Goal: Task Accomplishment & Management: Manage account settings

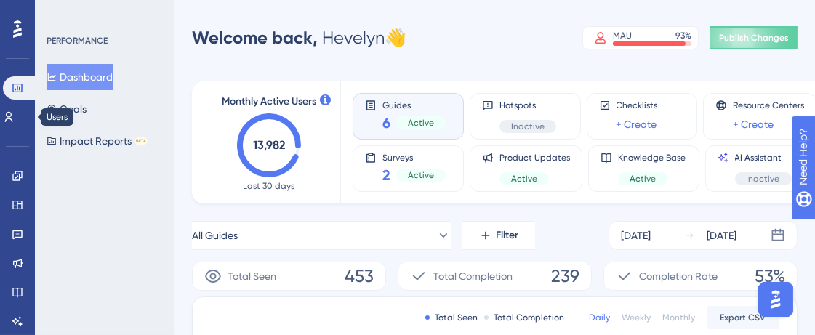
click at [15, 114] on icon at bounding box center [9, 117] width 12 height 12
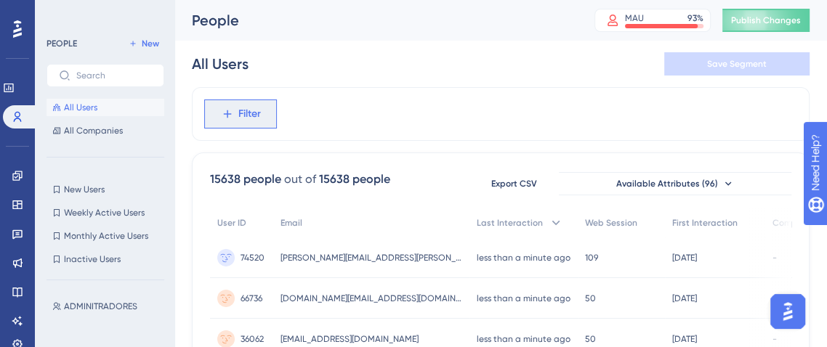
click at [260, 102] on button "Filter" at bounding box center [240, 114] width 73 height 29
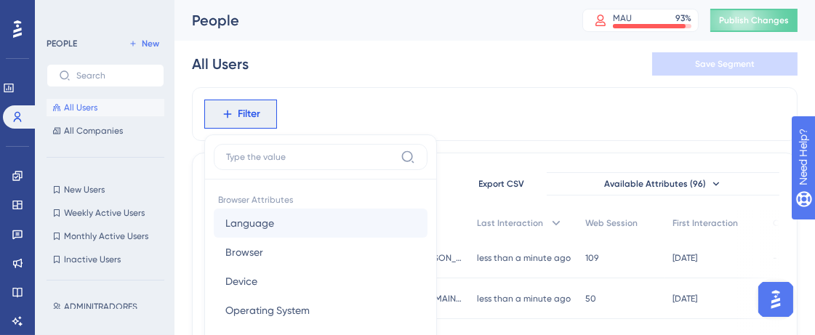
scroll to position [113, 0]
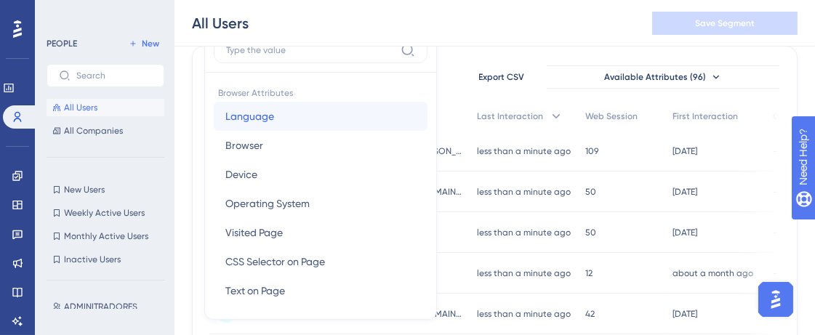
click at [258, 116] on span "Language" at bounding box center [249, 116] width 49 height 17
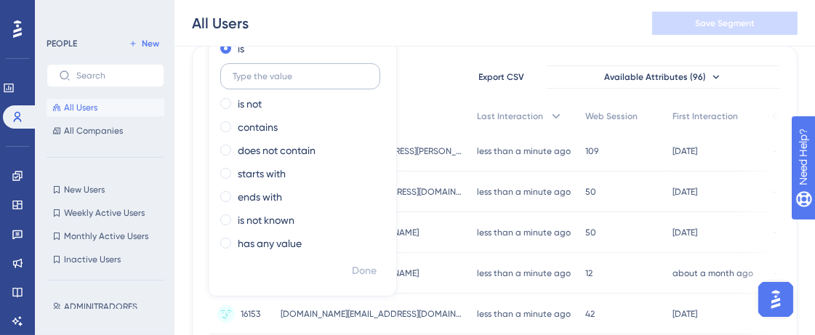
click at [262, 75] on input "text" at bounding box center [300, 76] width 135 height 10
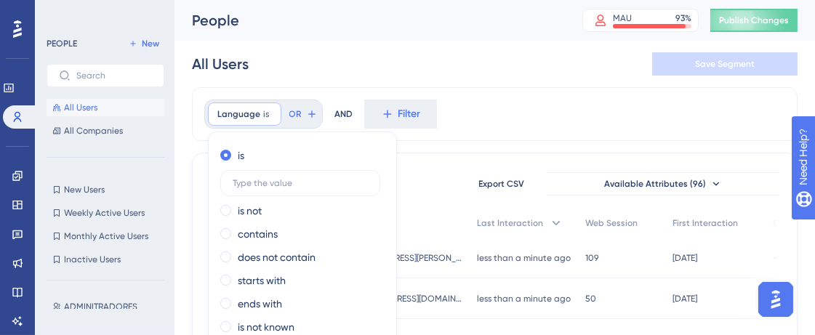
scroll to position [0, 0]
click at [266, 113] on icon at bounding box center [270, 114] width 9 height 9
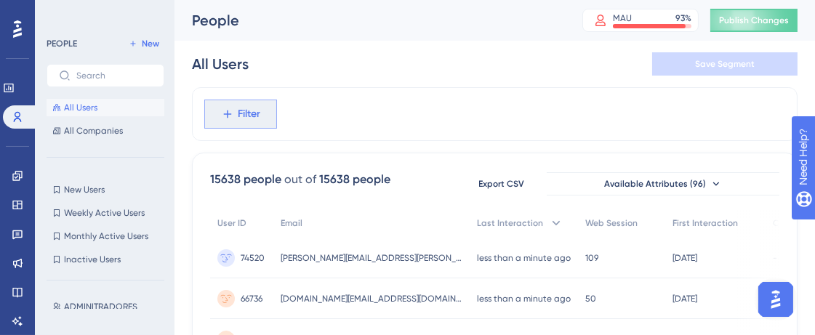
click at [245, 108] on span "Filter" at bounding box center [249, 113] width 23 height 17
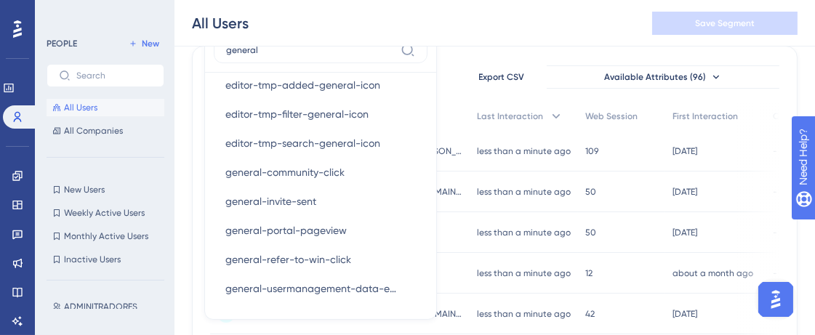
scroll to position [115, 0]
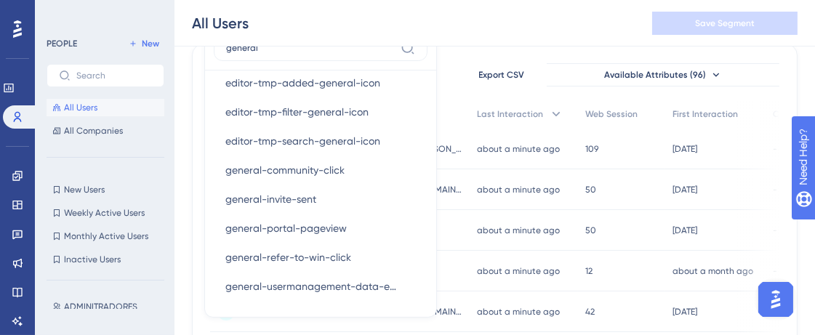
type input "general"
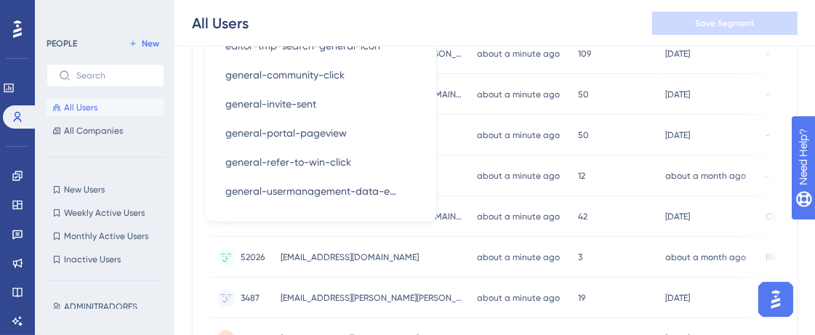
scroll to position [211, 0]
click at [104, 193] on span "New Users" at bounding box center [84, 190] width 41 height 12
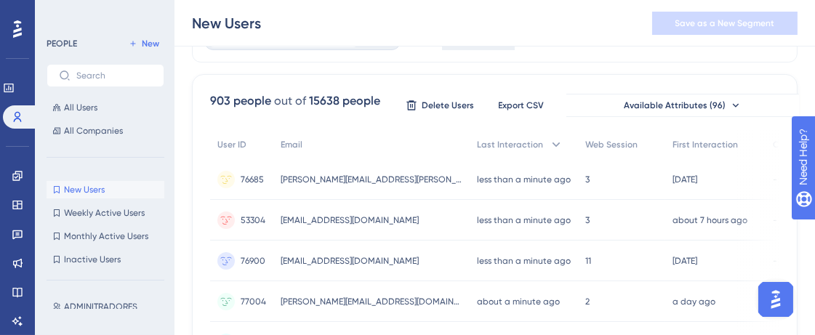
scroll to position [0, 0]
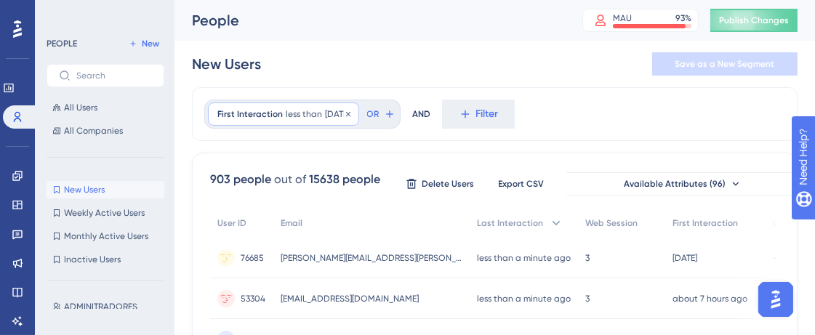
click at [296, 121] on div "First Interaction less than [DATE] [DATE] Remove" at bounding box center [283, 113] width 151 height 23
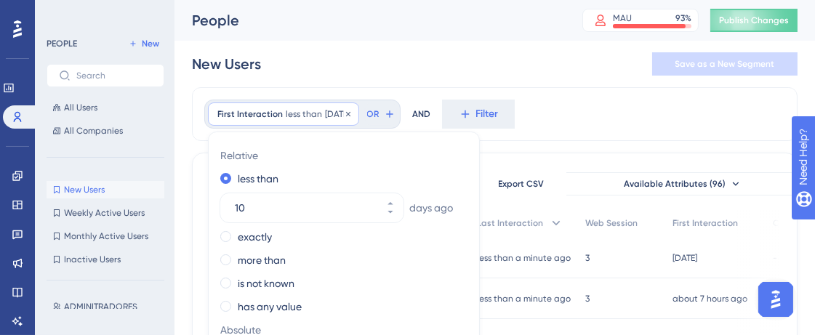
click at [350, 110] on span "[DATE]" at bounding box center [337, 114] width 25 height 12
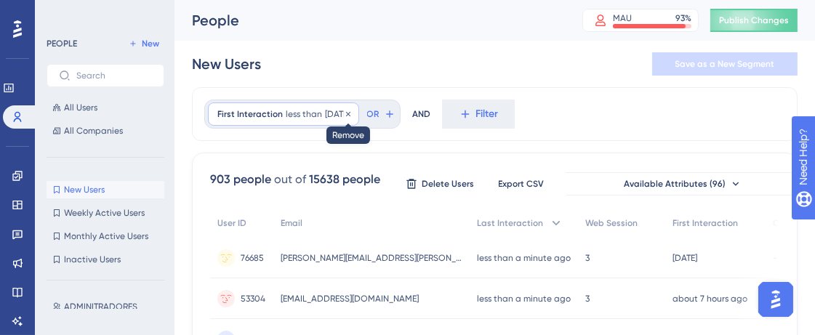
click at [353, 111] on icon at bounding box center [348, 114] width 9 height 9
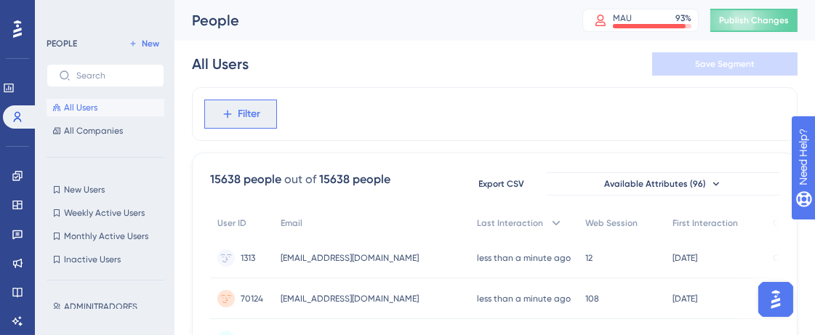
click at [261, 113] on button "Filter" at bounding box center [240, 114] width 73 height 29
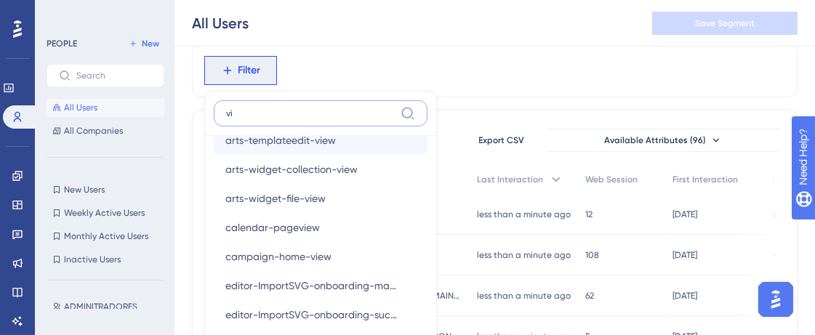
scroll to position [606, 0]
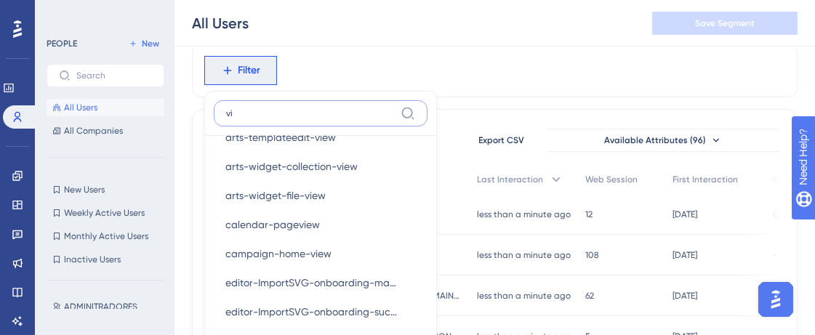
type input "vi"
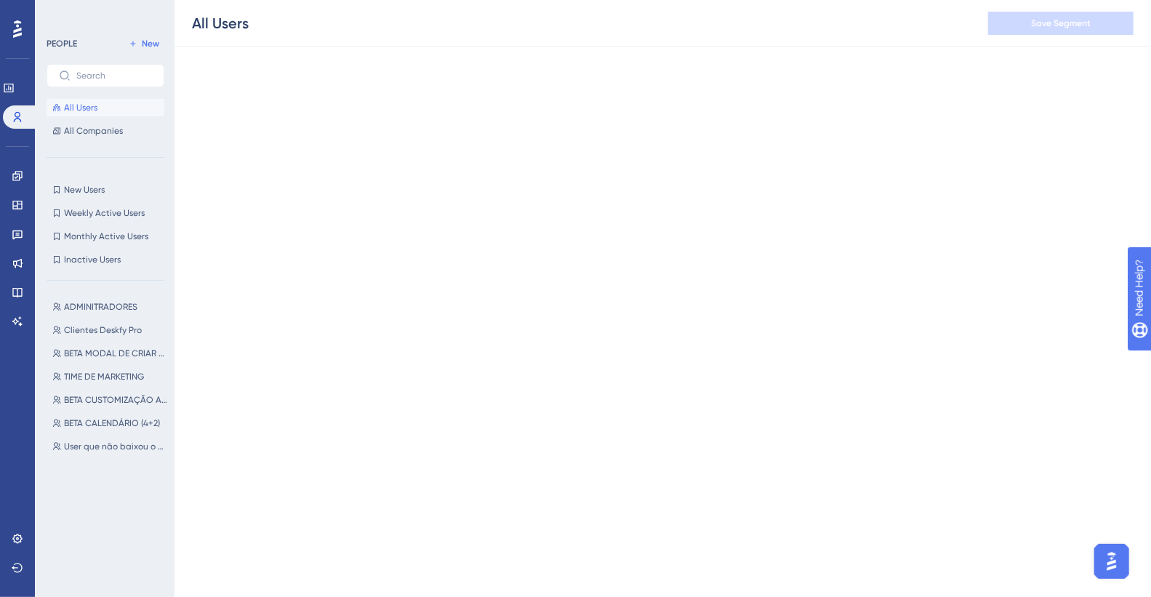
scroll to position [655, 0]
click at [113, 334] on span "TIME DE MARKETING" at bounding box center [104, 377] width 80 height 12
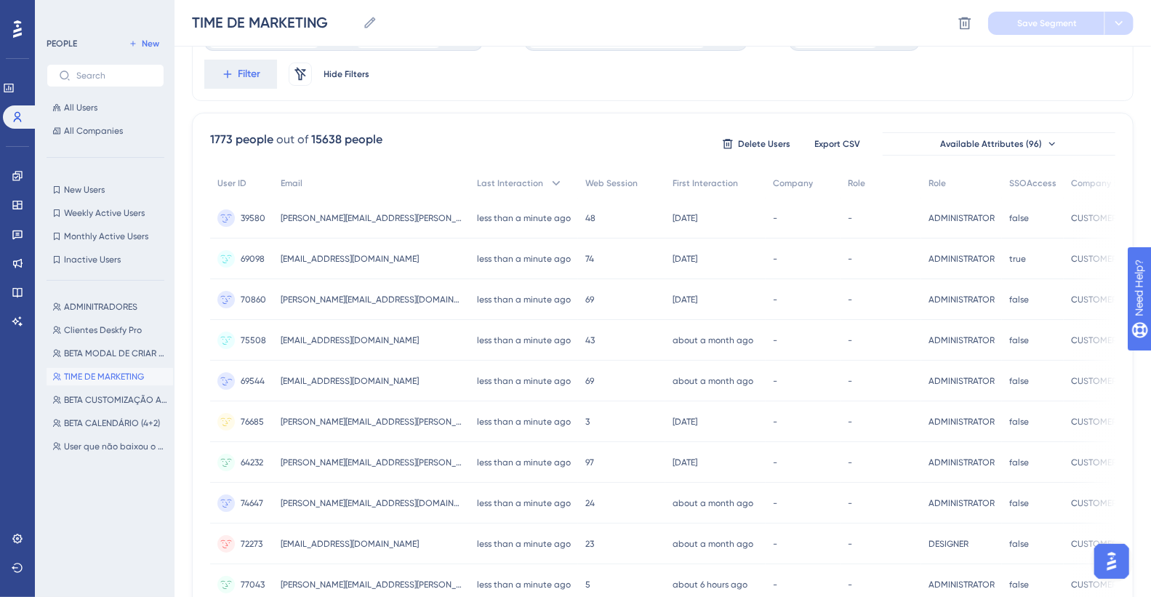
scroll to position [0, 0]
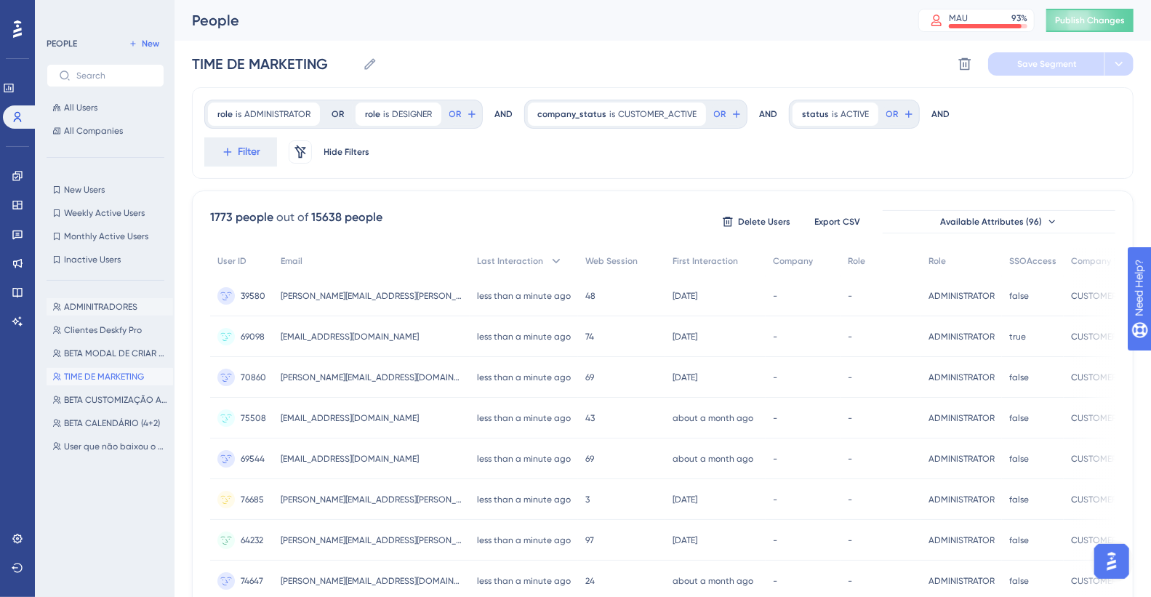
click at [134, 303] on span "ADMINITRADORES" at bounding box center [100, 307] width 73 height 12
type input "ADMINITRADORES"
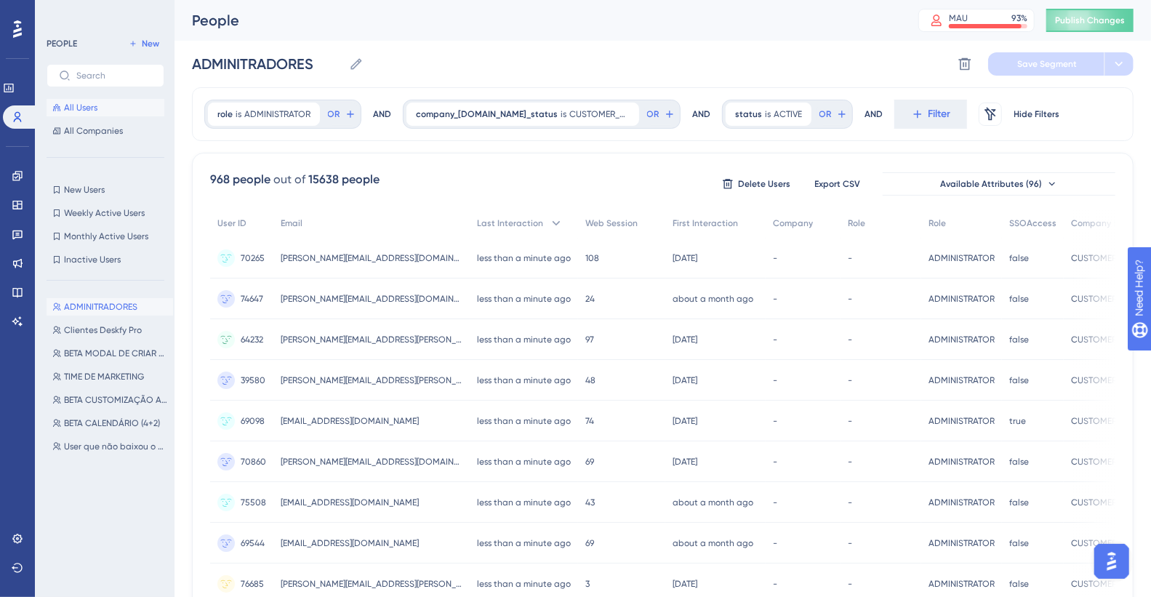
click at [100, 108] on button "All Users" at bounding box center [106, 107] width 118 height 17
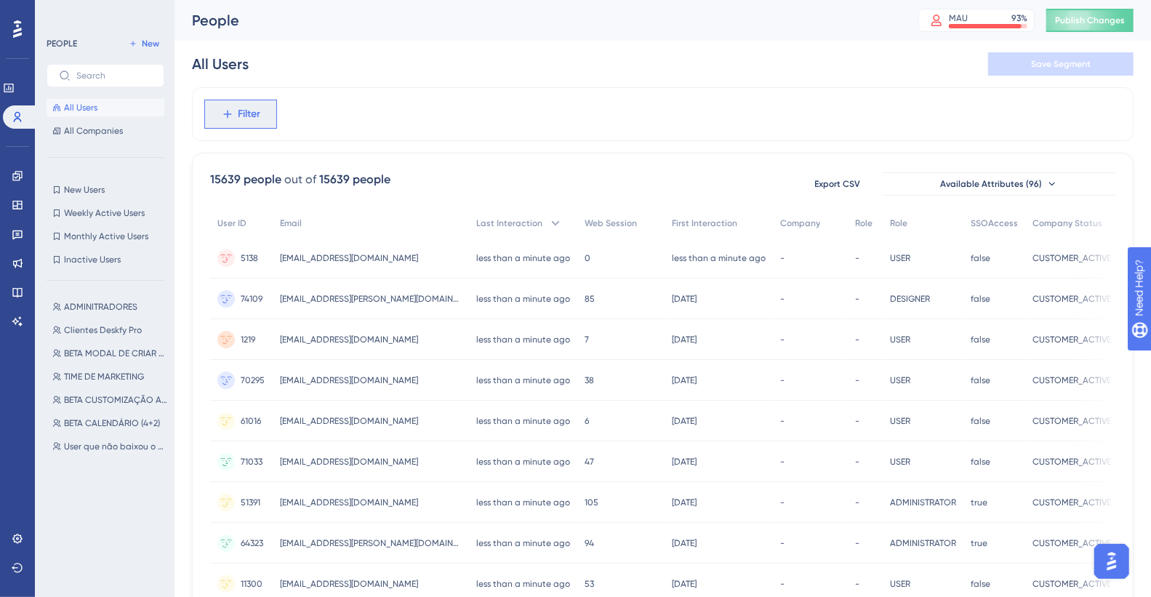
click at [260, 108] on span "Filter" at bounding box center [249, 113] width 23 height 17
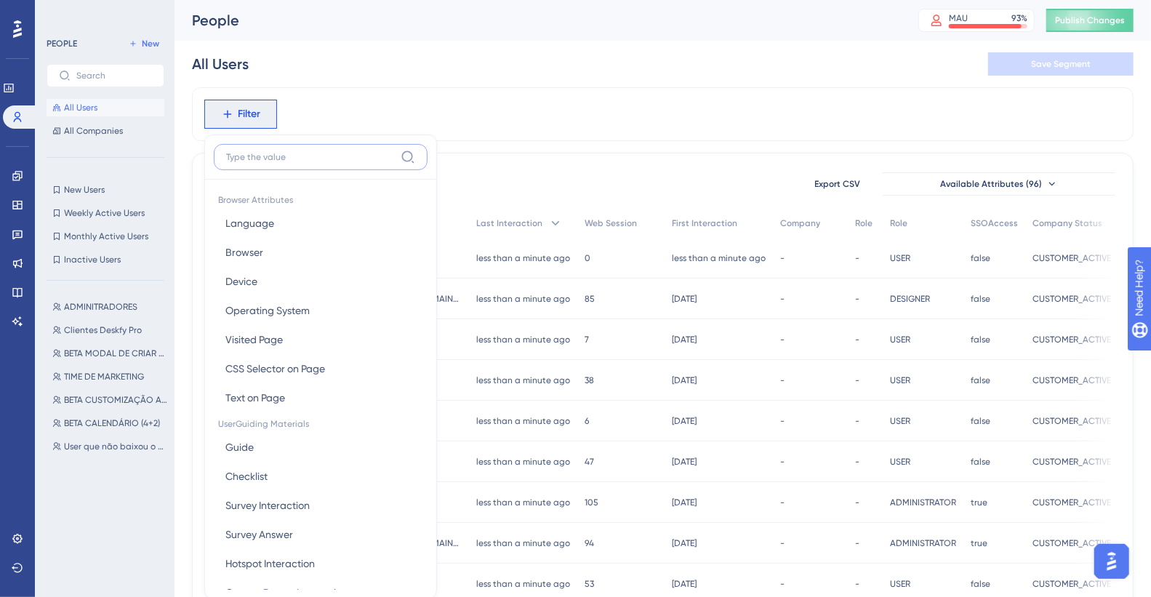
scroll to position [68, 0]
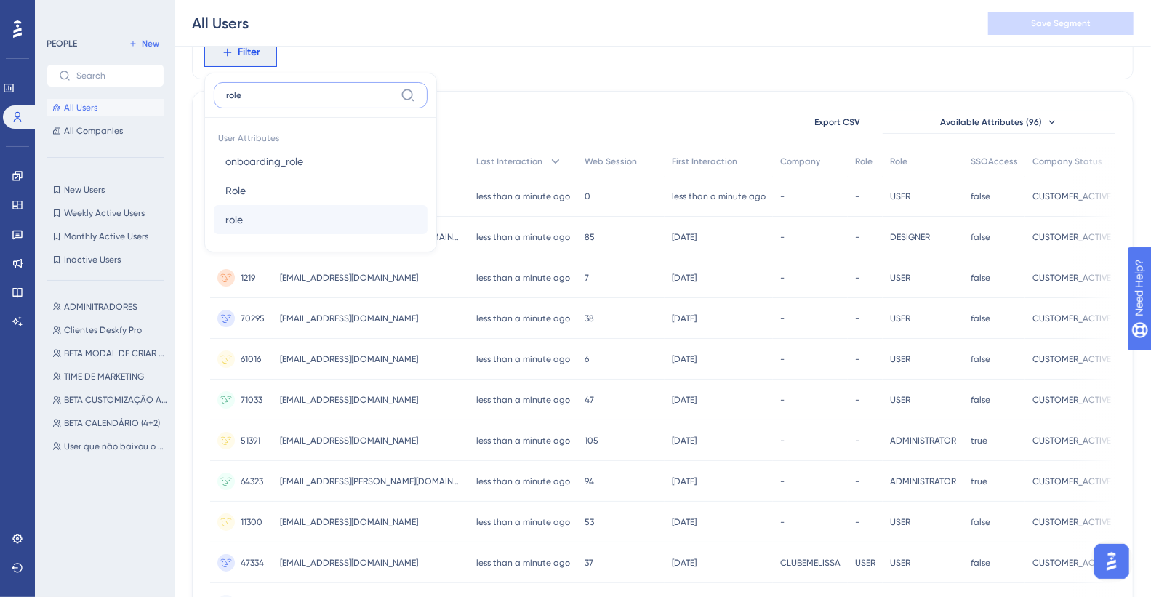
type input "role"
click at [313, 219] on button "role role" at bounding box center [321, 219] width 214 height 29
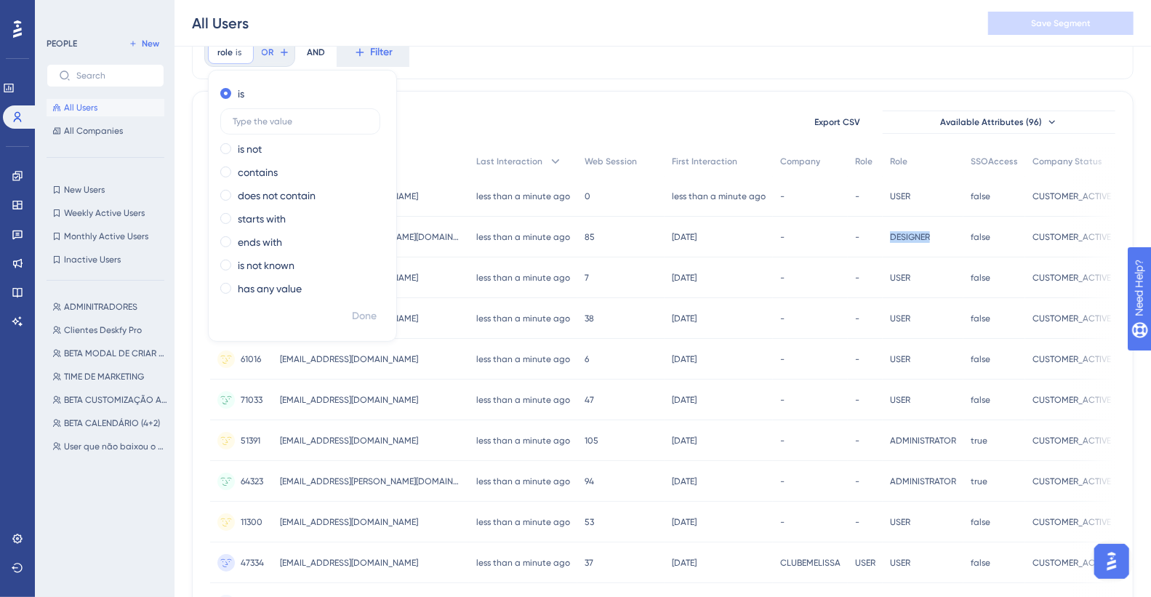
copy span "DESIGNER"
drag, startPoint x: 884, startPoint y: 234, endPoint x: 921, endPoint y: 236, distance: 37.1
click at [814, 236] on div "DESIGNER DESIGNER" at bounding box center [922, 237] width 81 height 41
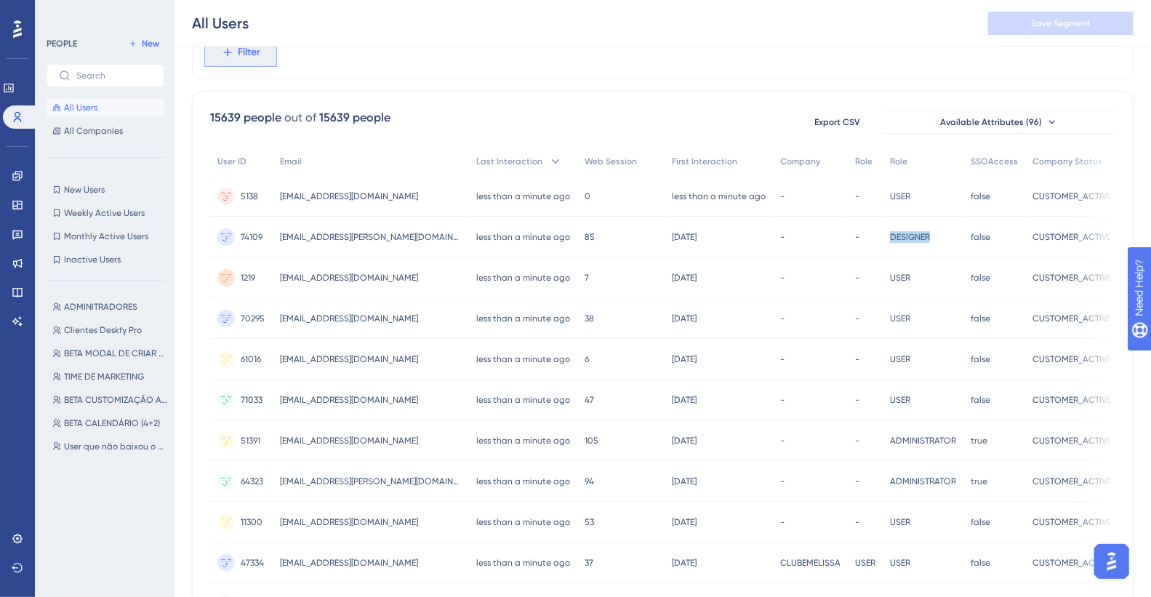
click at [231, 58] on button "Filter" at bounding box center [240, 52] width 73 height 29
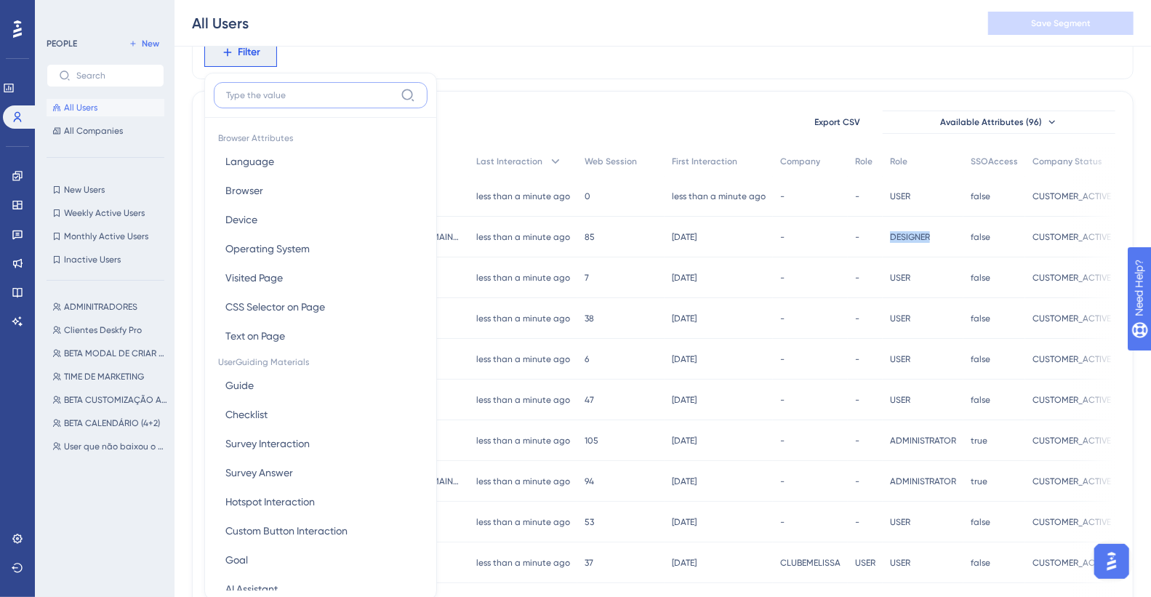
scroll to position [105, 0]
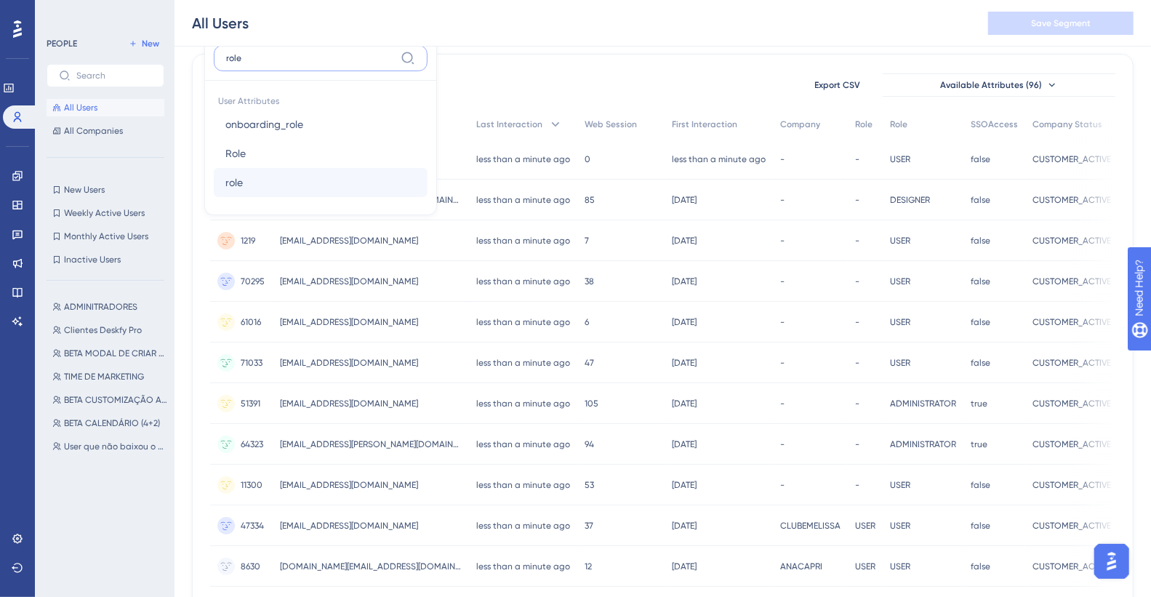
type input "role"
click at [325, 177] on button "role role" at bounding box center [321, 182] width 214 height 29
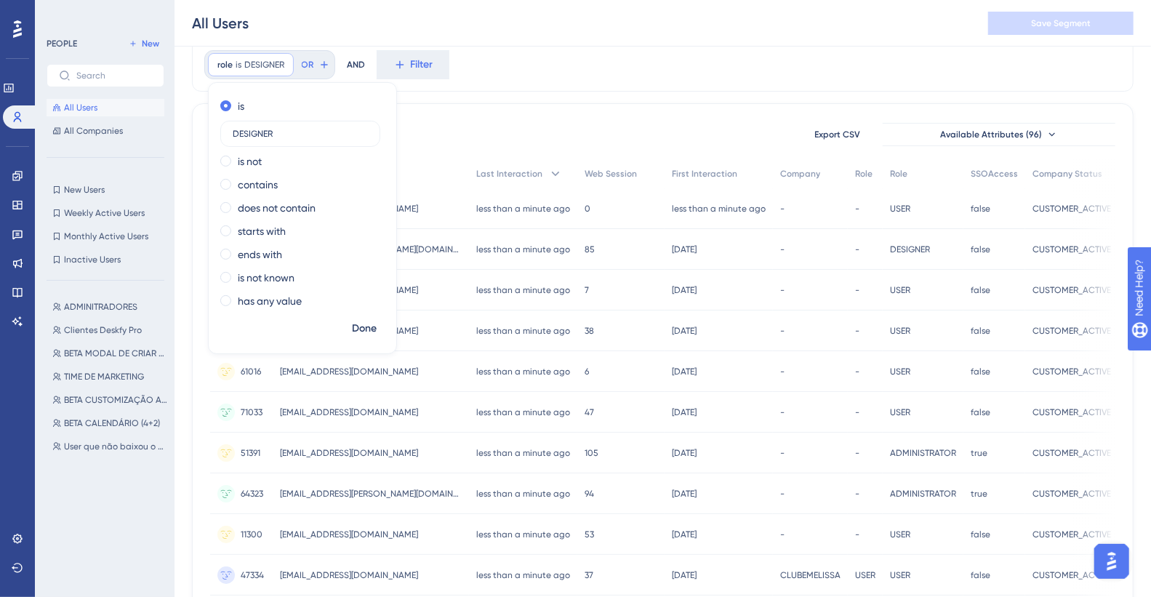
scroll to position [55, 0]
type input "DESIGNER"
click at [363, 332] on span "Done" at bounding box center [364, 329] width 25 height 17
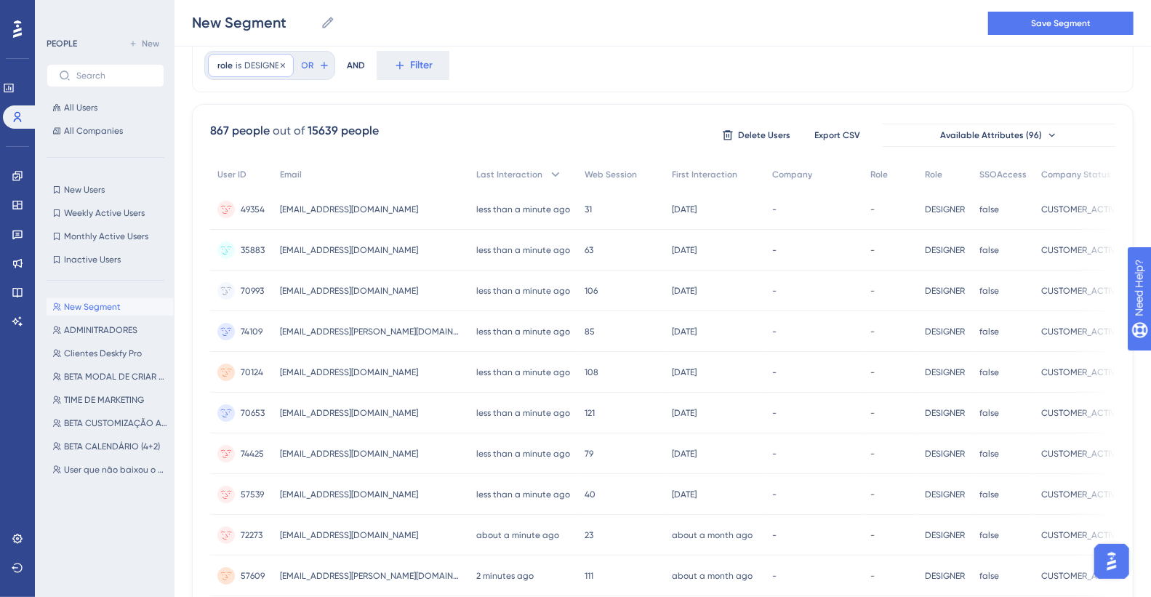
click at [261, 67] on span "DESIGNER" at bounding box center [264, 66] width 40 height 12
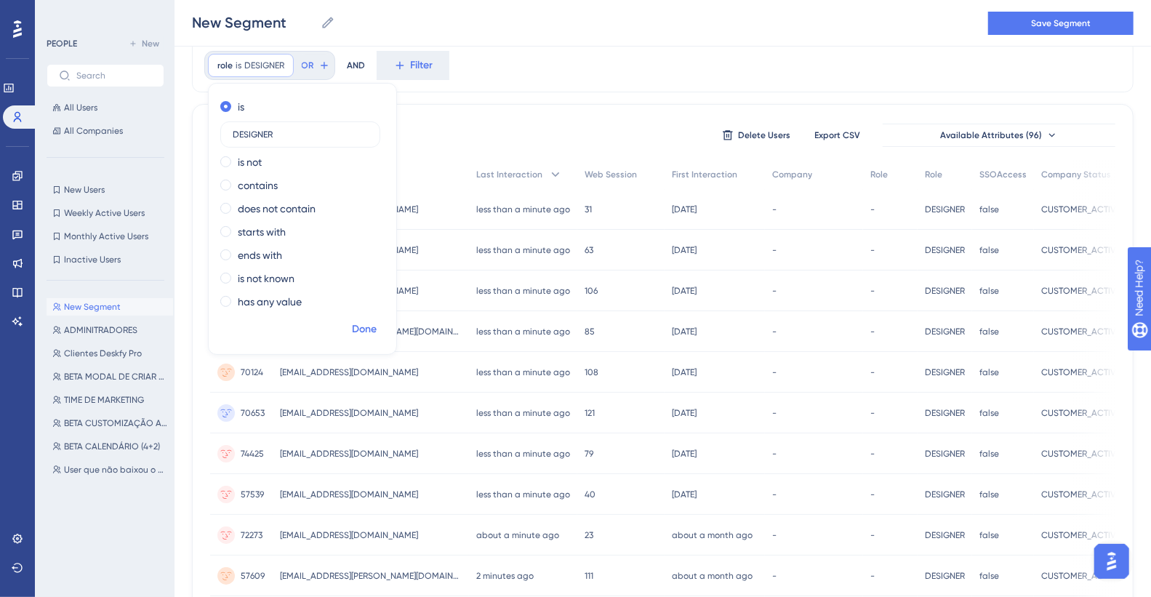
click at [370, 326] on span "Done" at bounding box center [364, 329] width 25 height 17
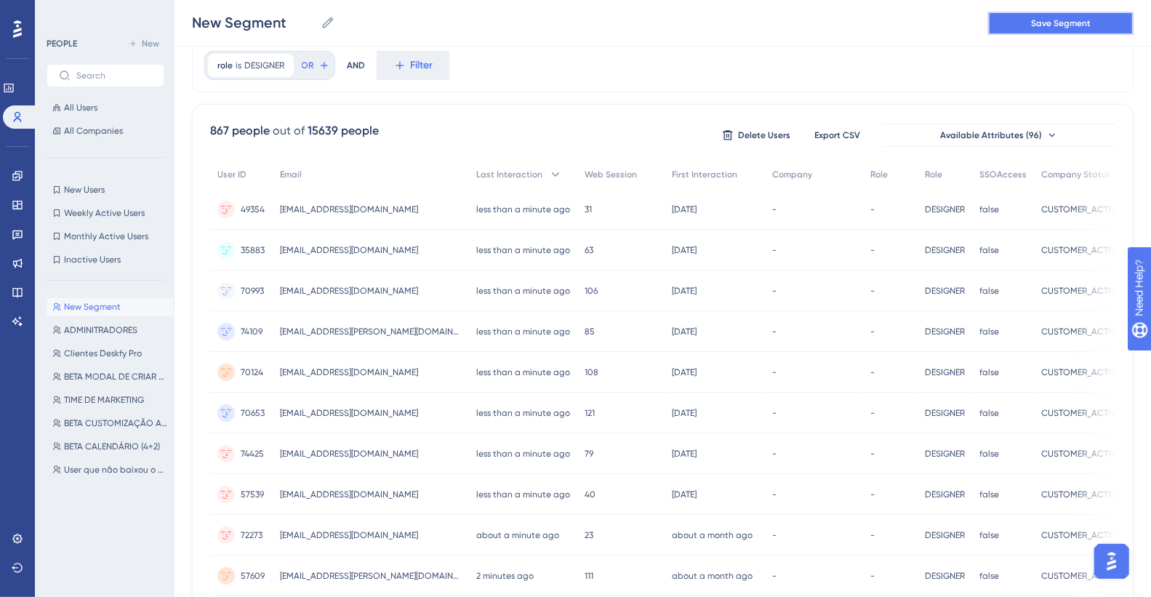
drag, startPoint x: 1010, startPoint y: 19, endPoint x: 880, endPoint y: 39, distance: 130.9
click at [814, 19] on button "Save Segment" at bounding box center [1060, 23] width 145 height 23
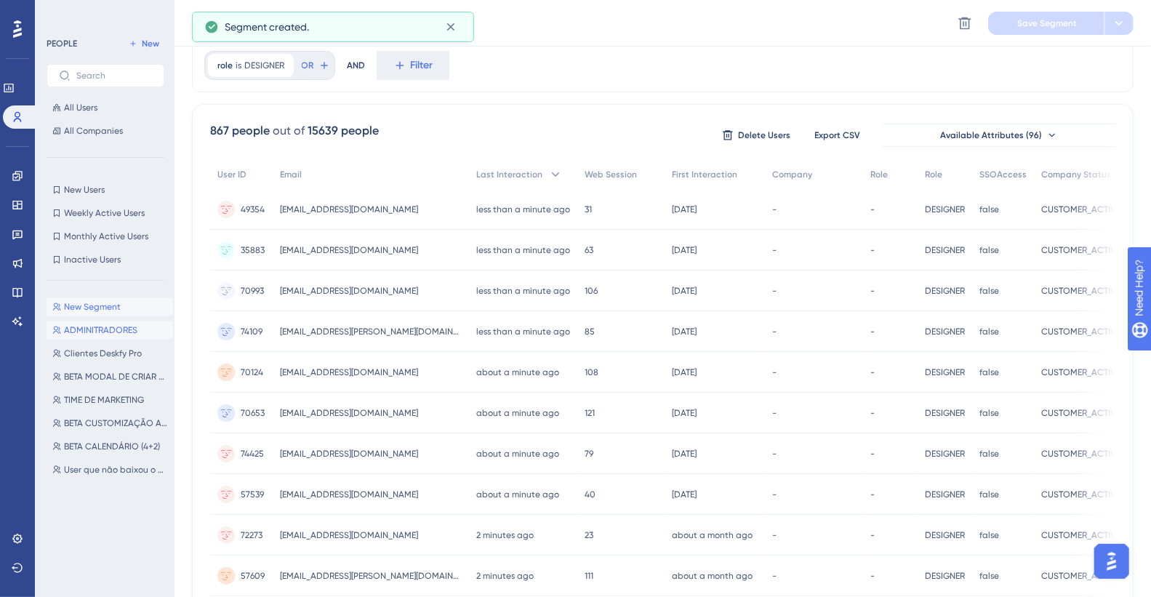
click at [123, 334] on span "ADMINITRADORES" at bounding box center [100, 330] width 73 height 12
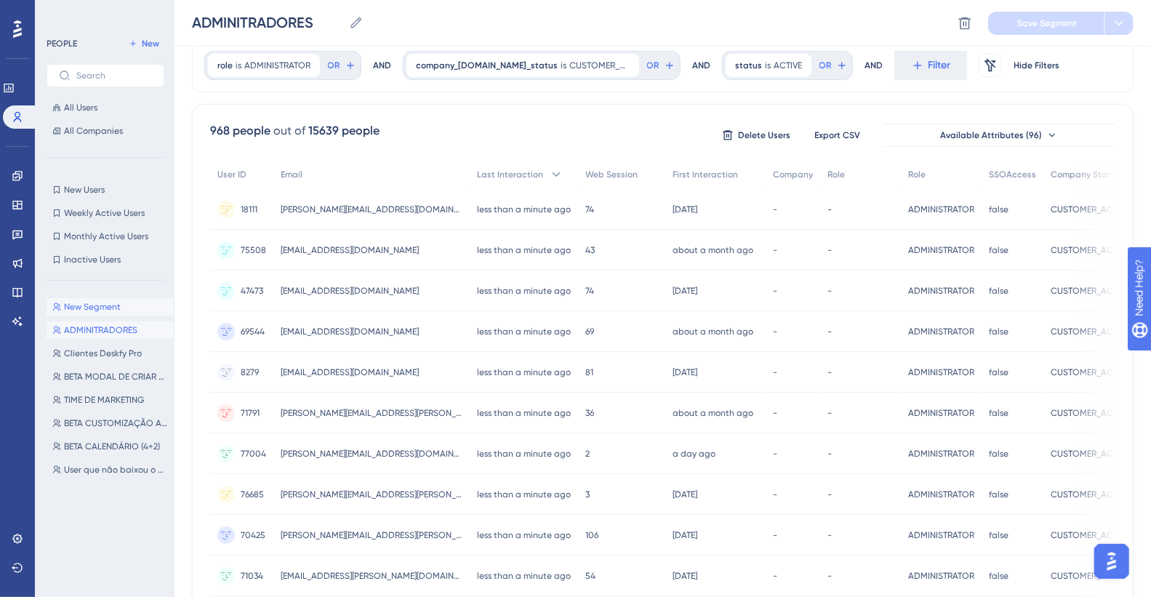
click at [103, 310] on span "New Segment" at bounding box center [92, 307] width 57 height 12
type input "New Segment"
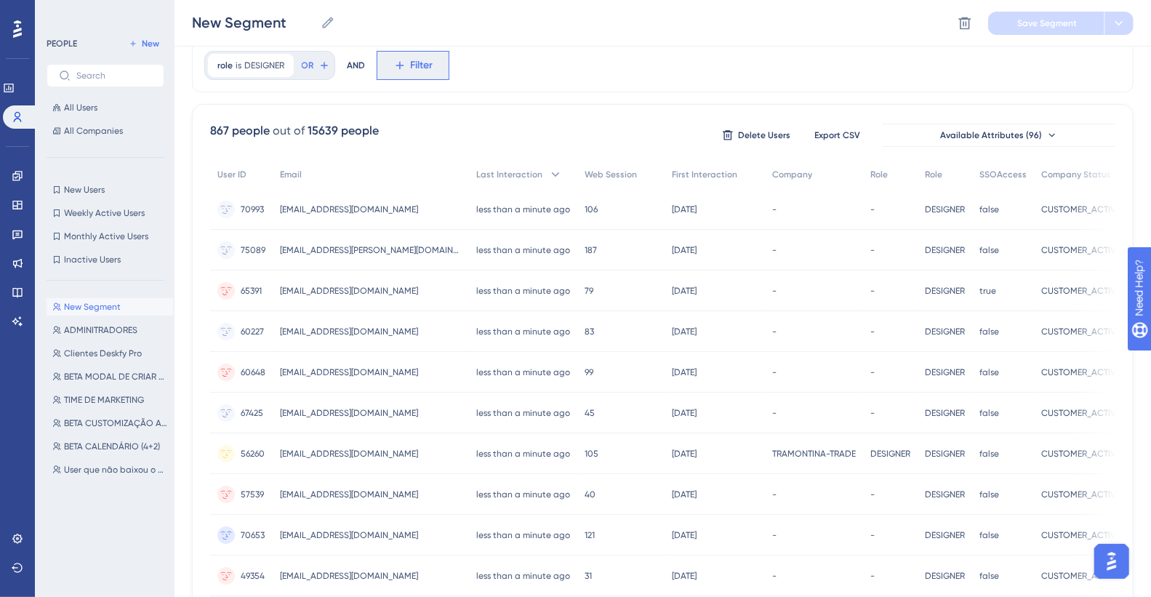
click at [427, 71] on span "Filter" at bounding box center [422, 65] width 23 height 17
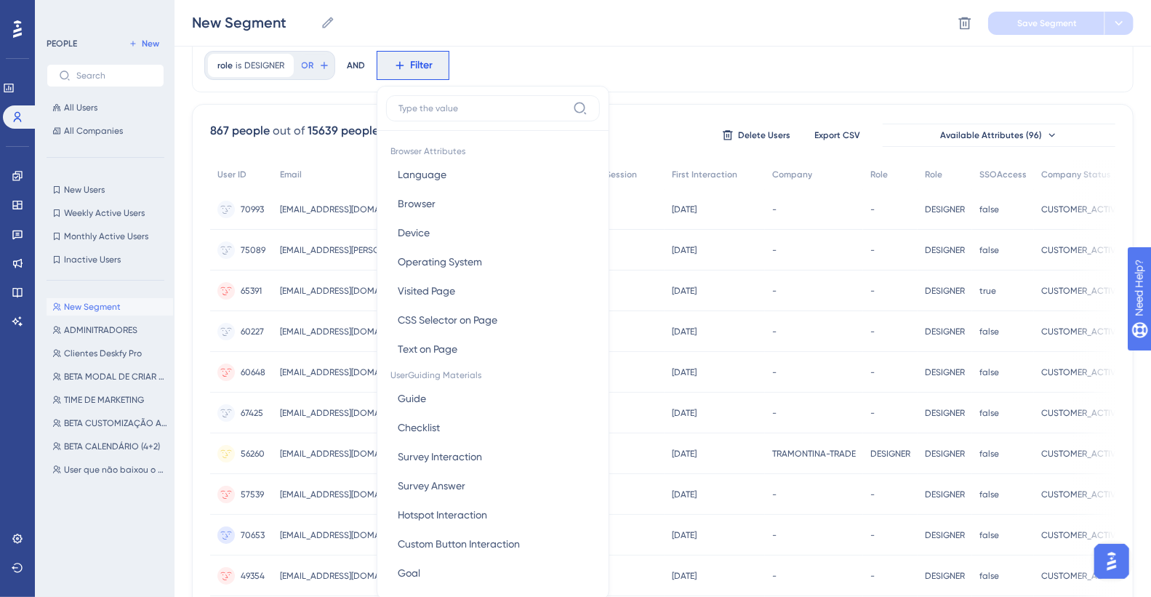
scroll to position [98, 0]
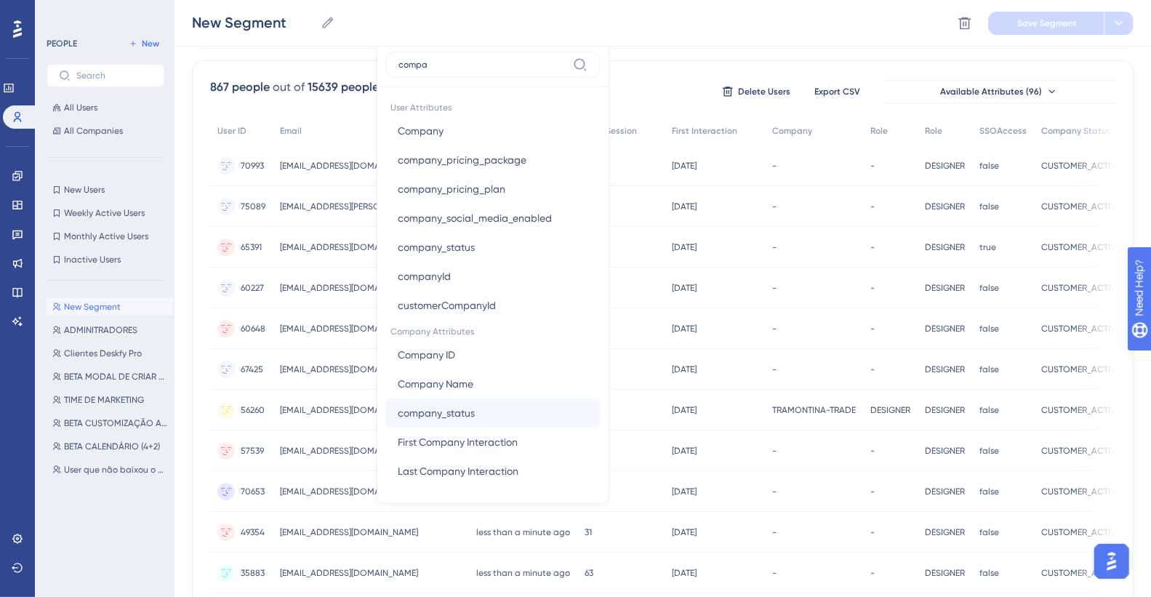
type input "compa"
click at [547, 334] on button "company_status company_status" at bounding box center [493, 412] width 214 height 29
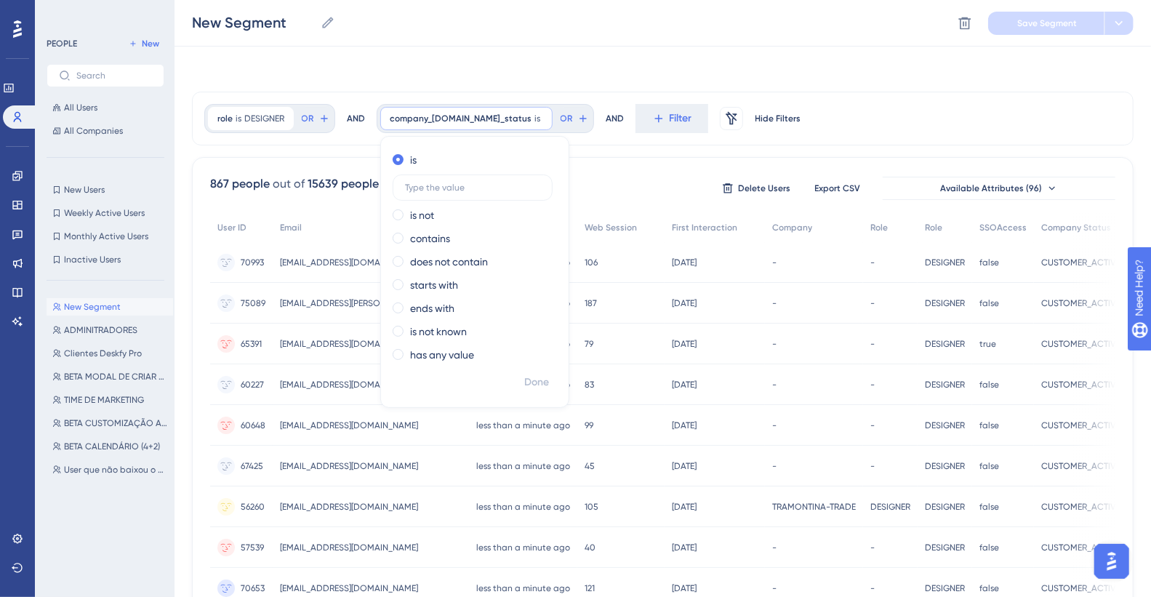
scroll to position [0, 0]
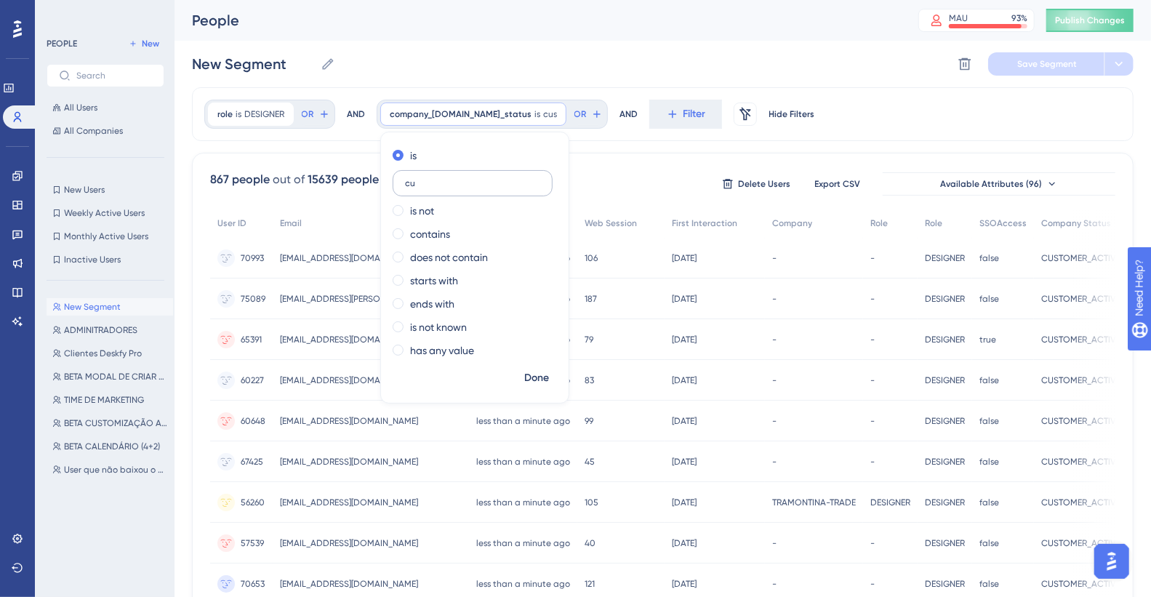
type input "c"
drag, startPoint x: 1018, startPoint y: 261, endPoint x: 1103, endPoint y: 260, distance: 85.0
click at [814, 260] on div "CUSTOMER_ACTIVE CUSTOMER_ACTIVE" at bounding box center [1080, 258] width 93 height 41
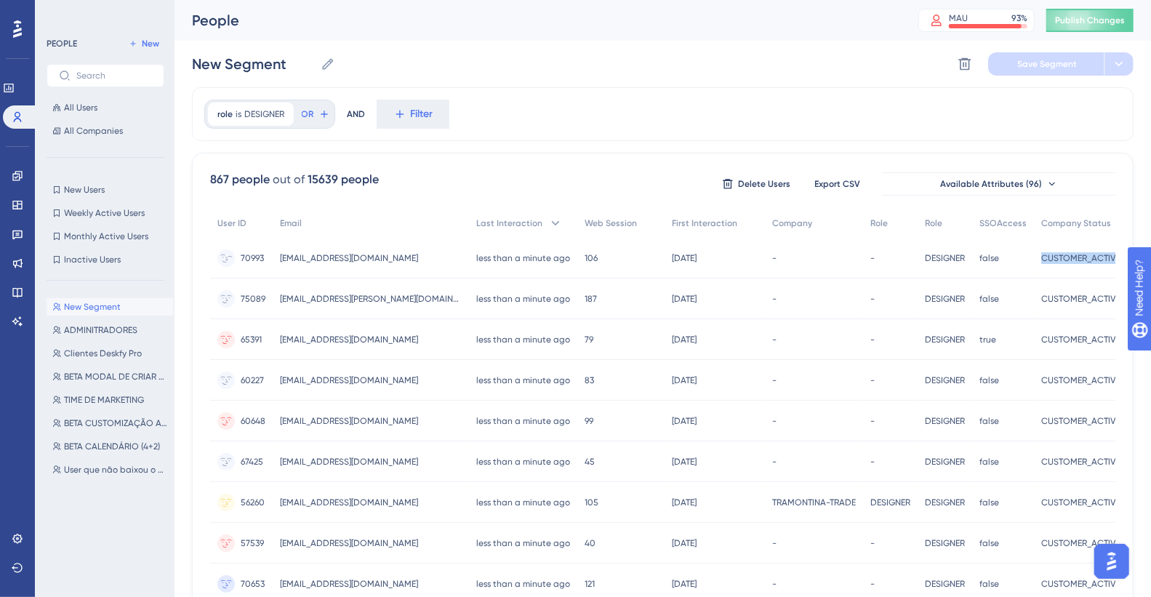
copy span "CUSTOMER_ACTIVE"
click at [413, 117] on span "Filter" at bounding box center [422, 113] width 23 height 17
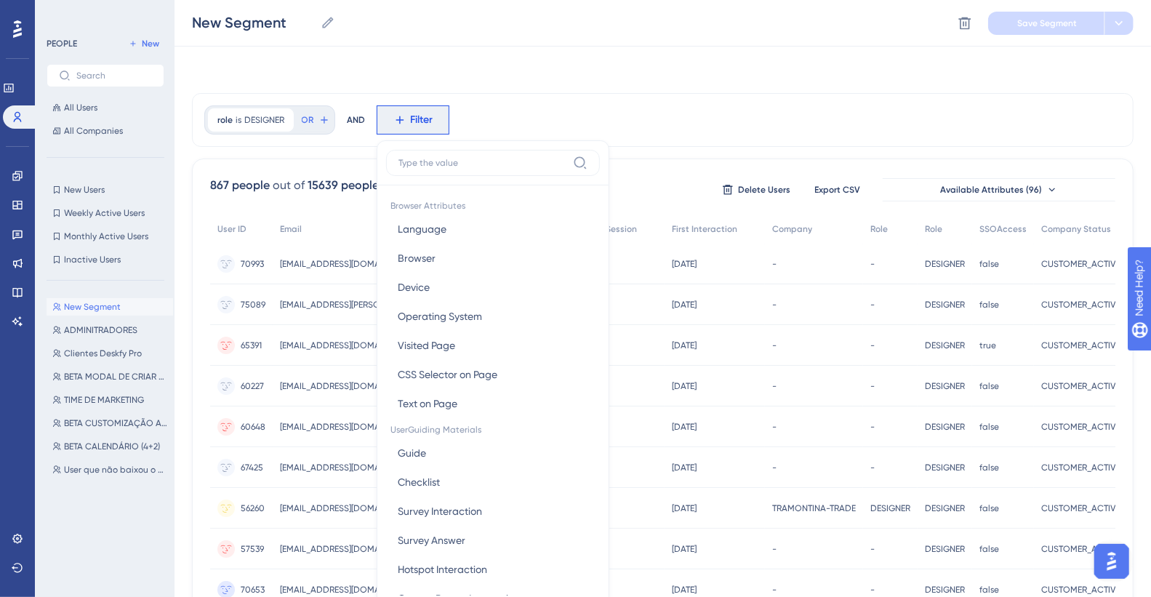
scroll to position [68, 0]
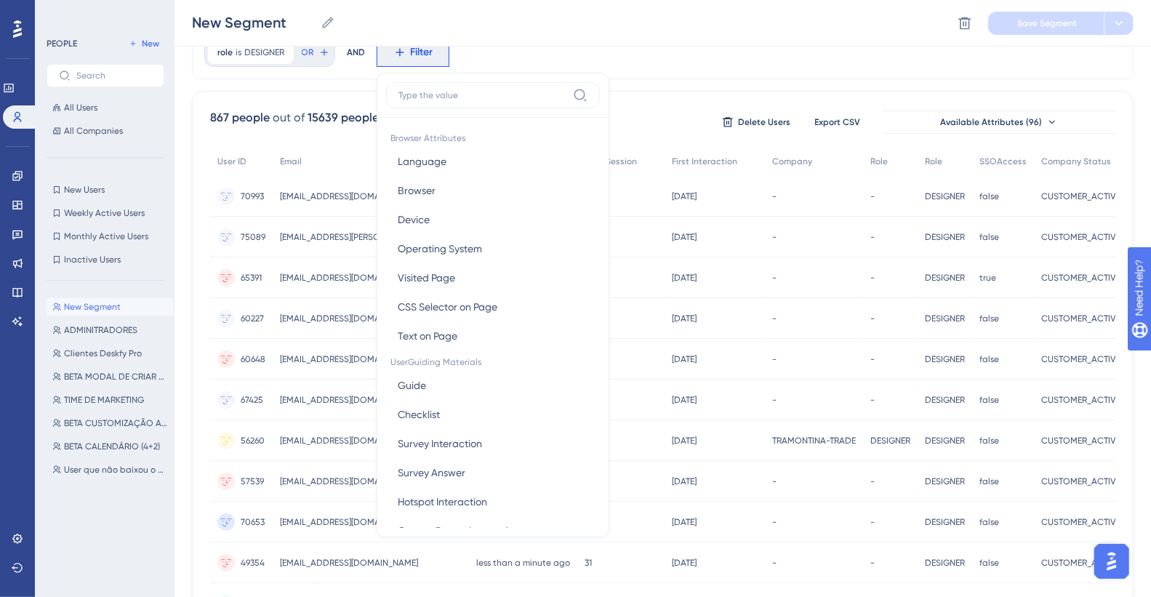
type input "c"
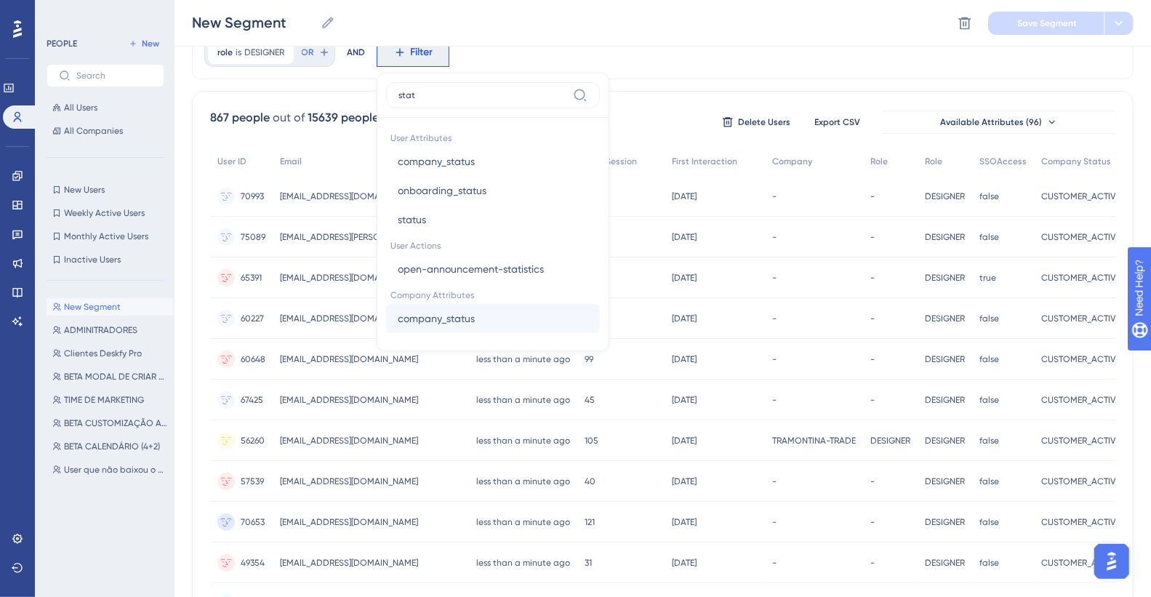
type input "stat"
click at [494, 314] on button "company_status company_status" at bounding box center [493, 318] width 214 height 29
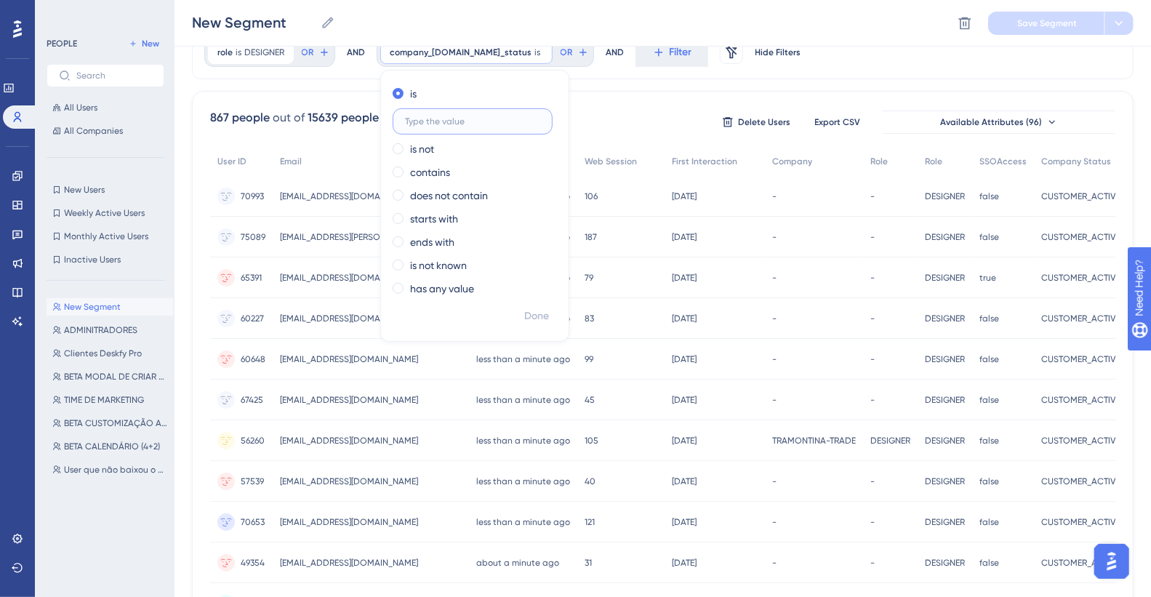
paste input "CUSTOMER_ACTIVE"
type input "CUSTOMER_ACTIVE"
click at [548, 312] on button "Done" at bounding box center [536, 316] width 41 height 26
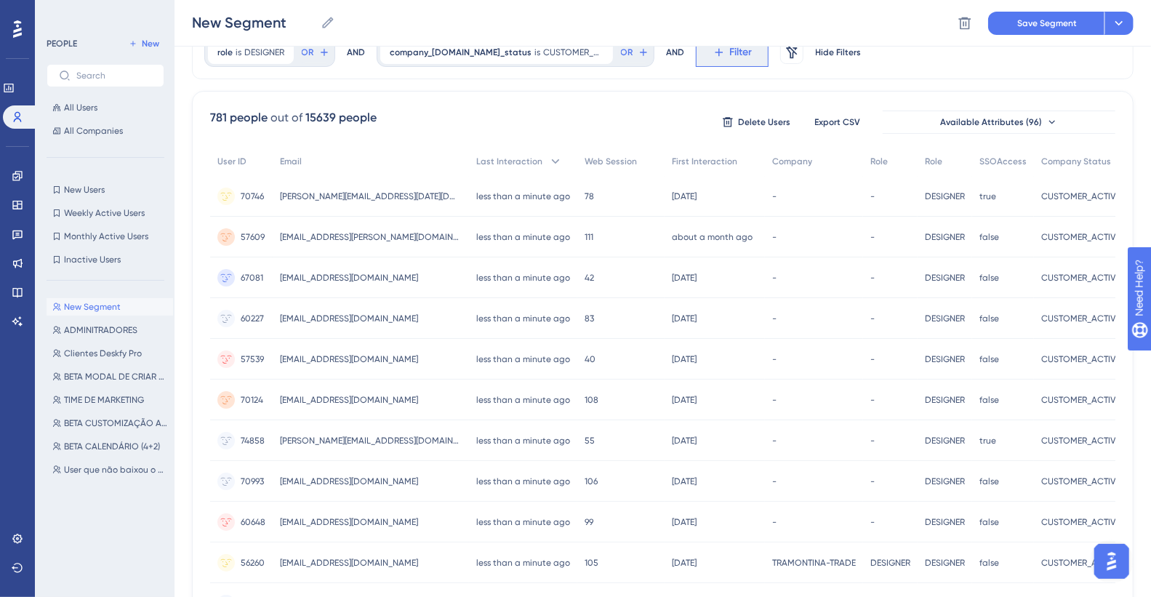
click at [740, 56] on span "Filter" at bounding box center [741, 52] width 23 height 17
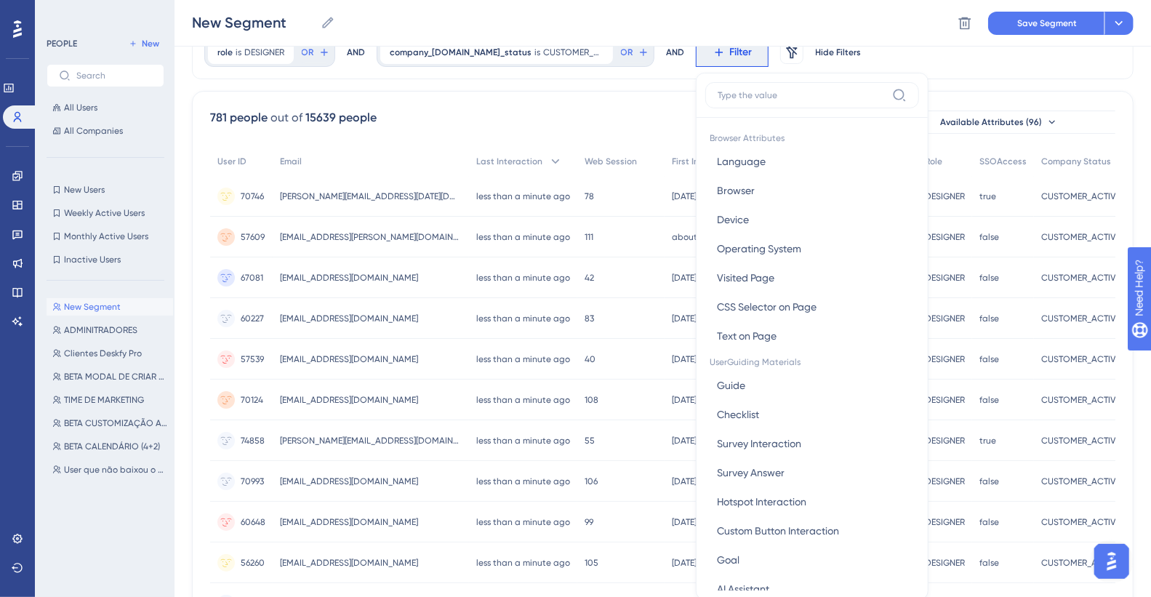
scroll to position [105, 0]
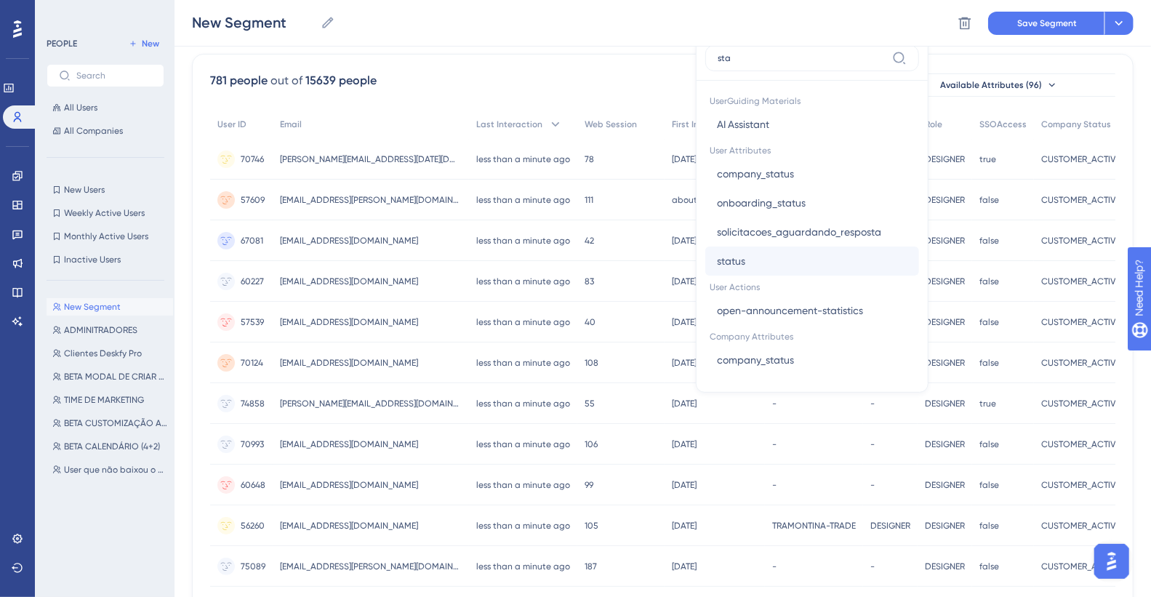
type input "sta"
click at [757, 265] on button "status status" at bounding box center [812, 260] width 214 height 29
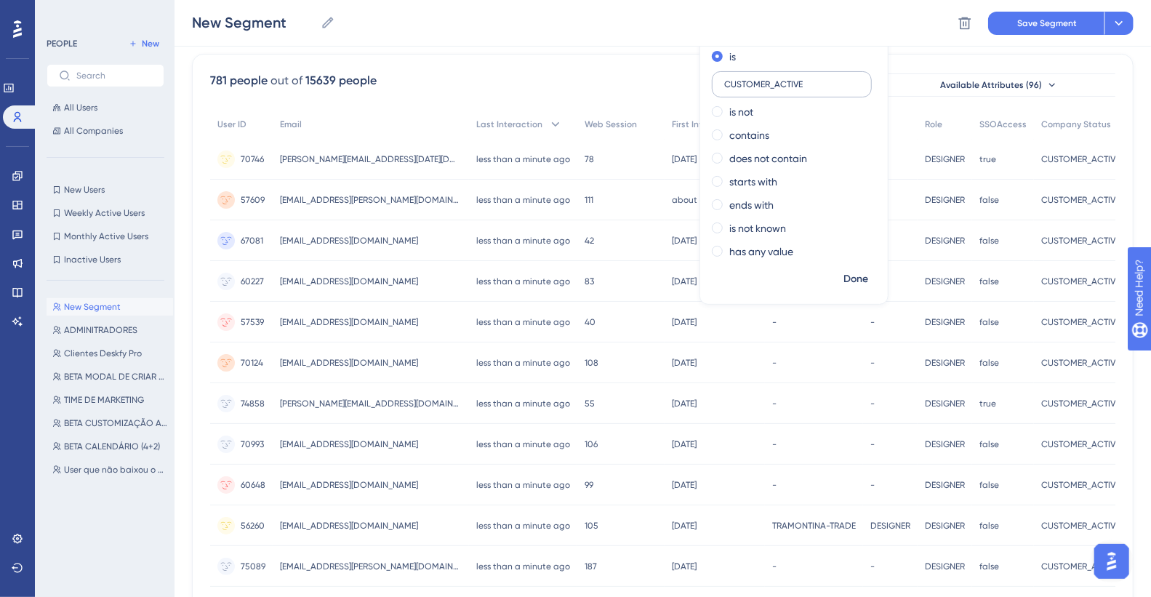
drag, startPoint x: 770, startPoint y: 87, endPoint x: 712, endPoint y: 79, distance: 57.9
click at [712, 79] on label "CUSTOMER_ACTIVE" at bounding box center [792, 84] width 160 height 26
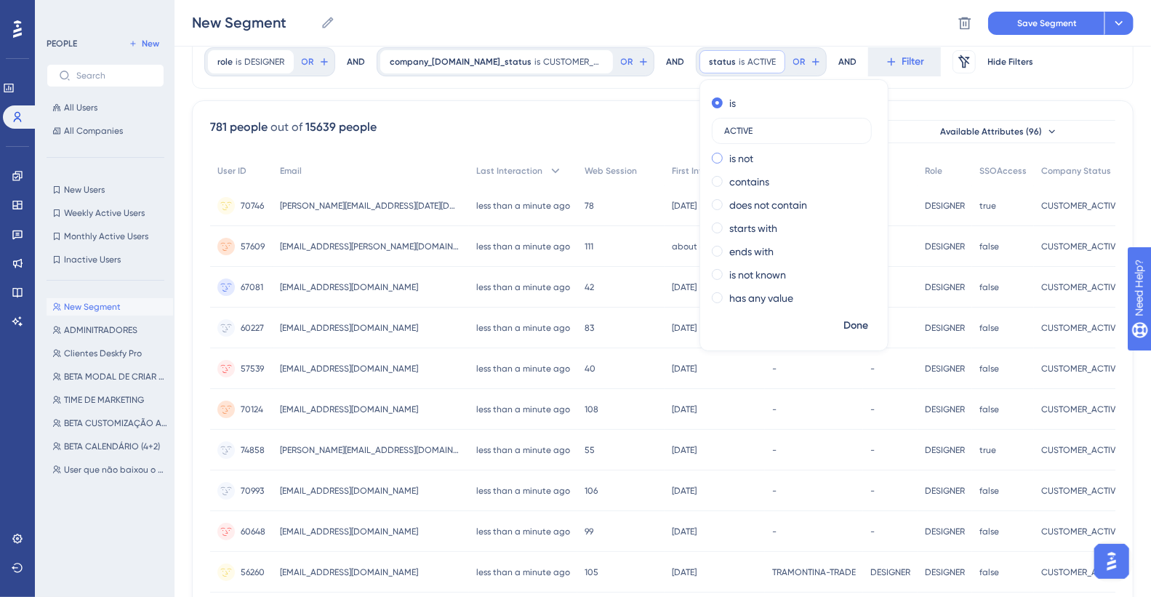
scroll to position [41, 0]
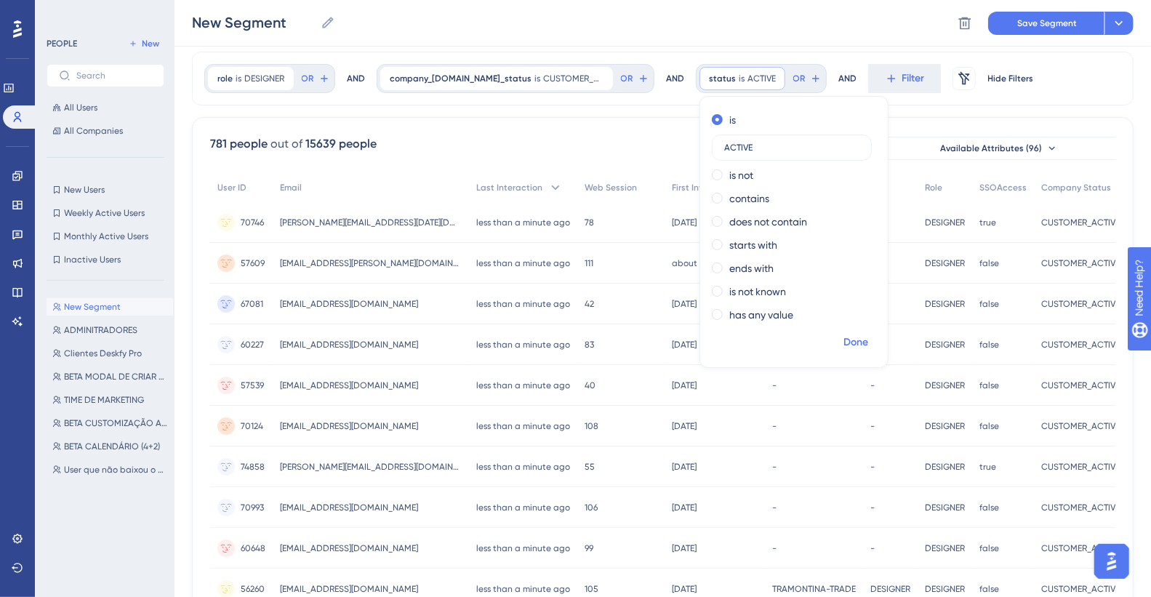
type input "ACTIVE"
click at [814, 334] on span "Done" at bounding box center [855, 342] width 25 height 17
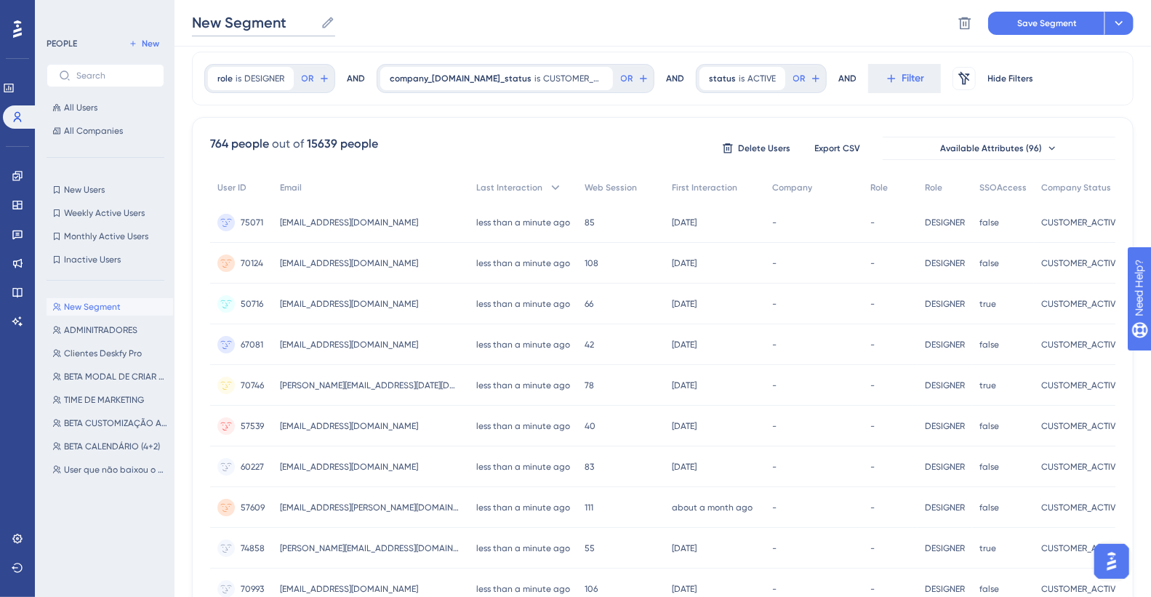
click at [258, 29] on input "New Segment" at bounding box center [253, 22] width 123 height 20
drag, startPoint x: 241, startPoint y: 76, endPoint x: 919, endPoint y: 199, distance: 688.5
click at [814, 192] on div "role is DESIGNER DESIGNER Remove OR AND company_[DOMAIN_NAME]_status is CUSTOME…" at bounding box center [662, 566] width 941 height 1029
copy div "DESIGNER DESIGNER"
drag, startPoint x: 903, startPoint y: 214, endPoint x: 920, endPoint y: 209, distance: 17.5
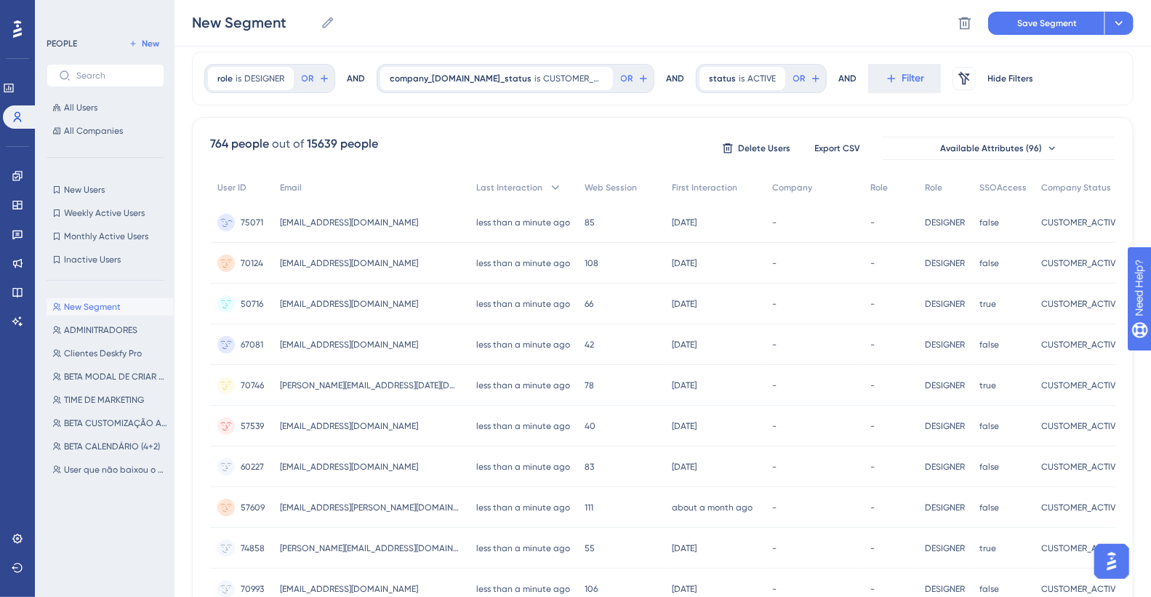
click at [814, 209] on div "DESIGNER DESIGNER" at bounding box center [944, 222] width 55 height 41
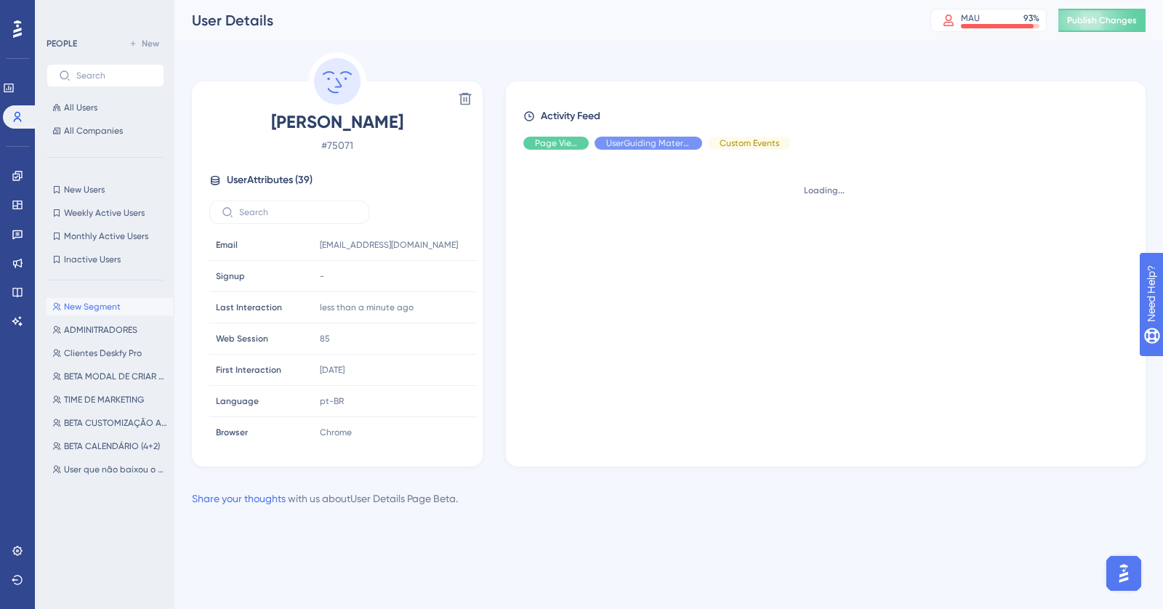
click at [105, 306] on span "New Segment" at bounding box center [92, 307] width 57 height 12
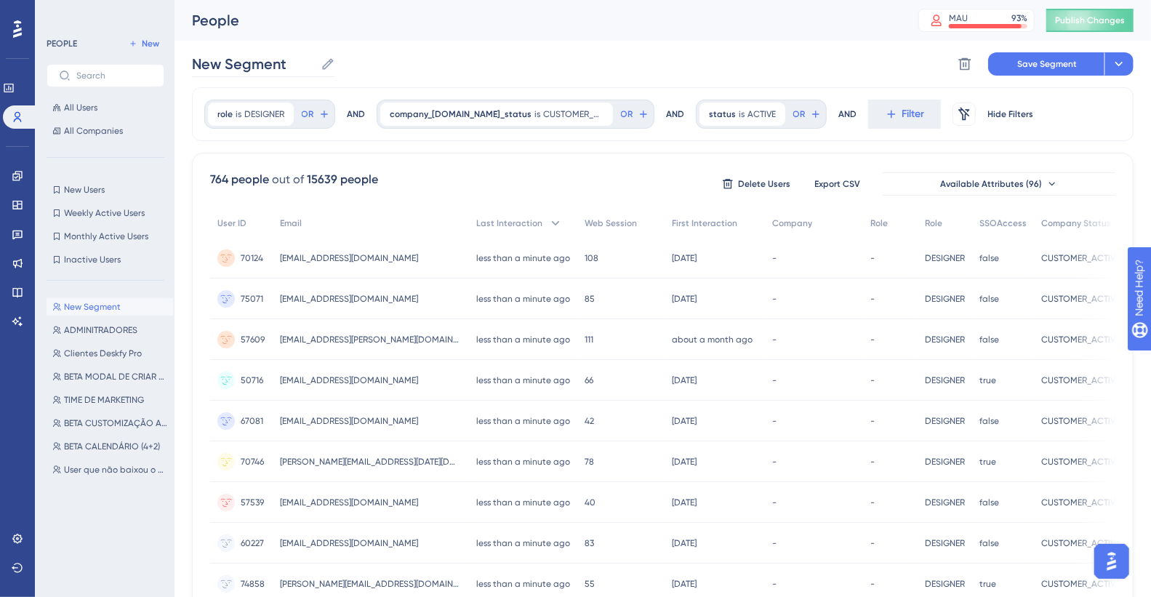
click at [322, 61] on icon at bounding box center [328, 64] width 15 height 15
click at [315, 61] on input "New Segment" at bounding box center [253, 64] width 123 height 20
click at [333, 65] on icon at bounding box center [328, 64] width 15 height 15
click at [315, 65] on input "New Segment" at bounding box center [253, 64] width 123 height 20
click at [265, 70] on input "New Segment" at bounding box center [253, 64] width 123 height 20
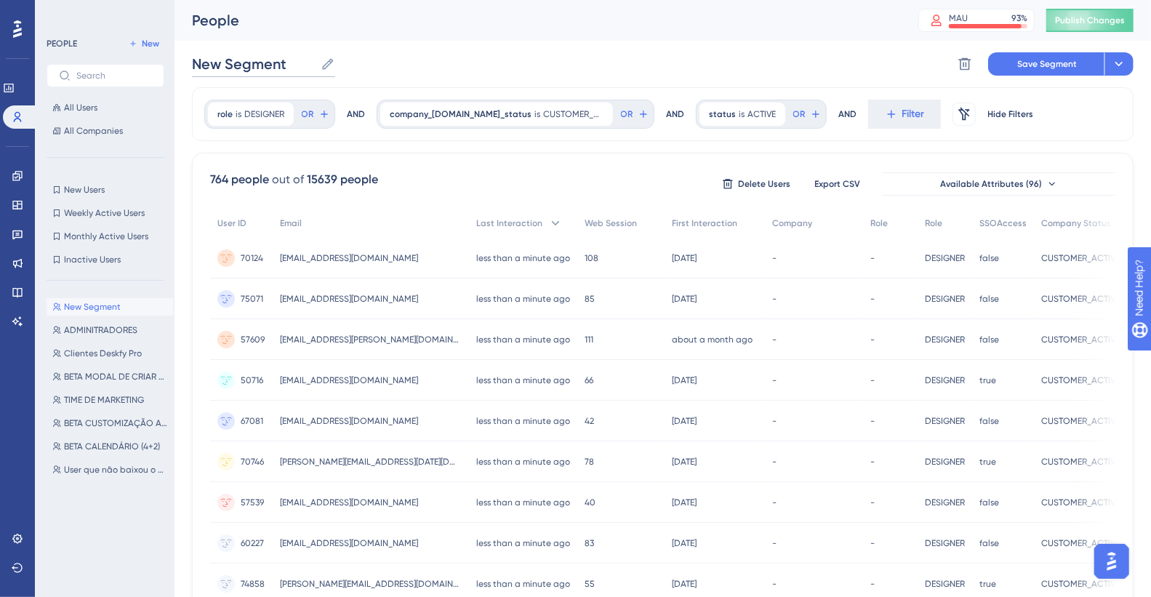
click at [265, 70] on input "New Segment" at bounding box center [253, 64] width 123 height 20
paste input "DESIGNER"
type input "DESIGNERS"
click at [814, 70] on button "Save Segment" at bounding box center [1046, 63] width 116 height 23
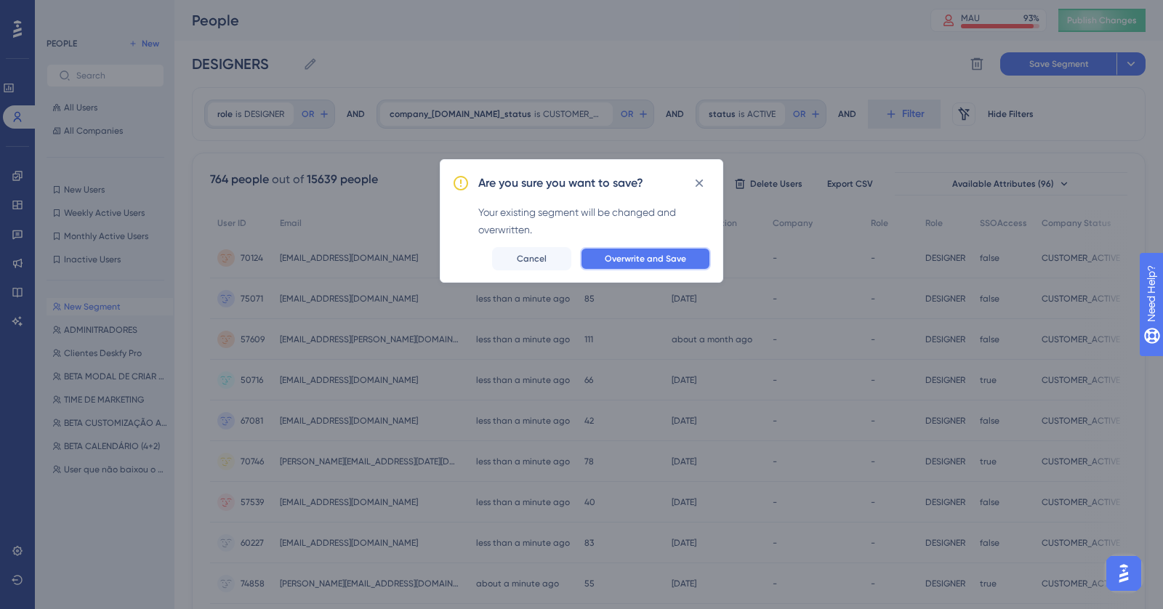
click at [649, 260] on span "Overwrite and Save" at bounding box center [645, 259] width 81 height 12
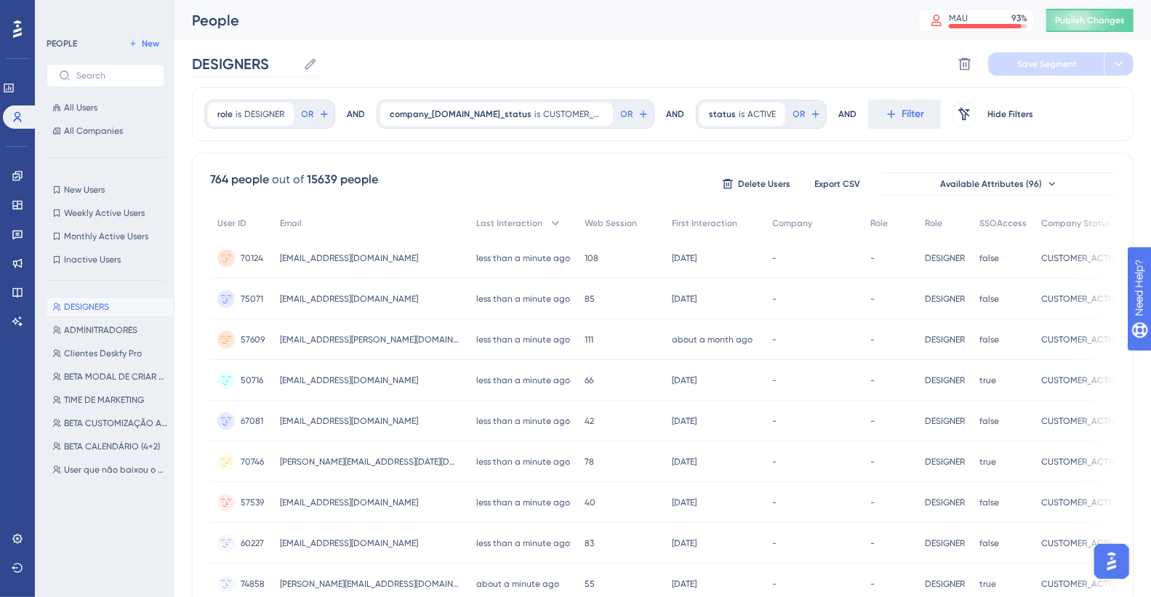
drag, startPoint x: 312, startPoint y: 68, endPoint x: 688, endPoint y: 71, distance: 375.8
click at [312, 68] on icon at bounding box center [310, 64] width 15 height 15
click at [297, 68] on input "DESIGNERS" at bounding box center [244, 64] width 105 height 20
click at [272, 115] on span "DESIGNER" at bounding box center [264, 114] width 40 height 12
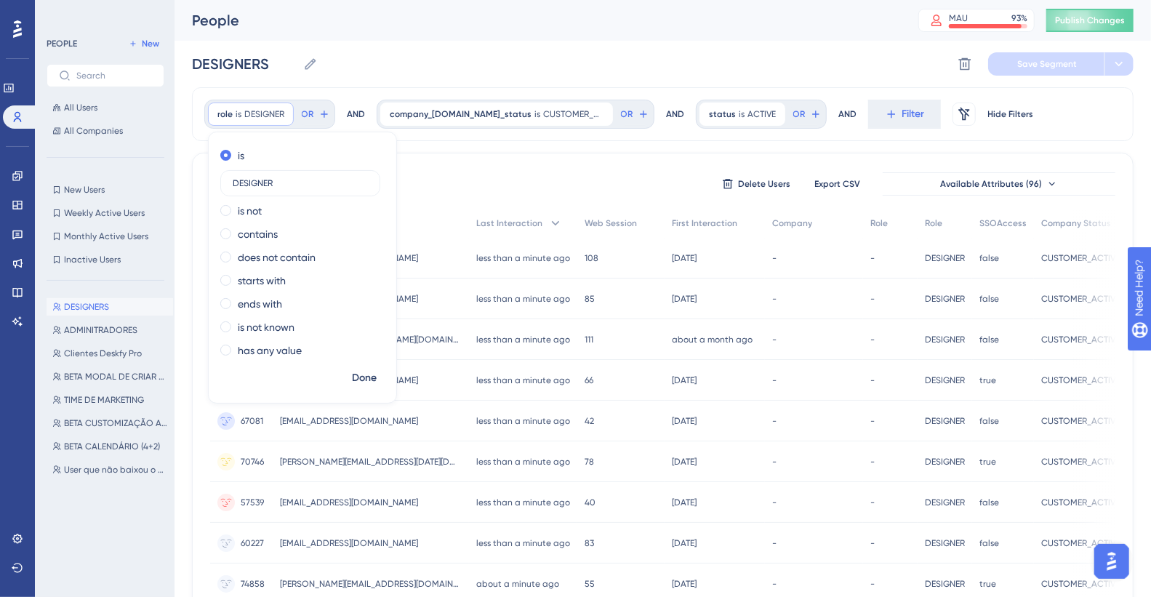
drag, startPoint x: 303, startPoint y: 182, endPoint x: 200, endPoint y: 182, distance: 103.2
click at [200, 182] on div "role is DESIGNER DESIGNER Remove is DESIGNER is not contains does not contain s…" at bounding box center [662, 601] width 941 height 1029
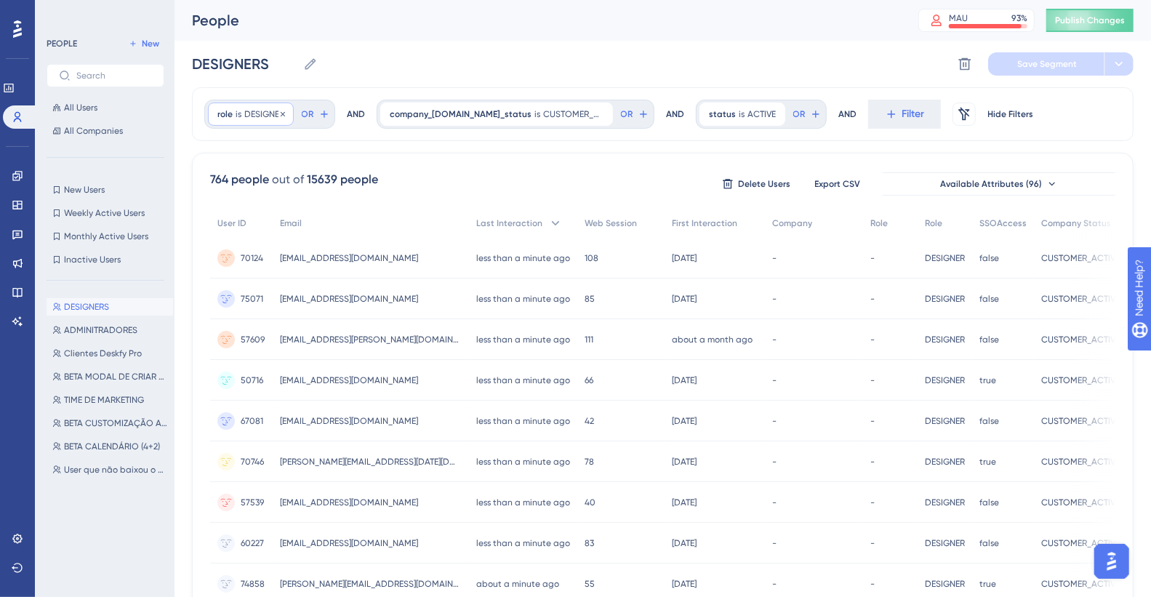
click at [266, 112] on span "DESIGNER" at bounding box center [264, 114] width 40 height 12
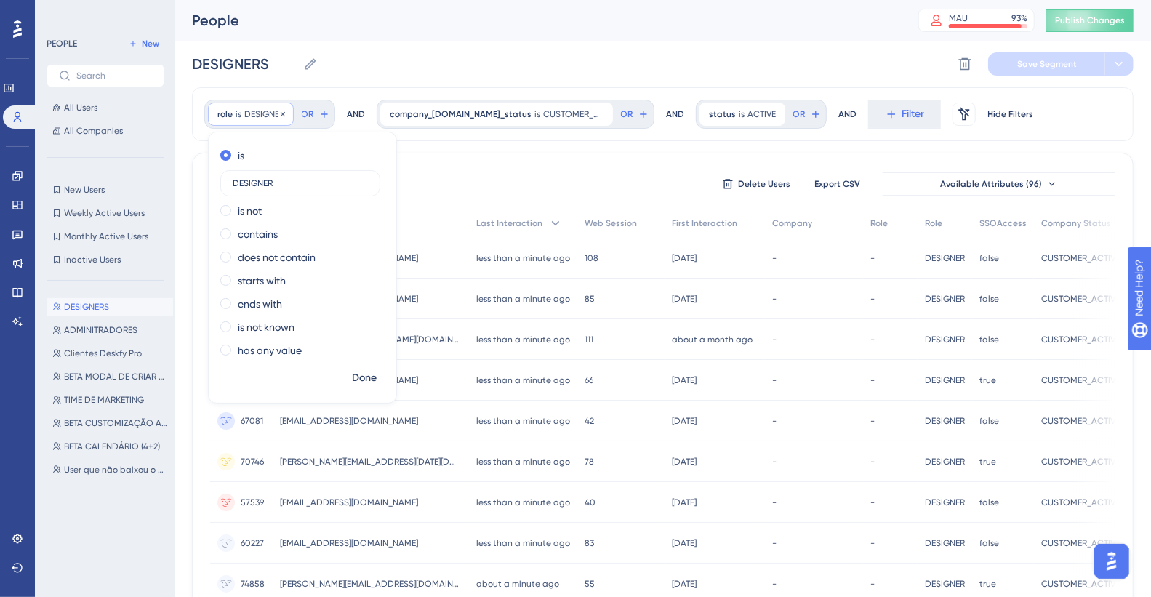
click at [265, 113] on span "DESIGNER" at bounding box center [264, 114] width 40 height 12
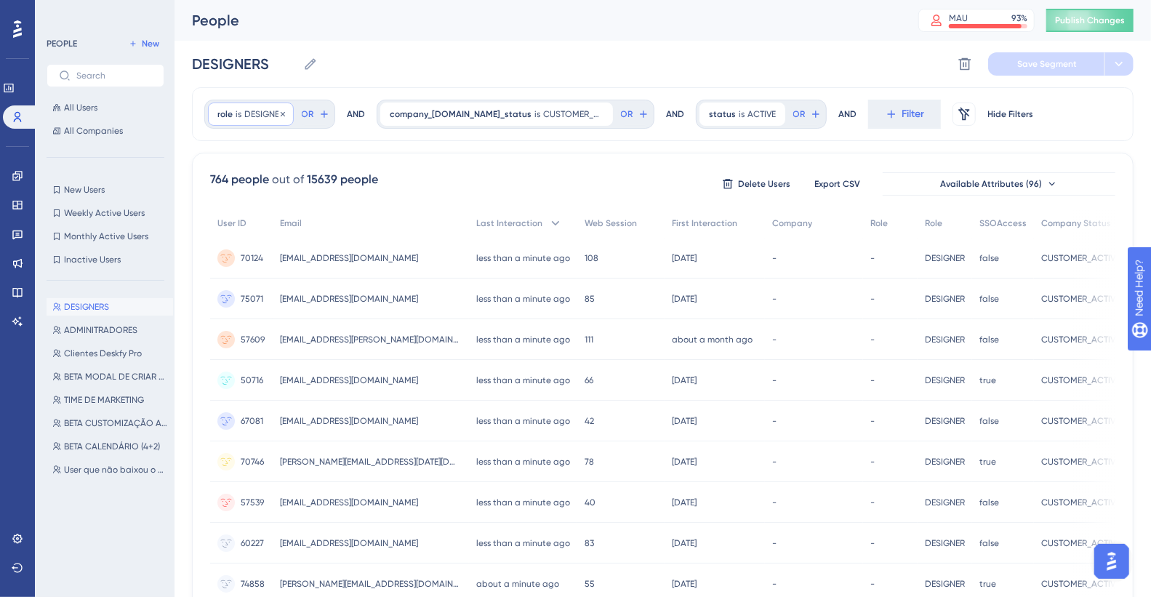
click at [264, 113] on span "DESIGNER" at bounding box center [264, 114] width 40 height 12
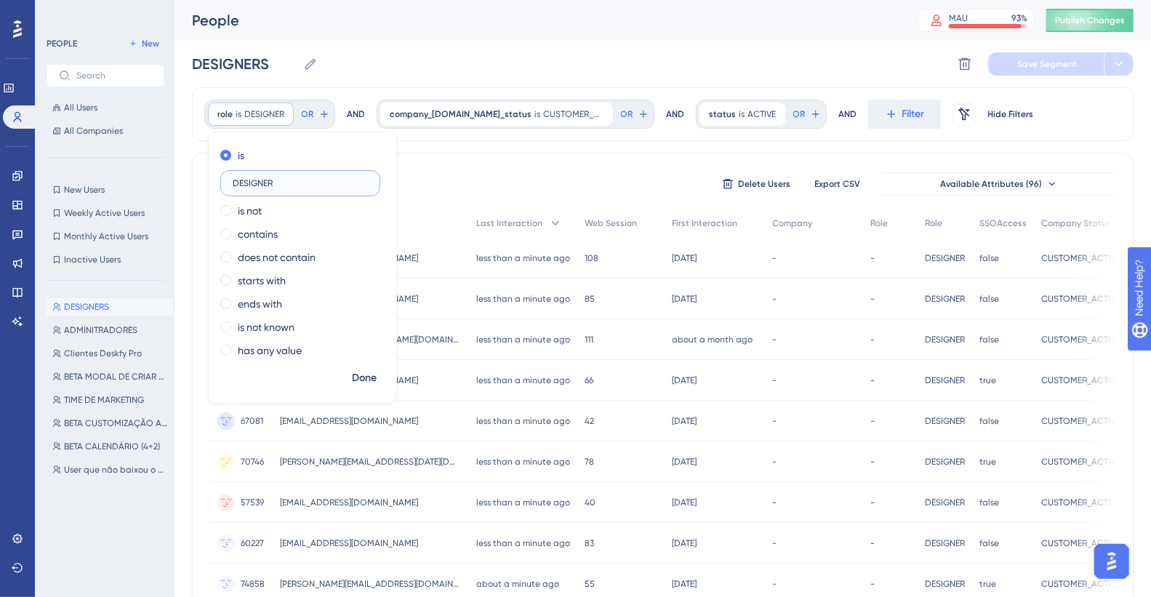
drag, startPoint x: 273, startPoint y: 183, endPoint x: 212, endPoint y: 183, distance: 61.1
click at [212, 183] on div "is DESIGNER is not contains does not contain starts with ends with is not known…" at bounding box center [303, 254] width 188 height 221
type input "user"
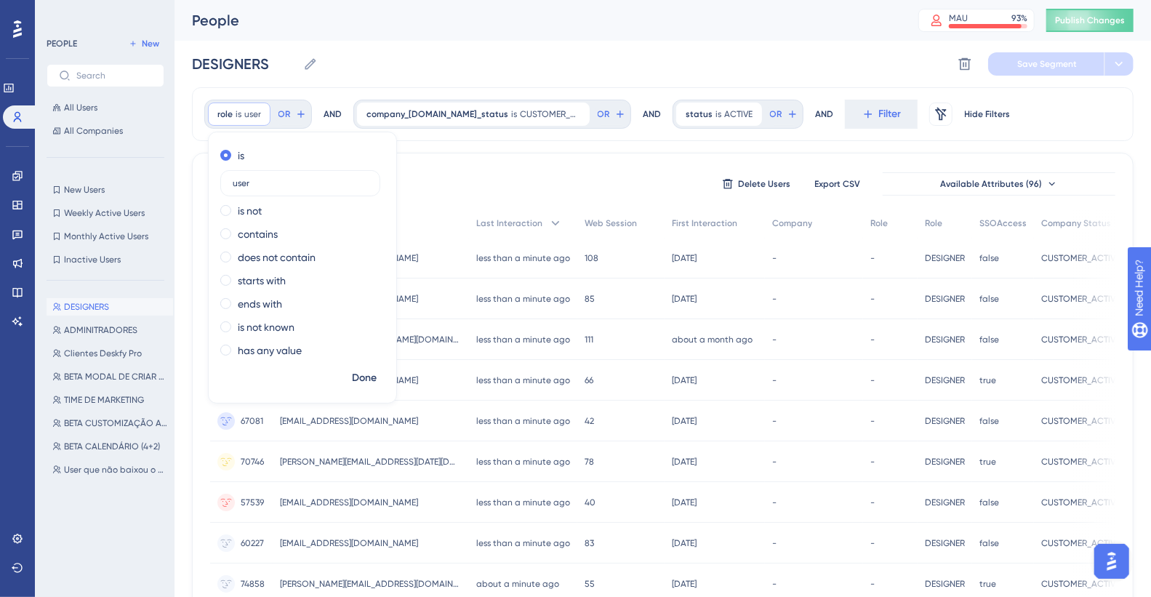
click at [814, 116] on div "role is user user Remove is user is not contains does not contain starts with e…" at bounding box center [662, 114] width 941 height 54
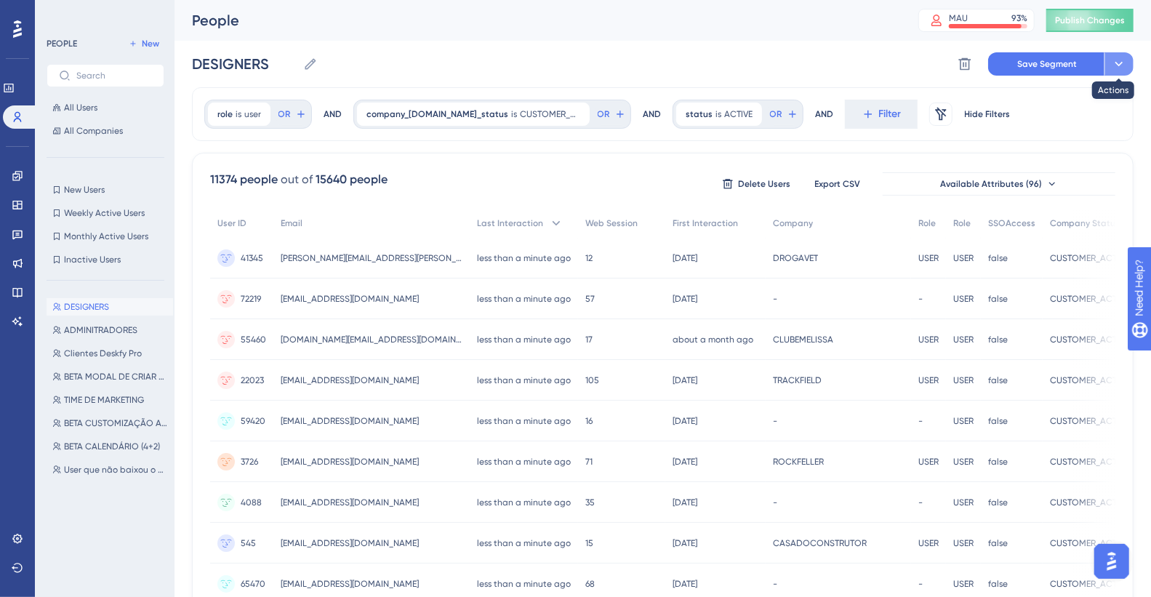
click at [814, 64] on button at bounding box center [1118, 63] width 29 height 23
drag, startPoint x: 941, startPoint y: 260, endPoint x: 925, endPoint y: 257, distance: 16.1
click at [0, 0] on div "41345 41345 [PERSON_NAME][EMAIL_ADDRESS][PERSON_NAME][DOMAIN_NAME] [PERSON_NAME…" at bounding box center [0, 0] width 0 height 0
click at [814, 266] on div "USER USER" at bounding box center [963, 258] width 35 height 41
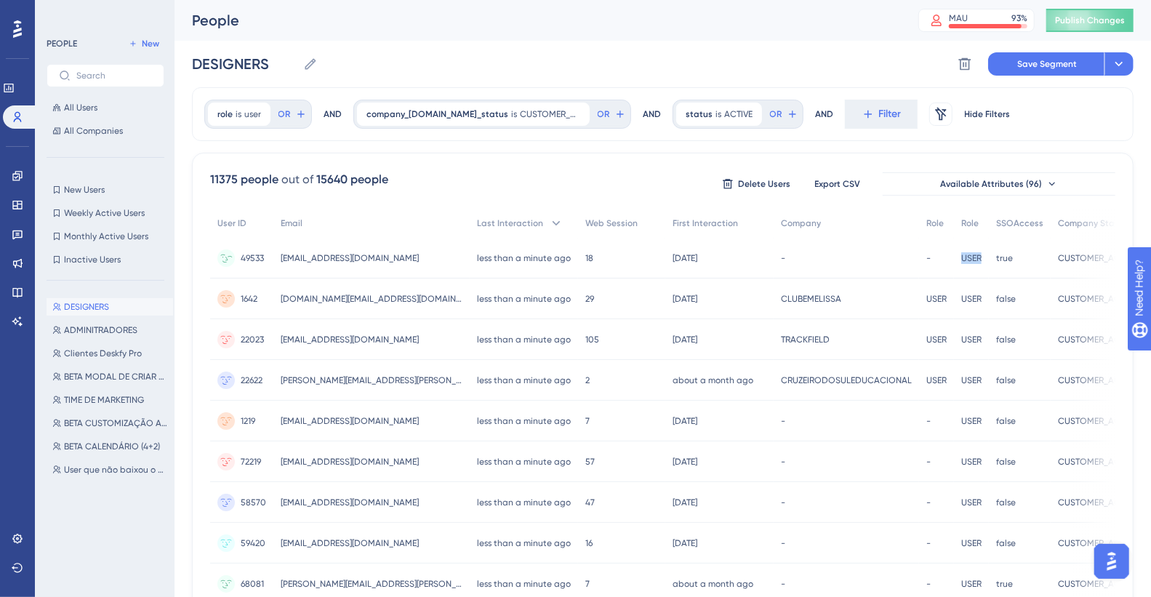
copy div "USER USER"
drag, startPoint x: 938, startPoint y: 256, endPoint x: 846, endPoint y: 237, distance: 94.2
click at [0, 0] on div "49533 49533 [EMAIL_ADDRESS][DOMAIN_NAME] [EMAIL_ADDRESS][DOMAIN_NAME] less than…" at bounding box center [0, 0] width 0 height 0
click at [245, 112] on span "user" at bounding box center [252, 114] width 17 height 12
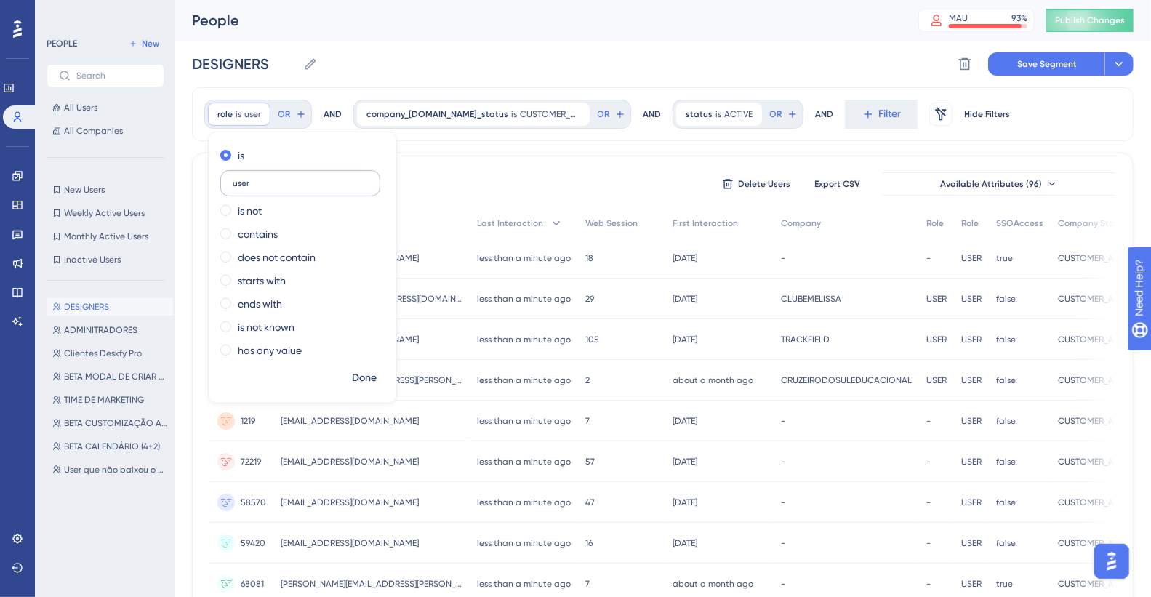
click at [244, 187] on input "user" at bounding box center [300, 183] width 135 height 10
click at [244, 186] on input "user" at bounding box center [300, 183] width 135 height 10
type input "USER"
click at [367, 334] on span "Done" at bounding box center [364, 377] width 25 height 17
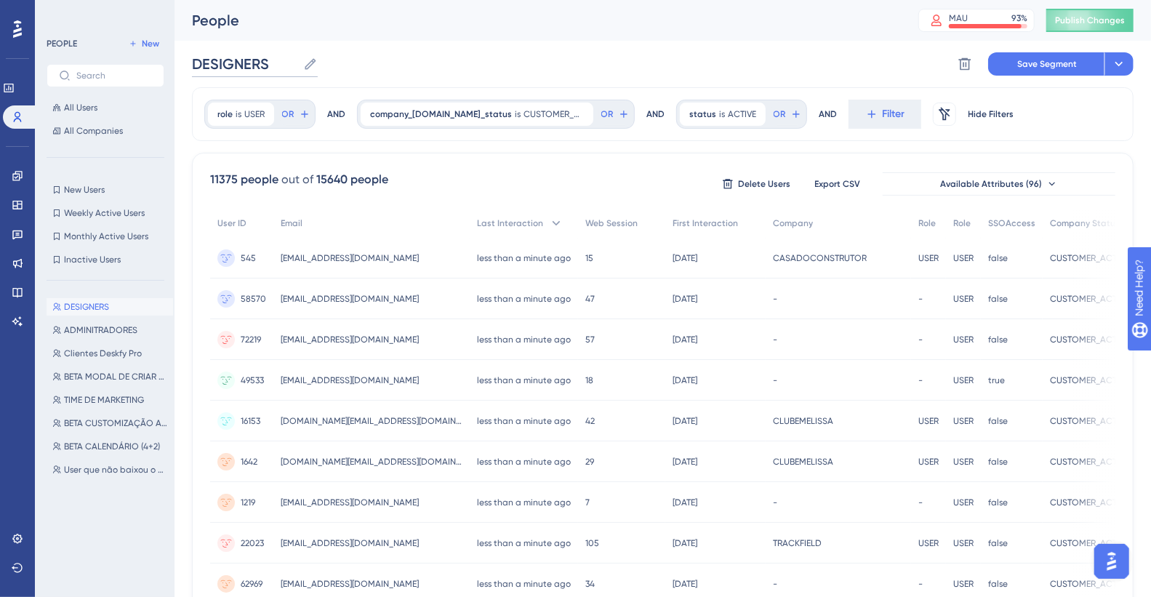
click at [238, 67] on input "DESIGNERS" at bounding box center [244, 64] width 105 height 20
type input "USER FINAL"
click at [814, 68] on icon at bounding box center [1118, 64] width 15 height 15
click at [814, 105] on span "Save as a New Segment" at bounding box center [1050, 105] width 112 height 17
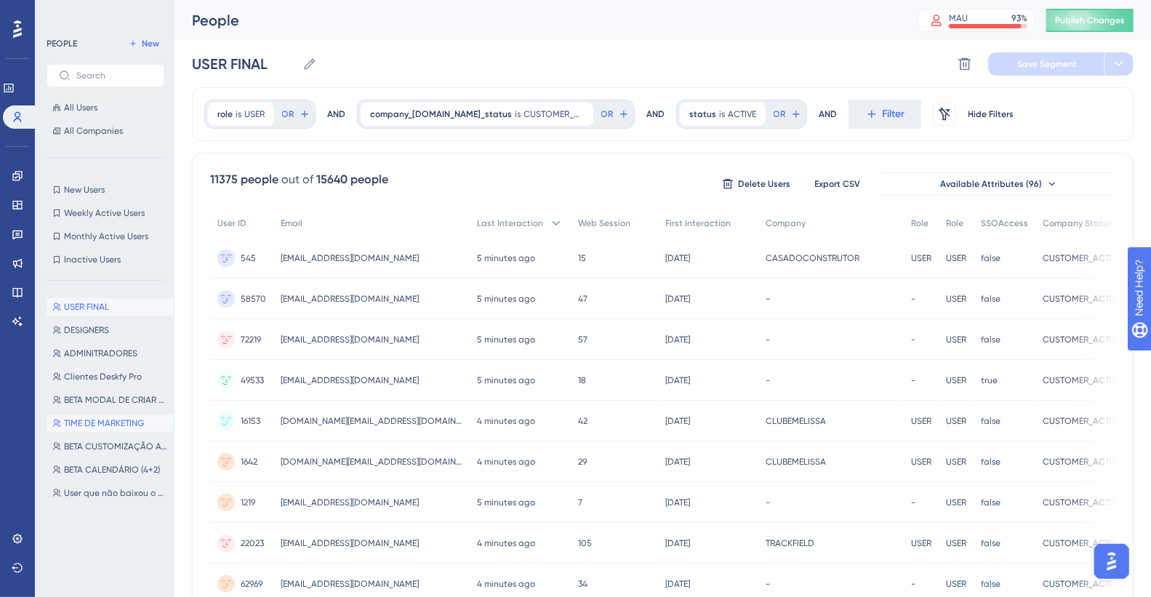
drag, startPoint x: 149, startPoint y: 424, endPoint x: 527, endPoint y: 161, distance: 460.1
click at [528, 162] on div "Performance Users Engagement Widgets Feedback Product Updates Knowledge Base AI…" at bounding box center [662, 570] width 976 height 1140
click at [238, 113] on span "is" at bounding box center [239, 114] width 6 height 12
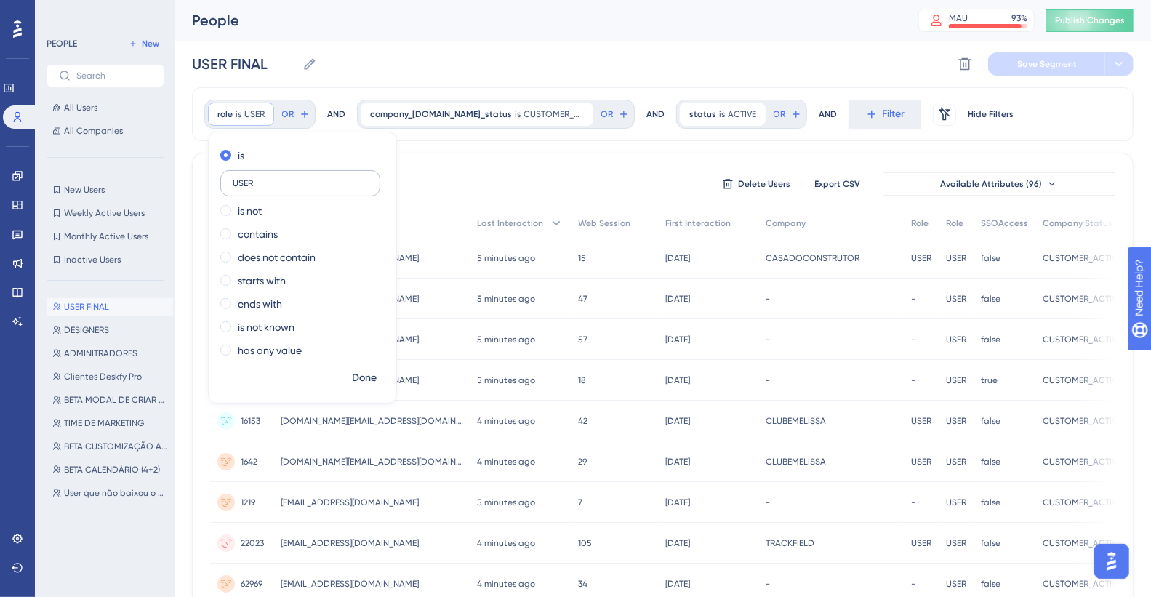
drag, startPoint x: 265, startPoint y: 182, endPoint x: 229, endPoint y: 179, distance: 36.5
click at [229, 179] on label "USER" at bounding box center [300, 183] width 160 height 26
type input "d"
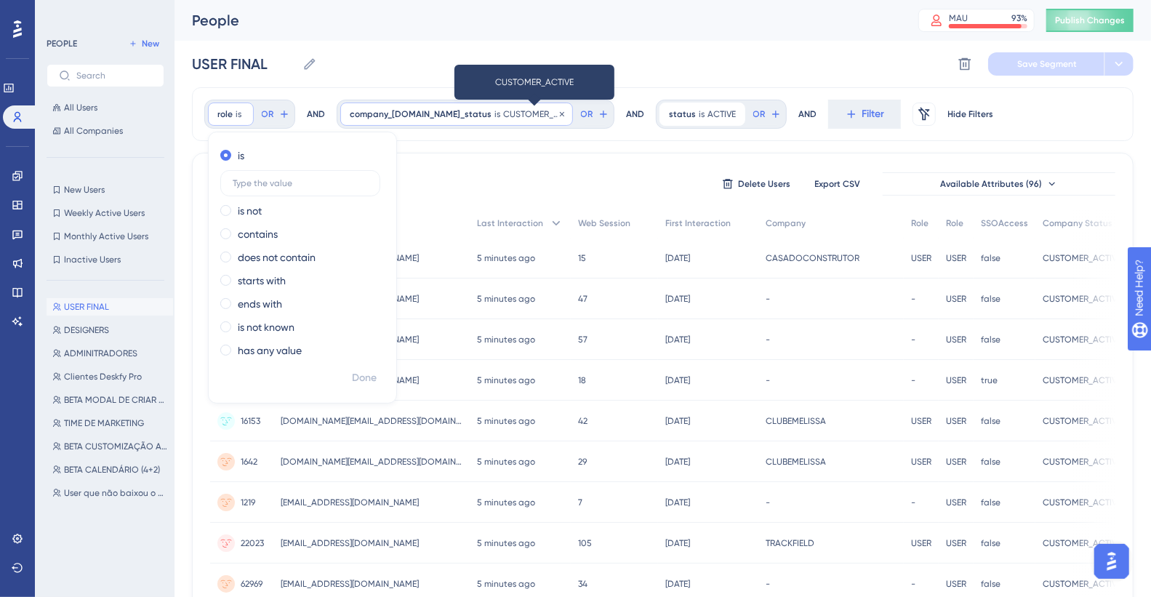
click at [515, 112] on span "CUSTOMER_ACTIVE" at bounding box center [533, 114] width 60 height 12
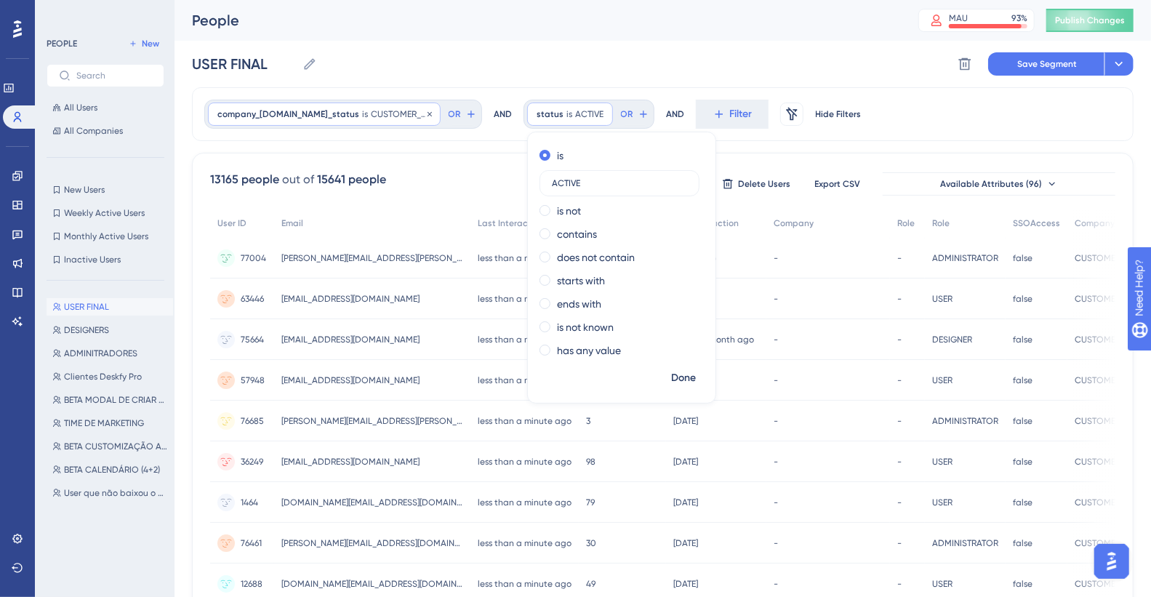
click at [331, 113] on span "company_[DOMAIN_NAME]_status" at bounding box center [288, 114] width 142 height 12
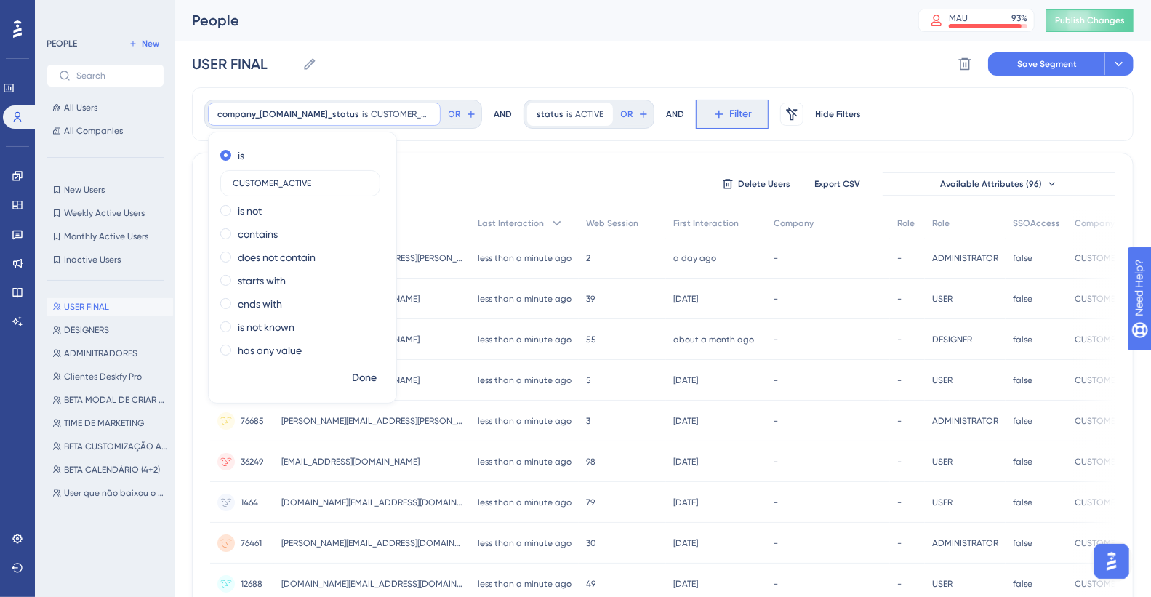
click at [743, 113] on span "Filter" at bounding box center [741, 113] width 23 height 17
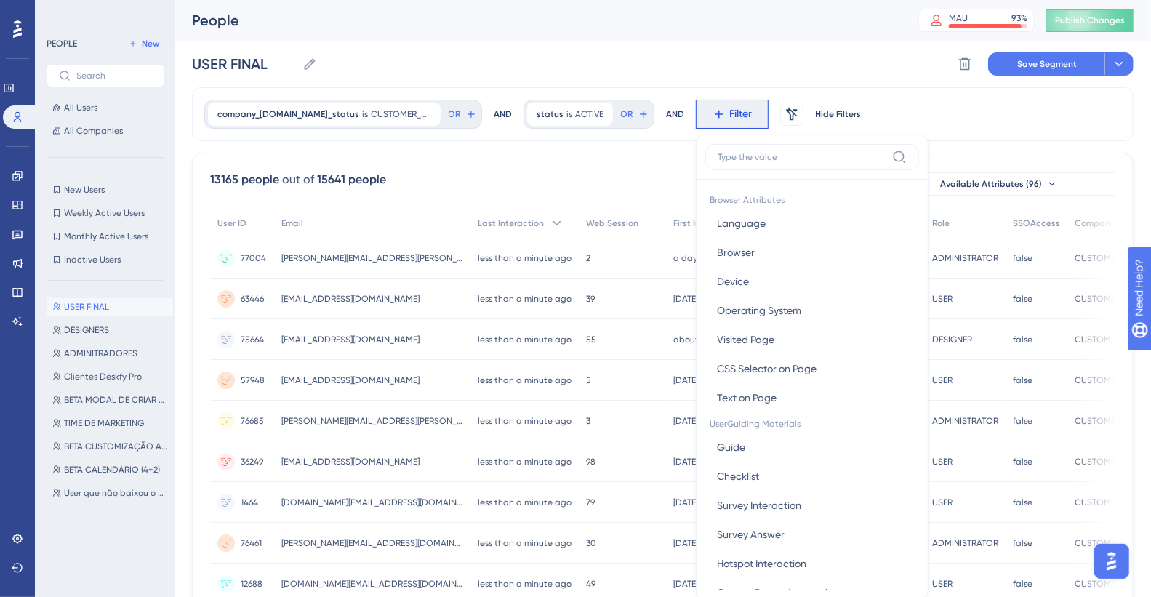
scroll to position [68, 0]
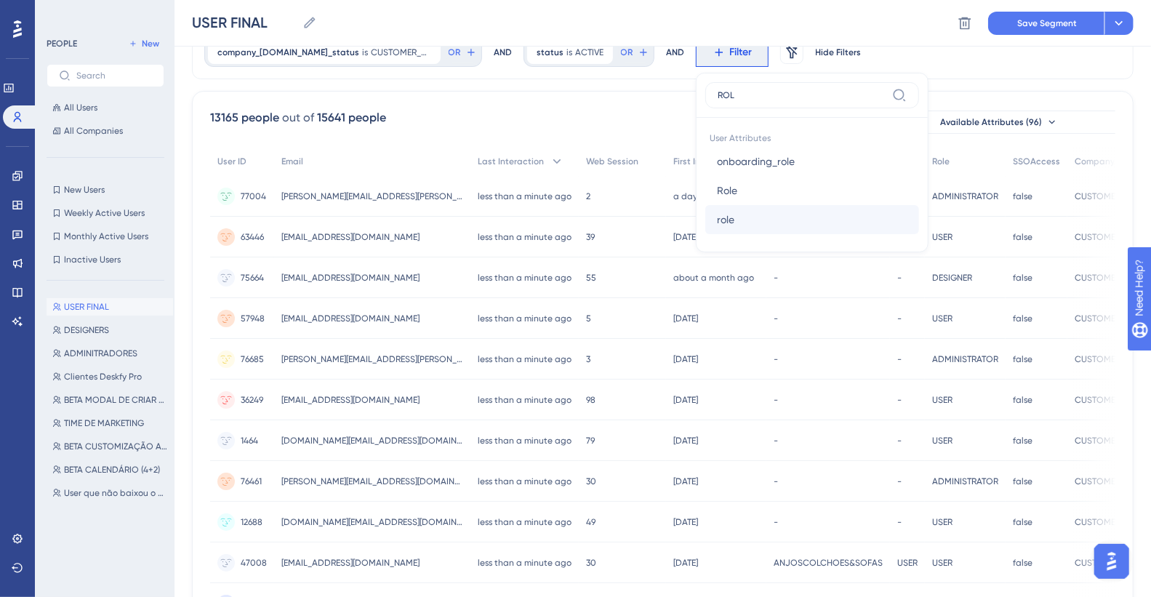
type input "ROL"
click at [805, 213] on button "role role" at bounding box center [812, 219] width 214 height 29
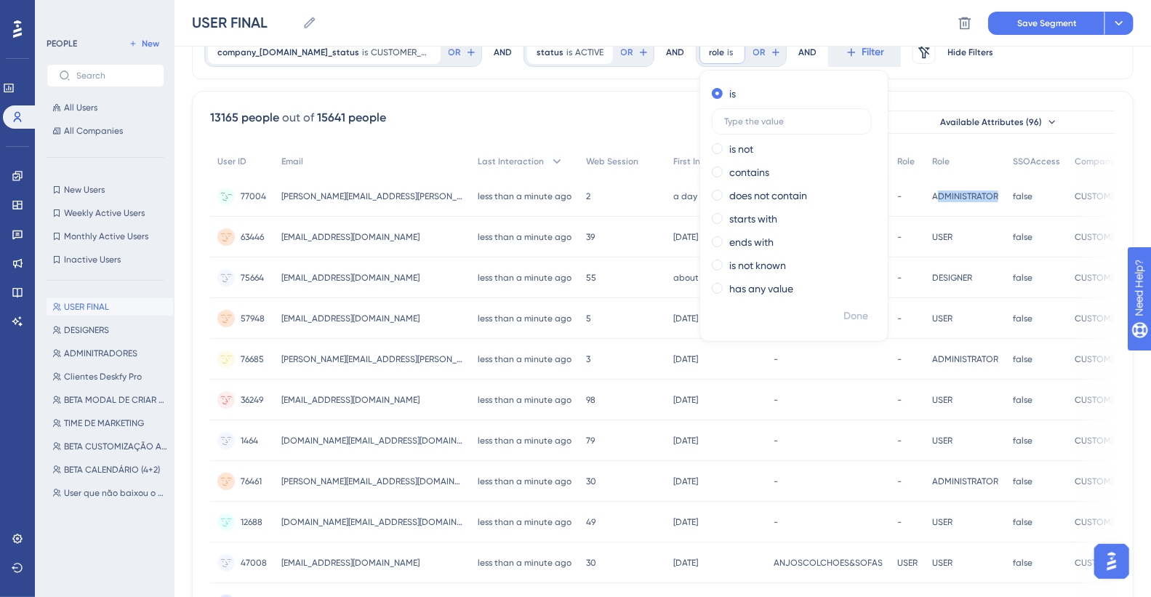
drag, startPoint x: 924, startPoint y: 198, endPoint x: 997, endPoint y: 189, distance: 73.9
click at [0, 0] on div "77004 77004 [PERSON_NAME][EMAIL_ADDRESS][PERSON_NAME][DOMAIN_NAME] [PERSON_NAME…" at bounding box center [0, 0] width 0 height 0
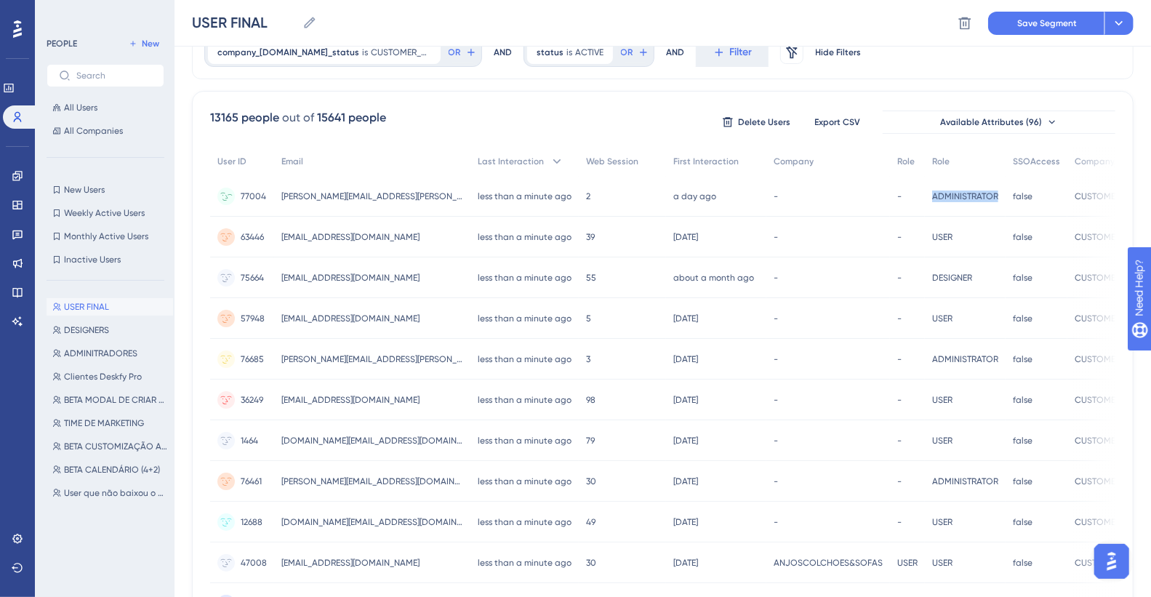
drag, startPoint x: 917, startPoint y: 196, endPoint x: 990, endPoint y: 194, distance: 73.4
click at [814, 194] on div "ADMINISTRATOR ADMINISTRATOR" at bounding box center [965, 196] width 81 height 41
copy span "ADMINISTRATOR"
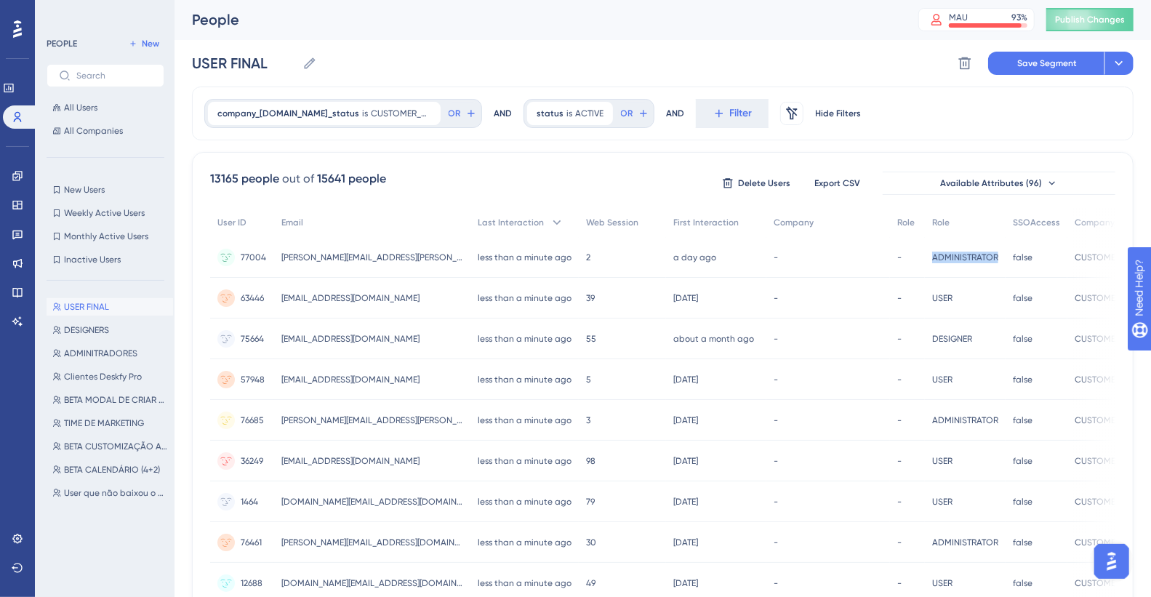
scroll to position [0, 0]
click at [720, 114] on button "Filter" at bounding box center [732, 114] width 73 height 29
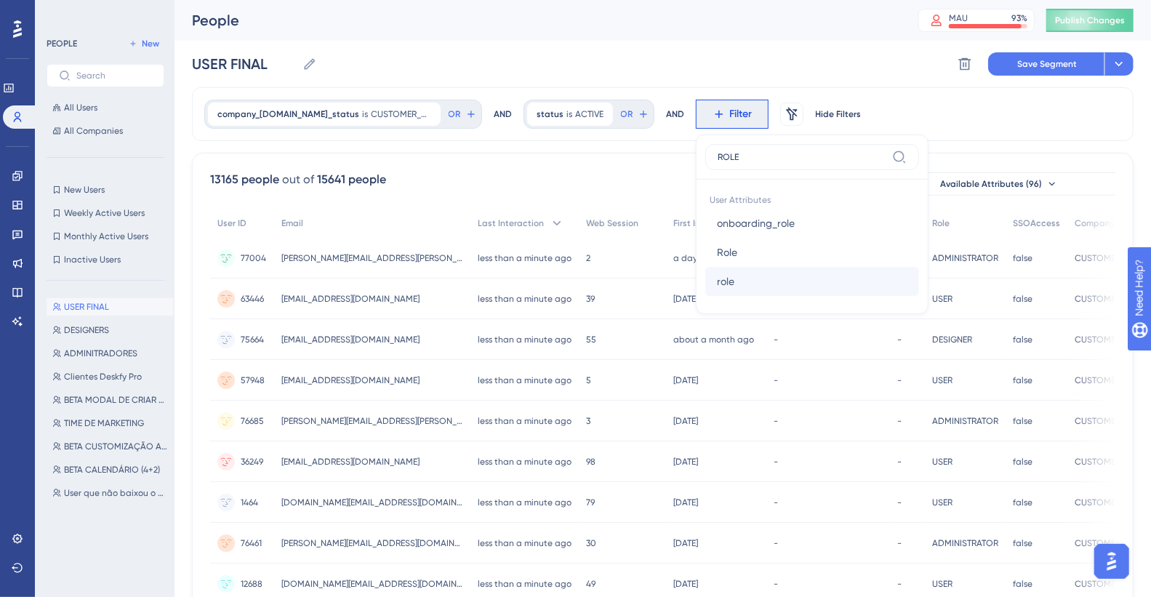
type input "ROLE"
click at [757, 273] on button "role role" at bounding box center [812, 281] width 214 height 29
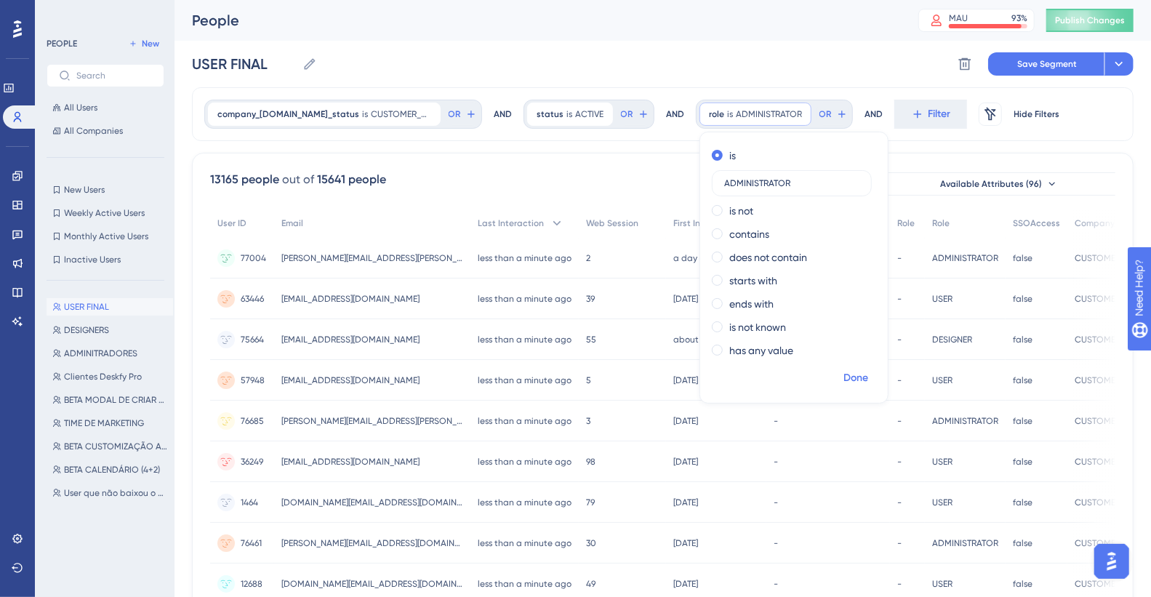
type input "ADMINISTRATOR"
click at [814, 334] on span "Done" at bounding box center [855, 377] width 25 height 17
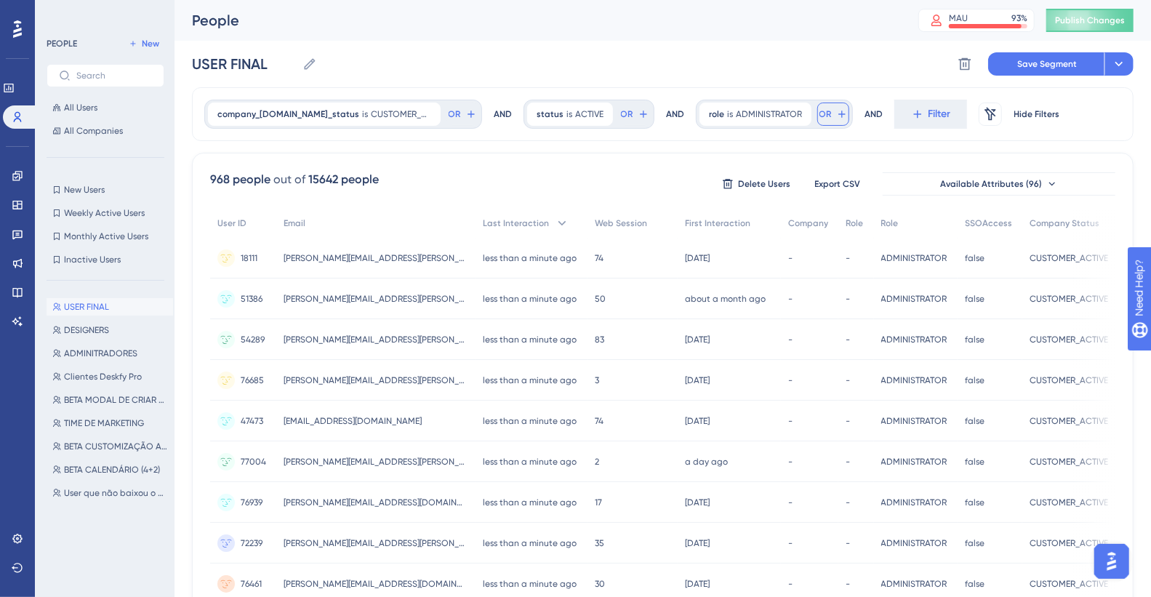
click at [814, 118] on icon at bounding box center [842, 114] width 12 height 12
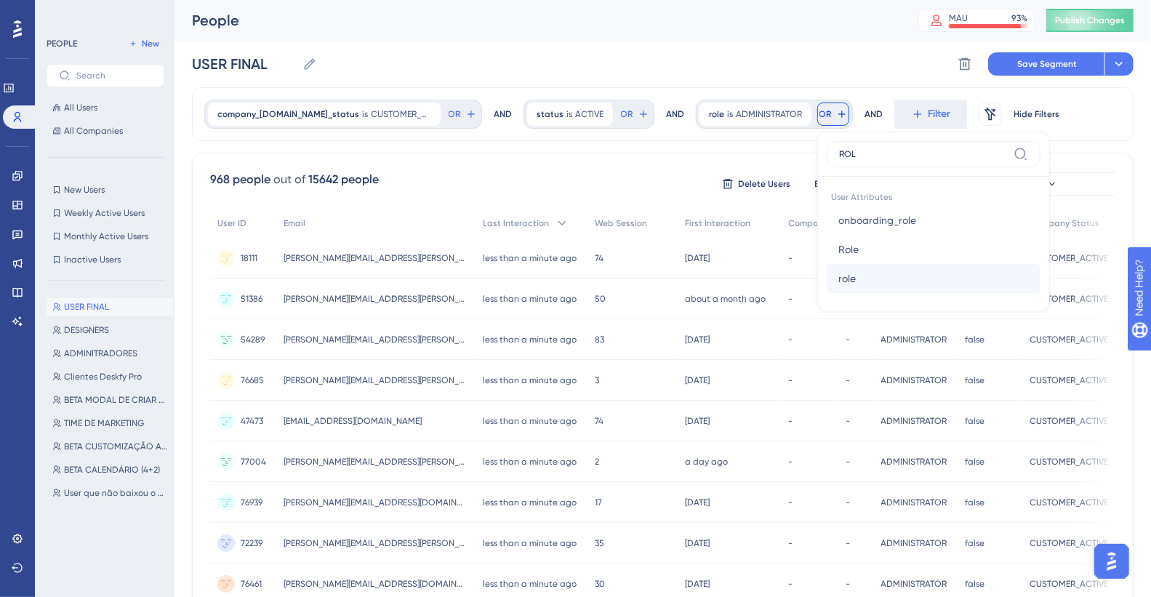
type input "ROL"
click at [814, 281] on button "role role" at bounding box center [933, 278] width 214 height 29
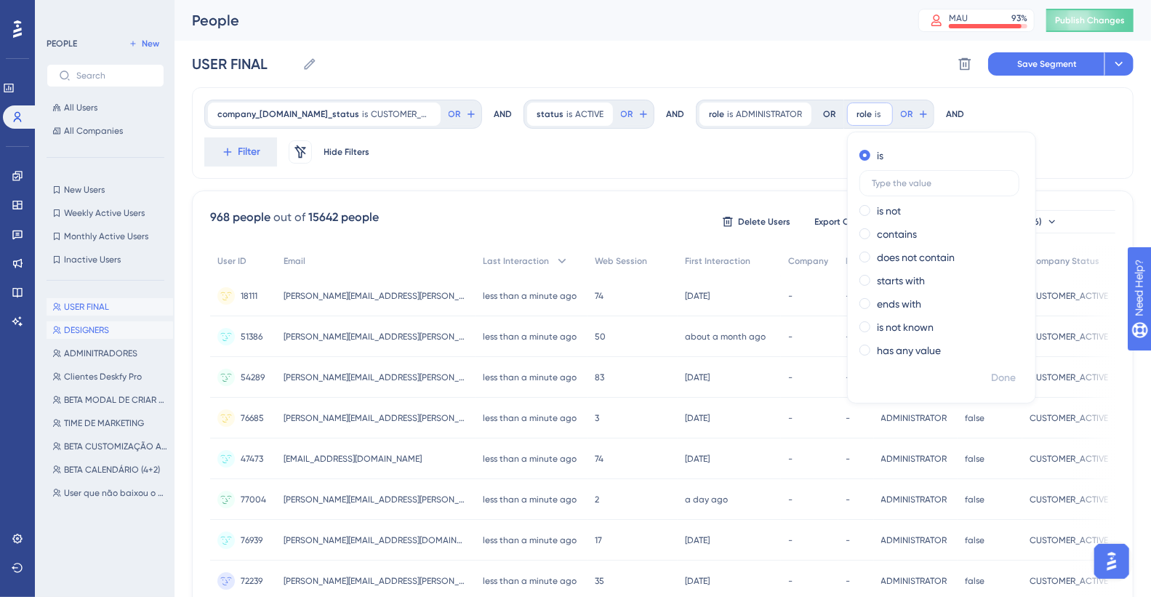
drag, startPoint x: 62, startPoint y: 326, endPoint x: 916, endPoint y: 167, distance: 868.7
click at [814, 167] on div "Performance Users Engagement Widgets Feedback Product Updates Knowledge Base AI…" at bounding box center [662, 589] width 976 height 1178
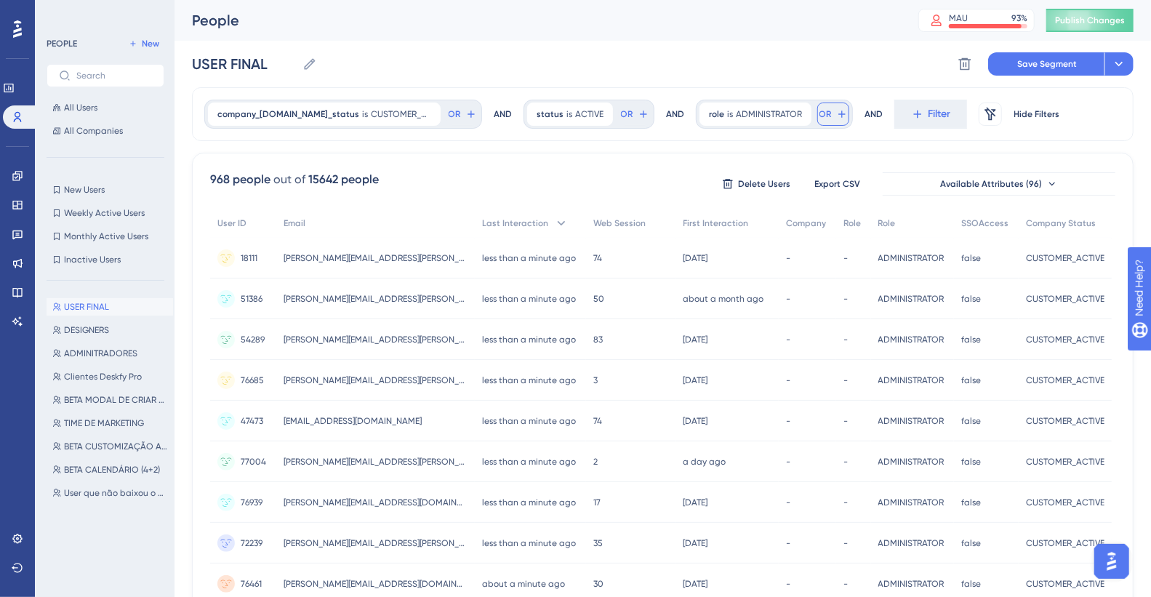
click at [814, 113] on icon at bounding box center [842, 114] width 12 height 12
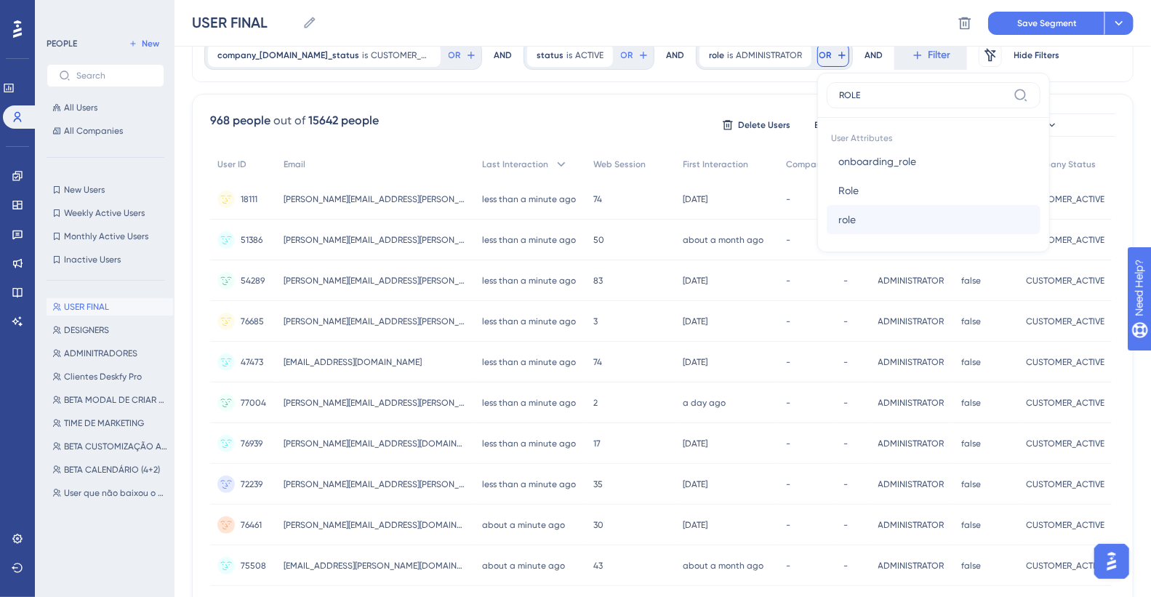
scroll to position [63, 0]
type input "ROLE"
click at [814, 228] on button "role role" at bounding box center [933, 220] width 214 height 29
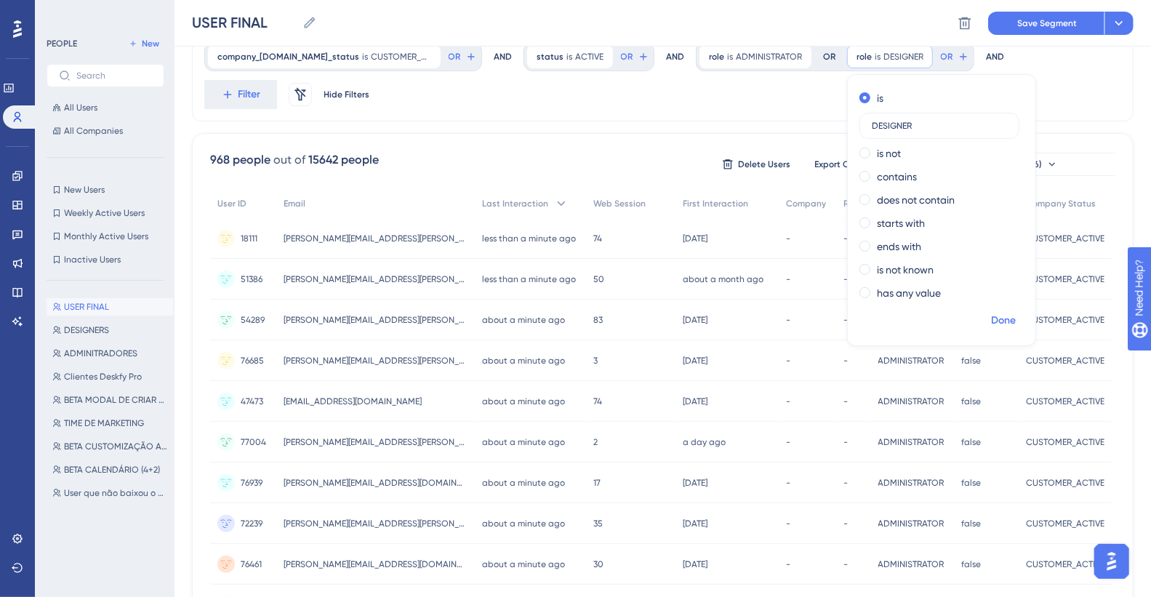
type input "DESIGNER"
drag, startPoint x: 1007, startPoint y: 320, endPoint x: 992, endPoint y: 312, distance: 16.6
click at [814, 319] on span "Done" at bounding box center [1003, 320] width 25 height 17
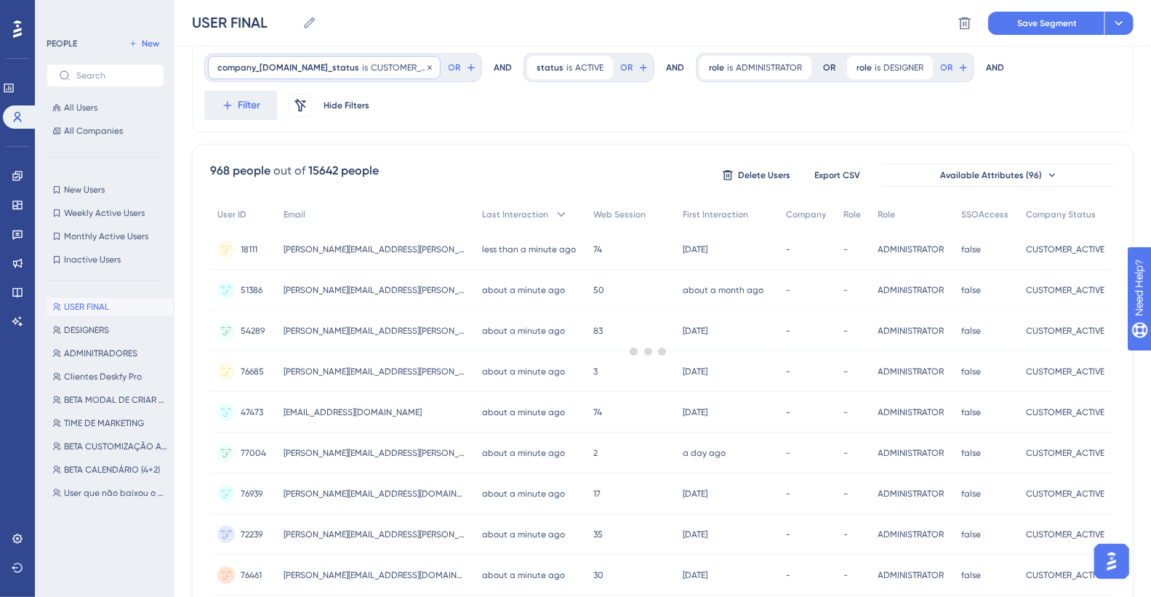
scroll to position [0, 0]
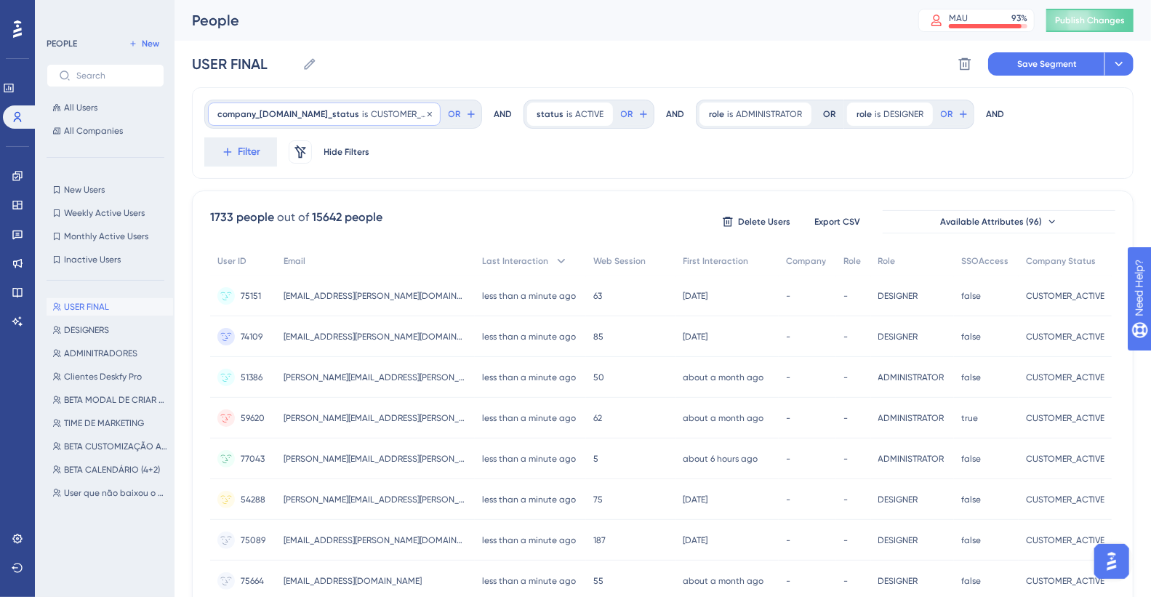
click at [368, 118] on span "is" at bounding box center [365, 114] width 6 height 12
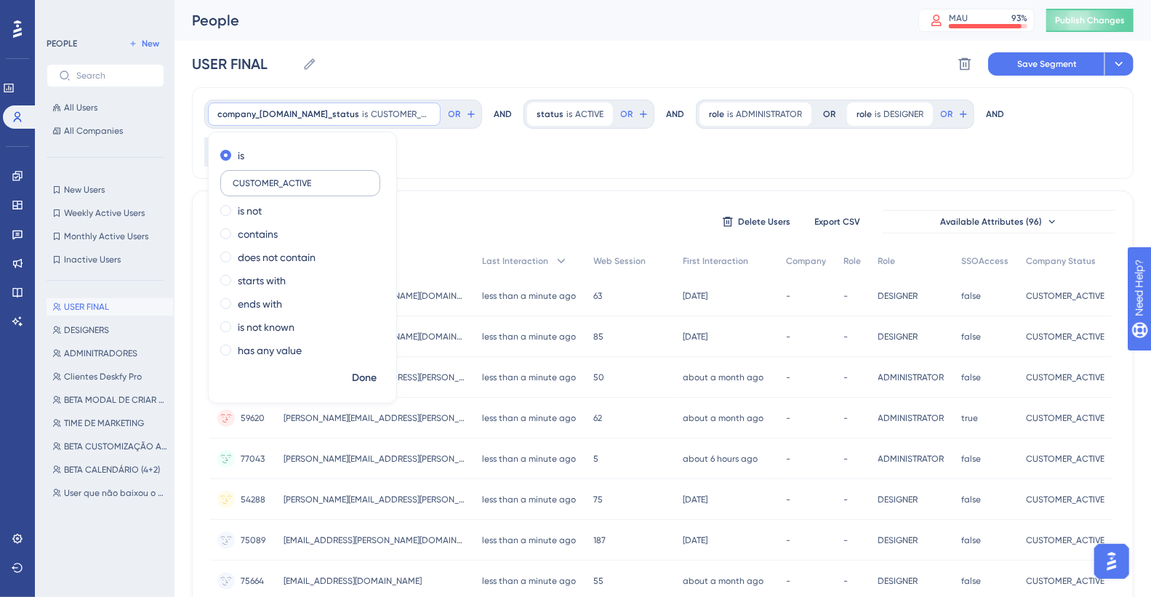
click at [327, 178] on input "CUSTOMER_ACTIVE" at bounding box center [300, 183] width 135 height 10
type input "TRIAL_ACTIVE"
click at [364, 334] on span "Done" at bounding box center [364, 377] width 25 height 17
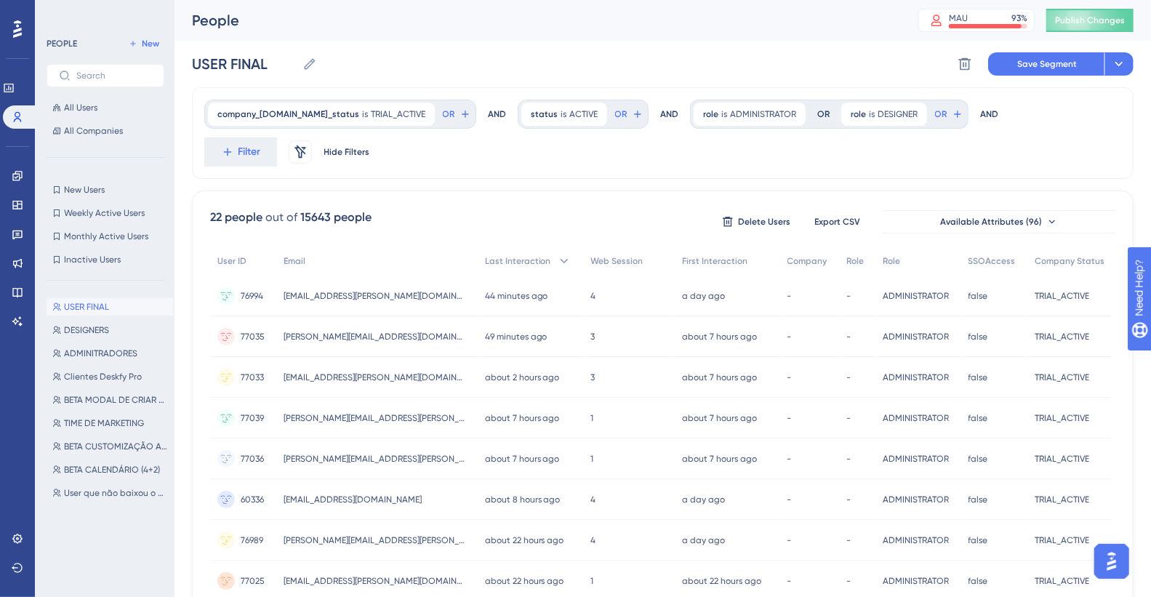
drag, startPoint x: 646, startPoint y: 165, endPoint x: 632, endPoint y: 161, distance: 15.2
click at [645, 165] on div "company_[DOMAIN_NAME]_status is TRIAL_ACTIVE TRIAL_ACTIVE Remove OR AND status …" at bounding box center [662, 133] width 941 height 92
click at [588, 158] on div "company_[DOMAIN_NAME]_status is TRIAL_ACTIVE TRIAL_ACTIVE Remove OR AND status …" at bounding box center [662, 133] width 941 height 92
click at [814, 113] on icon at bounding box center [958, 114] width 12 height 12
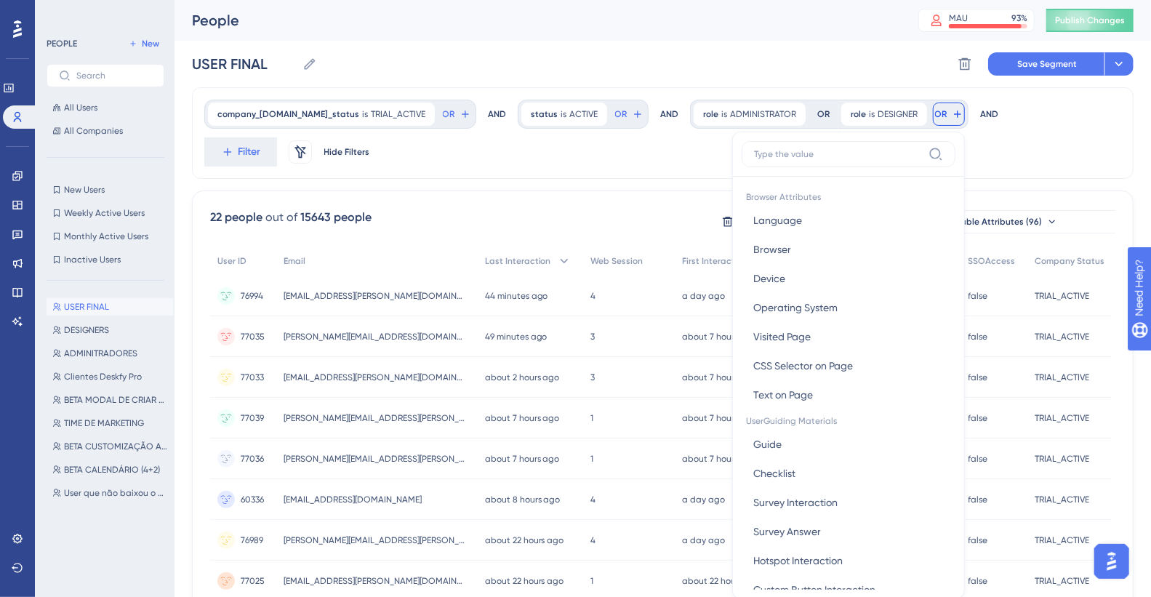
scroll to position [66, 0]
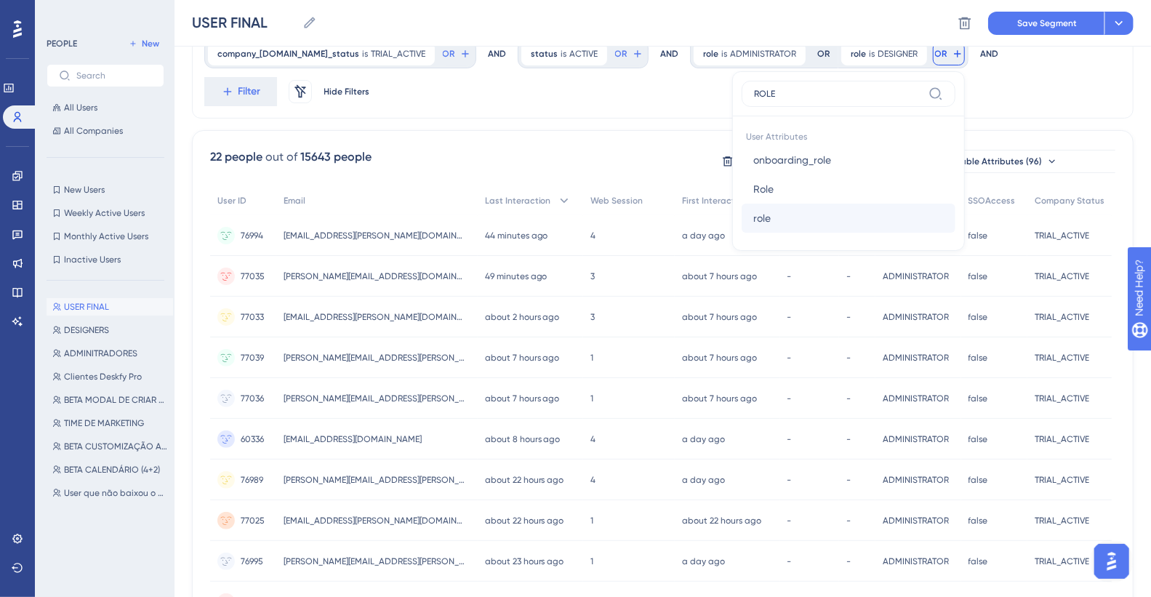
type input "ROLE"
click at [814, 208] on button "role role" at bounding box center [848, 218] width 214 height 29
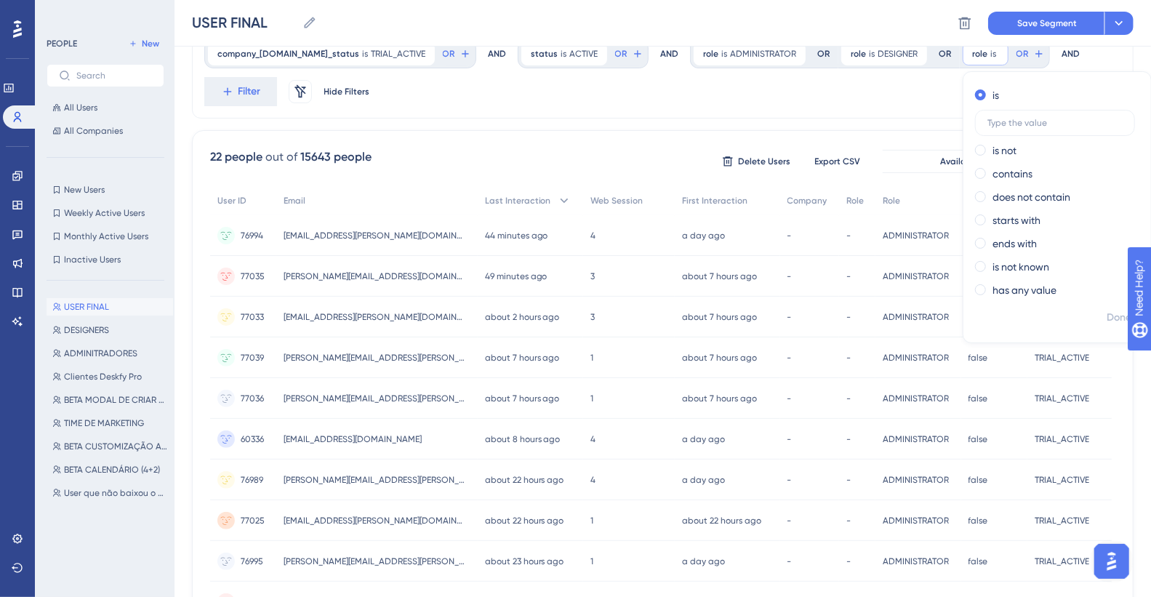
type input "u"
type input "USER"
click at [814, 320] on span "Done" at bounding box center [1118, 317] width 25 height 17
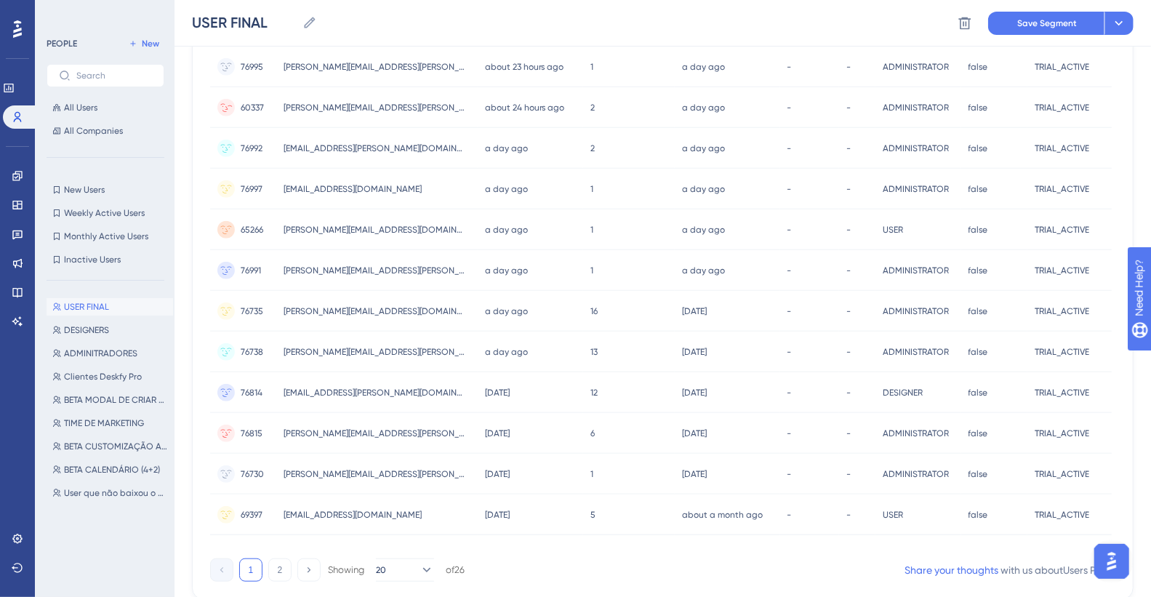
scroll to position [608, 0]
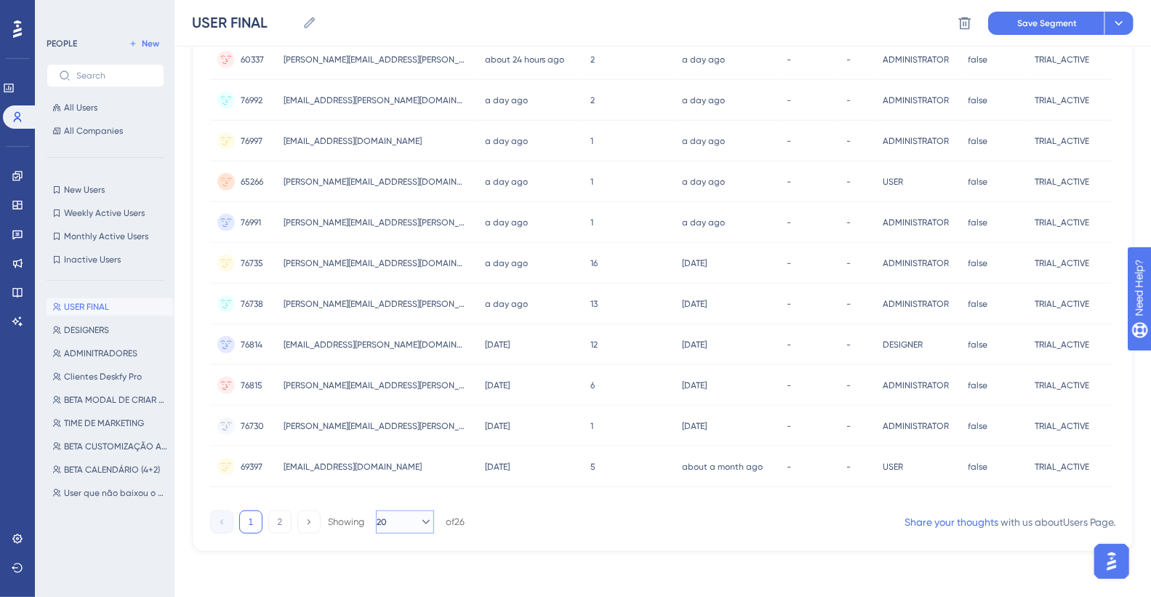
click at [420, 334] on icon at bounding box center [426, 522] width 15 height 15
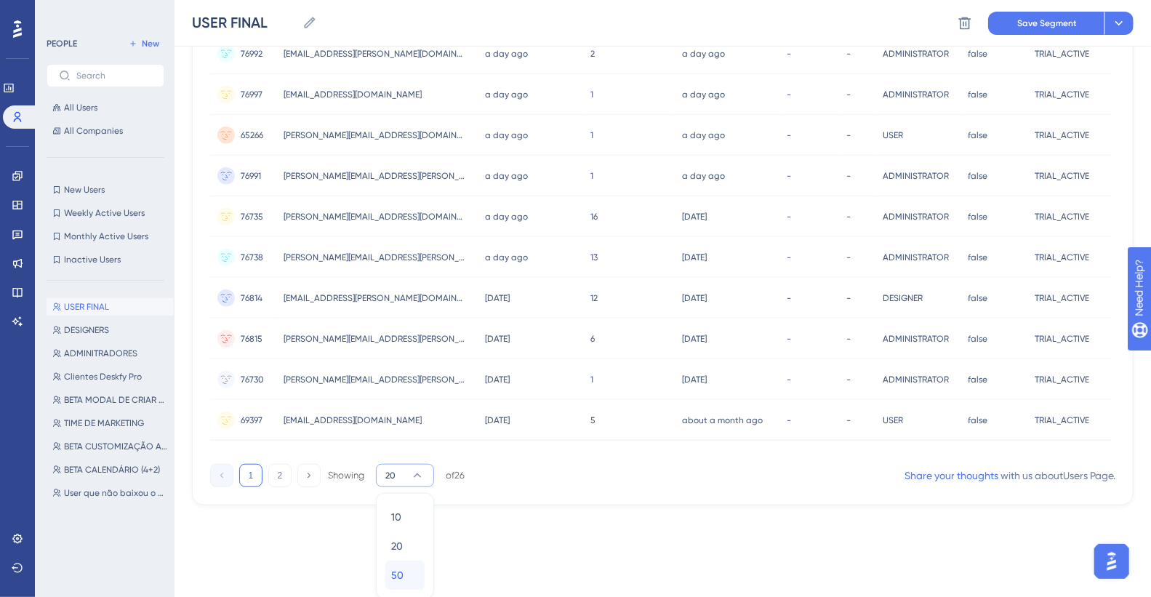
click at [409, 334] on div "50 50" at bounding box center [405, 574] width 28 height 29
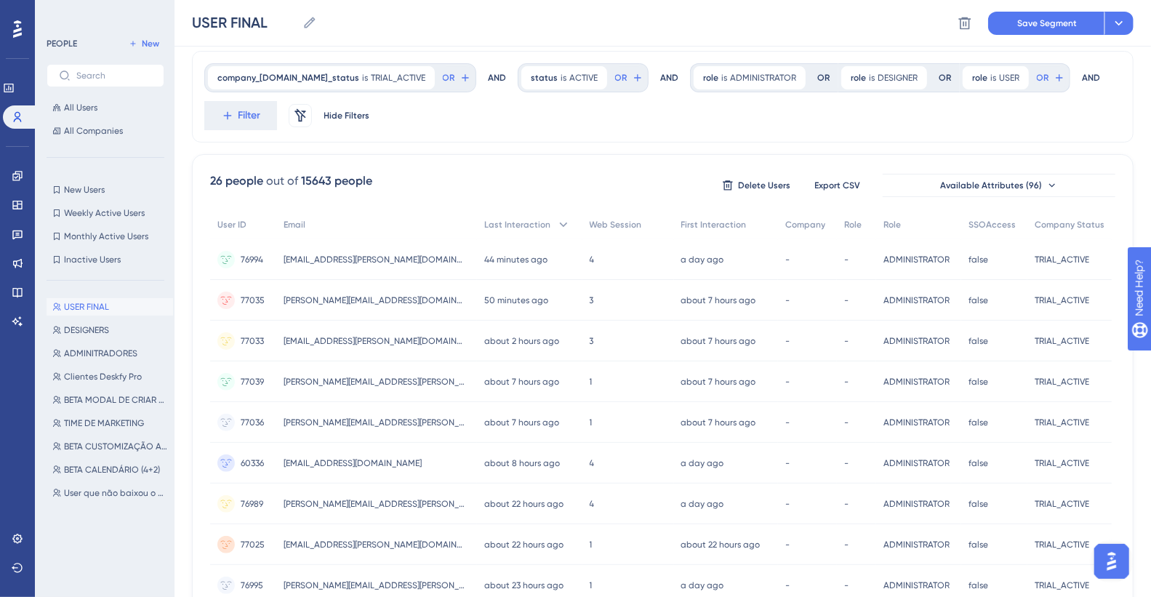
scroll to position [0, 0]
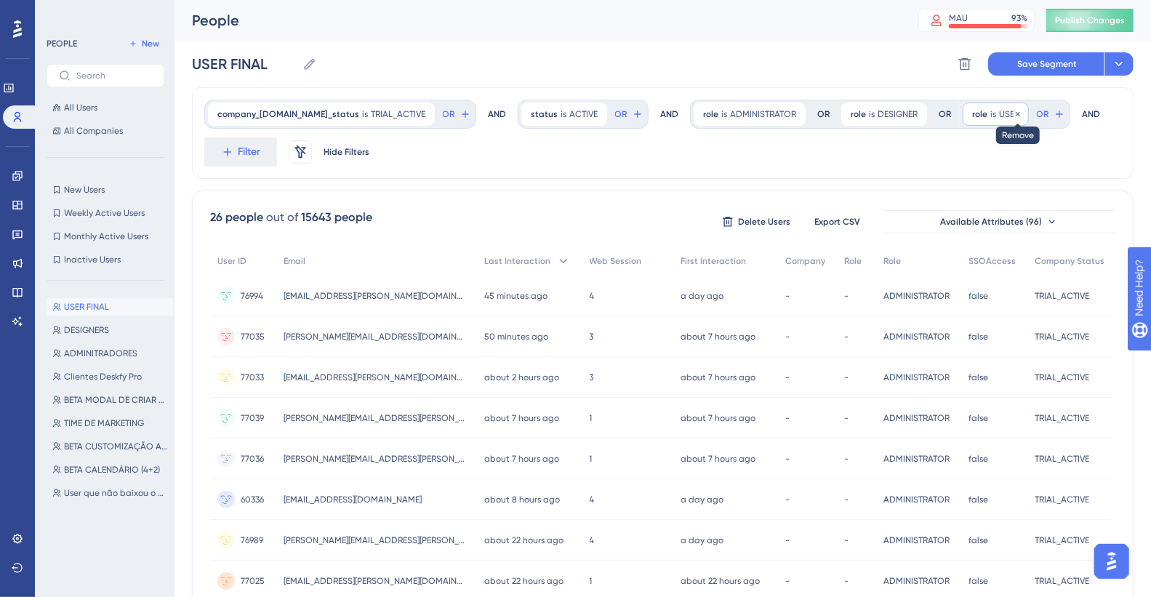
click at [814, 110] on icon at bounding box center [1017, 114] width 9 height 9
click at [207, 56] on input "USER FINAL" at bounding box center [244, 64] width 105 height 20
click at [210, 57] on input "USER FINAL" at bounding box center [244, 64] width 105 height 20
click at [215, 62] on input "USER FINAL" at bounding box center [244, 64] width 105 height 20
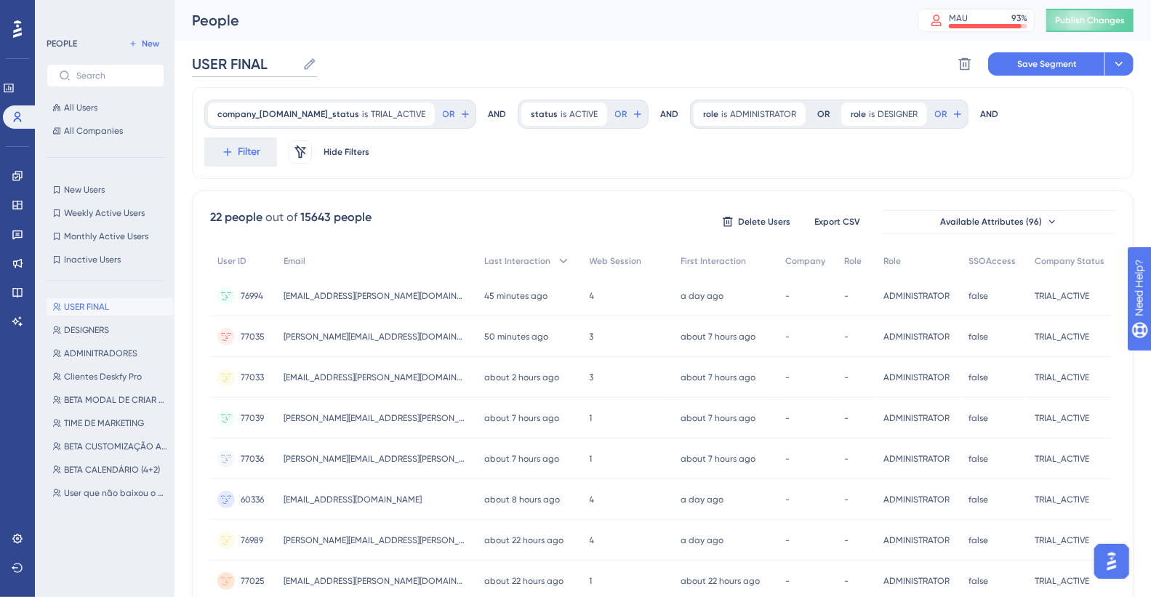
click at [215, 62] on input "USER FINAL" at bounding box center [244, 64] width 105 height 20
type input "t"
drag, startPoint x: 282, startPoint y: 63, endPoint x: 329, endPoint y: 63, distance: 46.5
click at [329, 63] on input "TIME DE MKT TRIAL" at bounding box center [269, 64] width 155 height 20
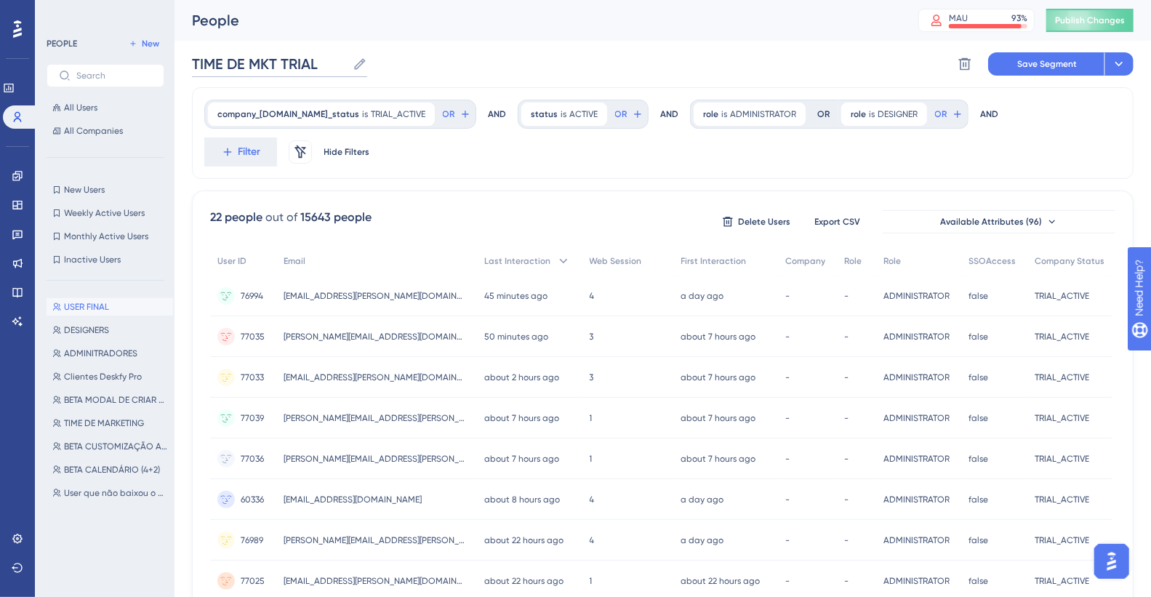
click at [281, 59] on input "TIME DE MKT TRIAL" at bounding box center [269, 64] width 155 height 20
type input "TIME DE MKT - TRIAL"
click at [814, 62] on icon at bounding box center [1118, 64] width 15 height 15
click at [814, 103] on span "Save as a New Segment" at bounding box center [1050, 105] width 112 height 17
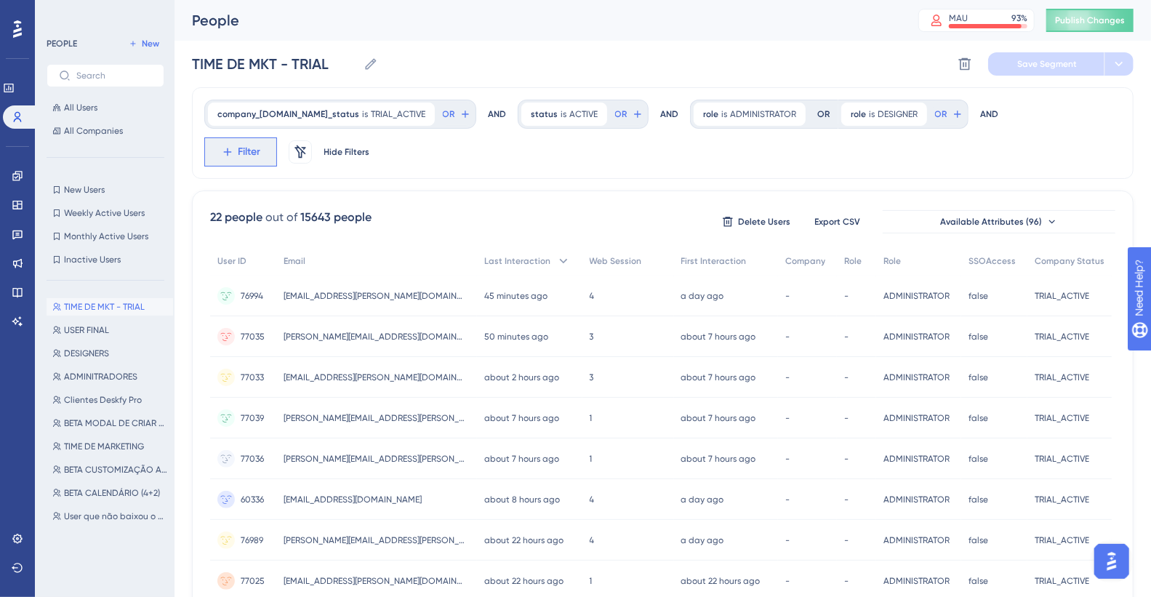
click at [244, 150] on span "Filter" at bounding box center [249, 151] width 23 height 17
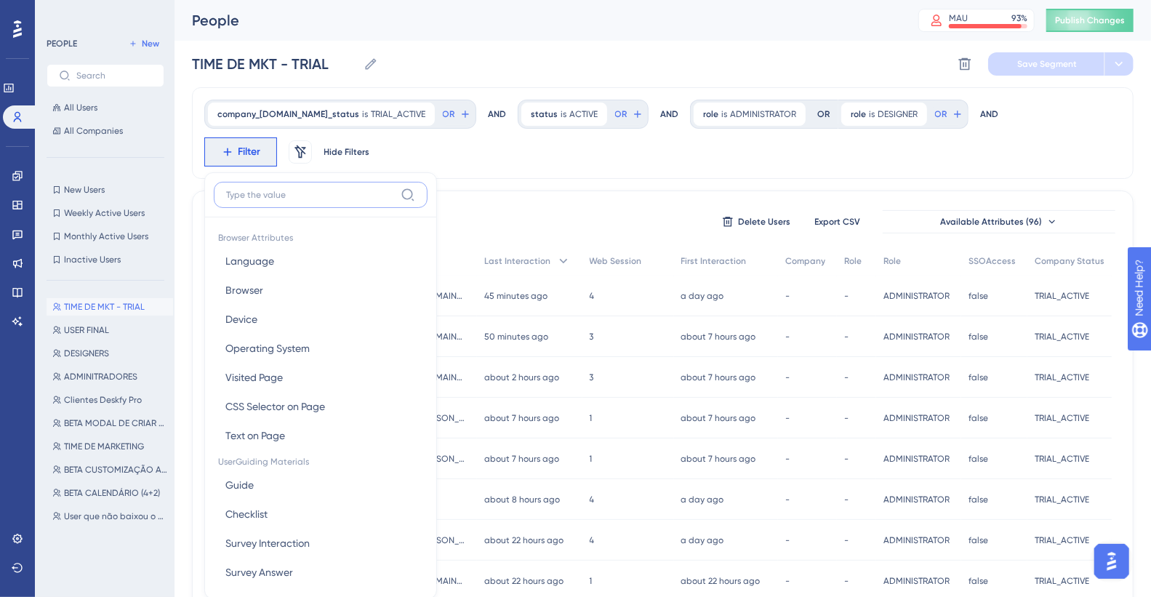
scroll to position [87, 0]
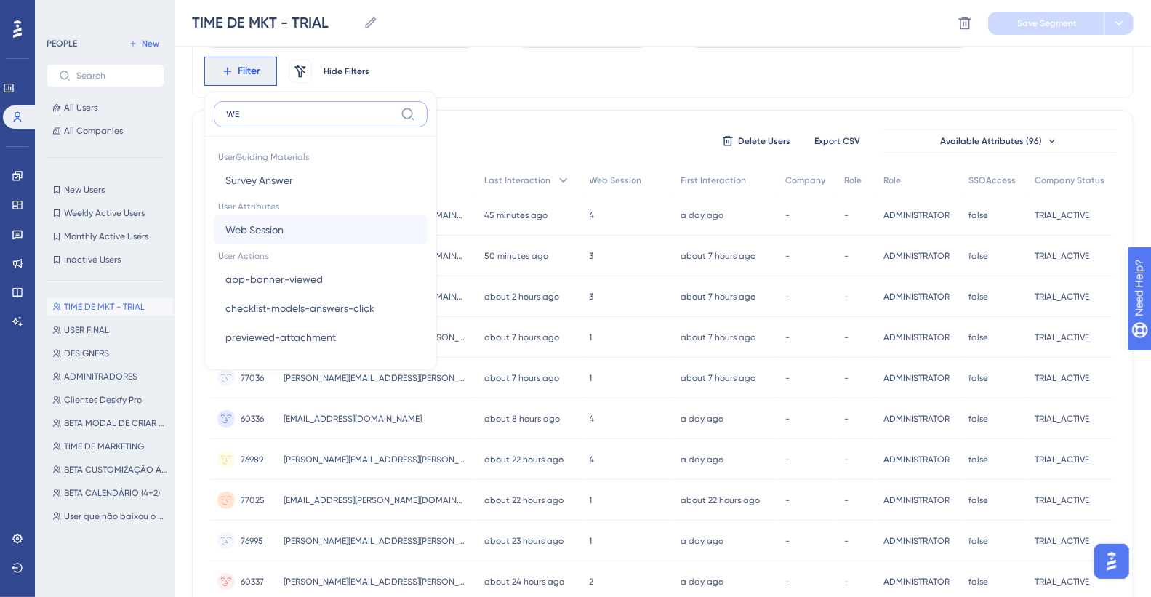
type input "WE"
click at [299, 225] on button "Web Session Web Session" at bounding box center [321, 229] width 214 height 29
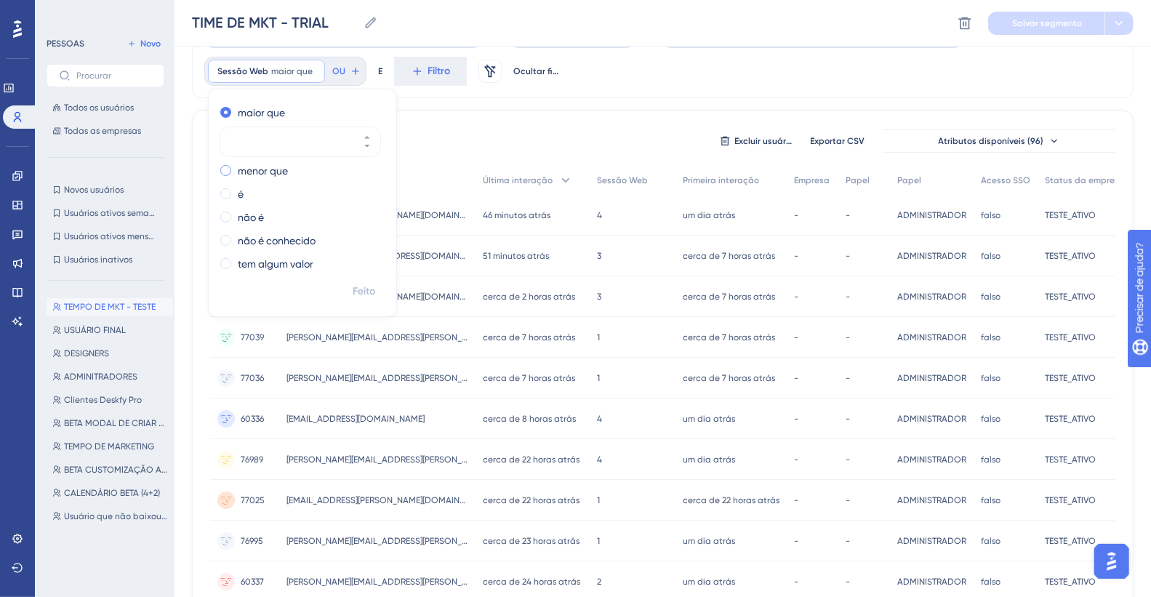
click at [273, 169] on font "menor que" at bounding box center [263, 171] width 50 height 12
click at [369, 161] on icon at bounding box center [367, 160] width 9 height 9
click at [368, 161] on icon at bounding box center [367, 160] width 9 height 9
type input "3"
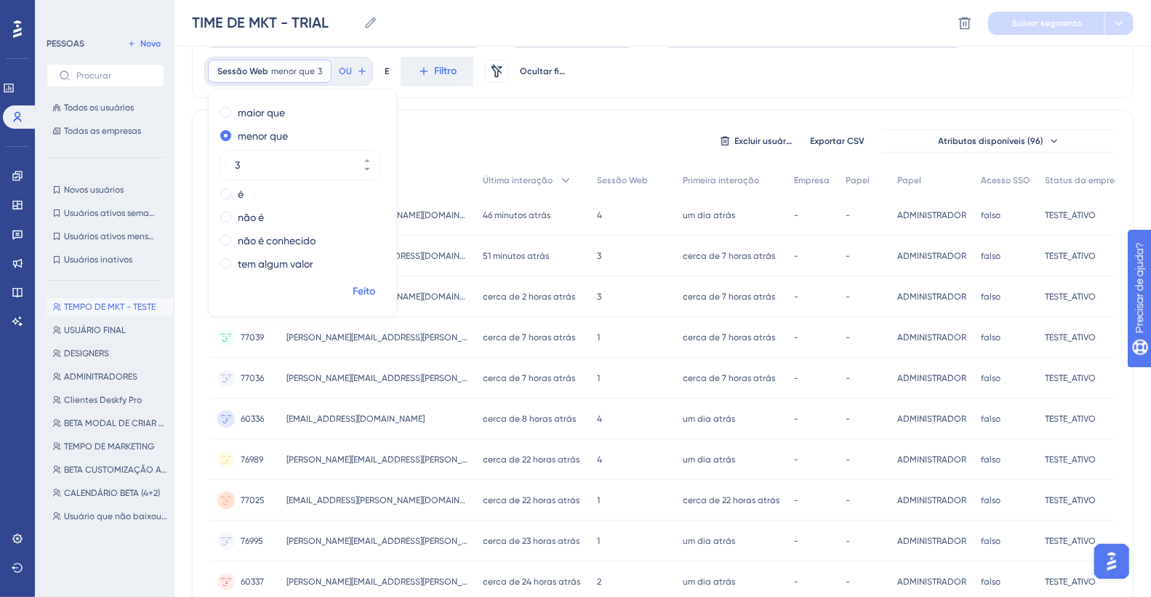
click at [371, 294] on font "Feito" at bounding box center [364, 291] width 23 height 12
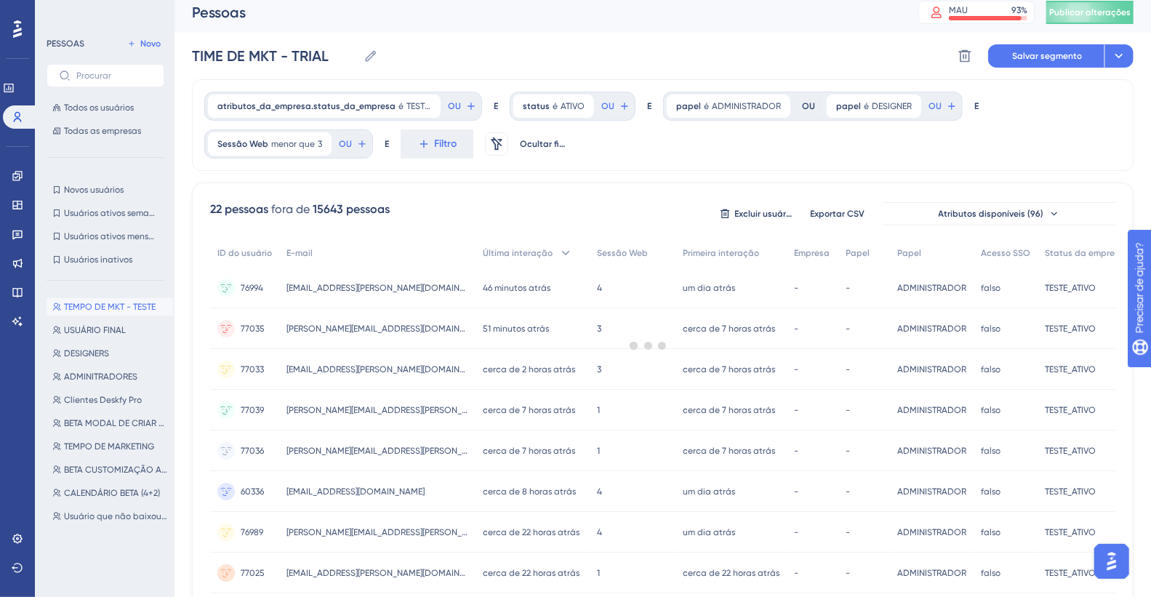
scroll to position [0, 0]
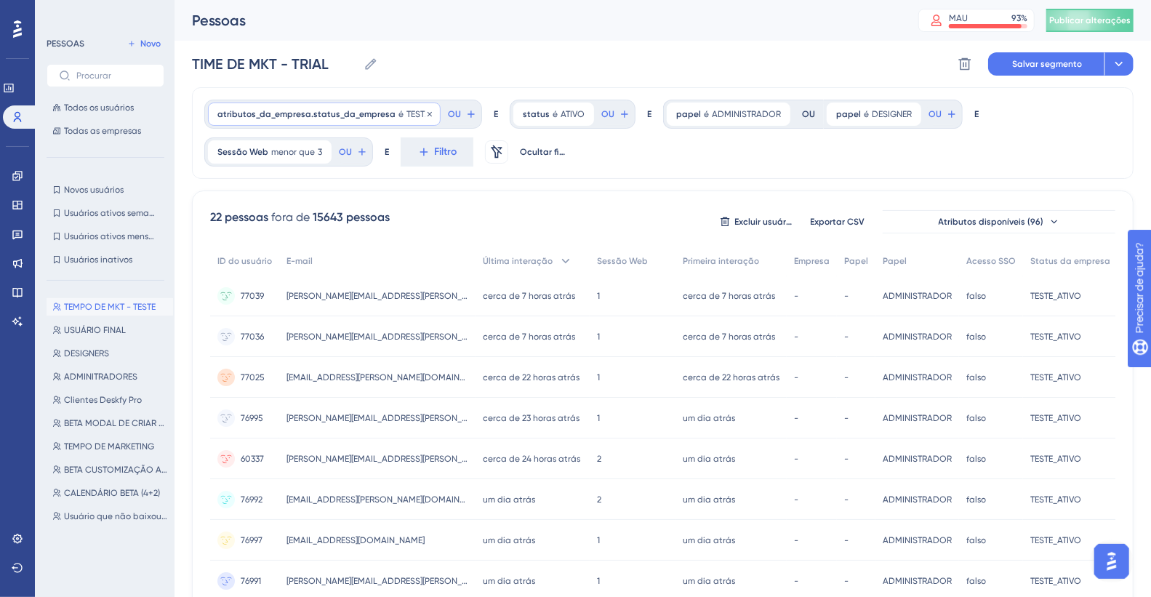
click at [360, 114] on font "atributos_da_empresa.status_da_empresa" at bounding box center [306, 114] width 178 height 10
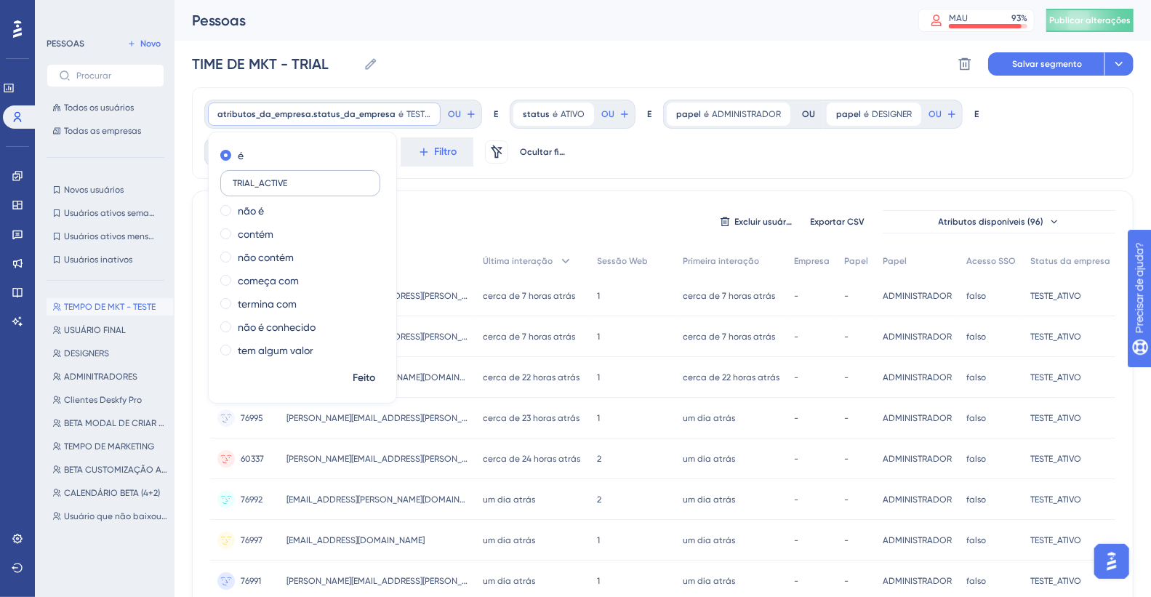
click at [298, 178] on input "TRIAL_ACTIVE" at bounding box center [300, 183] width 135 height 10
click at [236, 188] on label "TRIAL_ACTIVE" at bounding box center [300, 183] width 160 height 26
click at [236, 188] on input "TRIAL_ACTIVE" at bounding box center [300, 183] width 135 height 10
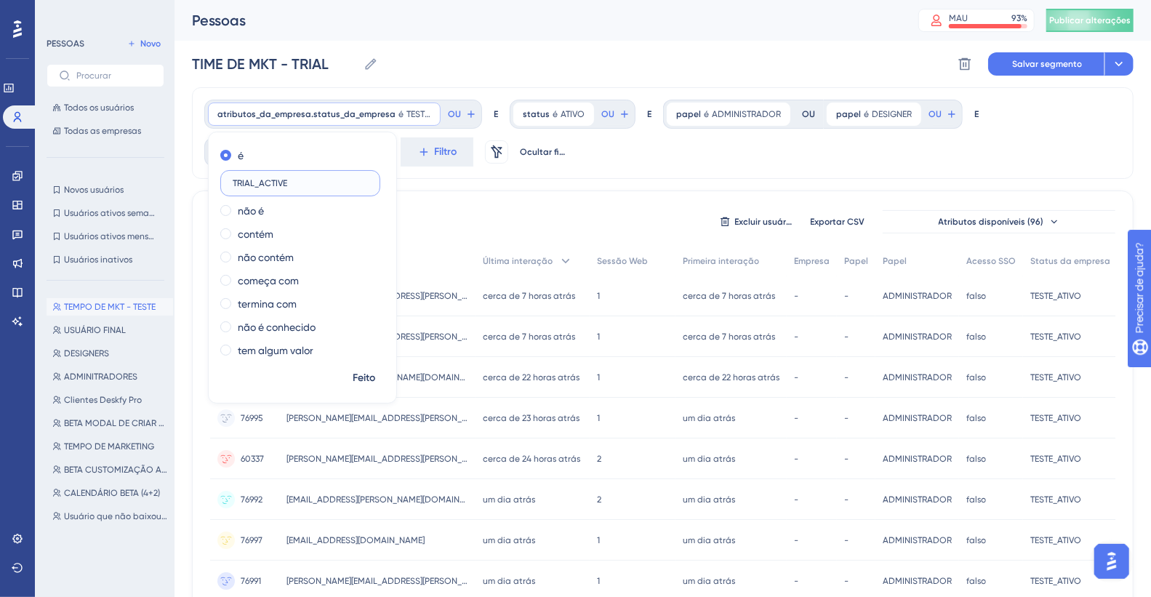
click at [253, 183] on input "TRIAL_ACTIVE" at bounding box center [300, 183] width 135 height 10
drag, startPoint x: 251, startPoint y: 183, endPoint x: 225, endPoint y: 180, distance: 26.4
click at [225, 180] on label "TRIAL_ACTIVE" at bounding box center [300, 183] width 160 height 26
click at [260, 186] on input "CUSTOMER_ACTIVE" at bounding box center [300, 183] width 135 height 10
type input "CUSTUMER_ACTIVE"
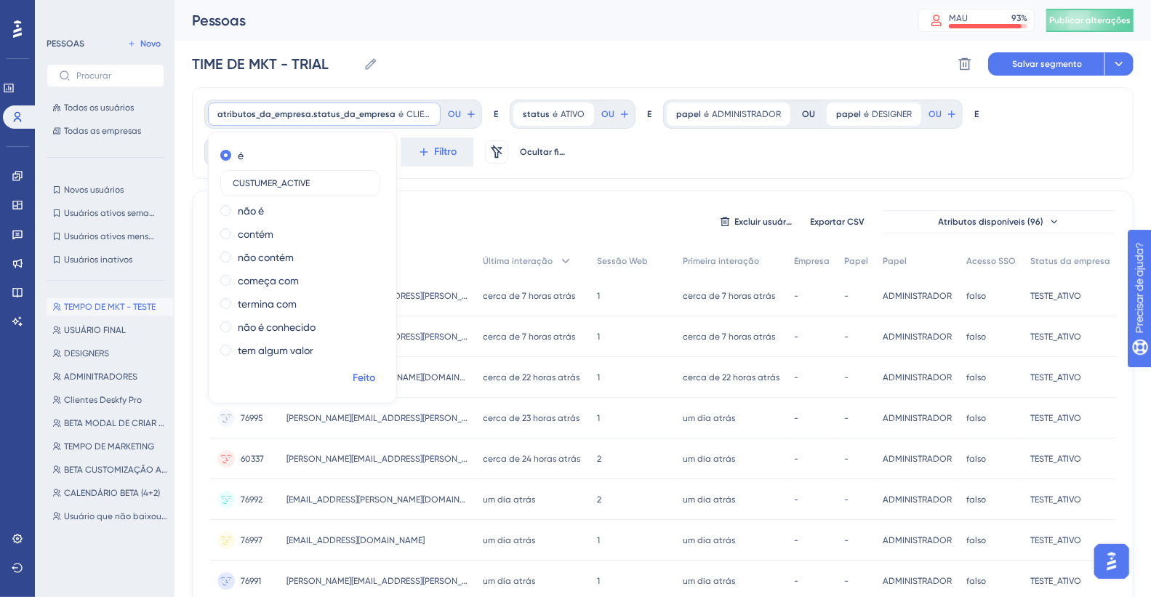
click at [367, 334] on font "Feito" at bounding box center [364, 377] width 23 height 12
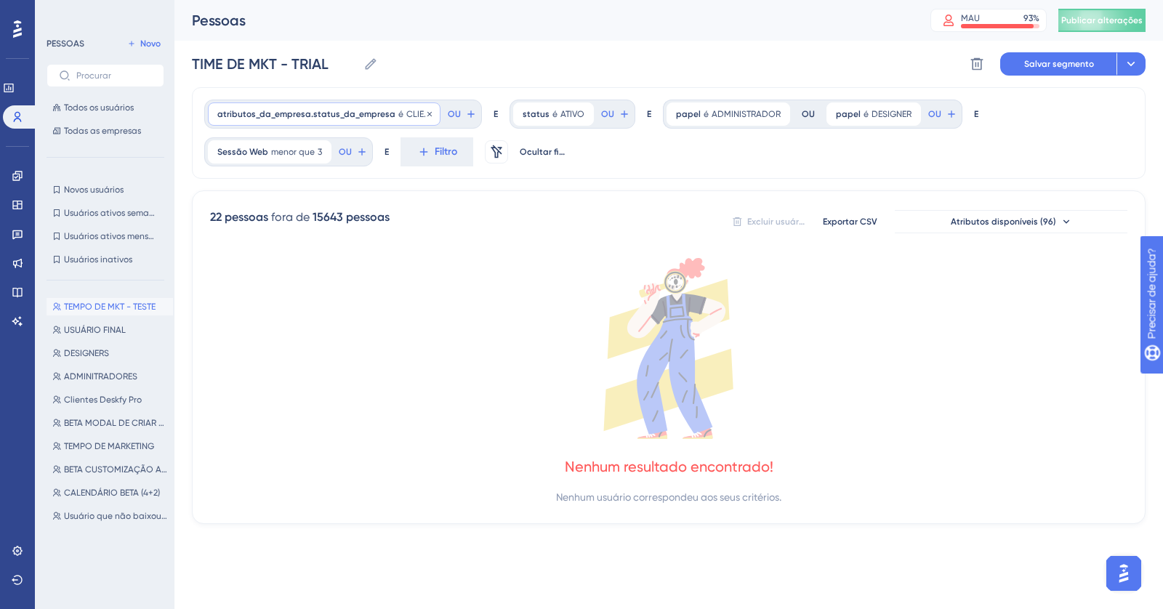
click at [395, 113] on div "atributos_da_empresa.status_da_empresa é CLIENTE_ATIVO CLIENTE_ATIVO Remover" at bounding box center [324, 113] width 233 height 23
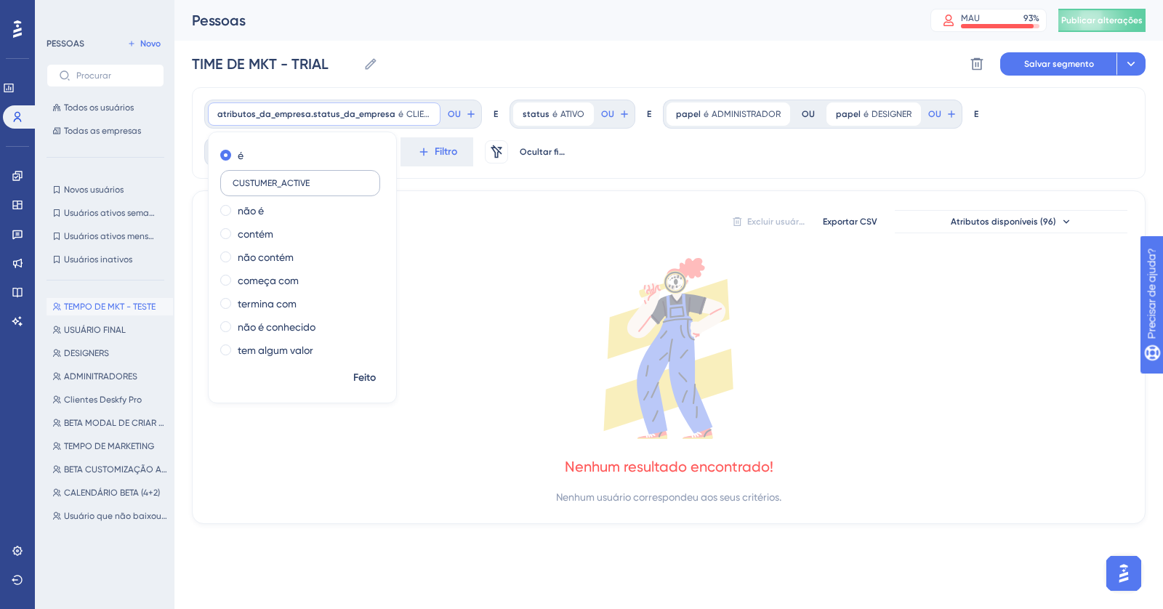
click at [258, 184] on input "CUSTUMER_ACTIVE" at bounding box center [300, 183] width 135 height 10
type input "CUSTOMER_ACTIVE"
click at [361, 334] on span "Feito" at bounding box center [364, 377] width 23 height 17
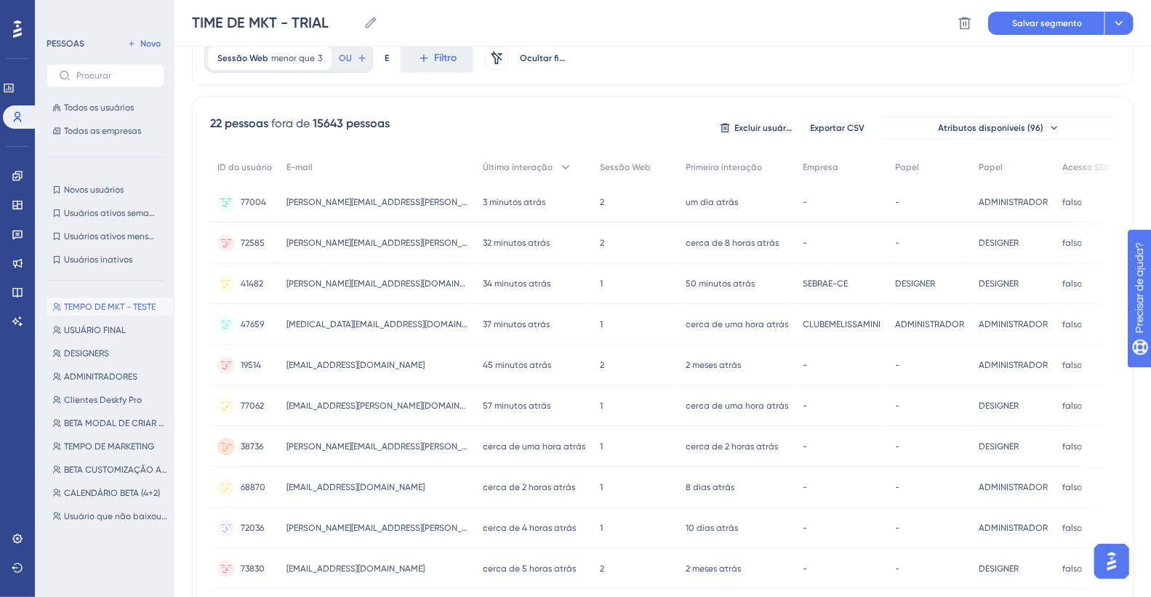
scroll to position [118, 0]
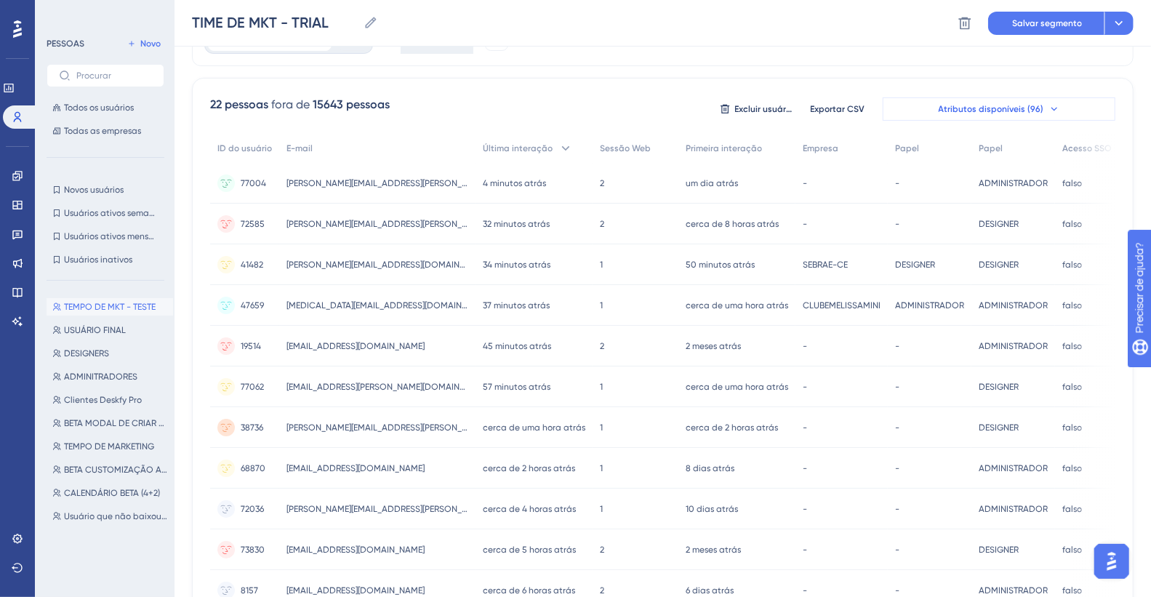
click at [814, 104] on font "Atributos disponíveis (96)" at bounding box center [990, 109] width 105 height 10
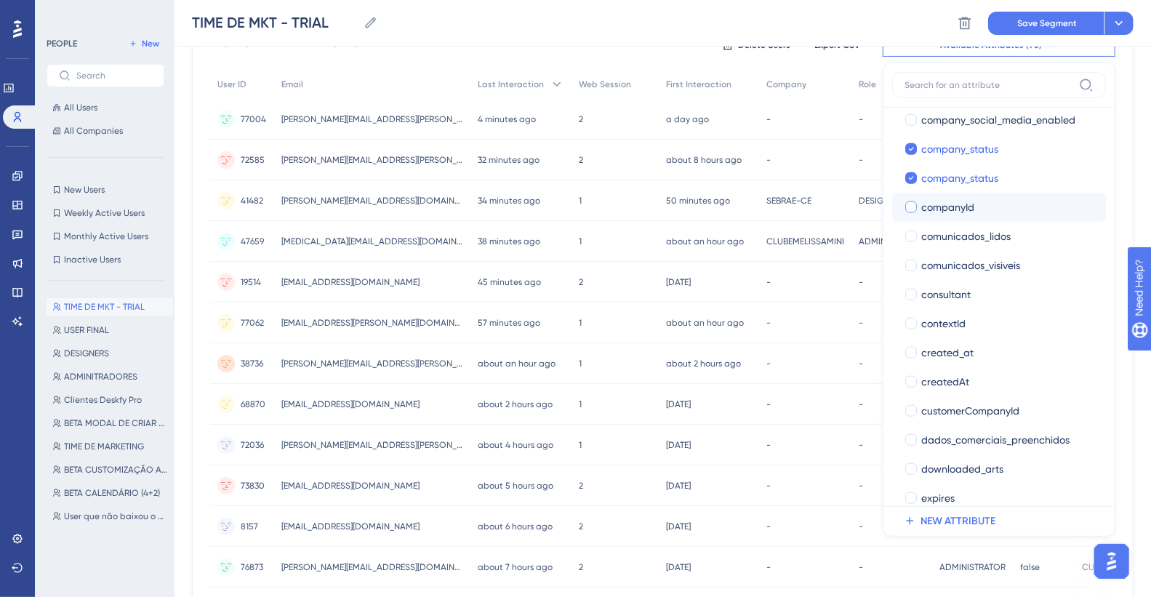
scroll to position [809, 0]
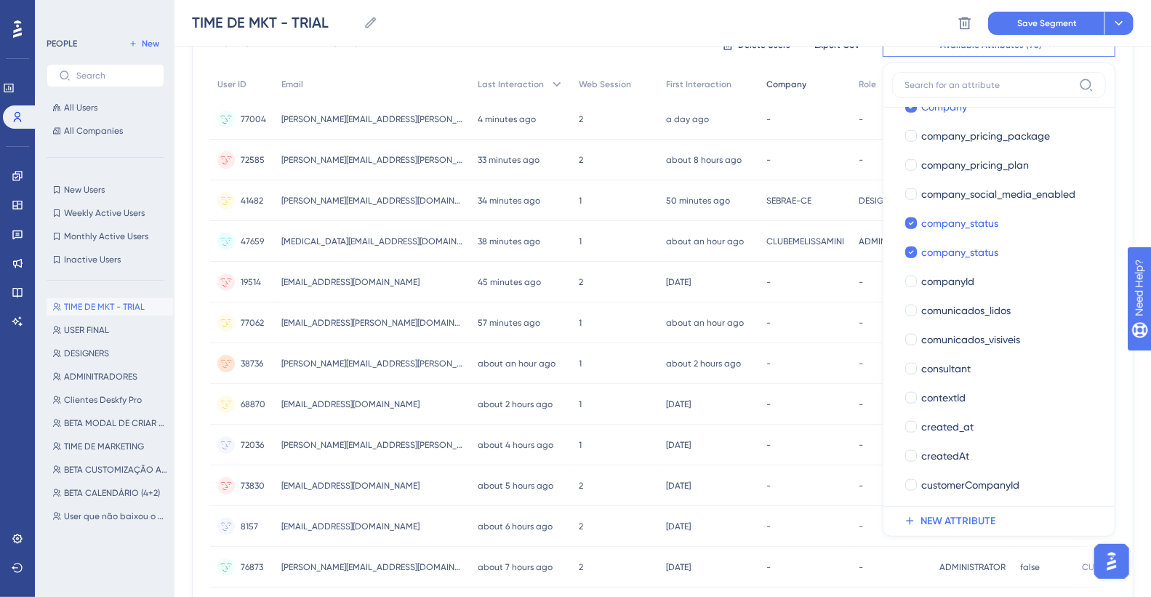
click at [798, 71] on div "Company" at bounding box center [805, 85] width 92 height 30
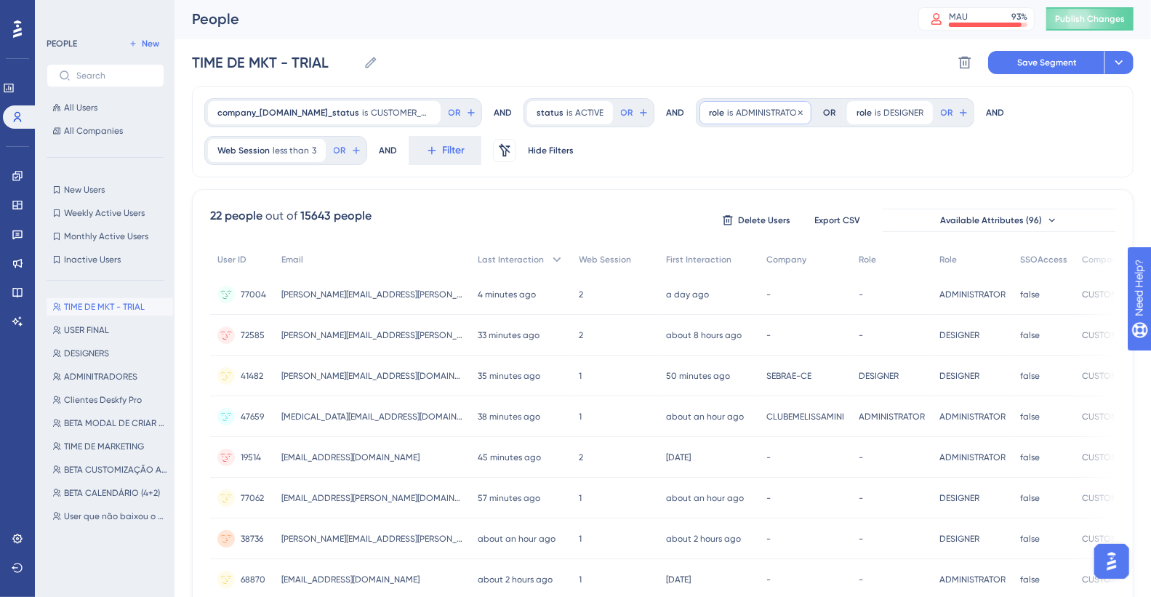
scroll to position [0, 0]
drag, startPoint x: 291, startPoint y: 61, endPoint x: 337, endPoint y: 61, distance: 45.8
click at [337, 61] on input "TIME DE MKT - TRIAL" at bounding box center [275, 64] width 166 height 20
click at [321, 60] on input "TIME DE MKT - IN ONBOARDING" at bounding box center [312, 64] width 241 height 20
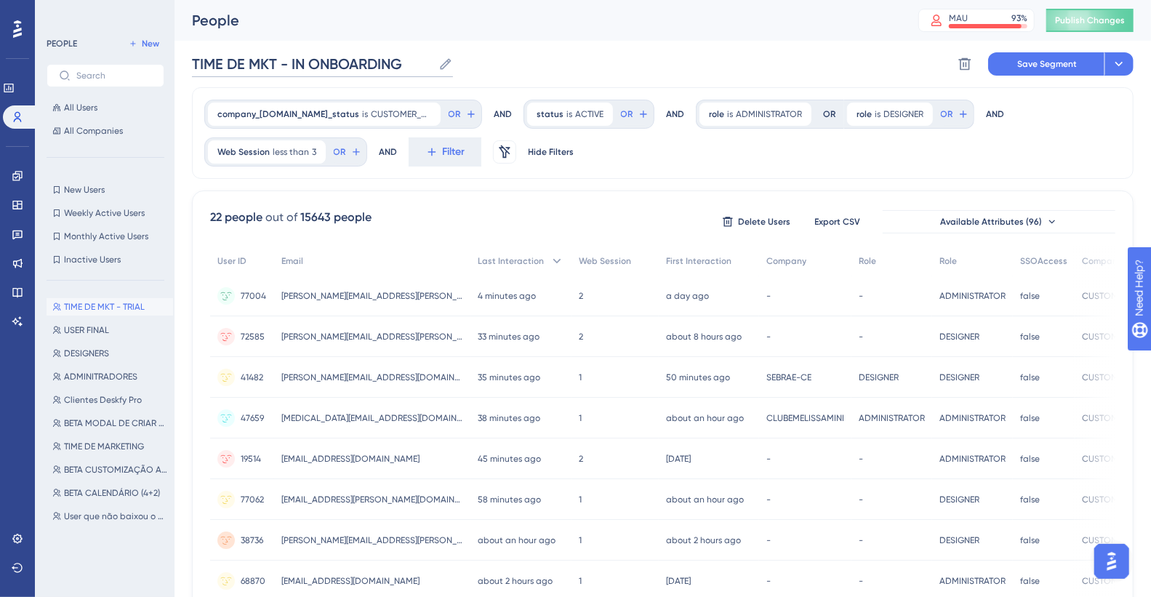
click at [321, 60] on input "TIME DE MKT - IN ONBOARDING" at bounding box center [312, 64] width 241 height 20
click at [814, 132] on div "company_[DOMAIN_NAME]_status is CUSTOMER_ACTIVE CUSTOMER_ACTIVE Remove OR AND s…" at bounding box center [662, 133] width 941 height 92
click at [814, 63] on icon at bounding box center [1118, 64] width 15 height 15
click at [814, 107] on span "Save as a New Segment" at bounding box center [1050, 105] width 112 height 17
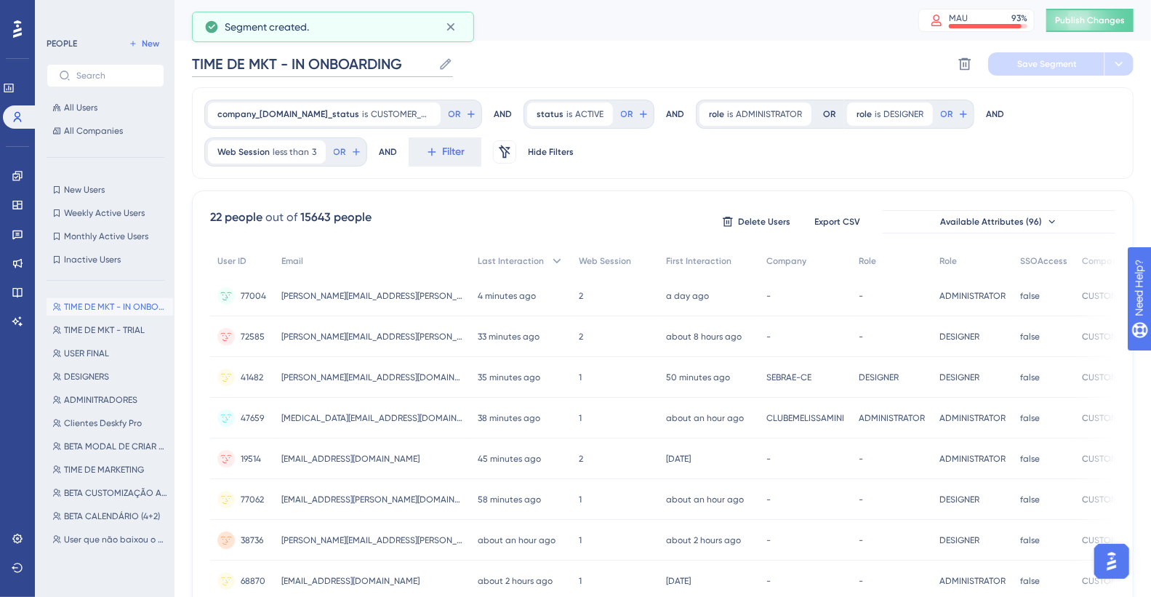
drag, startPoint x: 275, startPoint y: 65, endPoint x: 190, endPoint y: 65, distance: 84.3
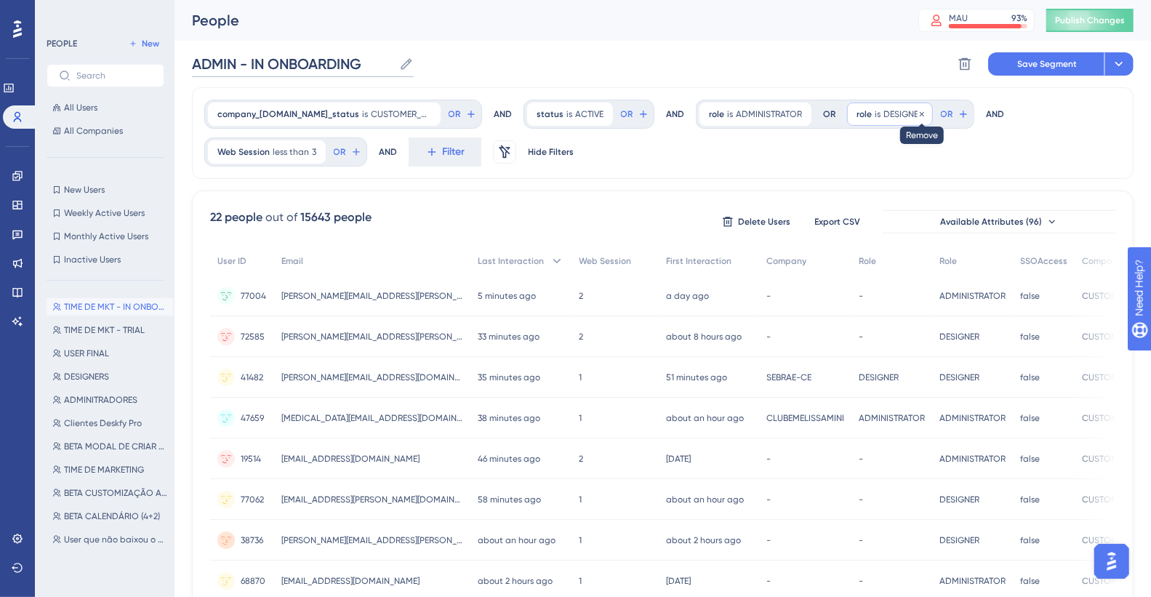
type input "ADMIN - IN ONBOARDING"
click at [814, 113] on icon at bounding box center [922, 113] width 4 height 4
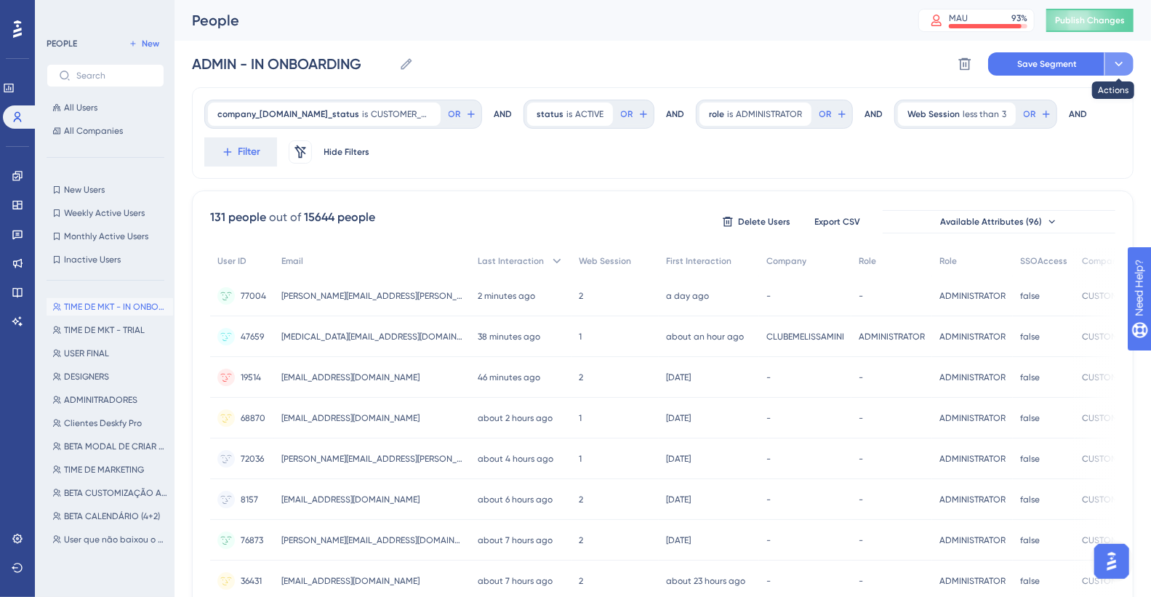
click at [814, 65] on button at bounding box center [1118, 63] width 29 height 23
click at [814, 110] on span "Save as a New Segment" at bounding box center [1050, 105] width 112 height 17
drag, startPoint x: 239, startPoint y: 66, endPoint x: 192, endPoint y: 66, distance: 47.2
click at [192, 66] on input "ADMIN - IN ONBOARDING" at bounding box center [292, 64] width 201 height 20
click at [760, 118] on span "ADMINISTRATOR" at bounding box center [769, 114] width 66 height 12
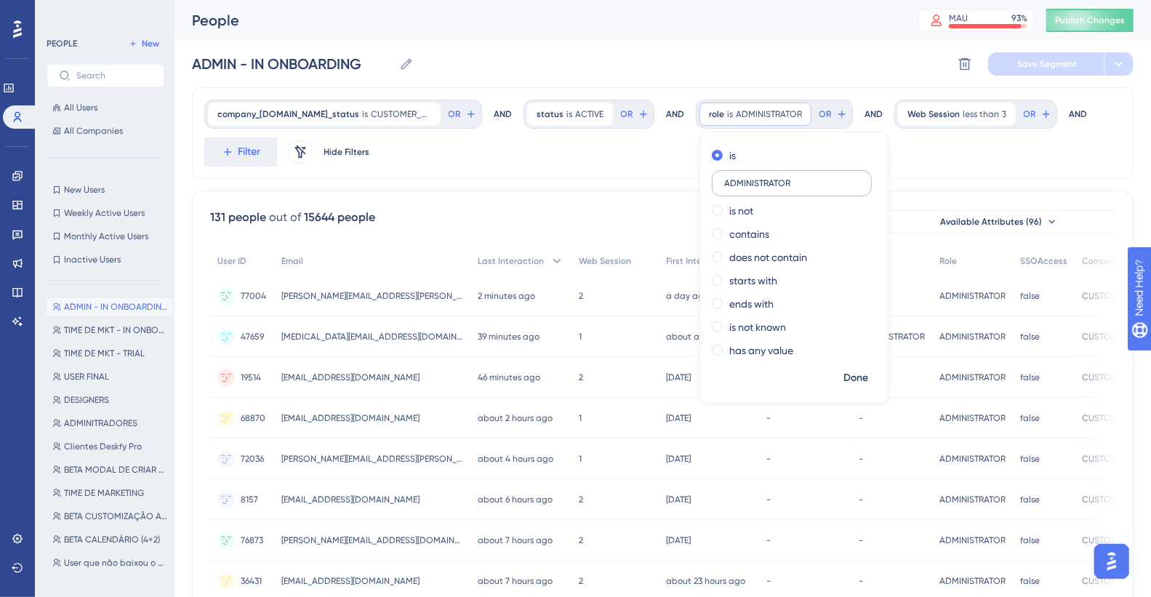
click at [745, 172] on label "ADMINISTRATOR" at bounding box center [792, 183] width 160 height 26
click at [745, 178] on input "ADMINISTRATOR" at bounding box center [791, 183] width 135 height 10
click at [765, 187] on input "ADMINISTRATOR" at bounding box center [791, 183] width 135 height 10
click at [786, 180] on input "ADMINISTRATOR" at bounding box center [791, 183] width 135 height 10
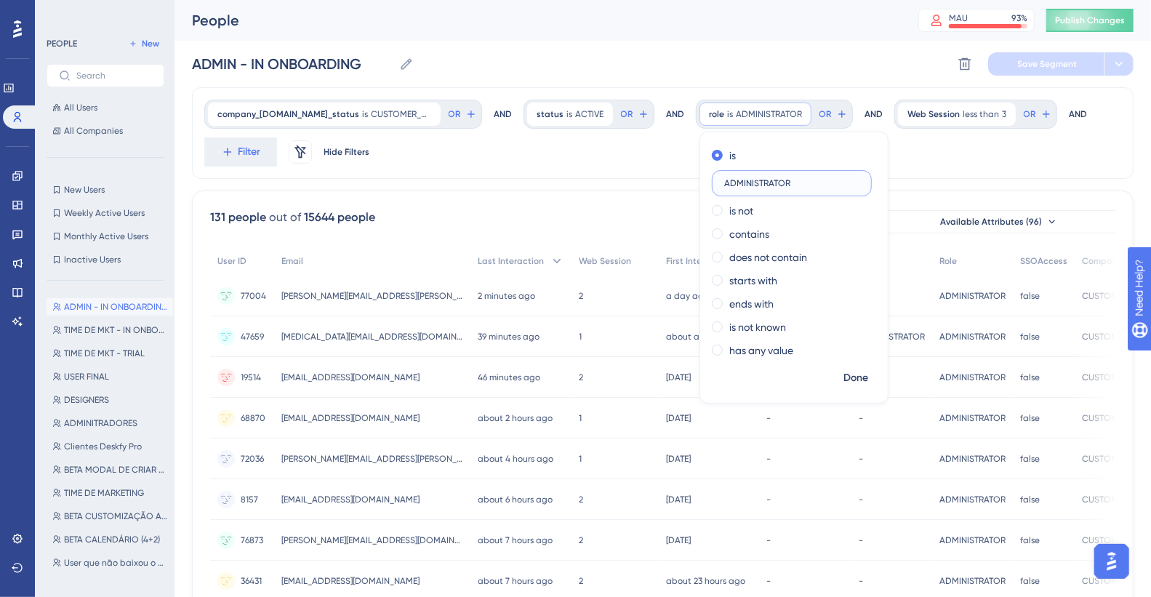
click at [786, 180] on input "ADMINISTRATOR" at bounding box center [791, 183] width 135 height 10
type input "designer"
click at [814, 334] on span "Done" at bounding box center [855, 377] width 25 height 17
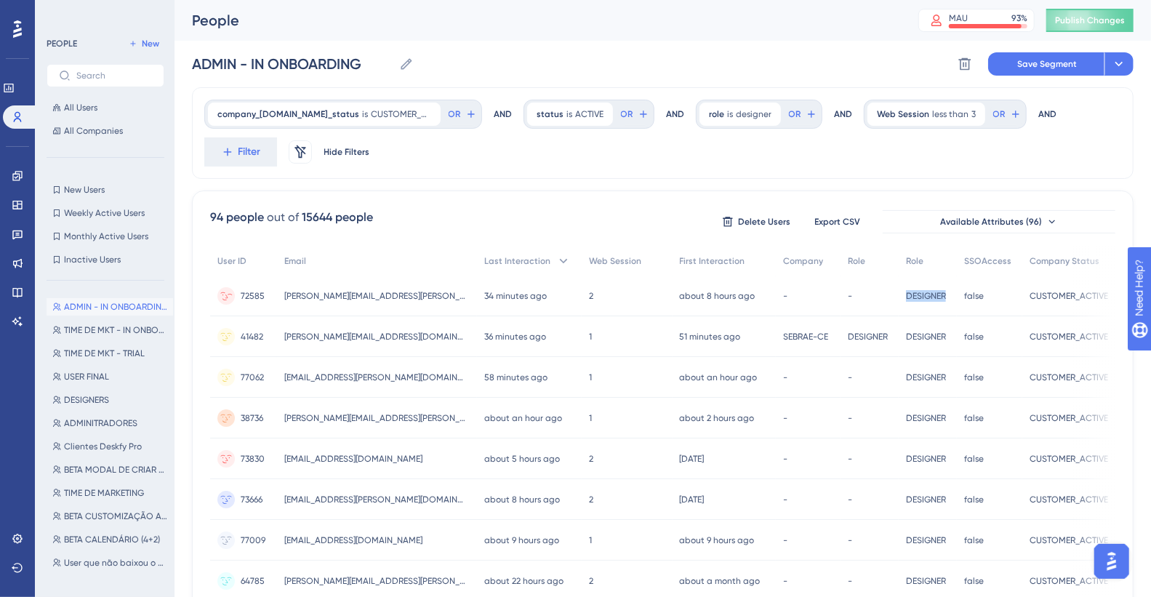
copy span "DESIGNER"
drag, startPoint x: 925, startPoint y: 294, endPoint x: 854, endPoint y: 254, distance: 81.7
click at [814, 294] on div "DESIGNER DESIGNER" at bounding box center [927, 295] width 58 height 41
click at [736, 117] on span "designer" at bounding box center [754, 114] width 36 height 12
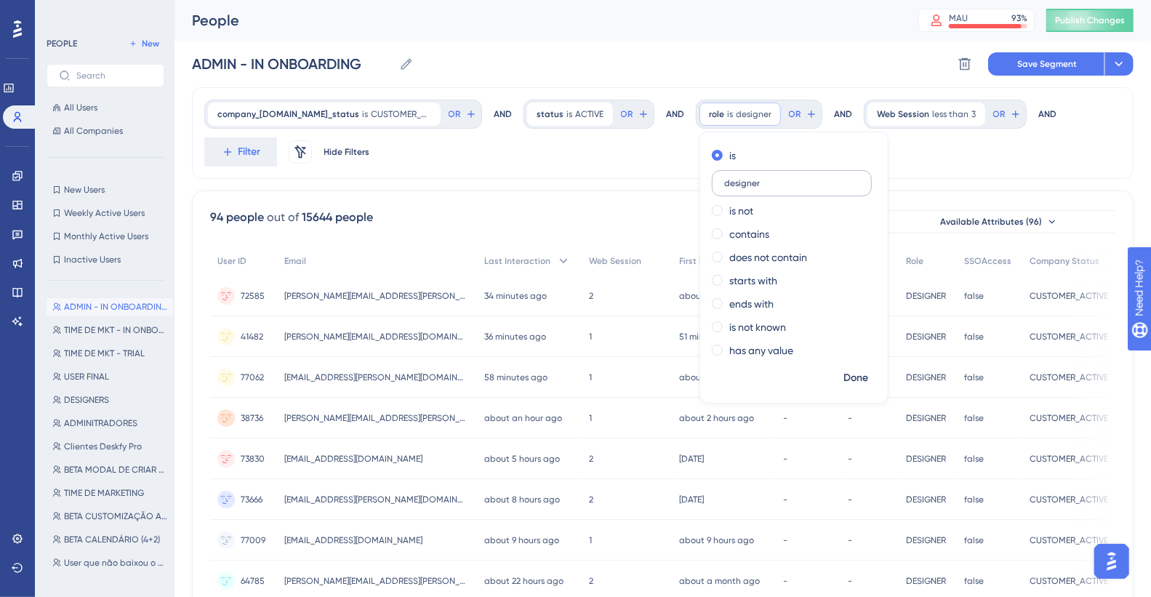
click at [736, 188] on label "designer" at bounding box center [792, 183] width 160 height 26
click at [736, 188] on input "designer" at bounding box center [791, 183] width 135 height 10
click at [736, 188] on label "designer" at bounding box center [792, 183] width 160 height 26
click at [736, 188] on input "designer" at bounding box center [791, 183] width 135 height 10
click at [736, 188] on label "designer" at bounding box center [792, 183] width 160 height 26
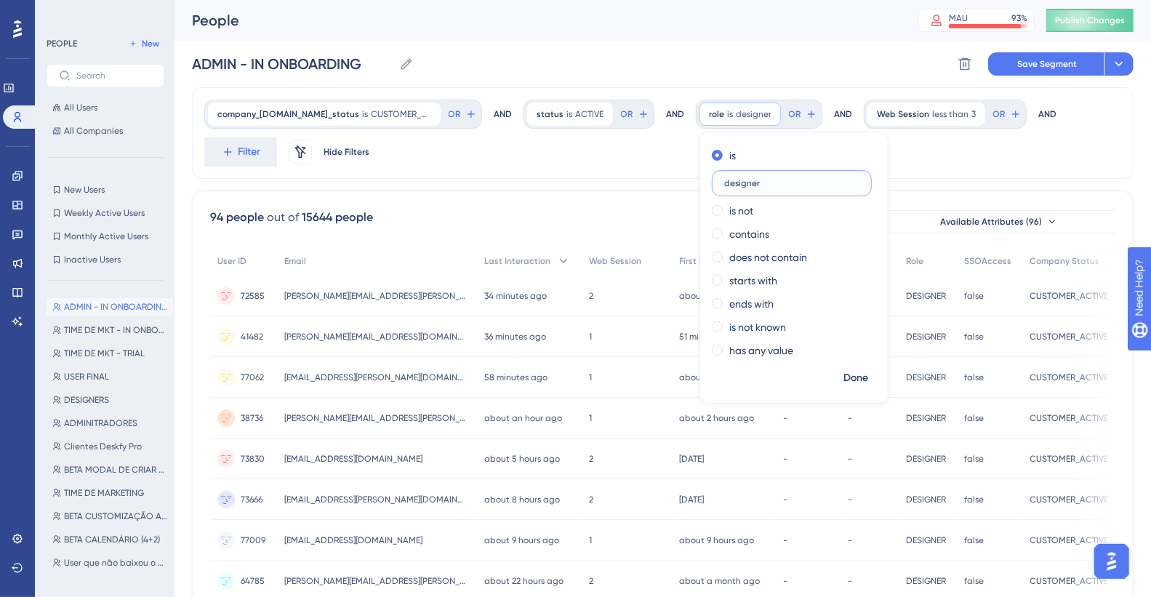
click at [736, 188] on input "designer" at bounding box center [791, 183] width 135 height 10
click at [735, 186] on input "designer" at bounding box center [791, 183] width 135 height 10
paste input "DESIGNER"
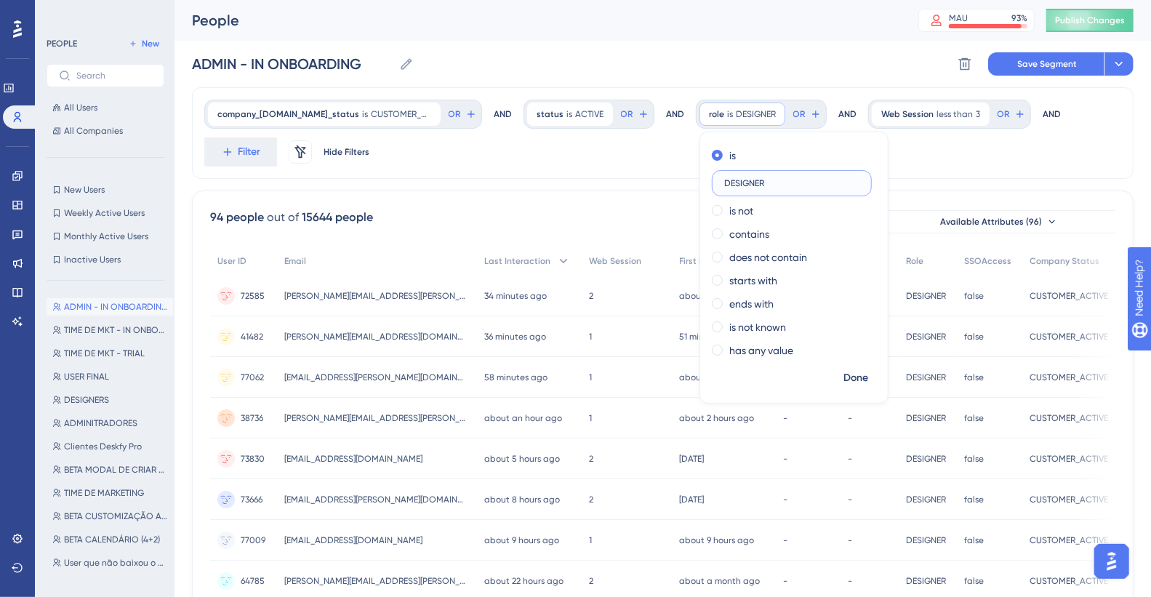
type input "DESIGNER"
click at [814, 334] on span "Done" at bounding box center [855, 377] width 25 height 17
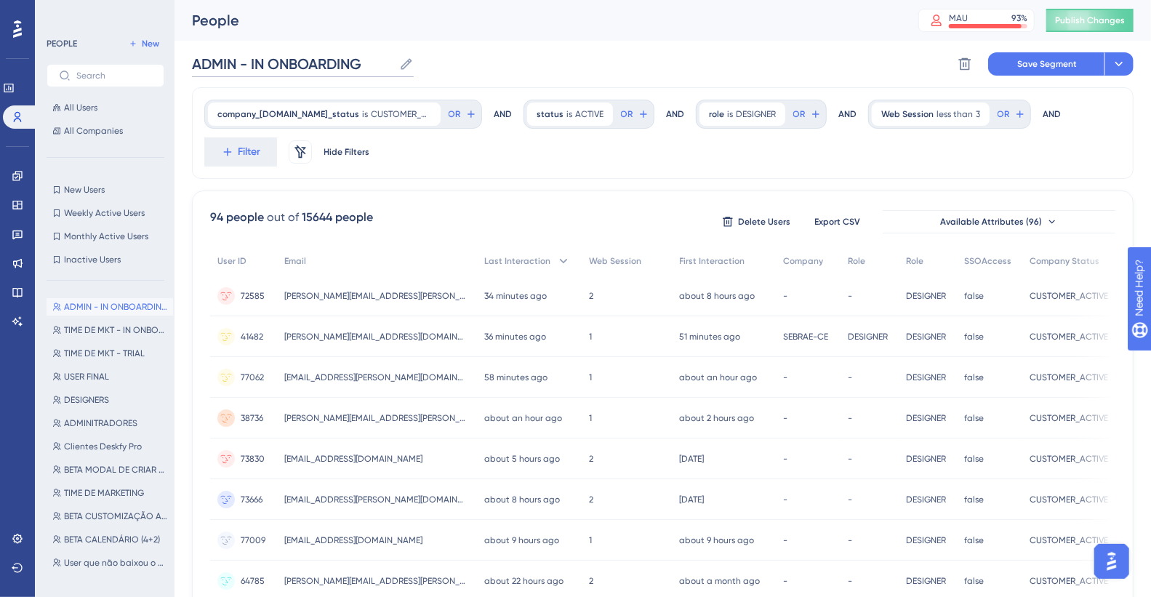
click at [246, 68] on input "ADMIN - IN ONBOARDING" at bounding box center [292, 64] width 201 height 20
drag, startPoint x: 236, startPoint y: 66, endPoint x: 191, endPoint y: 63, distance: 44.5
paste input "DESIGNER"
type input "DESIGNER - IN ONBOARDING"
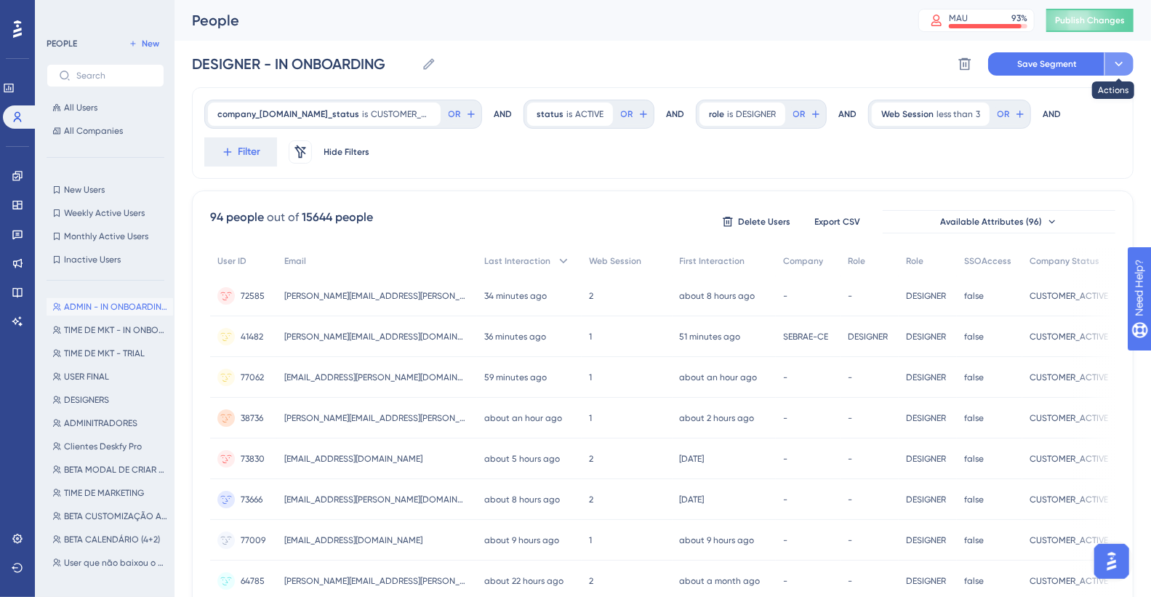
click at [814, 64] on button at bounding box center [1118, 63] width 29 height 23
click at [814, 108] on span "Save as a New Segment" at bounding box center [1050, 105] width 112 height 17
click at [752, 114] on span "DESIGNER" at bounding box center [756, 114] width 40 height 12
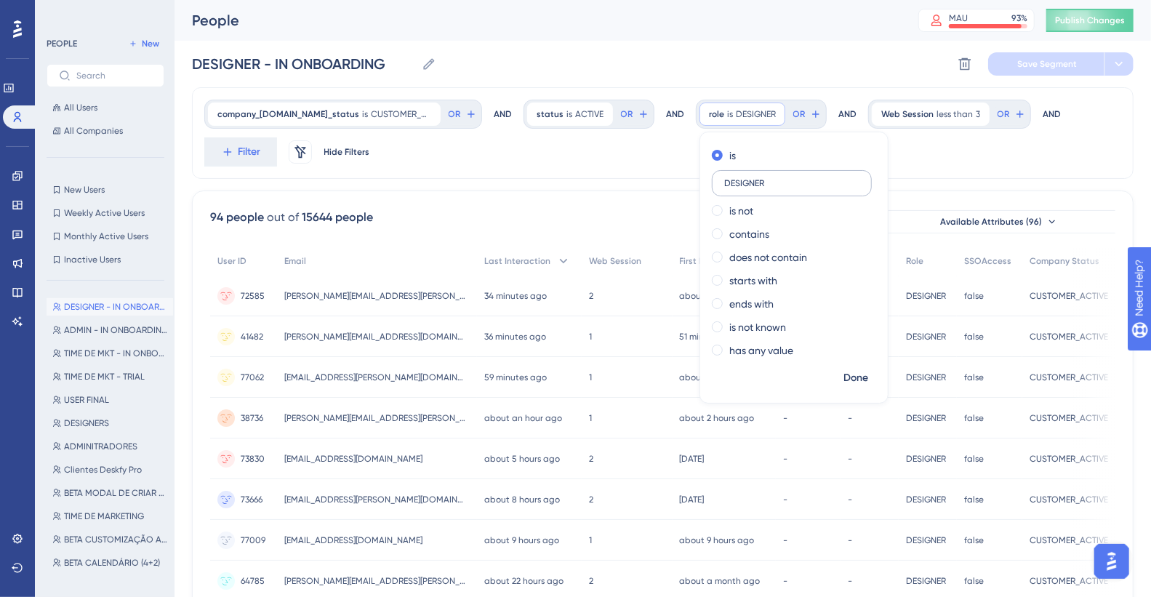
drag, startPoint x: 768, startPoint y: 185, endPoint x: 746, endPoint y: 180, distance: 22.6
click at [744, 180] on input "DESIGNER" at bounding box center [791, 183] width 135 height 10
click at [749, 181] on input "DESIGNER" at bounding box center [791, 183] width 135 height 10
drag, startPoint x: 748, startPoint y: 181, endPoint x: 715, endPoint y: 180, distance: 33.4
click at [715, 180] on label "DESIGNER" at bounding box center [792, 183] width 160 height 26
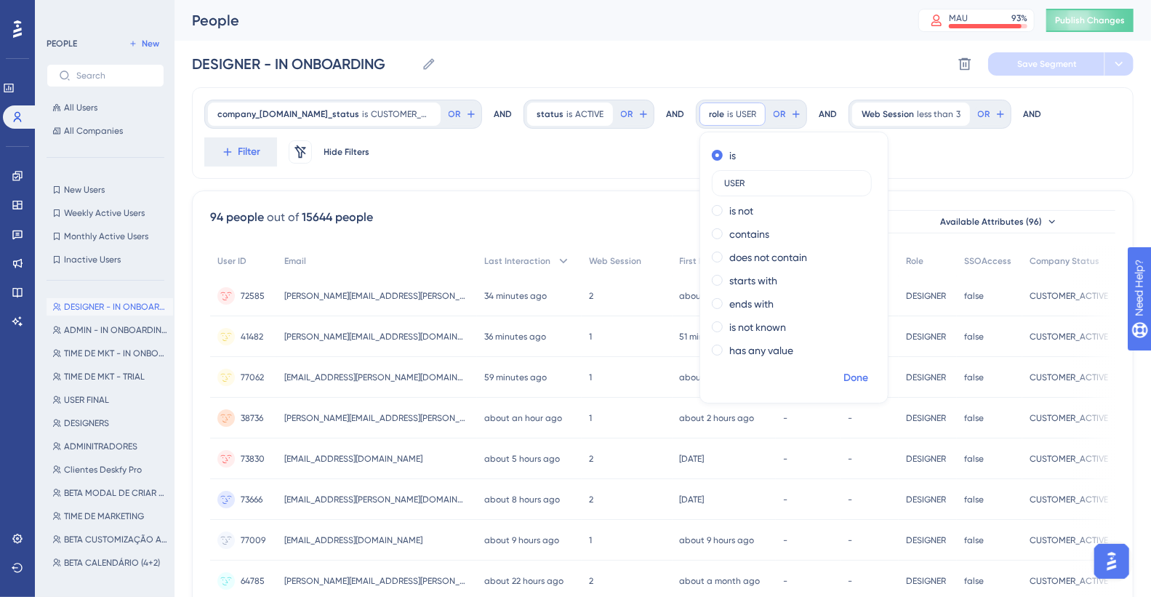
type input "USER"
click at [814, 334] on span "Done" at bounding box center [855, 377] width 25 height 17
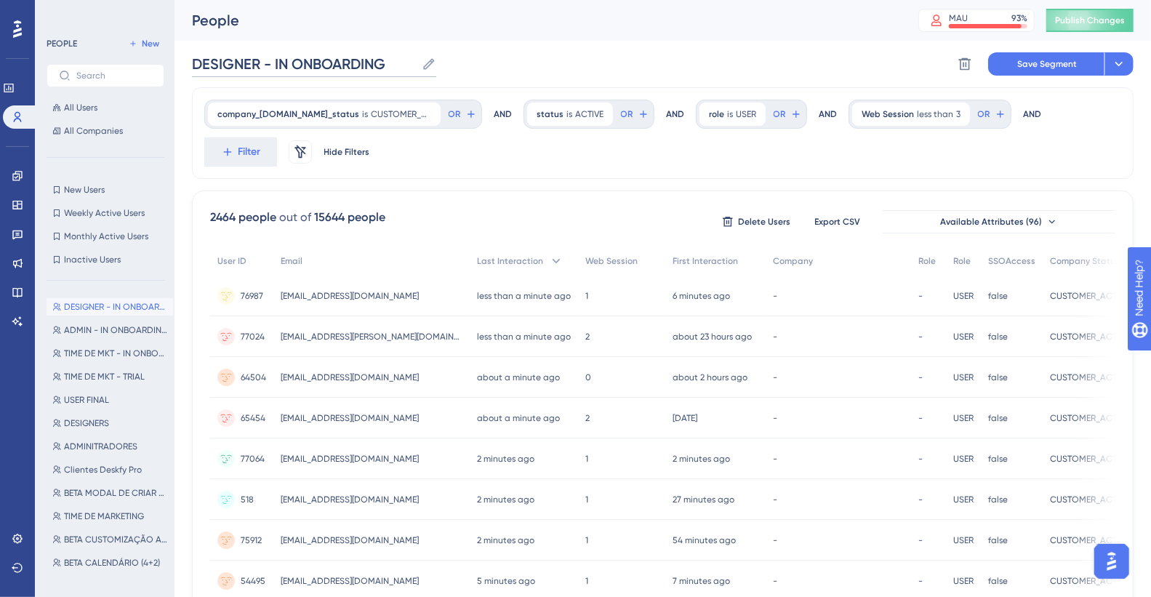
drag, startPoint x: 243, startPoint y: 63, endPoint x: 180, endPoint y: 64, distance: 62.5
click at [814, 65] on button at bounding box center [1118, 63] width 29 height 23
click at [814, 113] on span "Save as a New Segment" at bounding box center [1050, 105] width 112 height 17
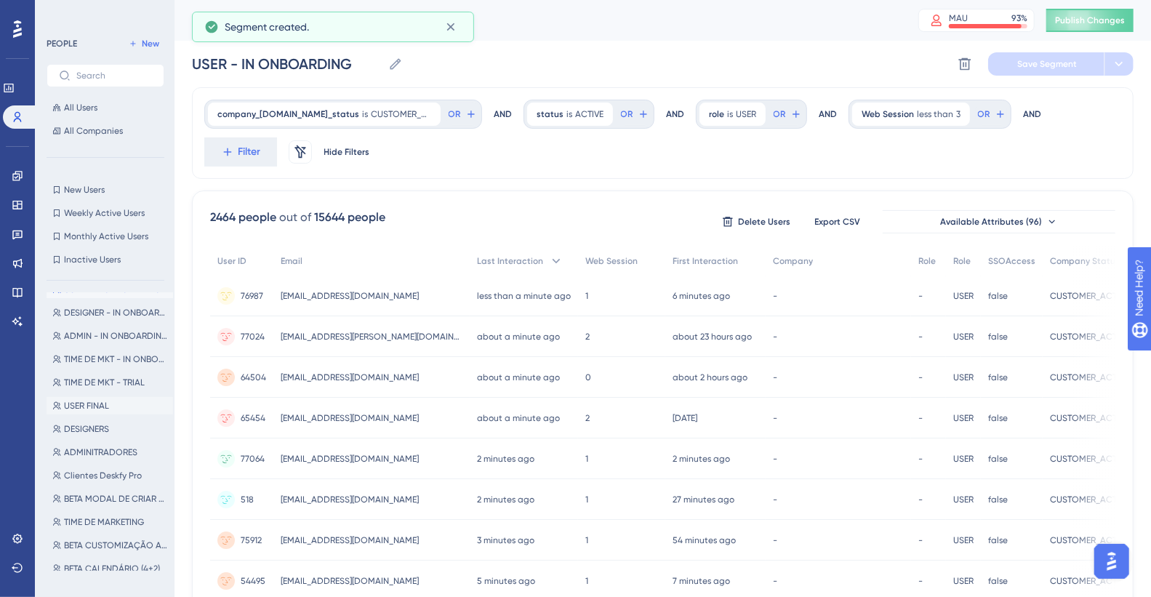
scroll to position [34, 0]
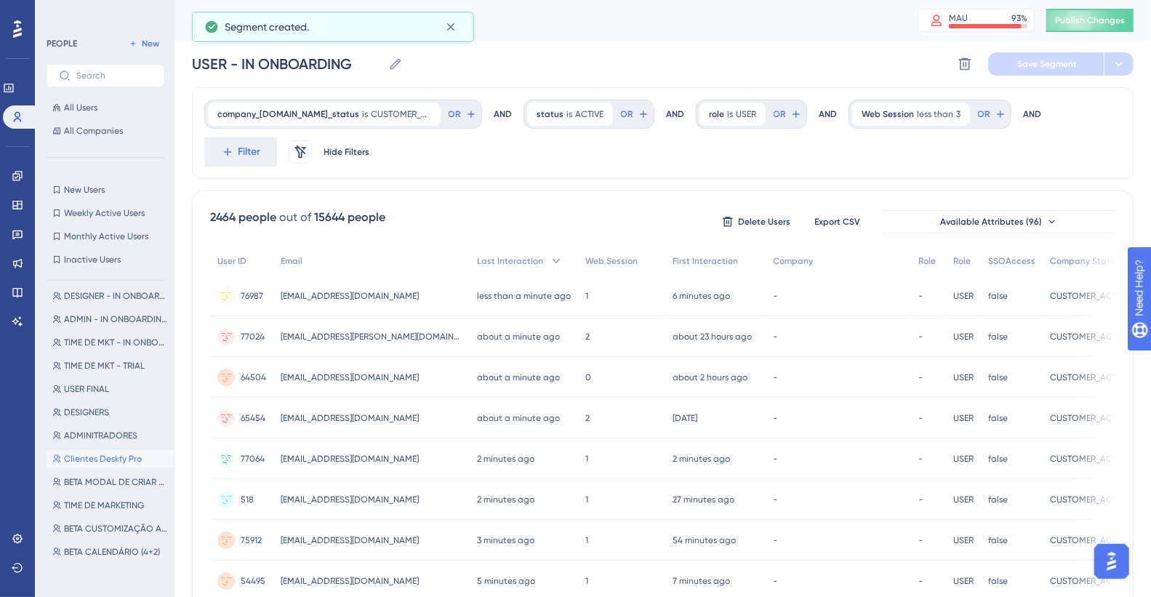
click at [122, 334] on span "Clientes Deskfy Pro" at bounding box center [103, 459] width 78 height 12
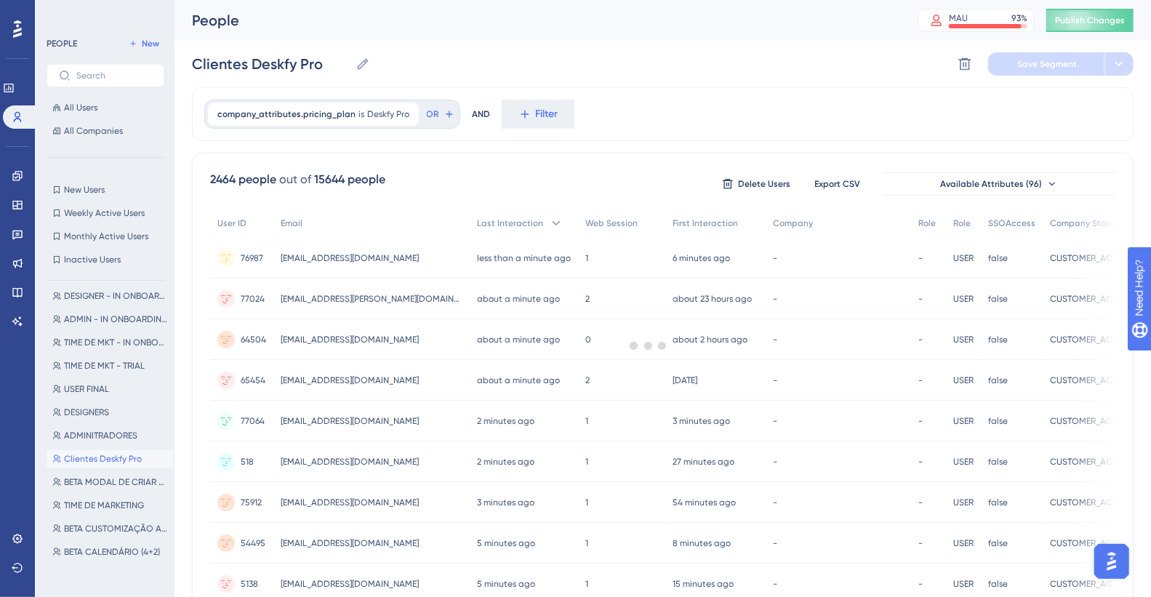
scroll to position [0, 0]
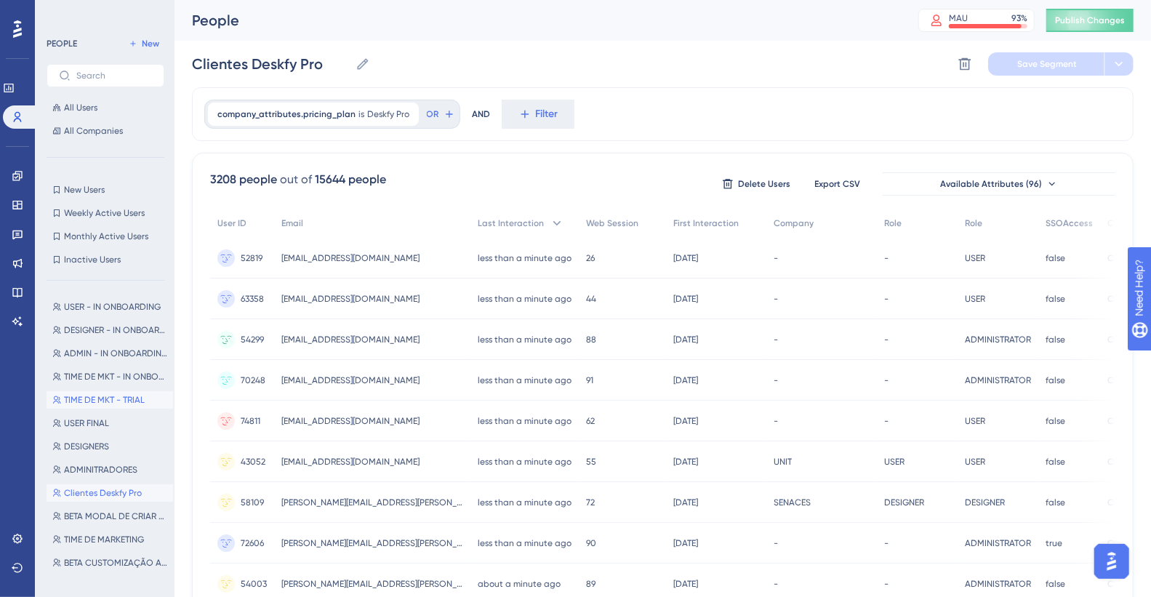
click at [100, 334] on span "TIME DE MKT - TRIAL" at bounding box center [104, 400] width 81 height 12
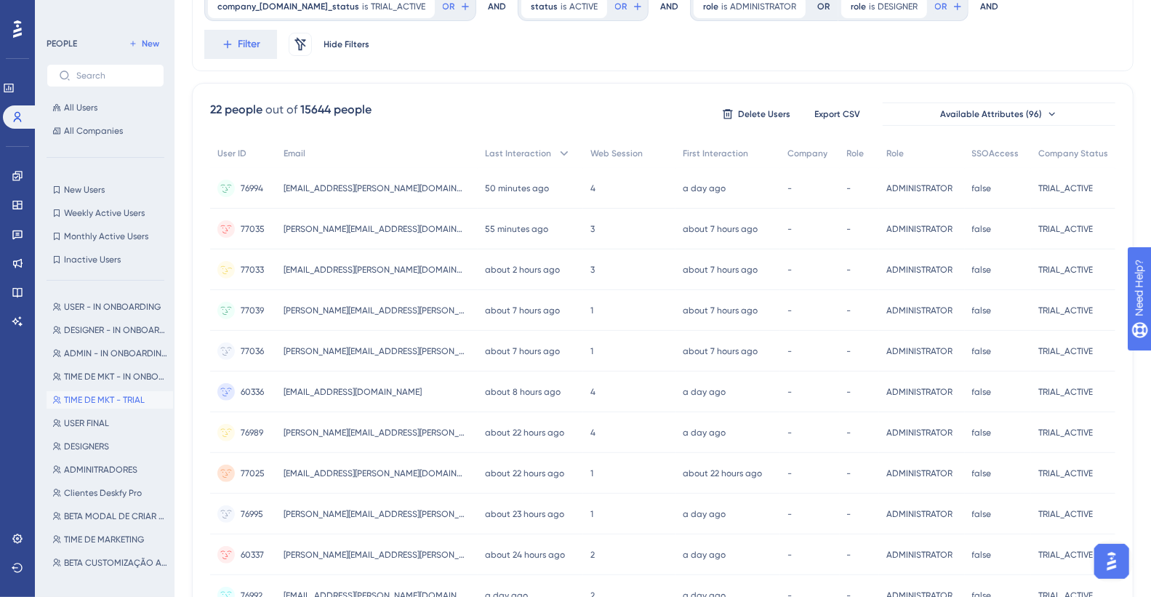
scroll to position [494, 0]
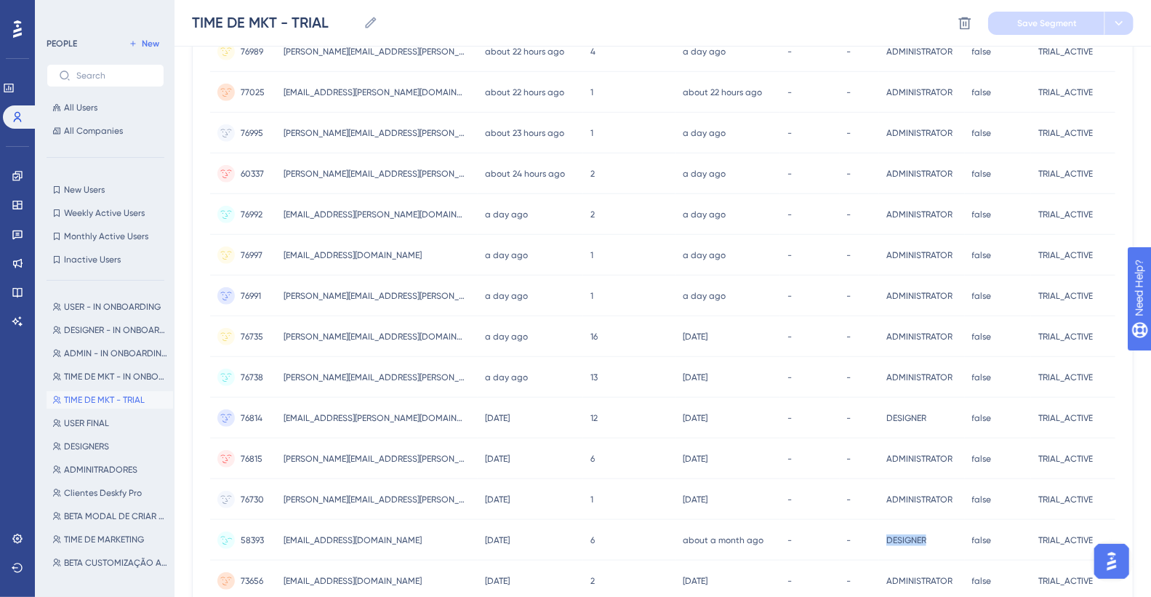
copy span "DESIGNER"
drag, startPoint x: 879, startPoint y: 534, endPoint x: 931, endPoint y: 536, distance: 52.4
click at [814, 334] on div "DESIGNER DESIGNER" at bounding box center [921, 540] width 85 height 41
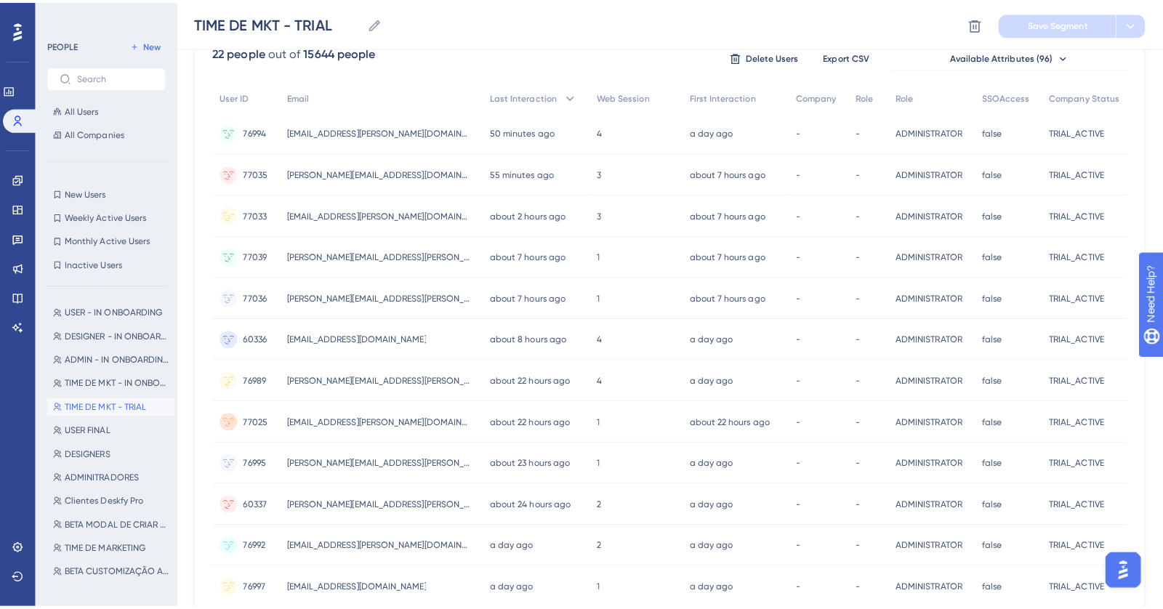
scroll to position [0, 0]
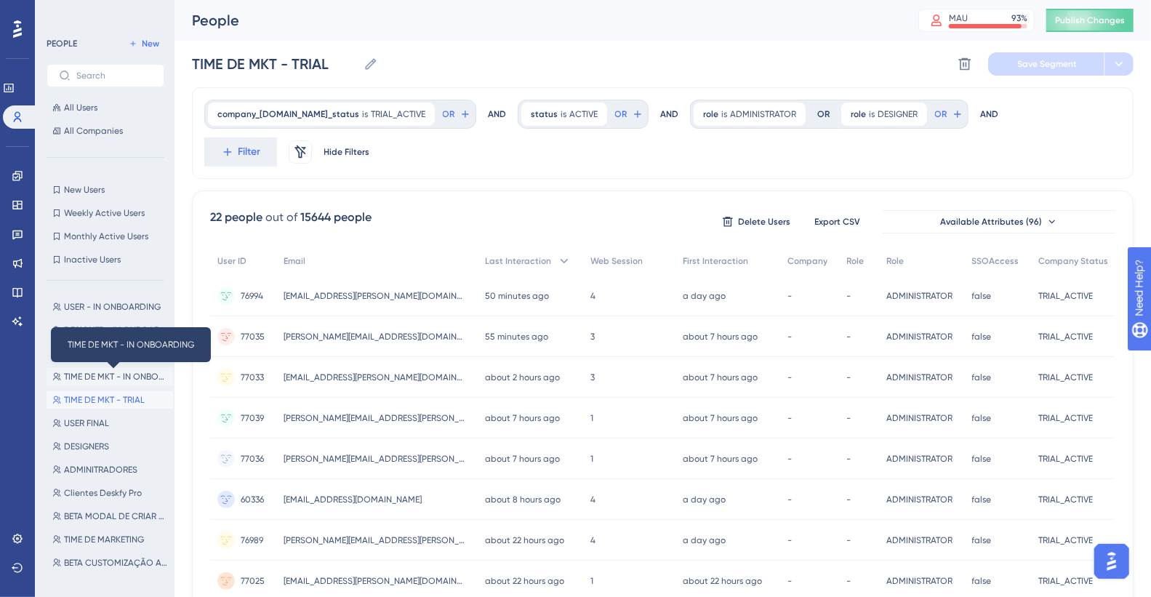
click at [145, 334] on span "TIME DE MKT - IN ONBOARDING" at bounding box center [115, 377] width 103 height 12
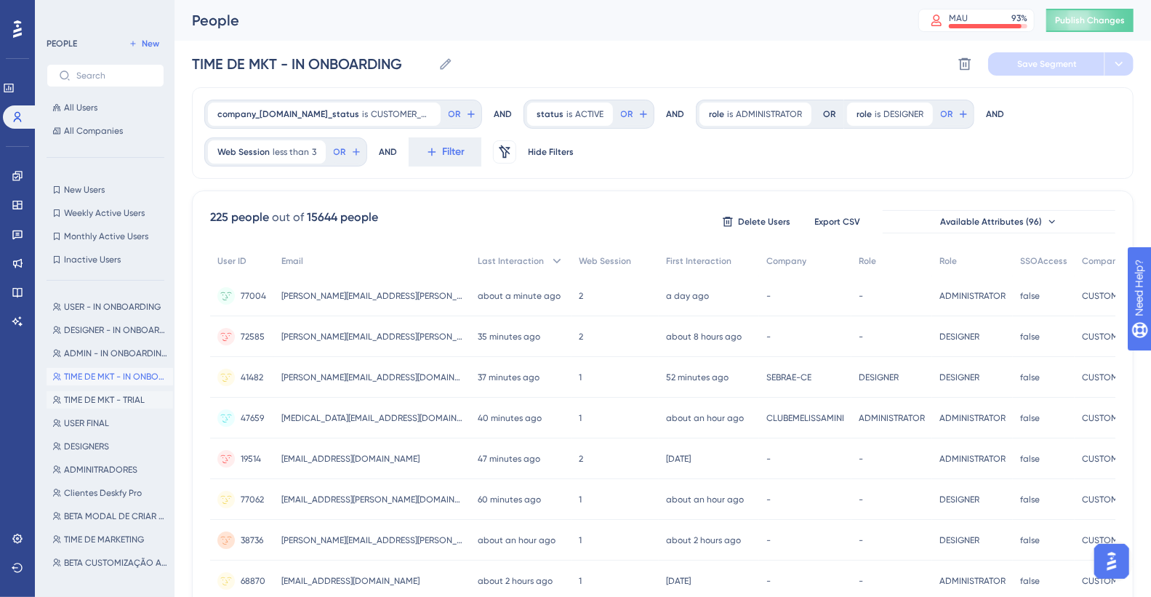
click at [134, 334] on span "TIME DE MKT - TRIAL" at bounding box center [104, 400] width 81 height 12
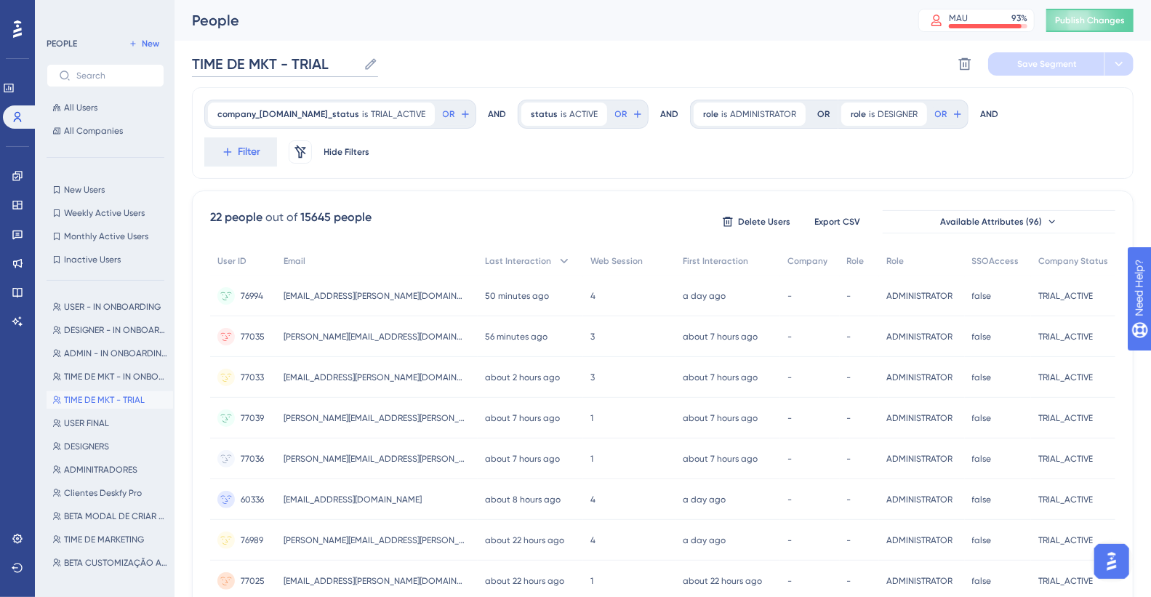
drag, startPoint x: 273, startPoint y: 68, endPoint x: 182, endPoint y: 69, distance: 91.6
click at [814, 113] on icon at bounding box center [916, 114] width 9 height 9
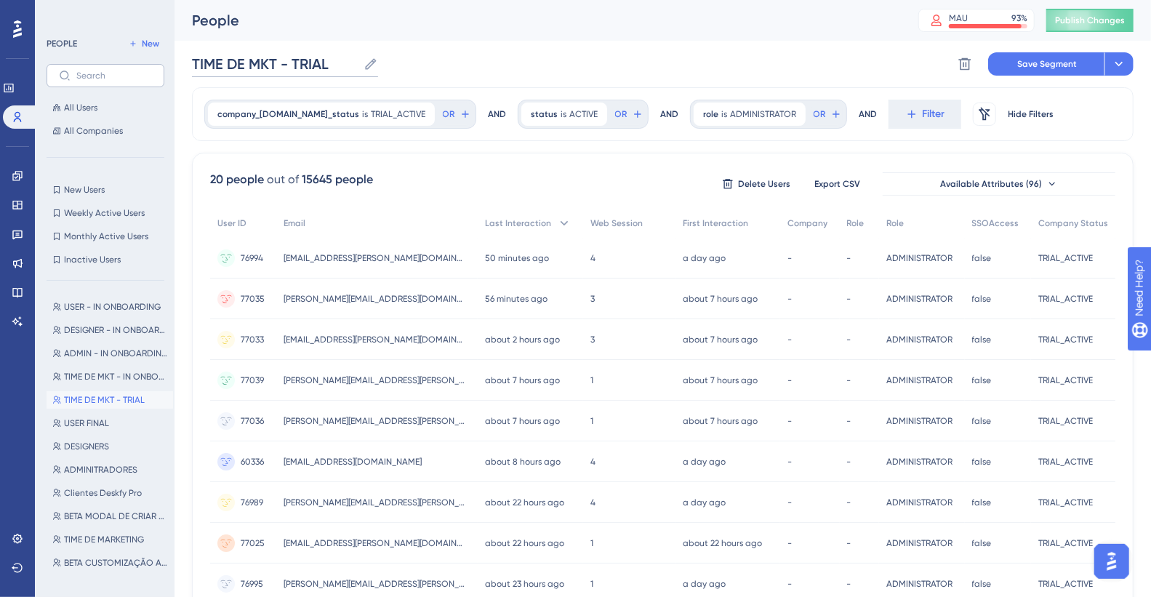
drag, startPoint x: 277, startPoint y: 65, endPoint x: 129, endPoint y: 68, distance: 148.3
click at [174, 68] on div "Performance Users Engagement Widgets Feedback Product Updates Knowledge Base AI…" at bounding box center [662, 555] width 976 height 1111
click at [814, 60] on div "Performance Users Engagement Widgets Feedback Product Updates Knowledge Base AI…" at bounding box center [662, 555] width 976 height 1111
click at [814, 63] on button at bounding box center [1118, 63] width 29 height 23
click at [814, 99] on span "Save as a New Segment" at bounding box center [1050, 105] width 112 height 17
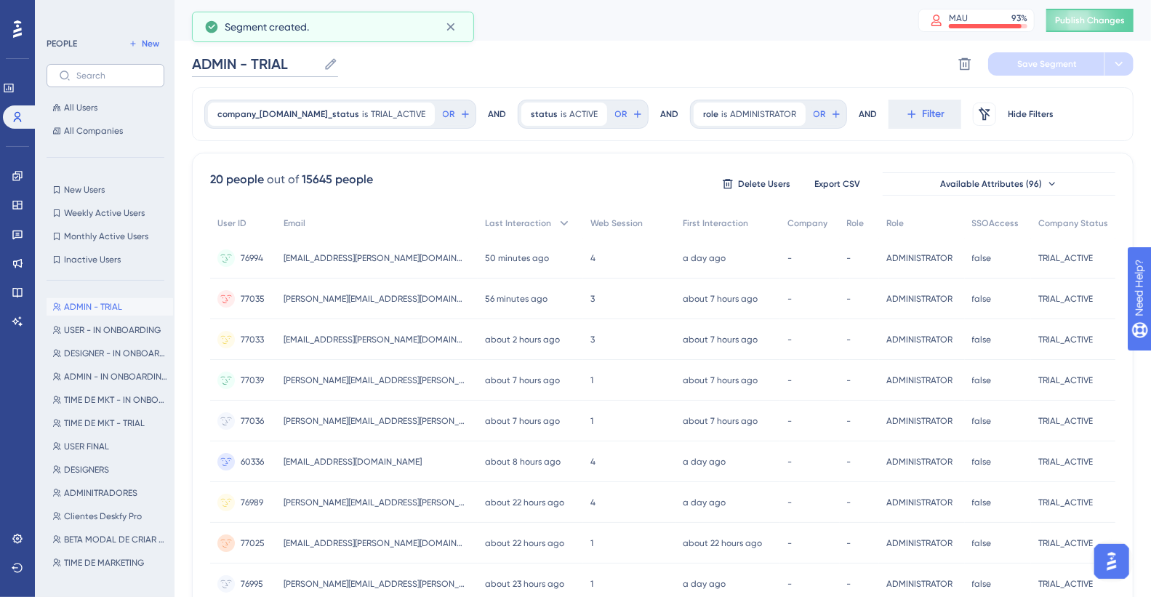
drag, startPoint x: 216, startPoint y: 65, endPoint x: 154, endPoint y: 65, distance: 61.8
click at [174, 65] on div "Performance Users Engagement Widgets Feedback Product Updates Knowledge Base AI…" at bounding box center [662, 555] width 976 height 1111
paste input "DESIGNER"
type input "DESIGNER - TRIAL"
click at [736, 113] on span "ADMINISTRATOR" at bounding box center [763, 114] width 66 height 12
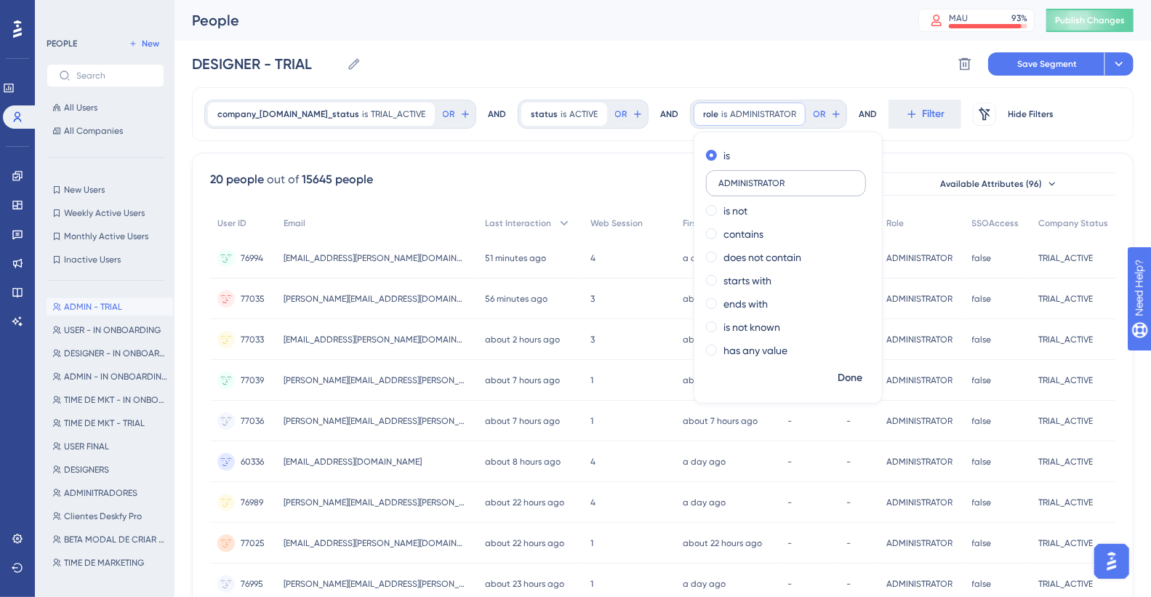
click at [773, 172] on label "ADMINISTRATOR" at bounding box center [786, 183] width 160 height 26
click at [773, 178] on input "ADMINISTRATOR" at bounding box center [785, 183] width 135 height 10
click at [779, 180] on input "ADMINISTRATOR" at bounding box center [785, 183] width 135 height 10
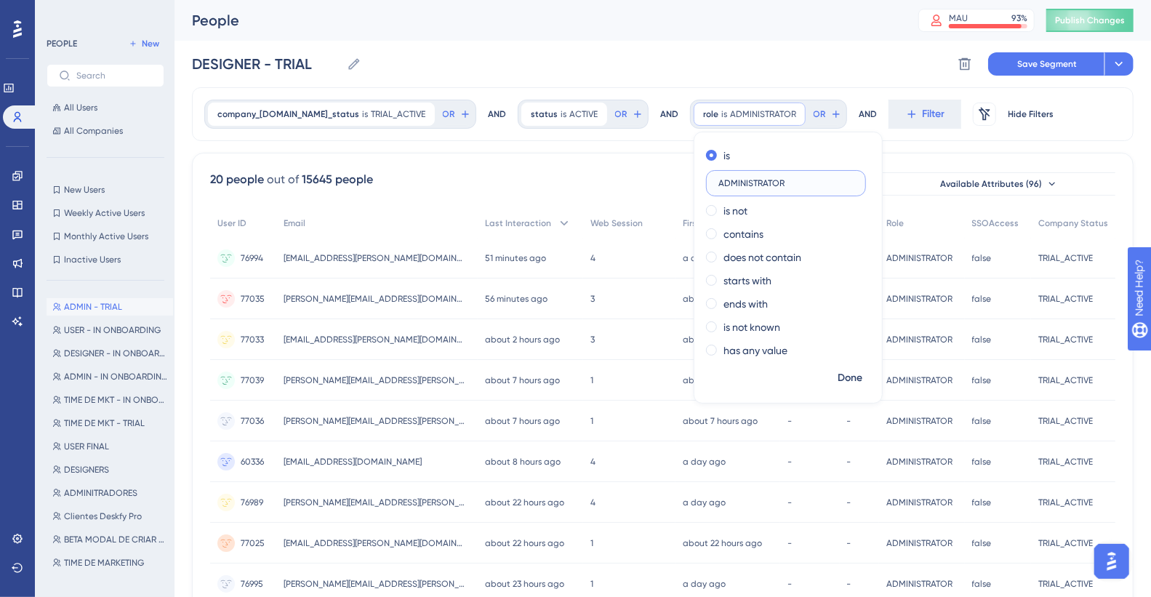
paste input "DESIGNE"
type input "DESIGNER"
click at [814, 334] on span "Done" at bounding box center [849, 377] width 25 height 17
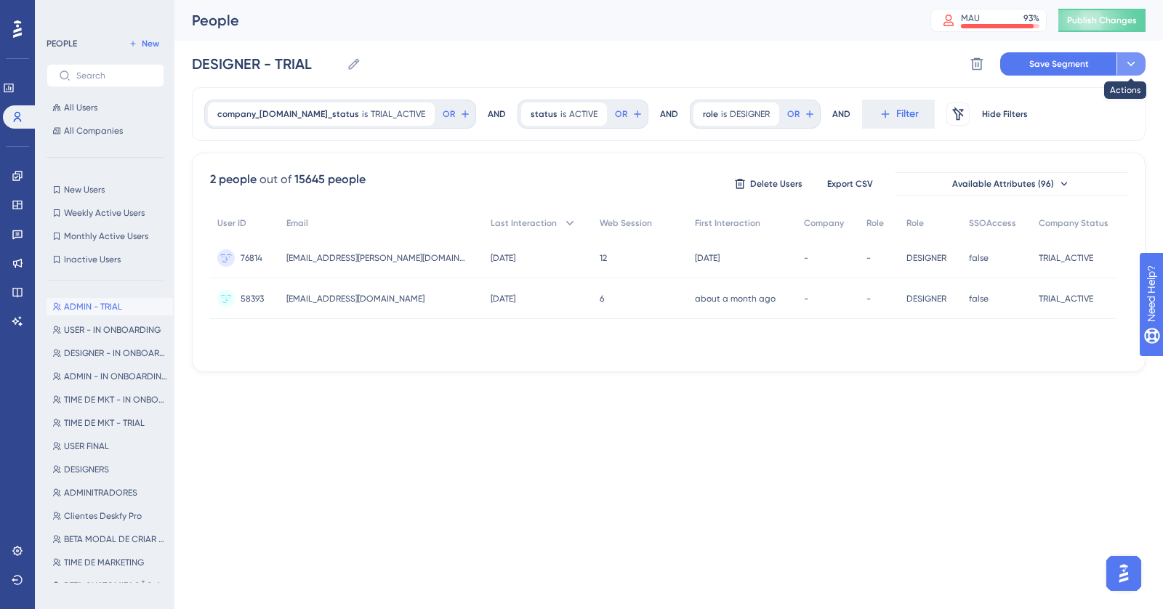
click at [814, 65] on icon at bounding box center [1131, 64] width 15 height 15
click at [814, 111] on span "Save as a New Segment" at bounding box center [1063, 105] width 112 height 17
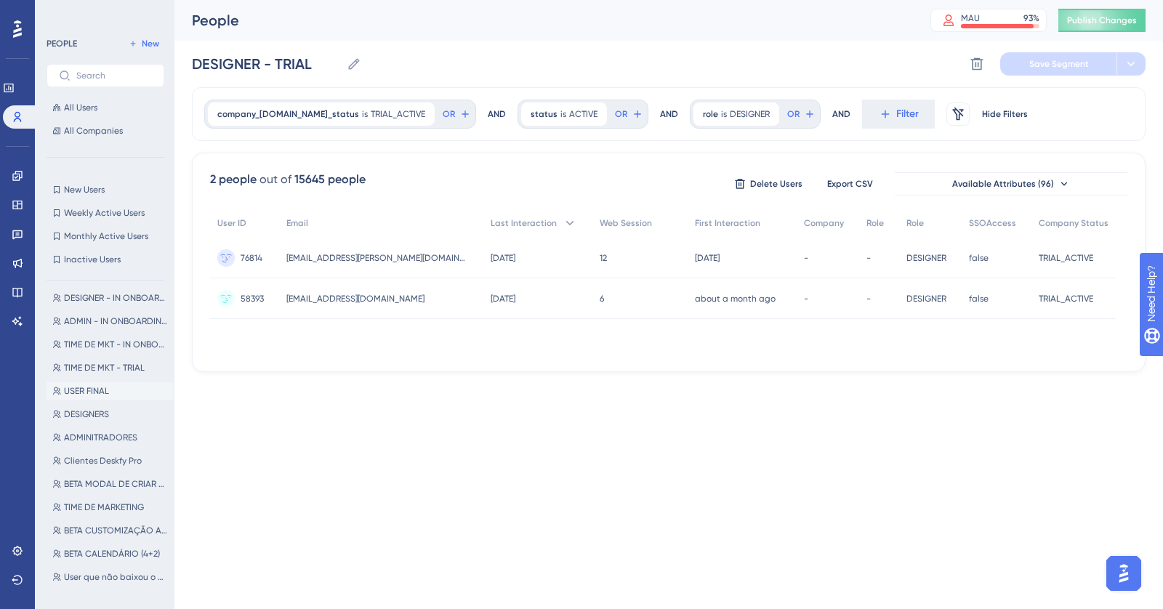
scroll to position [81, 0]
click at [118, 334] on span "Clientes Deskfy Pro" at bounding box center [103, 459] width 78 height 12
type input "Clientes Deskfy Pro"
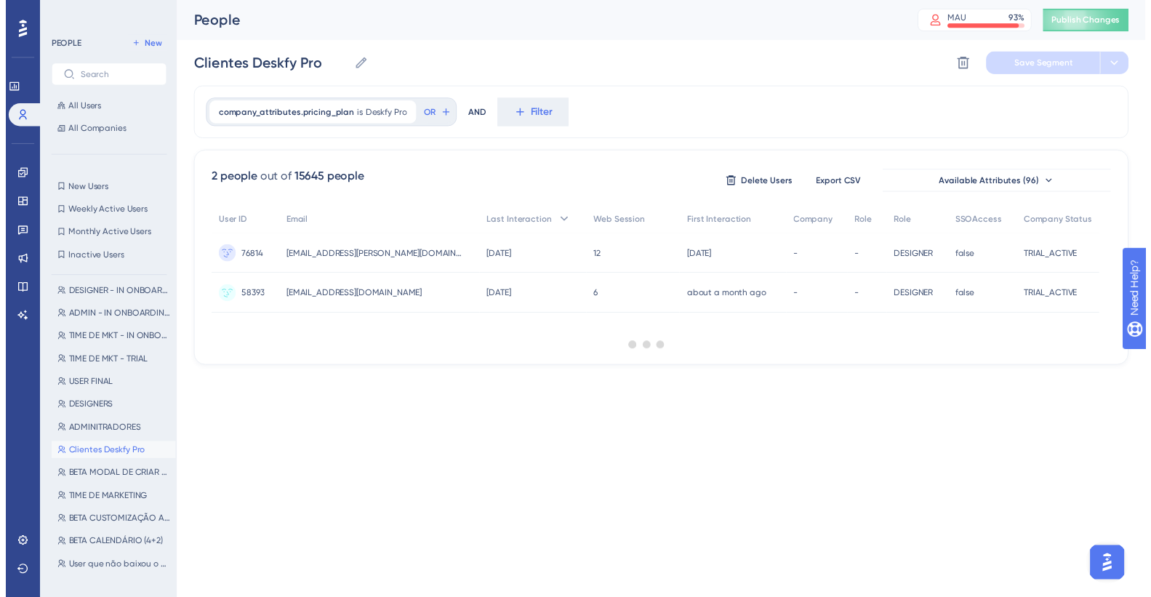
scroll to position [0, 0]
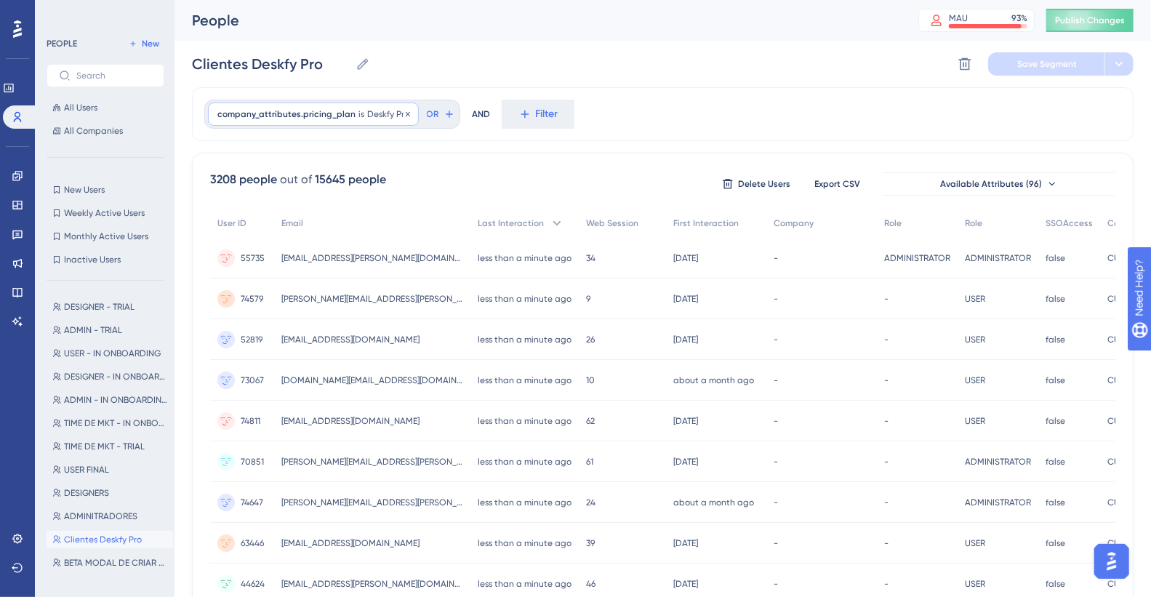
click at [367, 113] on span "Deskfy Pro" at bounding box center [388, 114] width 42 height 12
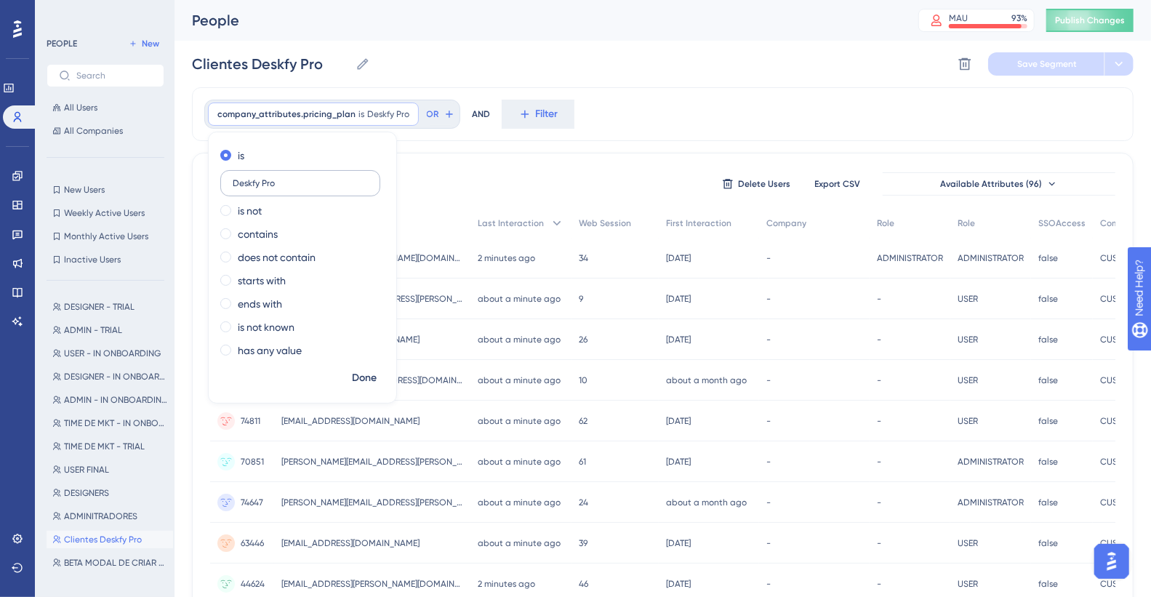
drag, startPoint x: 274, startPoint y: 175, endPoint x: 222, endPoint y: 184, distance: 52.3
click at [209, 182] on div "is Deskfy Pro is not contains does not contain starts with ends with is not kno…" at bounding box center [303, 254] width 188 height 221
drag, startPoint x: 228, startPoint y: 185, endPoint x: 302, endPoint y: 185, distance: 74.1
click at [308, 185] on label "Deskfy Pro" at bounding box center [300, 183] width 160 height 26
click at [308, 185] on input "Deskfy Pro" at bounding box center [300, 183] width 135 height 10
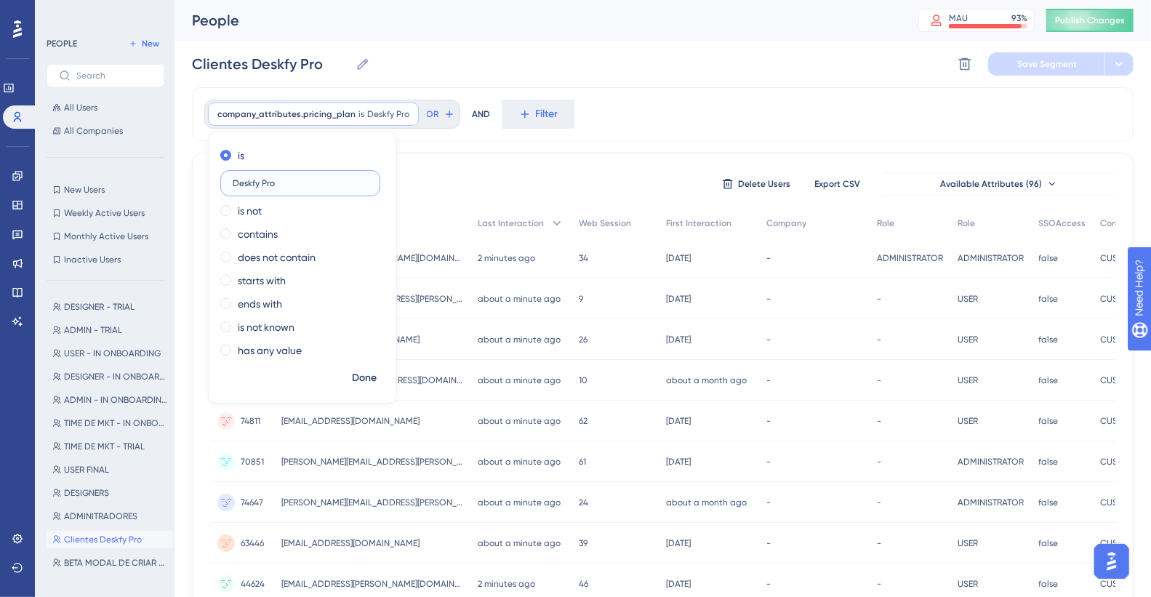
drag, startPoint x: 281, startPoint y: 184, endPoint x: 230, endPoint y: 184, distance: 50.9
click at [230, 184] on label "Deskfy Pro" at bounding box center [300, 183] width 160 height 26
click at [724, 111] on div "company_attributes.pricing_plan is Deskfy Pro Deskfy Pro Remove is Deskfy Pro i…" at bounding box center [662, 114] width 941 height 54
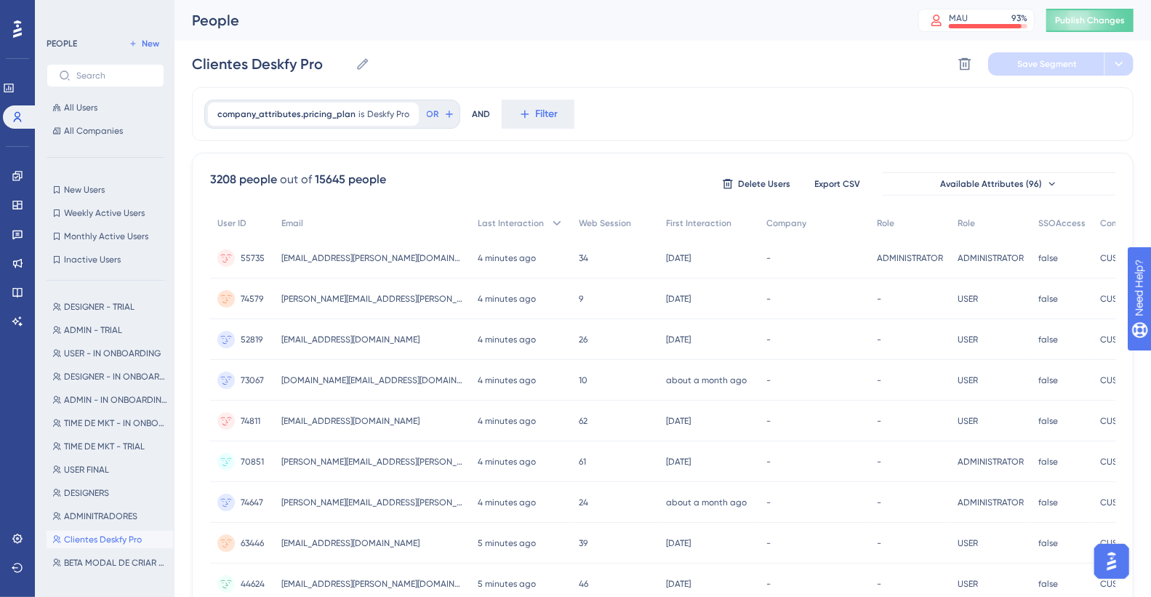
click at [536, 116] on span "Filter" at bounding box center [547, 113] width 23 height 17
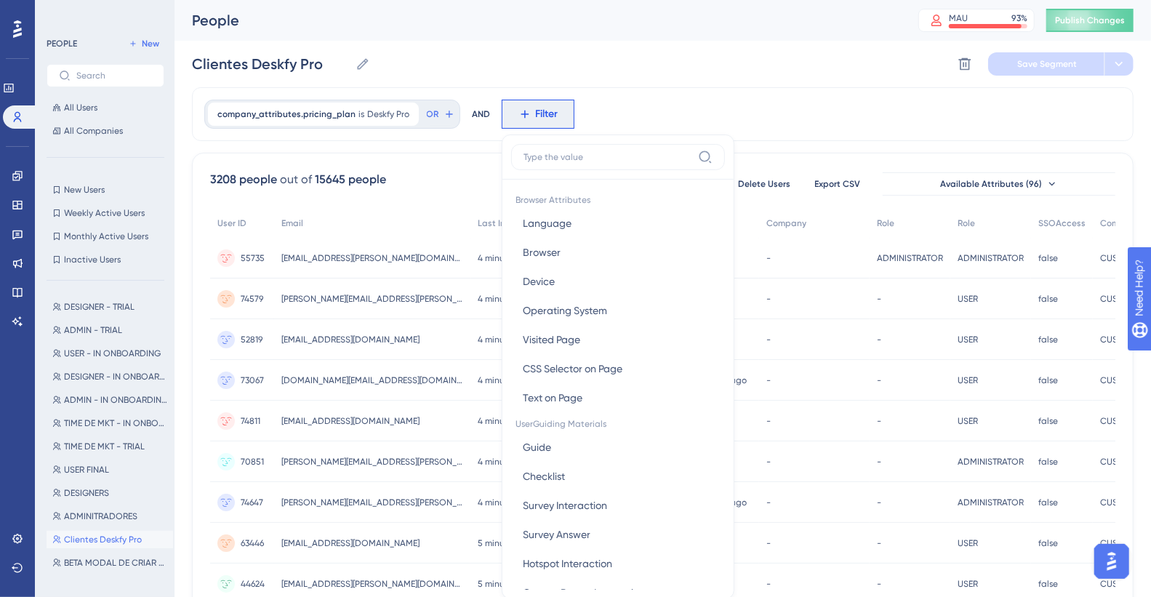
scroll to position [68, 0]
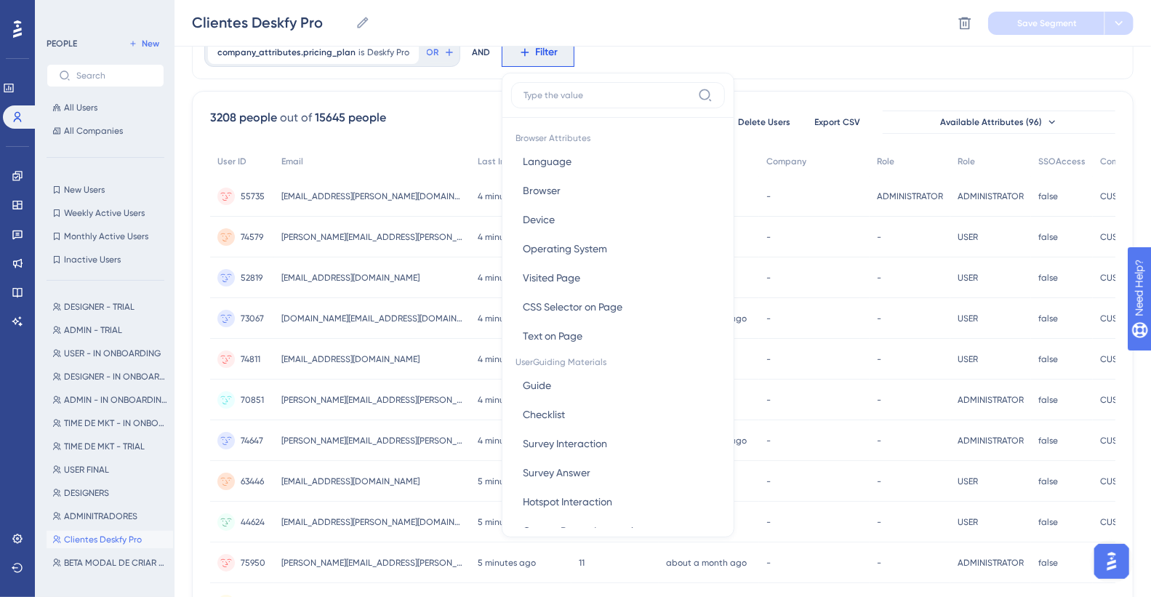
click at [814, 38] on div "Clientes Deskfy Pro Clientes Deskfy Pro Delete Segment Save Segment" at bounding box center [662, 23] width 976 height 47
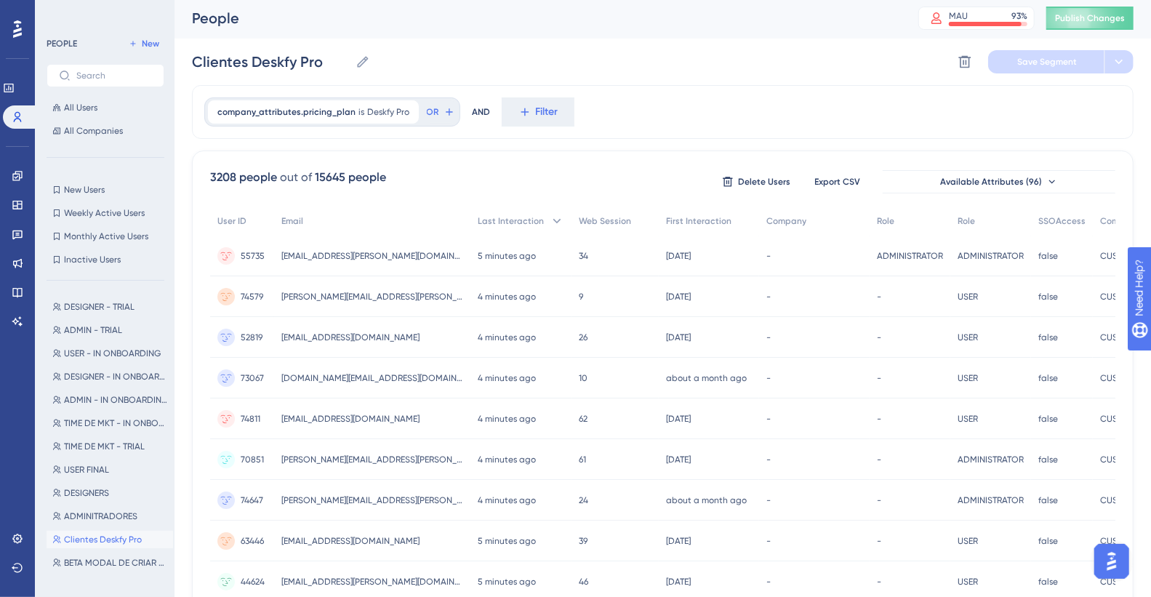
scroll to position [0, 0]
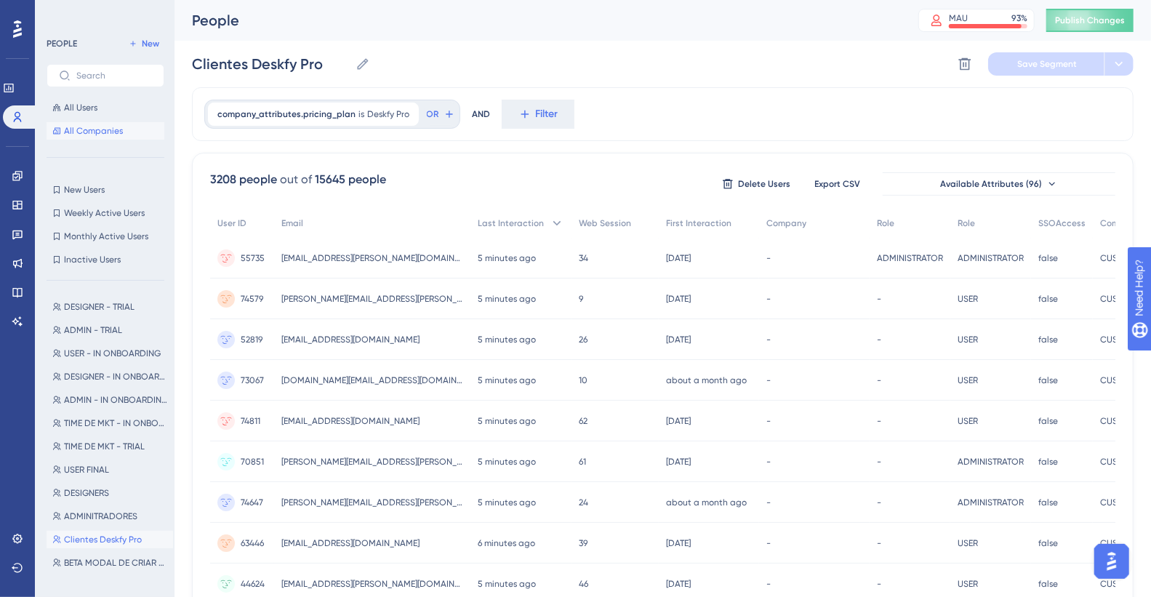
click at [109, 129] on span "All Companies" at bounding box center [93, 131] width 59 height 12
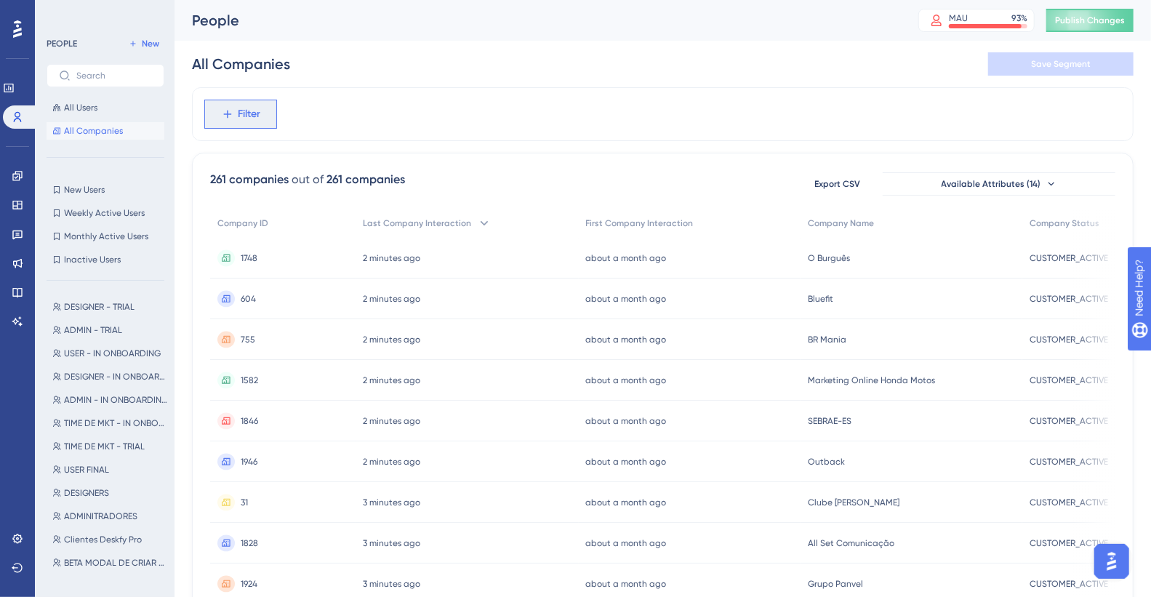
click at [260, 112] on button "Filter" at bounding box center [240, 114] width 73 height 29
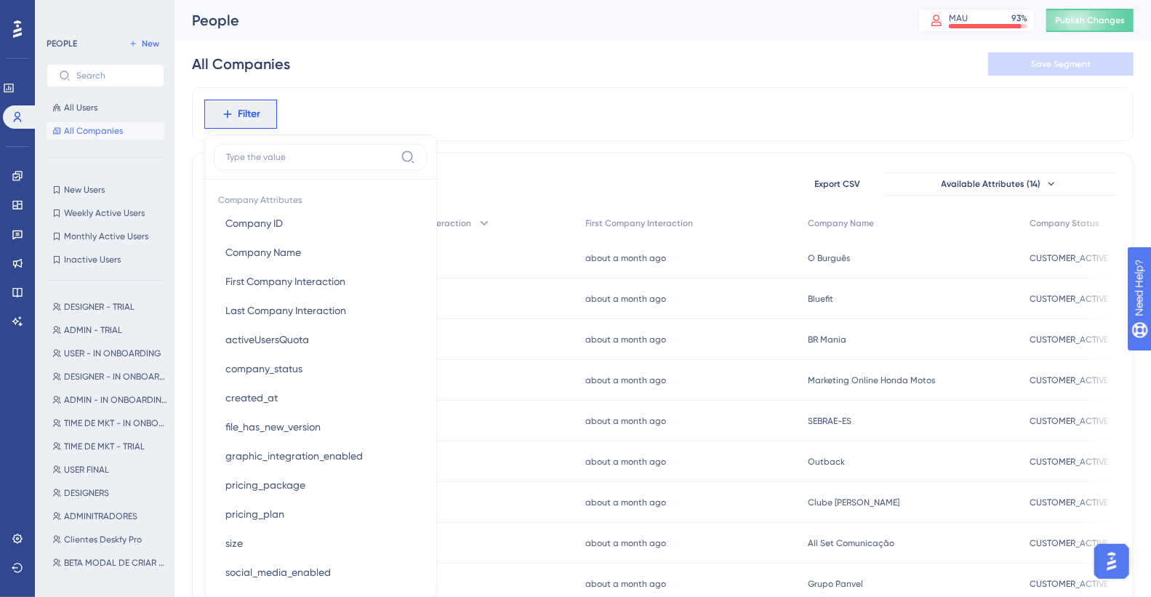
scroll to position [68, 0]
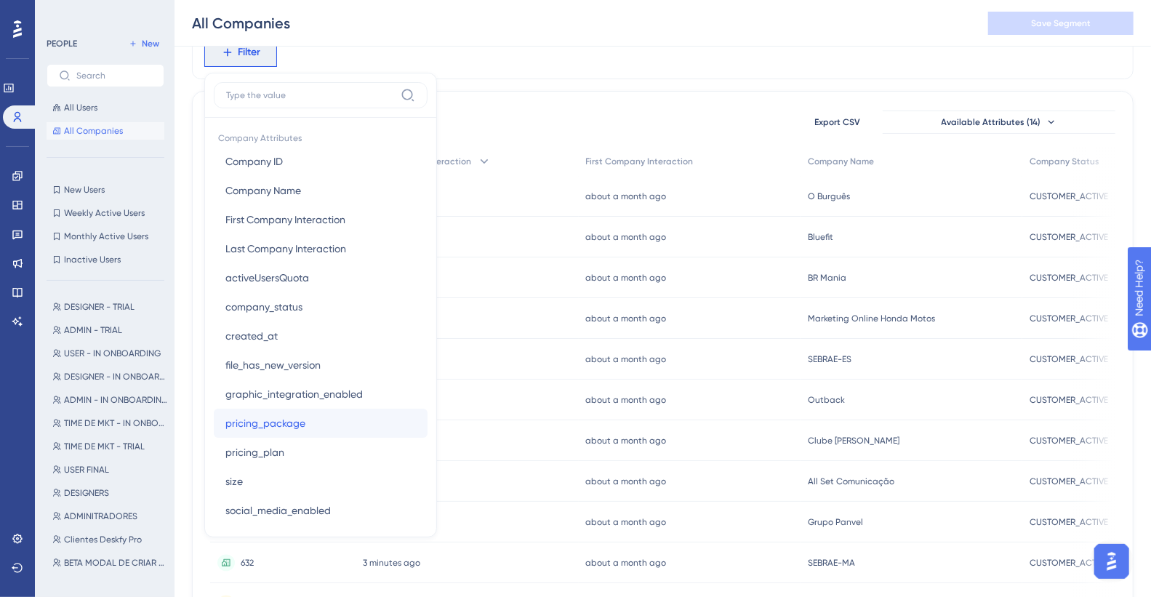
click at [331, 334] on button "pricing_package pricing_package" at bounding box center [321, 423] width 214 height 29
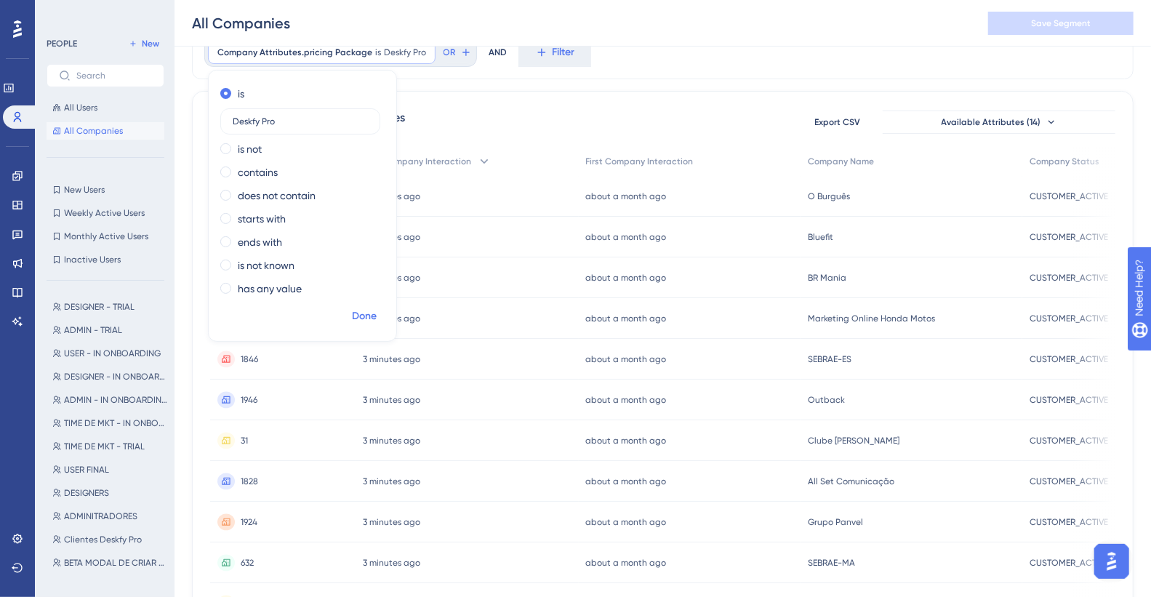
type input "Deskfy Pro"
click at [377, 320] on button "Done" at bounding box center [364, 316] width 41 height 26
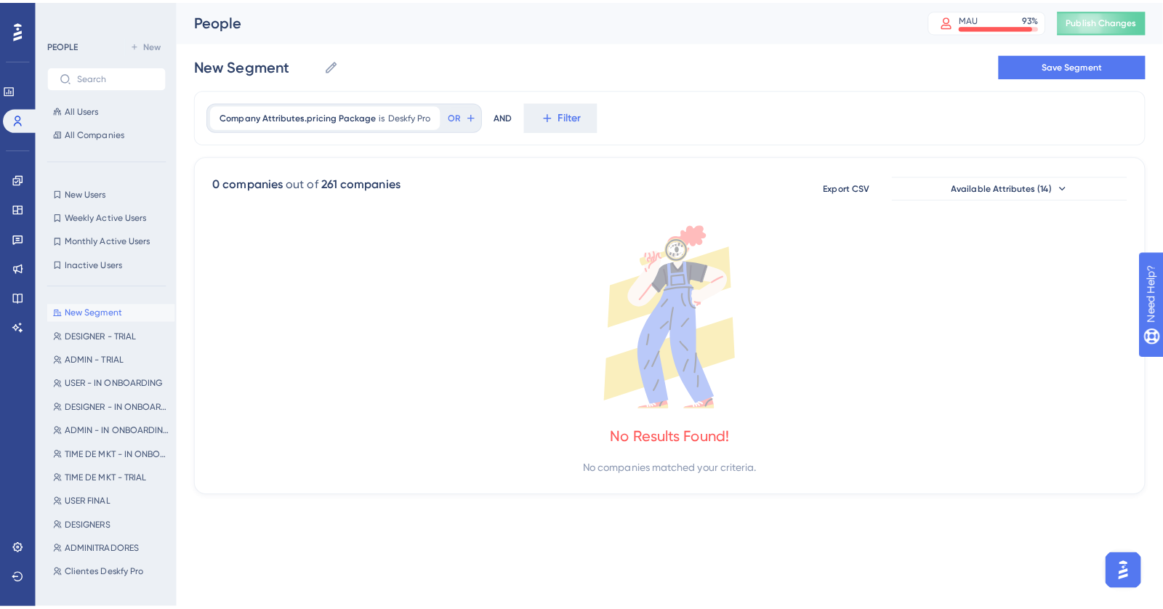
scroll to position [0, 0]
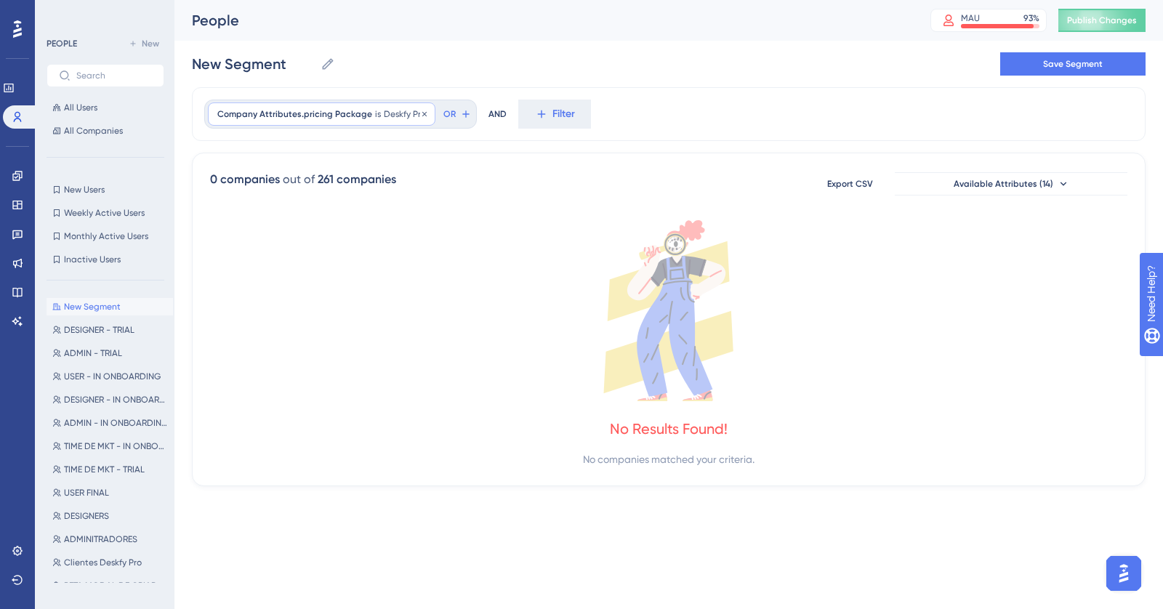
click at [375, 112] on span "is" at bounding box center [378, 114] width 6 height 12
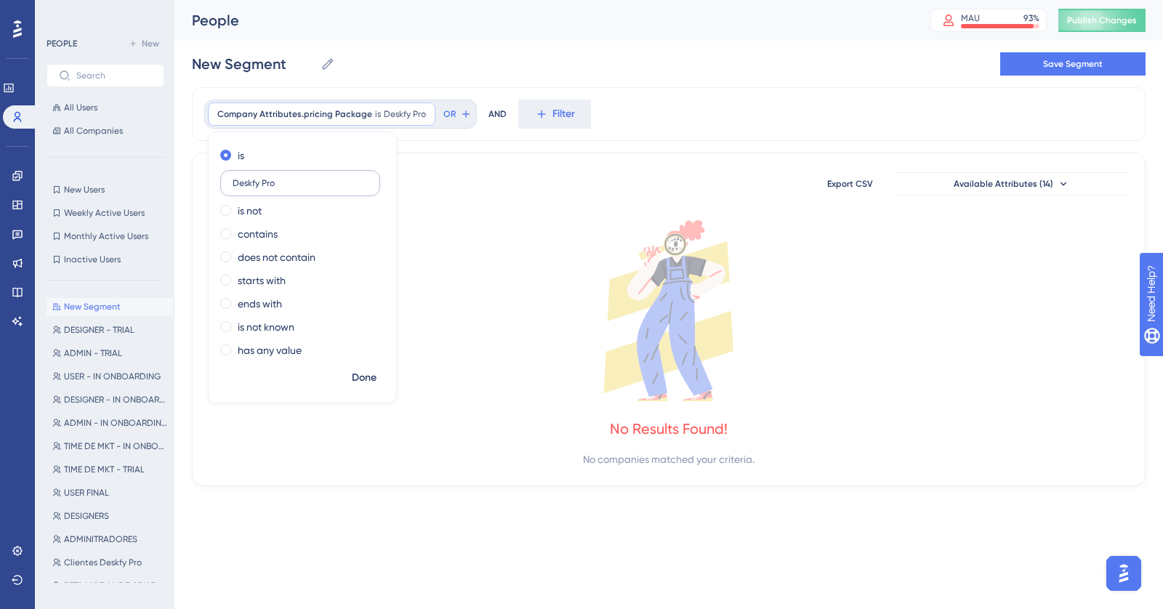
drag, startPoint x: 283, startPoint y: 182, endPoint x: 220, endPoint y: 179, distance: 64.1
click at [220, 179] on label "Deskfy Pro" at bounding box center [300, 183] width 160 height 26
type input "xxx"
drag, startPoint x: 363, startPoint y: 375, endPoint x: 369, endPoint y: 361, distance: 15.0
click at [364, 334] on span "Done" at bounding box center [364, 377] width 25 height 17
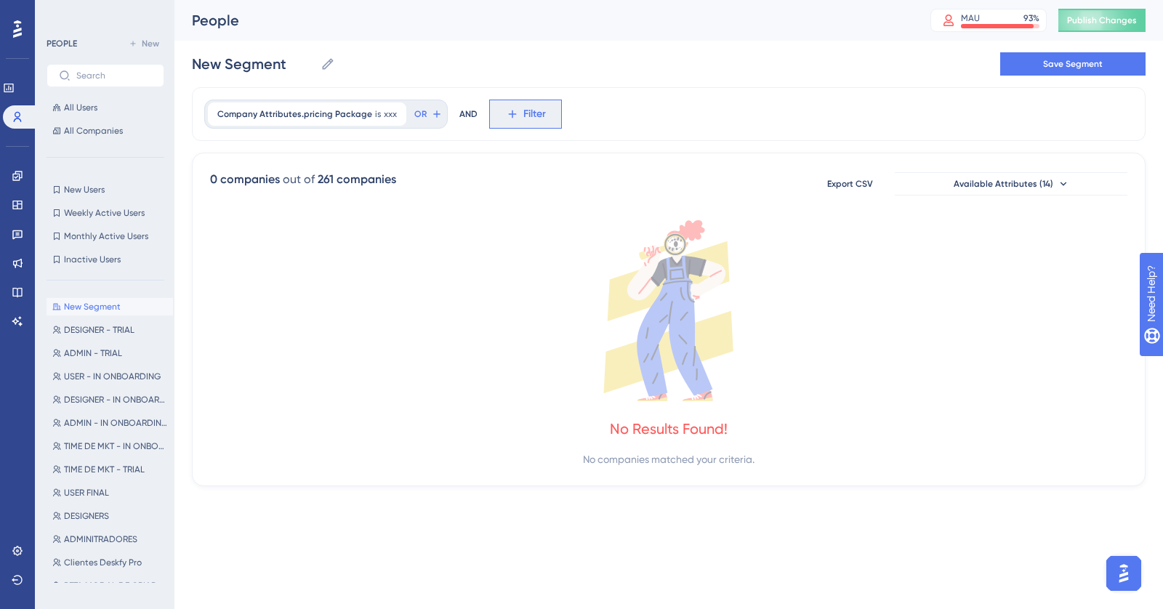
click at [523, 113] on span "Filter" at bounding box center [534, 113] width 23 height 17
type input "pl"
click at [592, 221] on button "pricing_plan pricing_plan" at bounding box center [606, 223] width 214 height 29
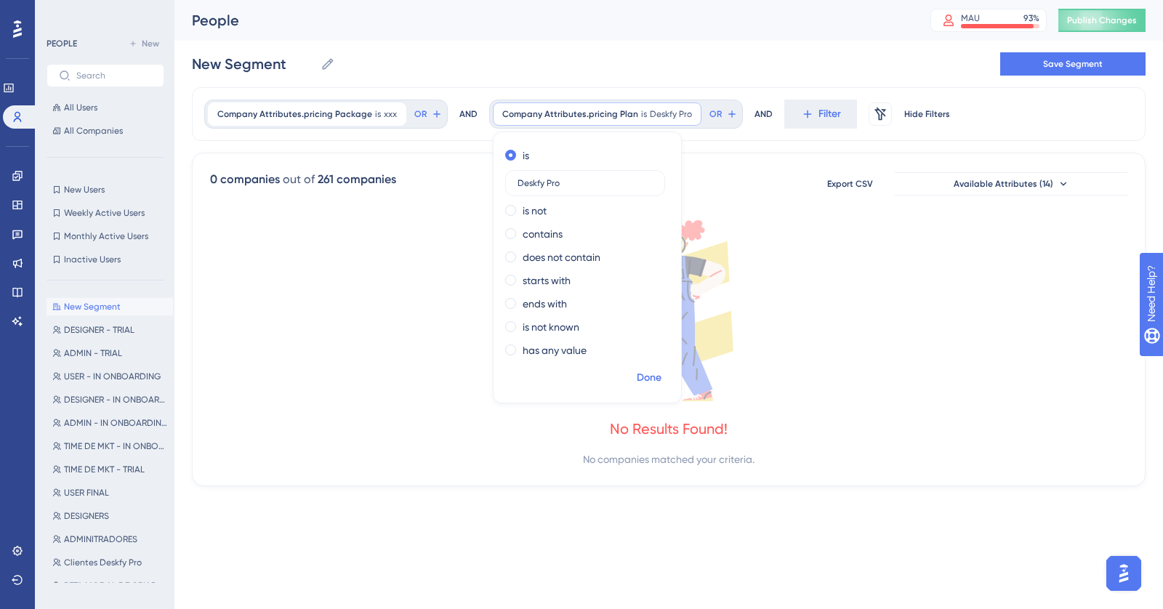
type input "Deskfy Pro"
click at [637, 334] on span "Done" at bounding box center [649, 377] width 25 height 17
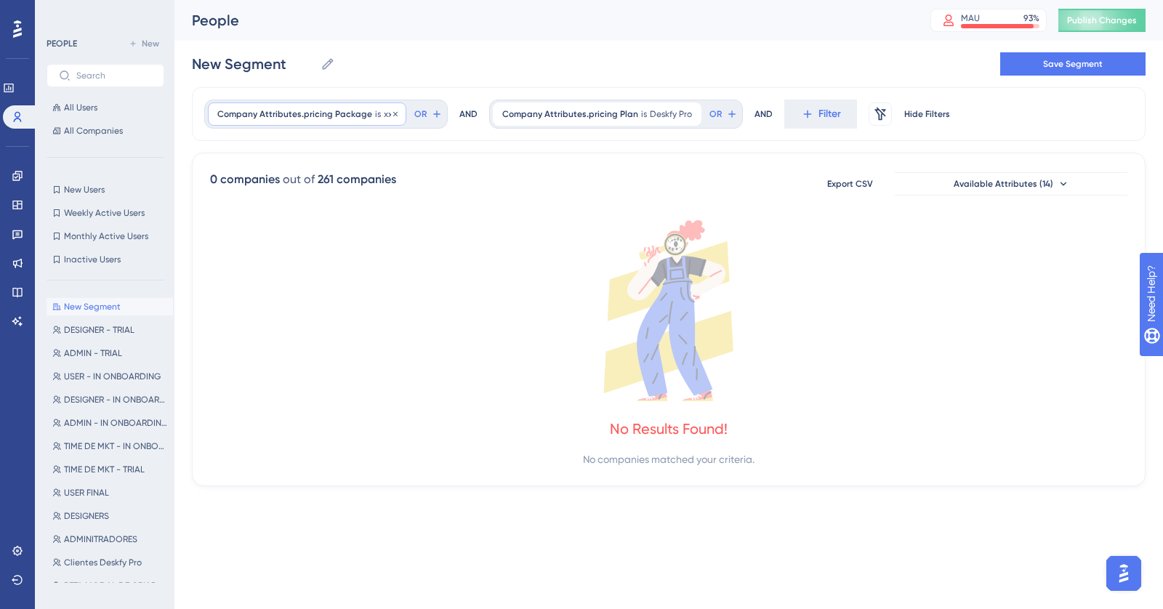
click at [345, 116] on span "Company Attributes.pricing Package" at bounding box center [294, 114] width 155 height 12
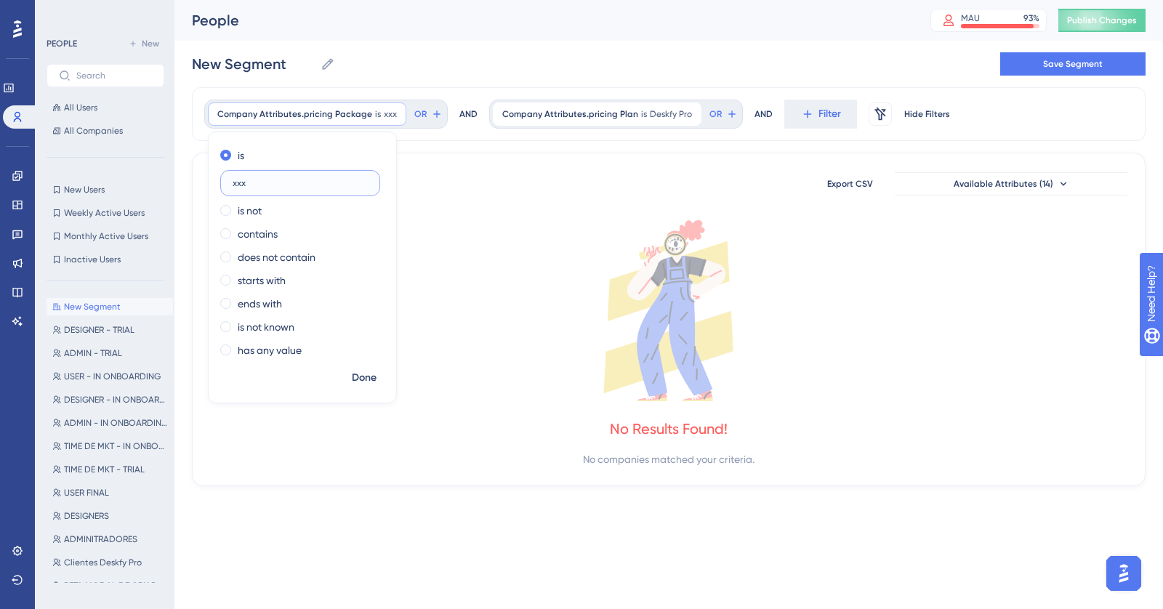
click at [280, 181] on input "xxx" at bounding box center [300, 183] width 135 height 10
paste input "Pricing 2023"
type input "Pricing 2023"
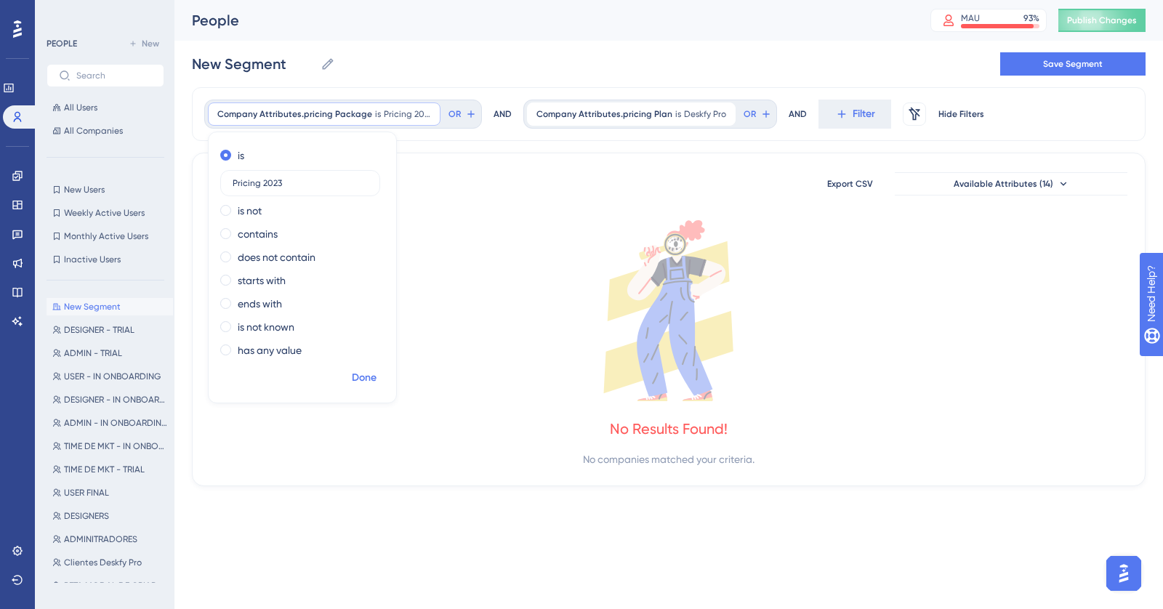
click at [363, 334] on span "Done" at bounding box center [364, 377] width 25 height 17
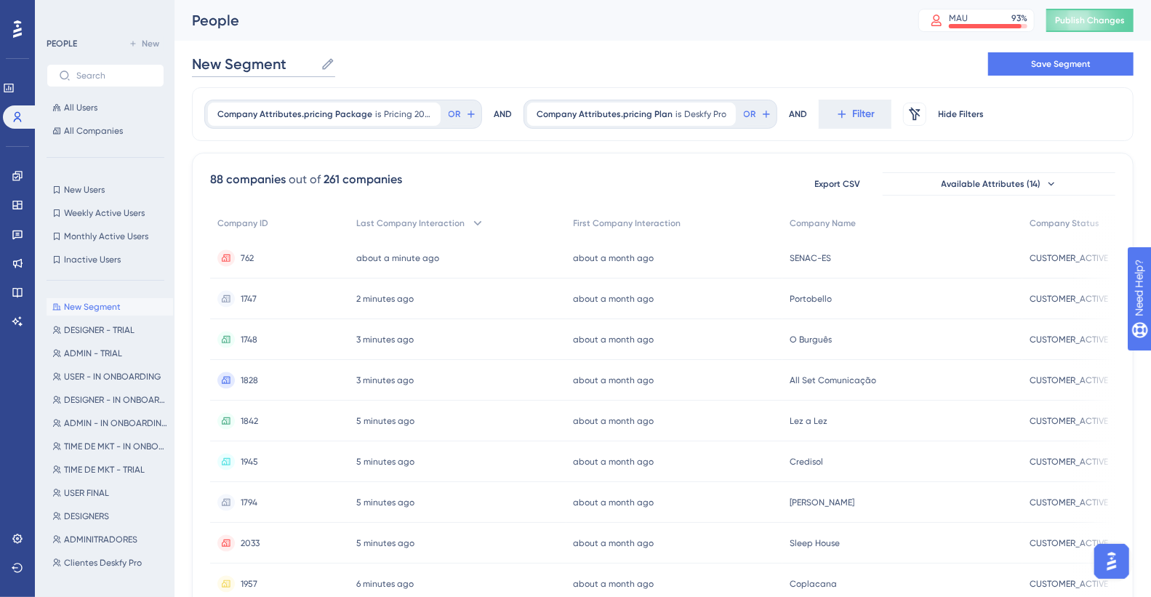
click at [257, 63] on input "New Segment" at bounding box center [253, 64] width 123 height 20
type input "Multilocal - Pro"
click at [814, 63] on button "Save Segment" at bounding box center [1060, 63] width 145 height 23
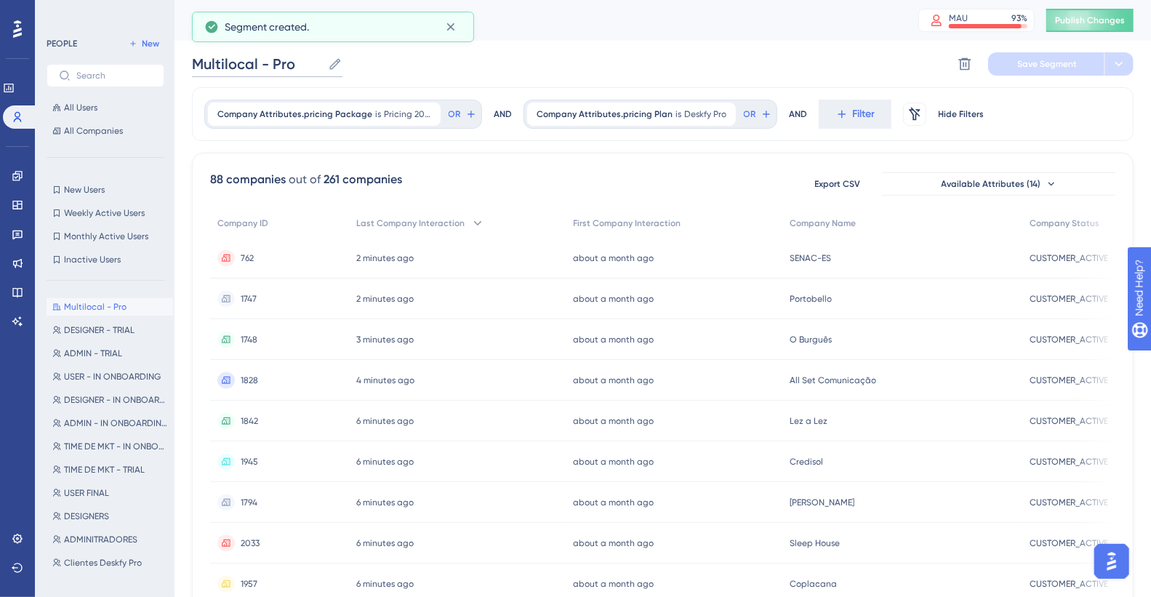
click at [289, 66] on input "Multilocal - Pro" at bounding box center [257, 64] width 130 height 20
click at [631, 116] on span "Company Attributes.pricing Plan" at bounding box center [604, 114] width 136 height 12
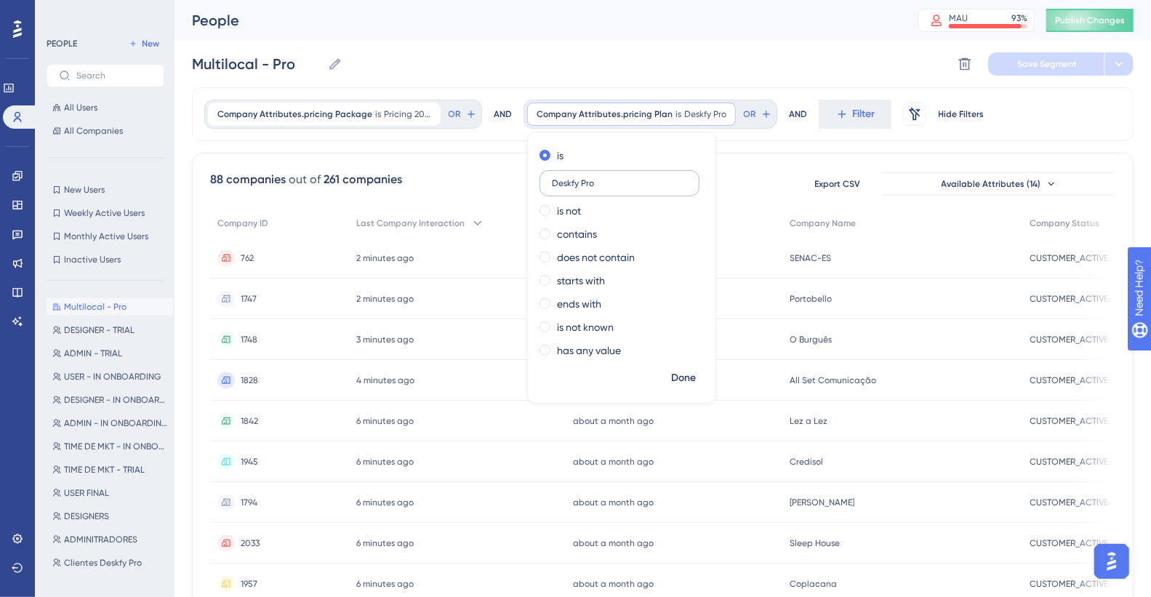
drag, startPoint x: 592, startPoint y: 180, endPoint x: 574, endPoint y: 180, distance: 17.5
click at [574, 180] on input "Deskfy Pro" at bounding box center [619, 183] width 135 height 10
type input "Deskfy Starter"
click at [676, 334] on span "Done" at bounding box center [683, 377] width 25 height 17
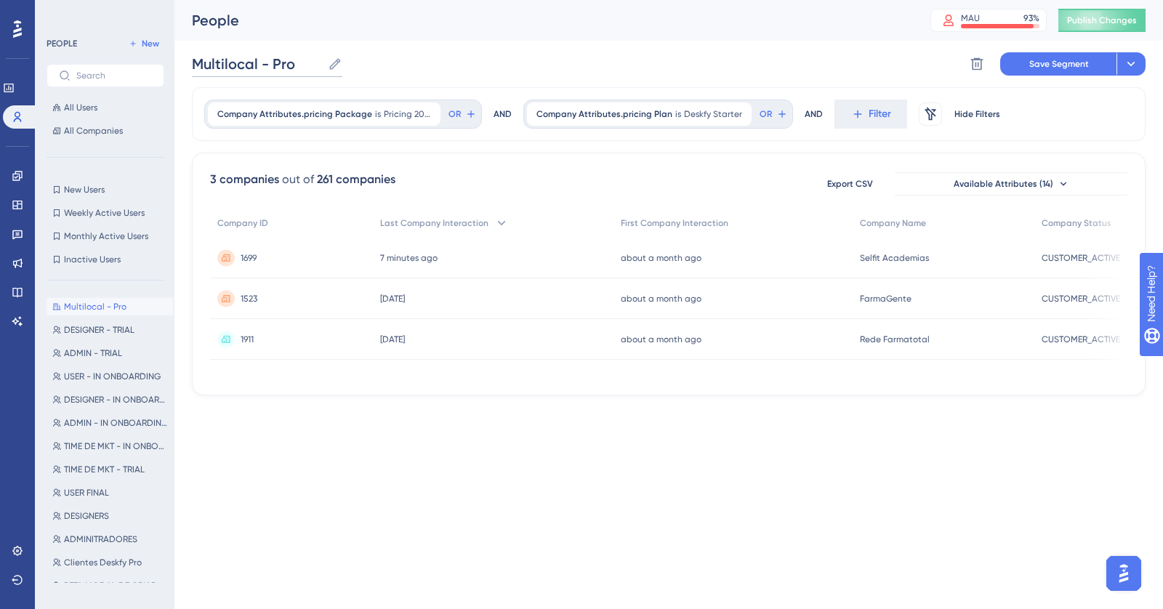
drag, startPoint x: 294, startPoint y: 61, endPoint x: 271, endPoint y: 61, distance: 23.3
click at [271, 61] on input "Multilocal - Pro" at bounding box center [257, 64] width 130 height 20
paste input "icing 2023"
click at [814, 61] on icon at bounding box center [1131, 64] width 15 height 15
click at [814, 100] on span "Save as a New Segment" at bounding box center [1063, 105] width 112 height 17
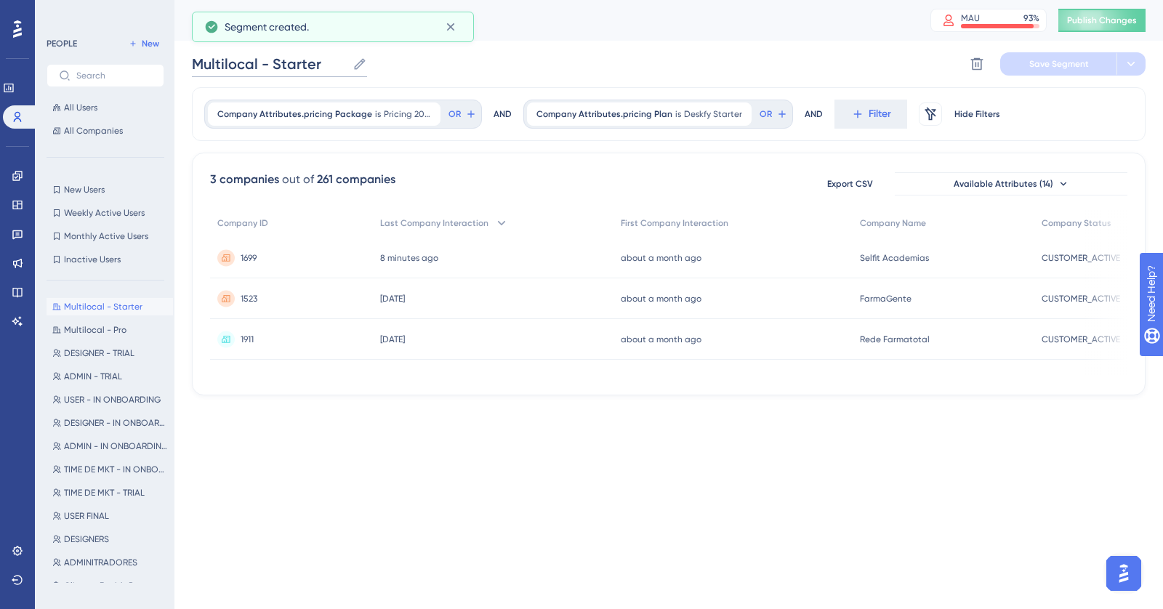
drag, startPoint x: 323, startPoint y: 67, endPoint x: 275, endPoint y: 62, distance: 49.0
click at [275, 62] on input "Multilocal - Starter" at bounding box center [269, 64] width 155 height 20
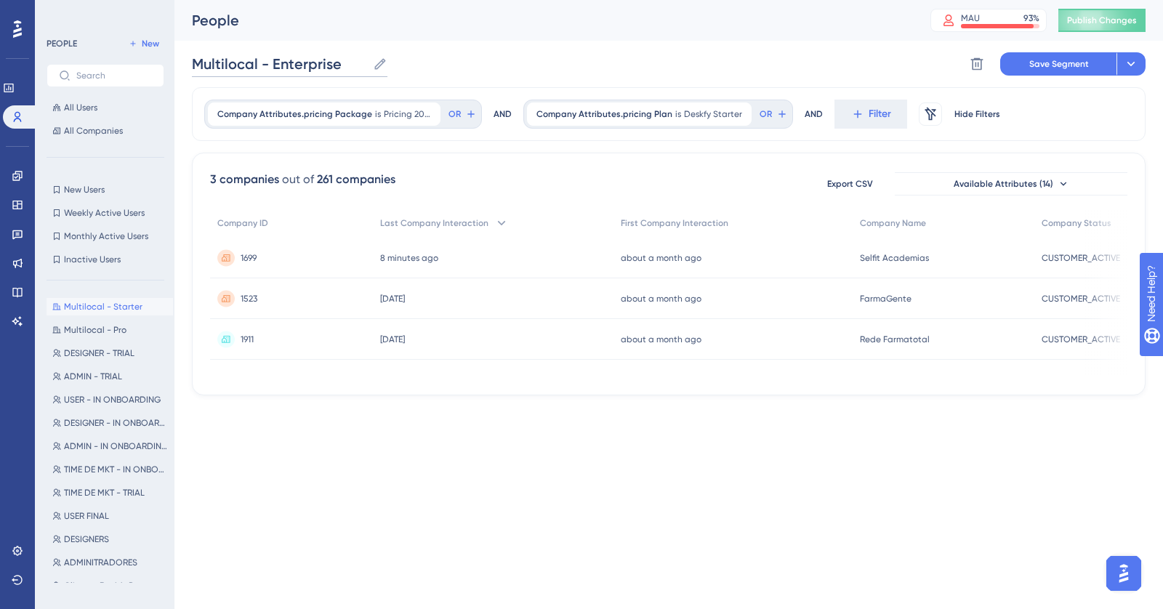
type input "Multilocal - Enterprise"
click at [684, 110] on span "Deskfy Starter" at bounding box center [713, 114] width 58 height 12
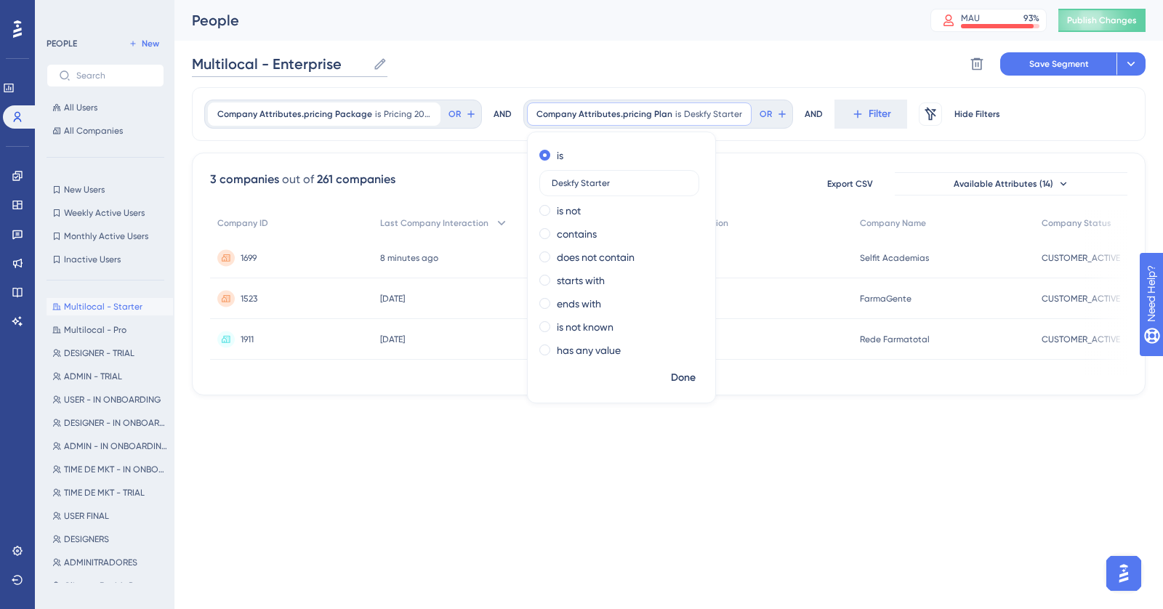
drag, startPoint x: 272, startPoint y: 71, endPoint x: 339, endPoint y: 63, distance: 68.0
click at [339, 63] on input "Multilocal - Enterprise" at bounding box center [279, 64] width 175 height 20
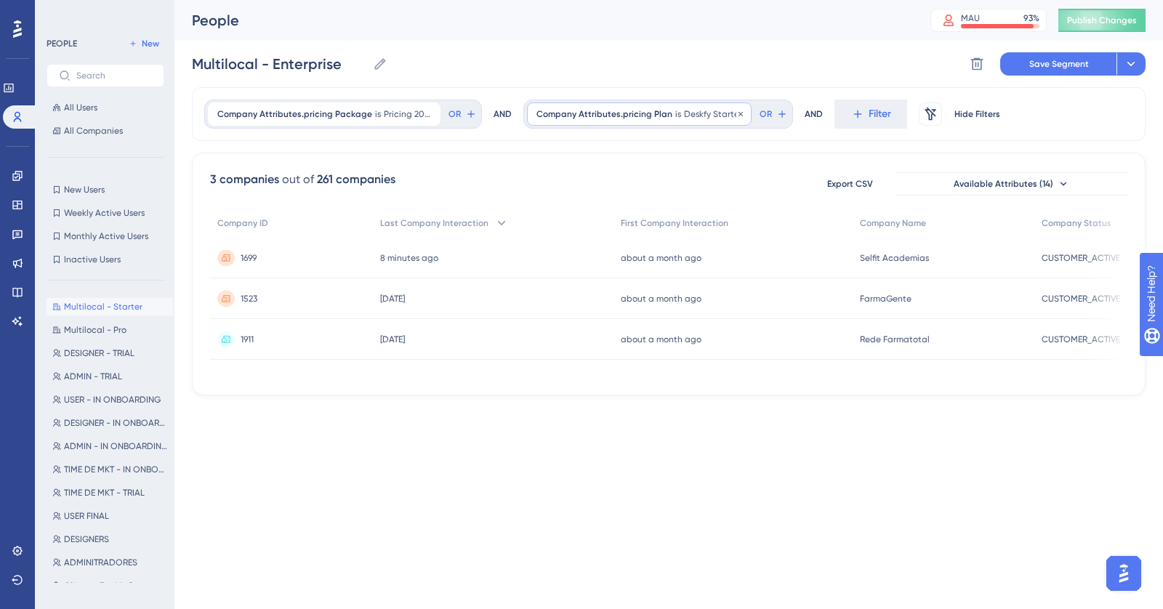
click at [675, 113] on span "is" at bounding box center [678, 114] width 6 height 12
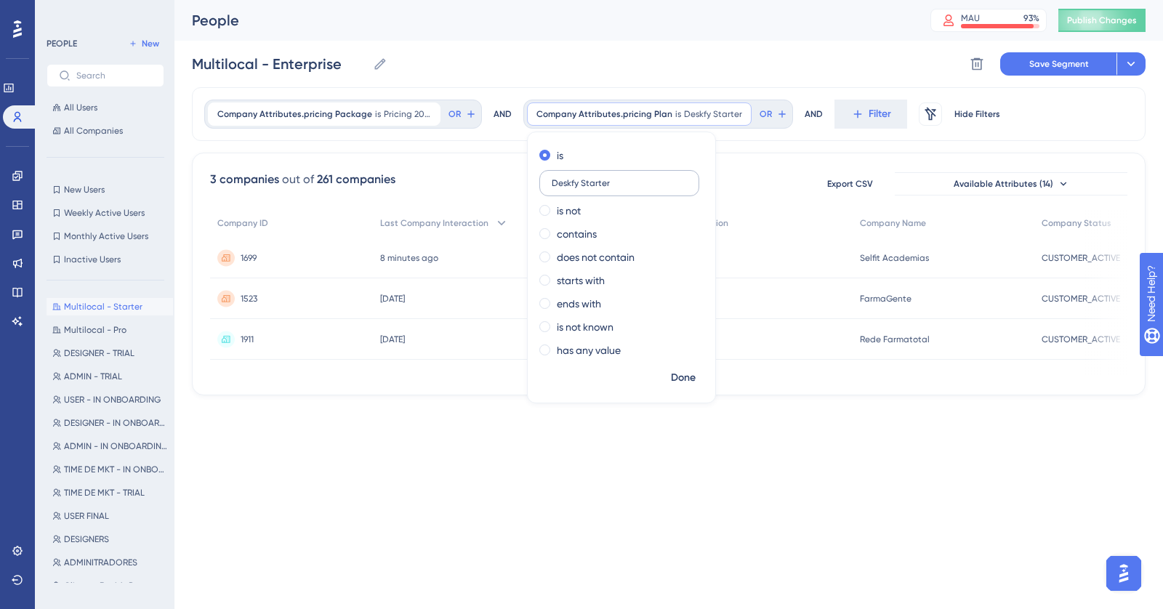
drag, startPoint x: 616, startPoint y: 180, endPoint x: 574, endPoint y: 180, distance: 42.2
click at [574, 180] on input "Deskfy Starter" at bounding box center [619, 183] width 135 height 10
click at [579, 178] on input "Deskfy SEnterprise" at bounding box center [619, 183] width 135 height 10
type input "Deskfy Enterprise"
click at [673, 334] on span "Done" at bounding box center [683, 377] width 25 height 17
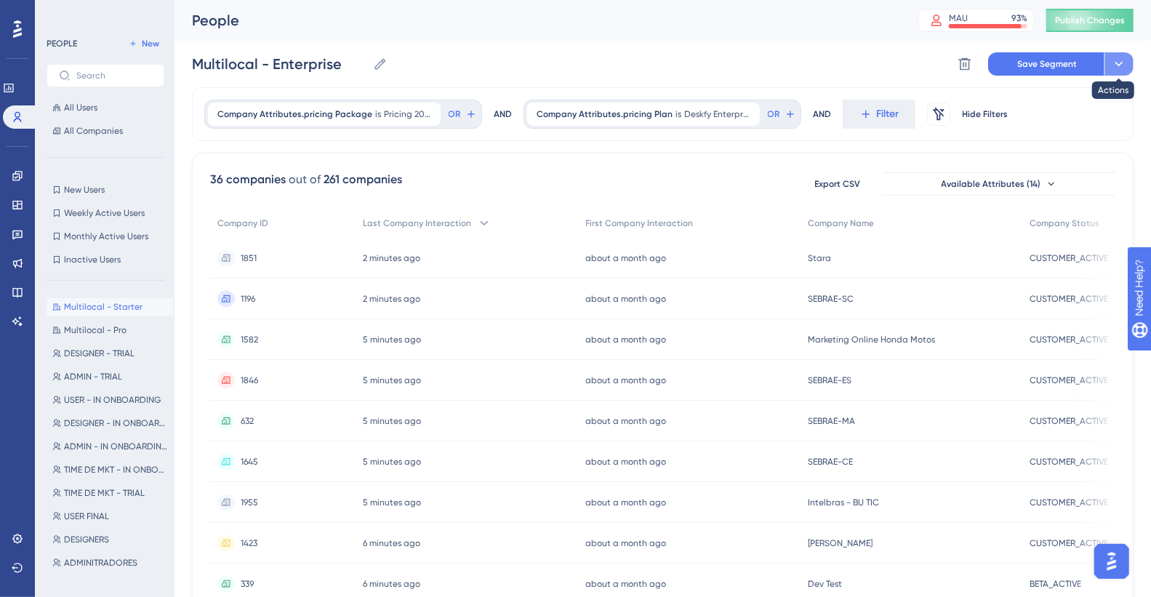
click at [814, 66] on icon at bounding box center [1118, 64] width 15 height 15
click at [814, 109] on span "Save as a New Segment" at bounding box center [1050, 105] width 112 height 17
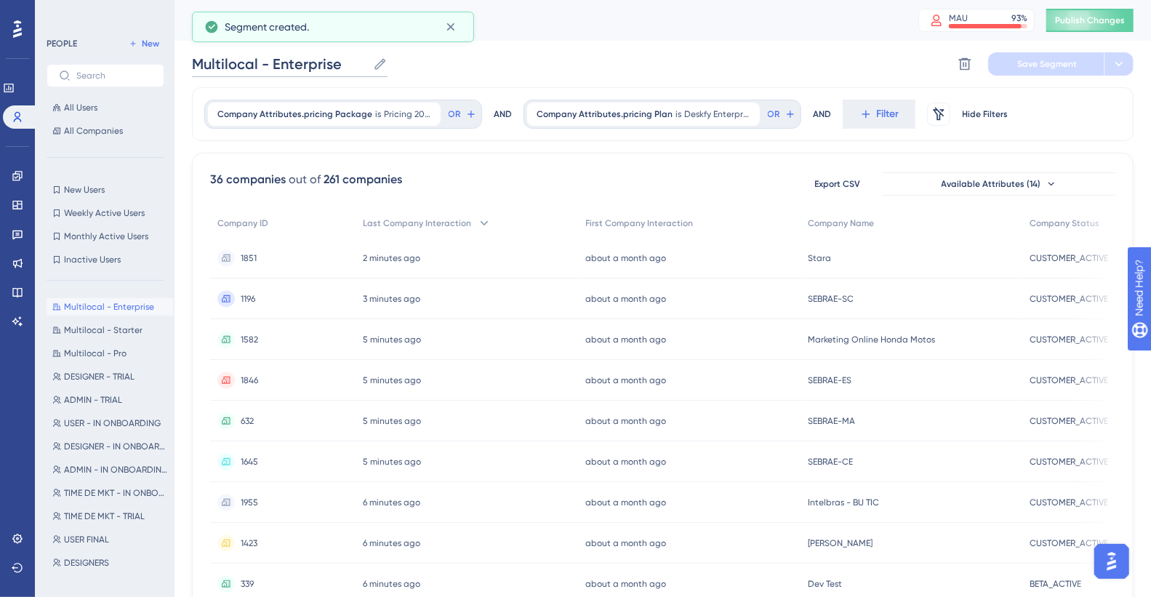
drag, startPoint x: 258, startPoint y: 70, endPoint x: 190, endPoint y: 68, distance: 67.6
click at [190, 68] on div "Performance Users Engagement Widgets Feedback Product Updates Knowledge Base AI…" at bounding box center [662, 570] width 976 height 1140
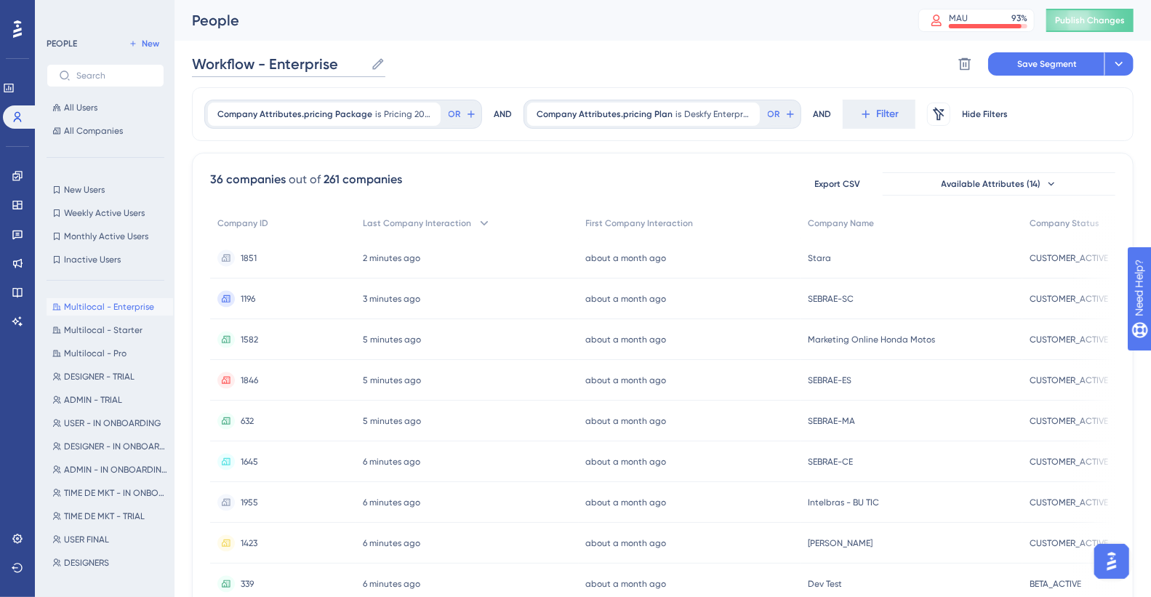
drag, startPoint x: 270, startPoint y: 68, endPoint x: 344, endPoint y: 68, distance: 73.4
click at [344, 68] on input "Workflow - Enterprise" at bounding box center [278, 64] width 173 height 20
type input "Workflow - Starter"
click at [375, 109] on span "is" at bounding box center [378, 114] width 6 height 12
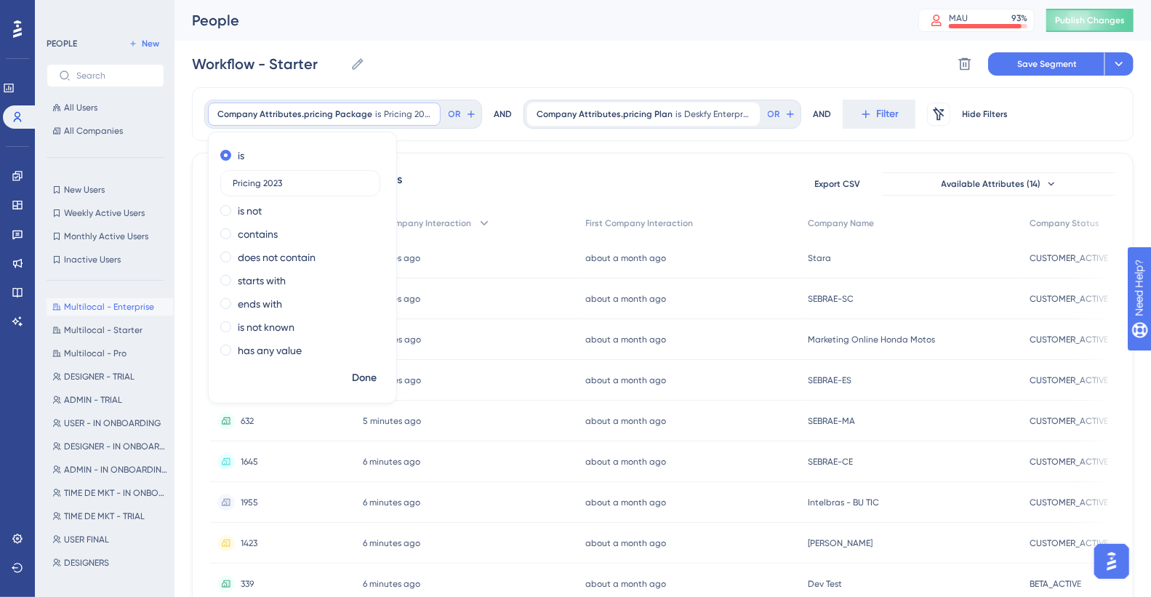
drag, startPoint x: 284, startPoint y: 183, endPoint x: 190, endPoint y: 176, distance: 94.1
click at [190, 176] on div "Performance Users Engagement Widgets Feedback Product Updates Knowledge Base AI…" at bounding box center [662, 570] width 976 height 1140
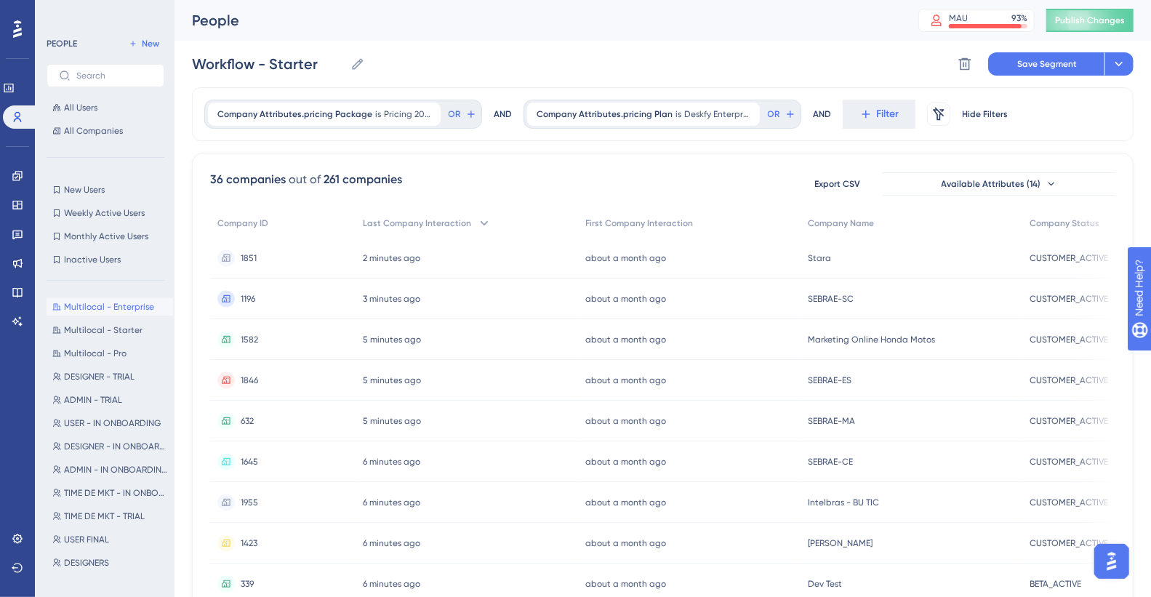
click at [361, 129] on div "Company Attributes.pricing Package is Pricing 2023 Pricing 2023 Remove OR AND C…" at bounding box center [662, 114] width 941 height 54
click at [364, 118] on div "Company Attributes.pricing Package is Pricing 2023 Pricing 2023 Remove" at bounding box center [324, 113] width 233 height 23
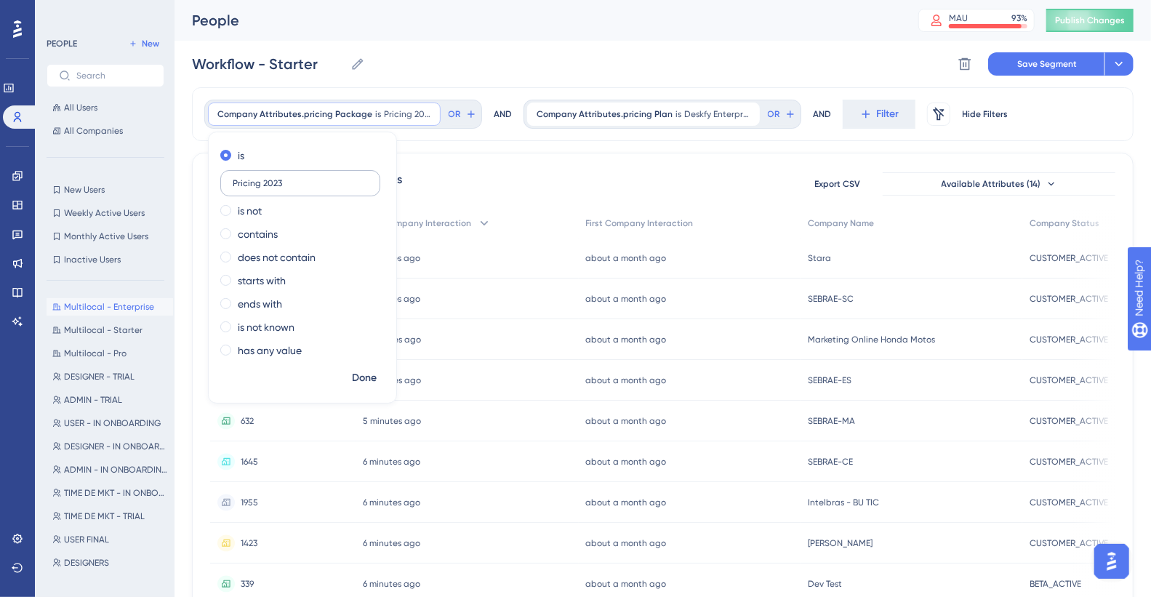
click at [299, 186] on input "Pricing 2023" at bounding box center [300, 183] width 135 height 10
type input "Workflow"
click at [352, 334] on span "Done" at bounding box center [364, 377] width 25 height 17
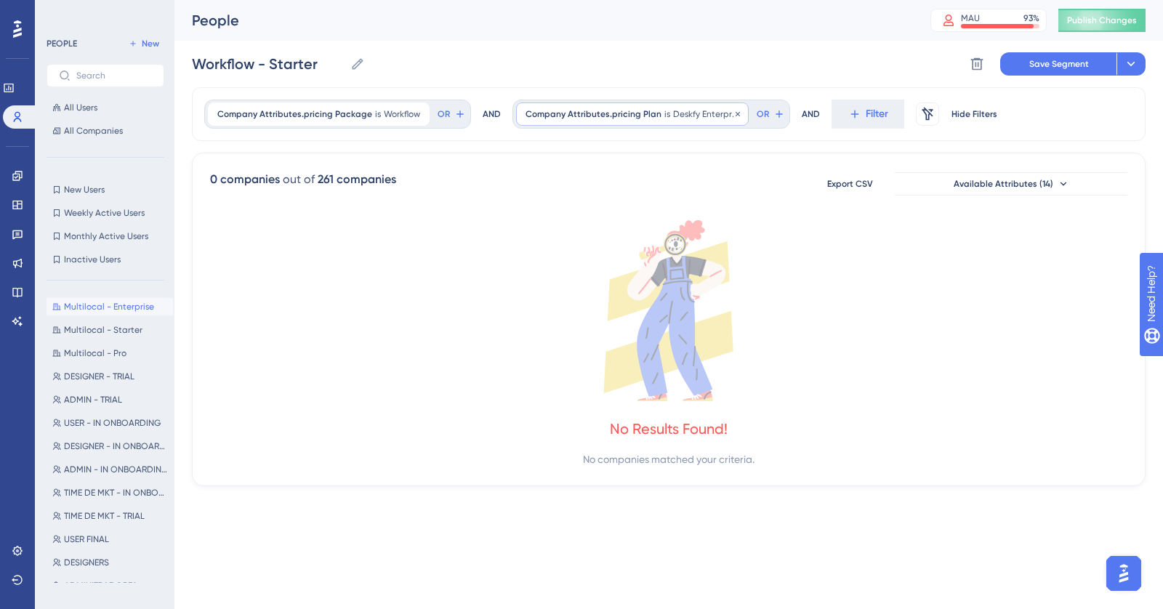
click at [664, 108] on span "is" at bounding box center [667, 114] width 6 height 12
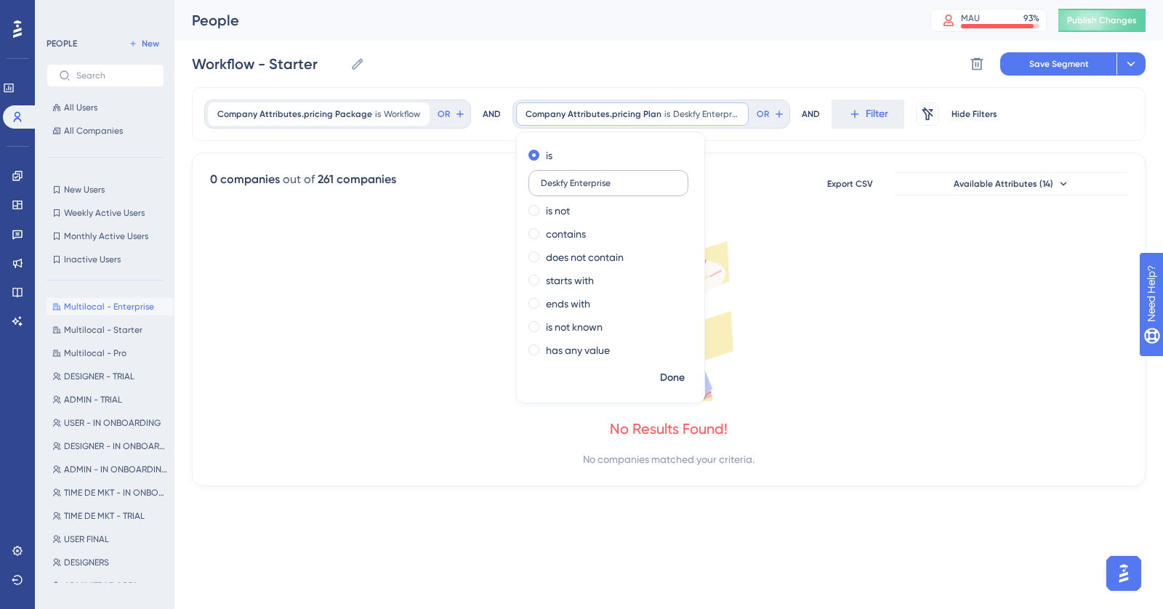
drag, startPoint x: 613, startPoint y: 181, endPoint x: 520, endPoint y: 185, distance: 92.4
click at [528, 185] on label "Deskfy Enterprise" at bounding box center [608, 183] width 160 height 26
paste input "Starter"
click at [530, 184] on label "Starter" at bounding box center [608, 183] width 160 height 26
click at [541, 184] on input "Starter" at bounding box center [608, 183] width 135 height 10
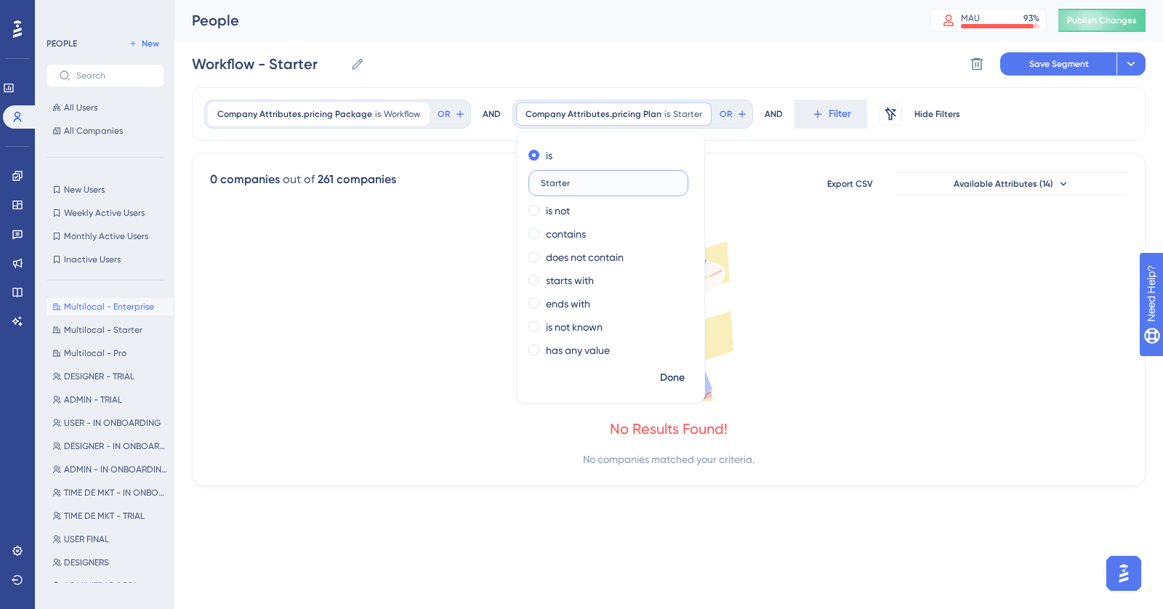
click at [541, 183] on input "Starter" at bounding box center [608, 183] width 135 height 10
type input "Workflow Starter"
click at [670, 334] on span "Done" at bounding box center [672, 377] width 25 height 17
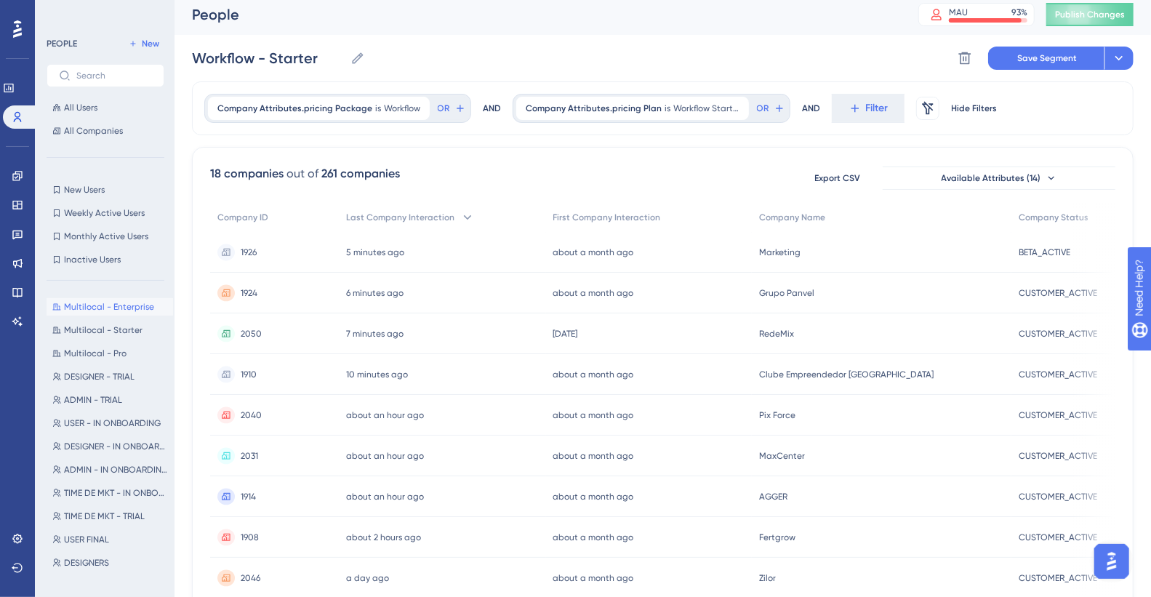
scroll to position [6, 0]
click at [814, 105] on span "Filter" at bounding box center [877, 108] width 23 height 17
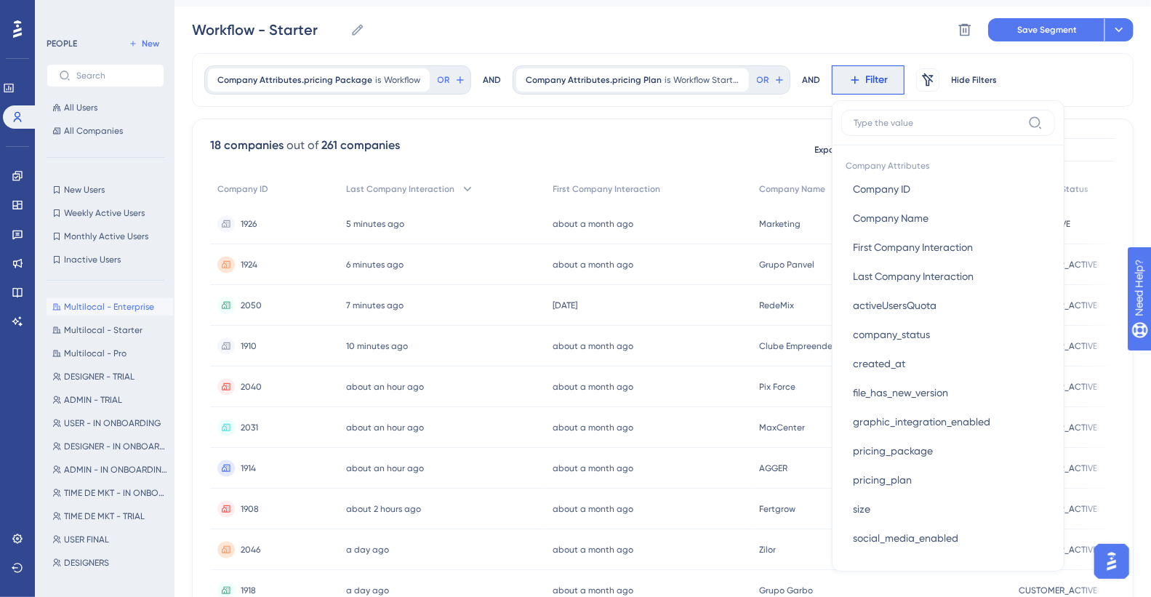
scroll to position [0, 0]
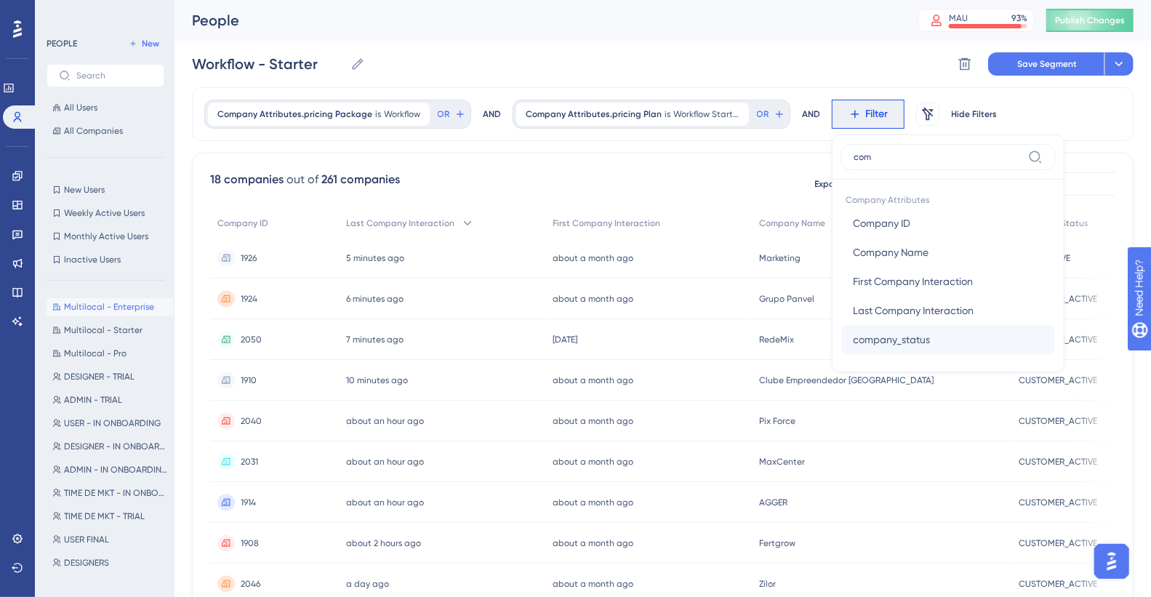
type input "com"
click at [814, 334] on button "company_status company_status" at bounding box center [948, 339] width 214 height 29
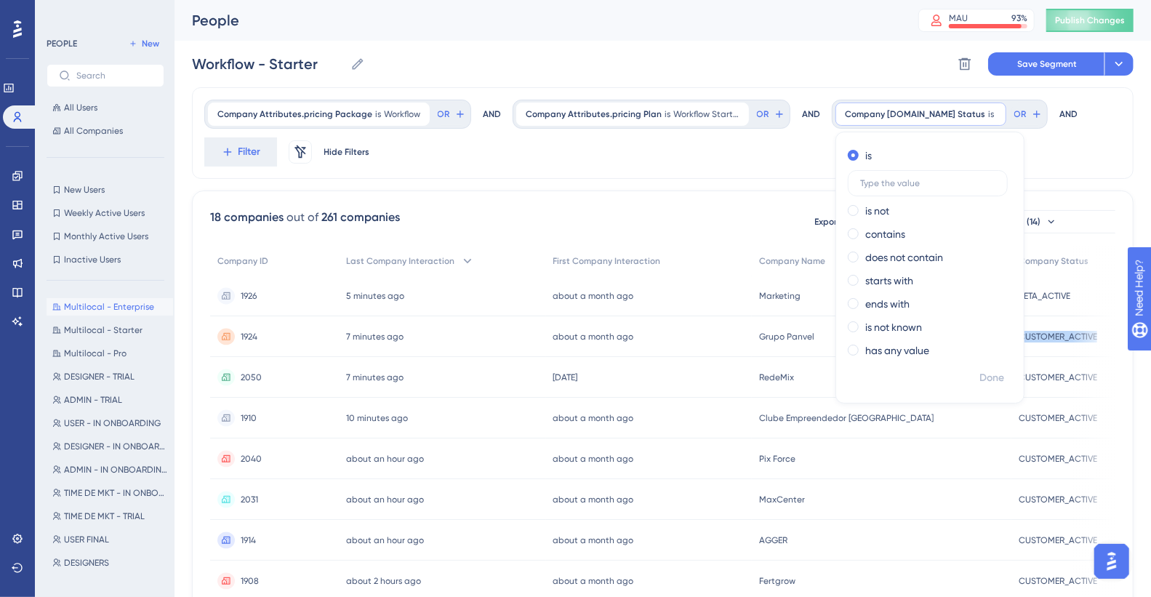
copy span "CUSTOMER_ACTIVE"
drag, startPoint x: 1021, startPoint y: 338, endPoint x: 1087, endPoint y: 324, distance: 68.3
click at [814, 324] on div "CUSTOMER_ACTIVE CUSTOMER_ACTIVE" at bounding box center [1063, 336] width 104 height 41
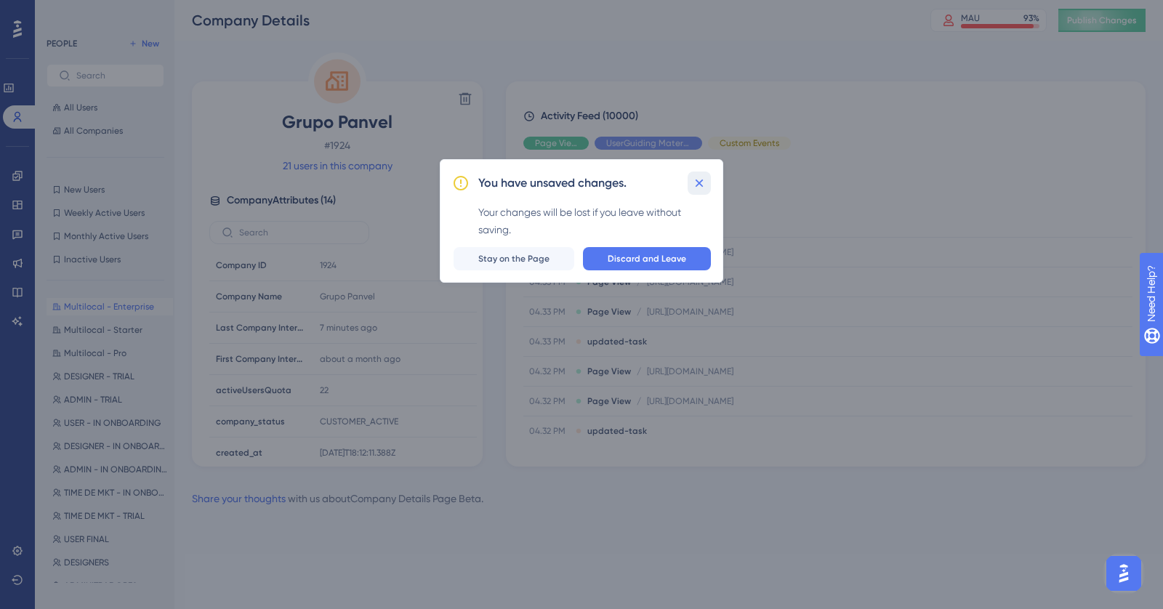
click at [705, 182] on icon at bounding box center [699, 183] width 15 height 15
click at [685, 262] on span "Discard and Leave" at bounding box center [647, 259] width 79 height 12
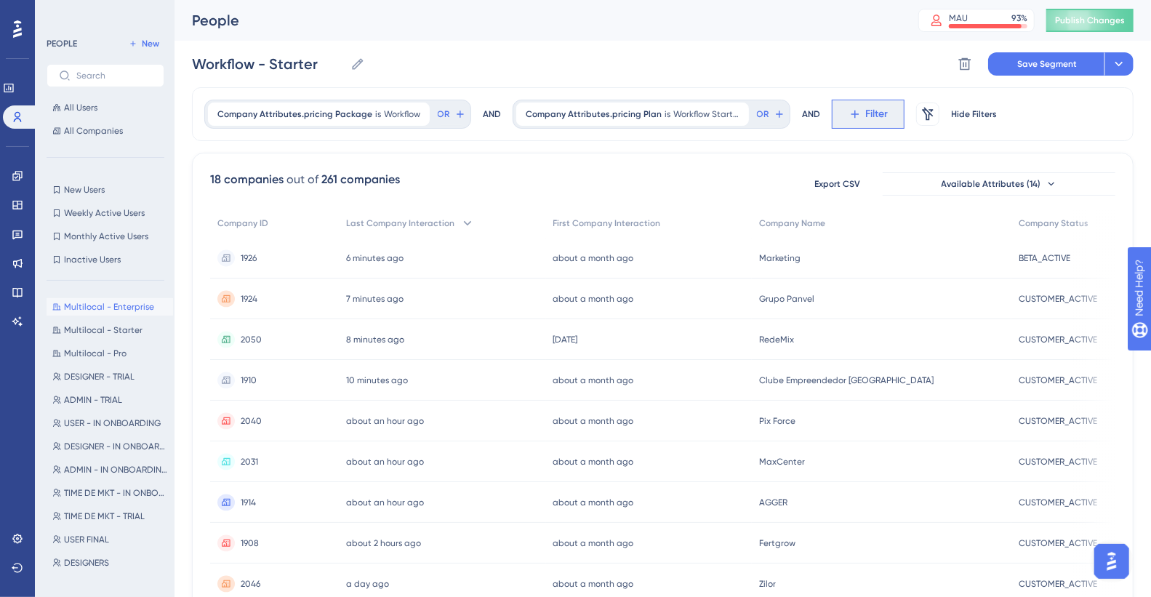
click at [814, 113] on span "Filter" at bounding box center [877, 113] width 23 height 17
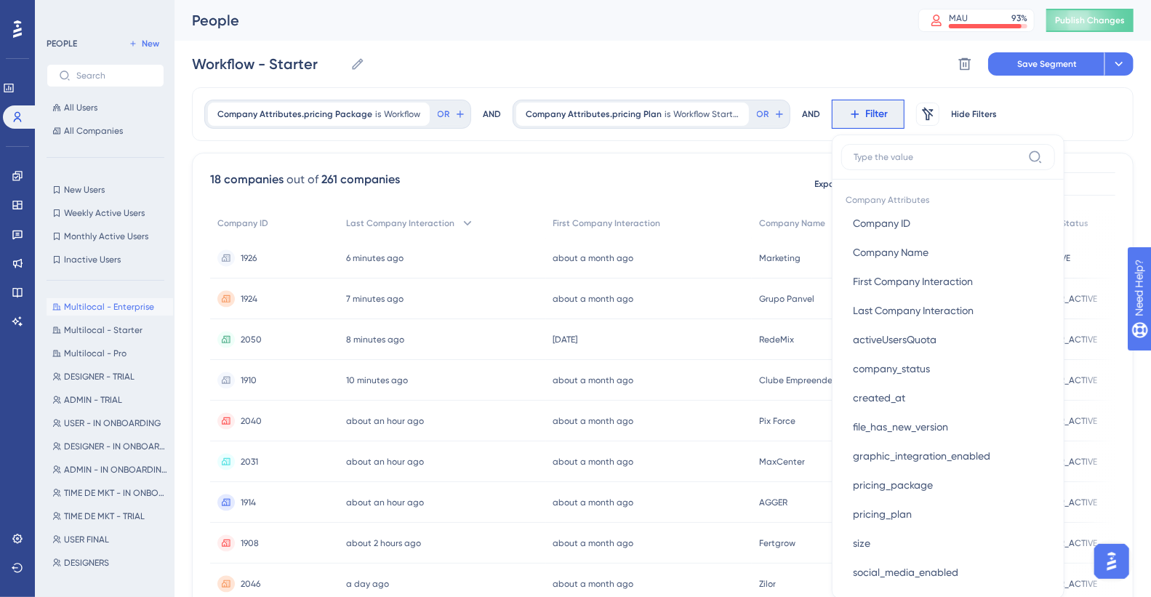
scroll to position [68, 0]
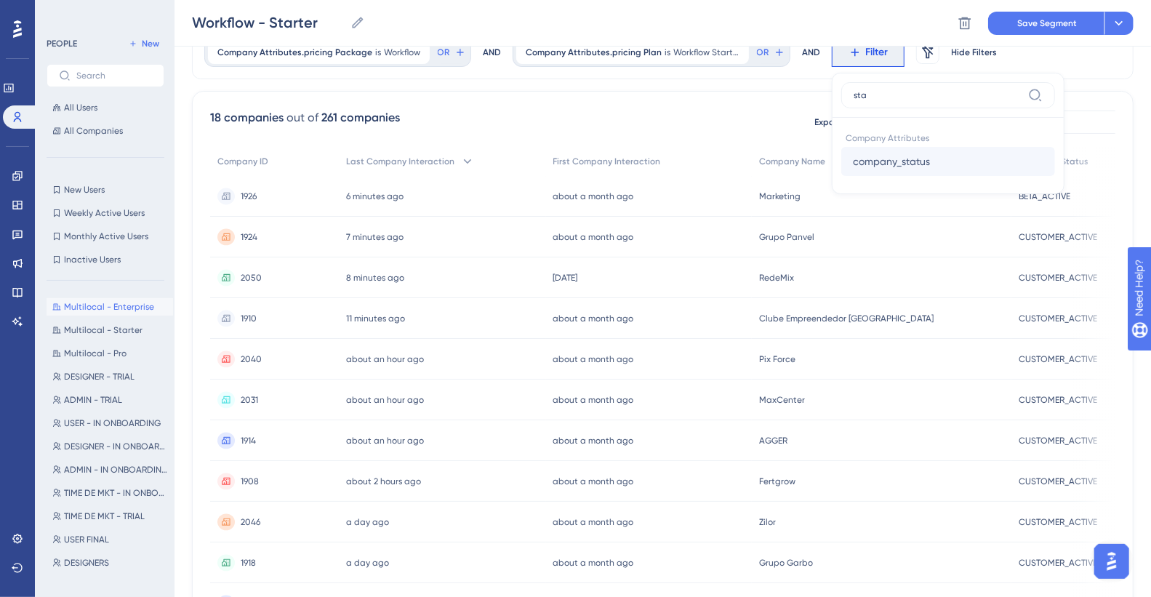
type input "sta"
click at [814, 150] on button "company_status company_status" at bounding box center [948, 161] width 214 height 29
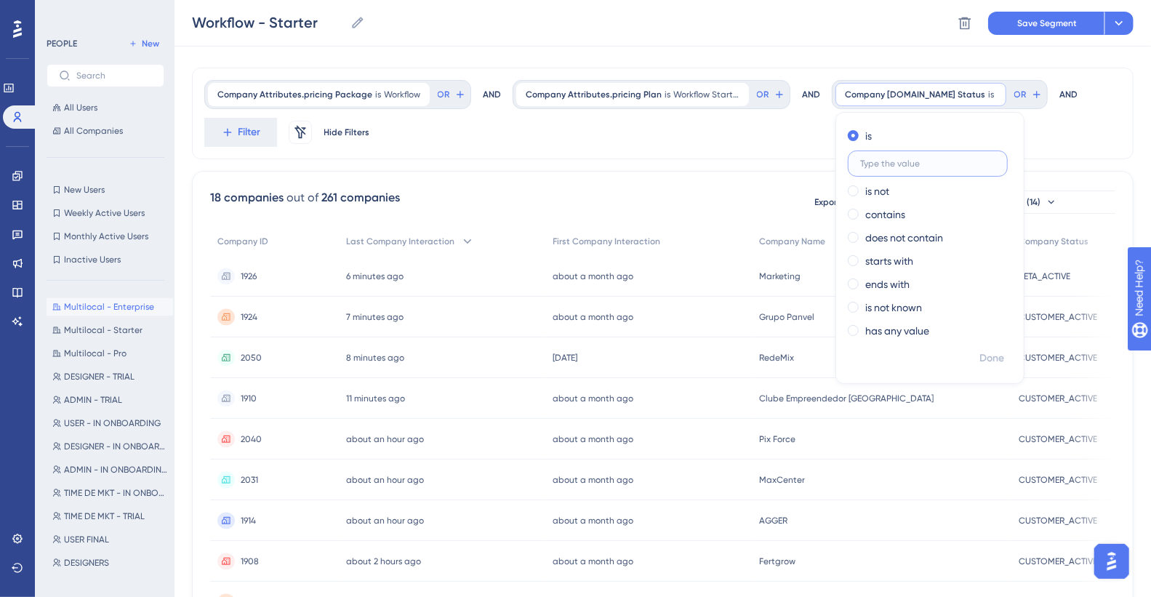
scroll to position [25, 0]
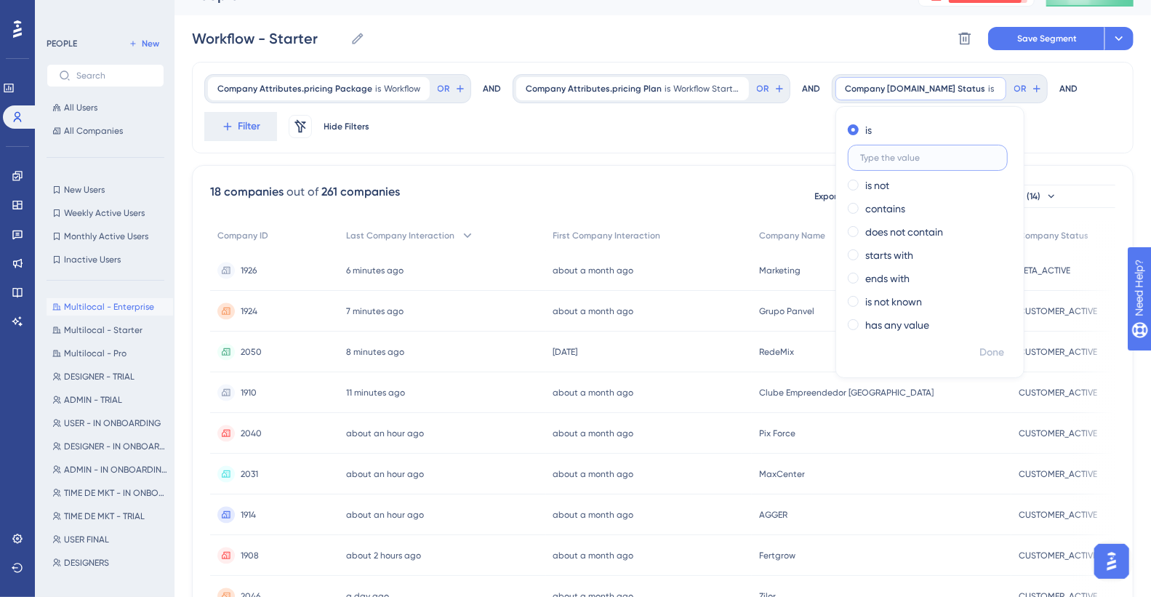
paste input "CUSTOMER_ACTIVE"
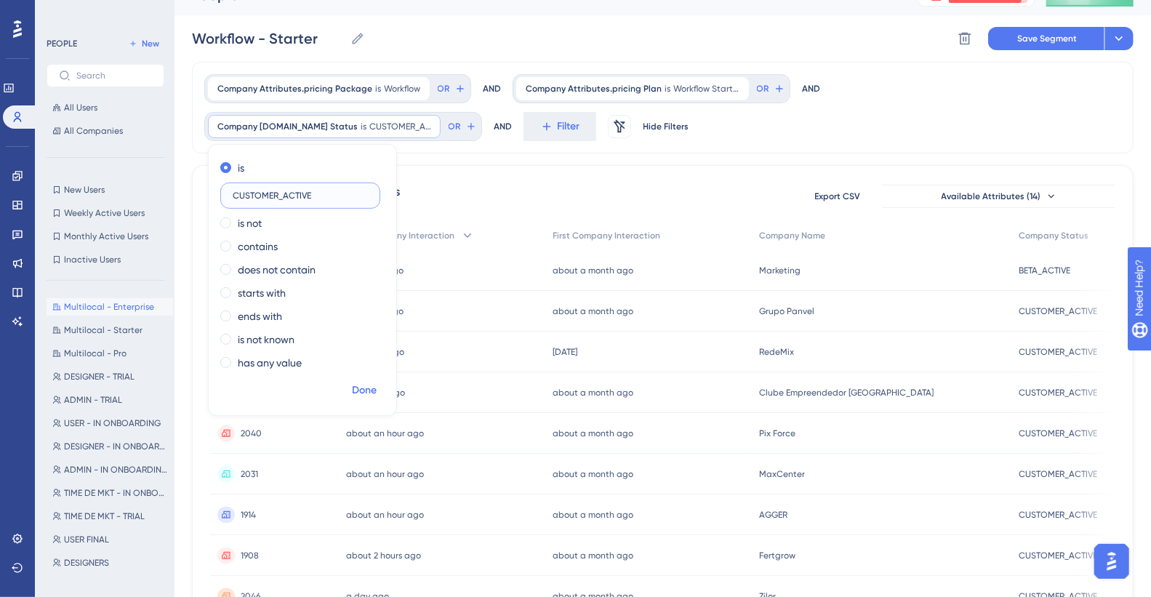
type input "CUSTOMER_ACTIVE"
click at [361, 334] on span "Done" at bounding box center [364, 390] width 25 height 17
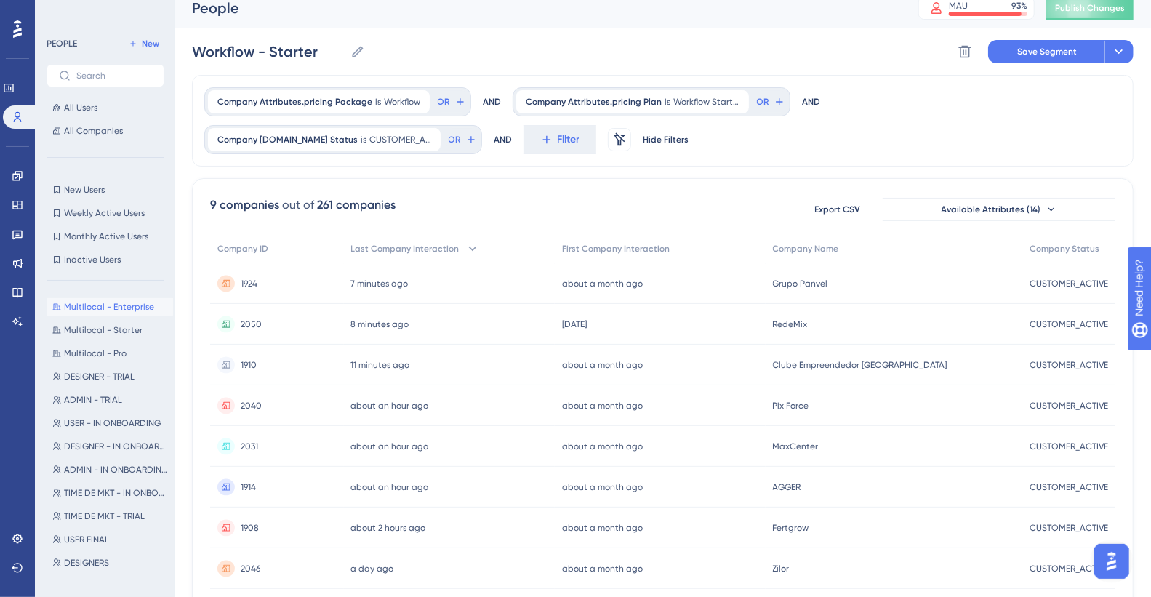
scroll to position [0, 0]
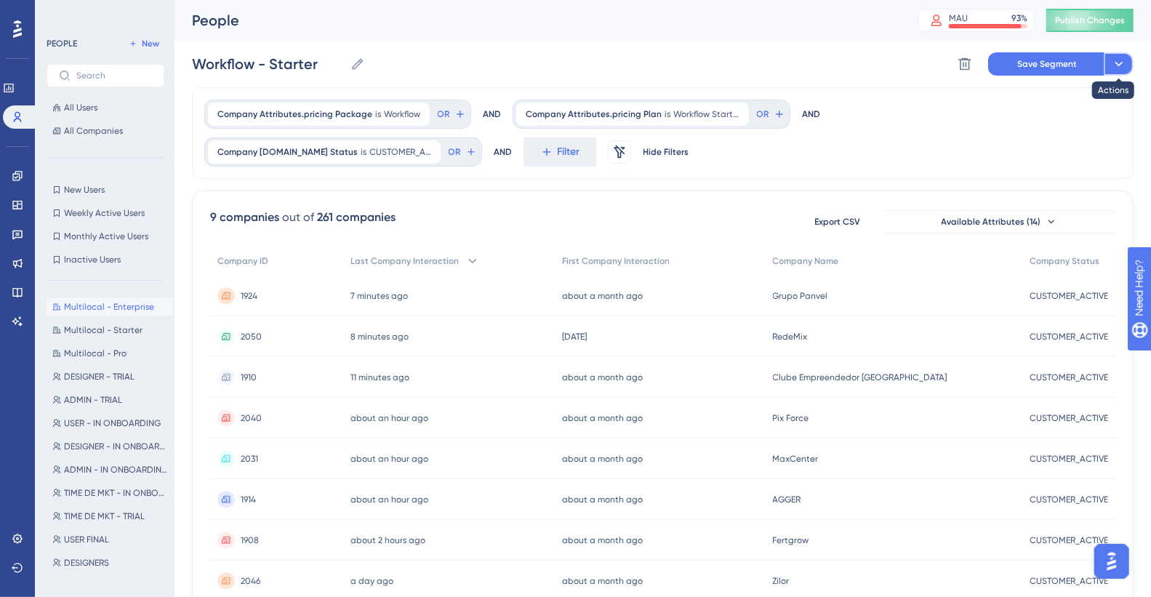
click at [814, 63] on button at bounding box center [1118, 63] width 29 height 23
click at [814, 105] on span "Save as a New Segment" at bounding box center [1050, 105] width 112 height 17
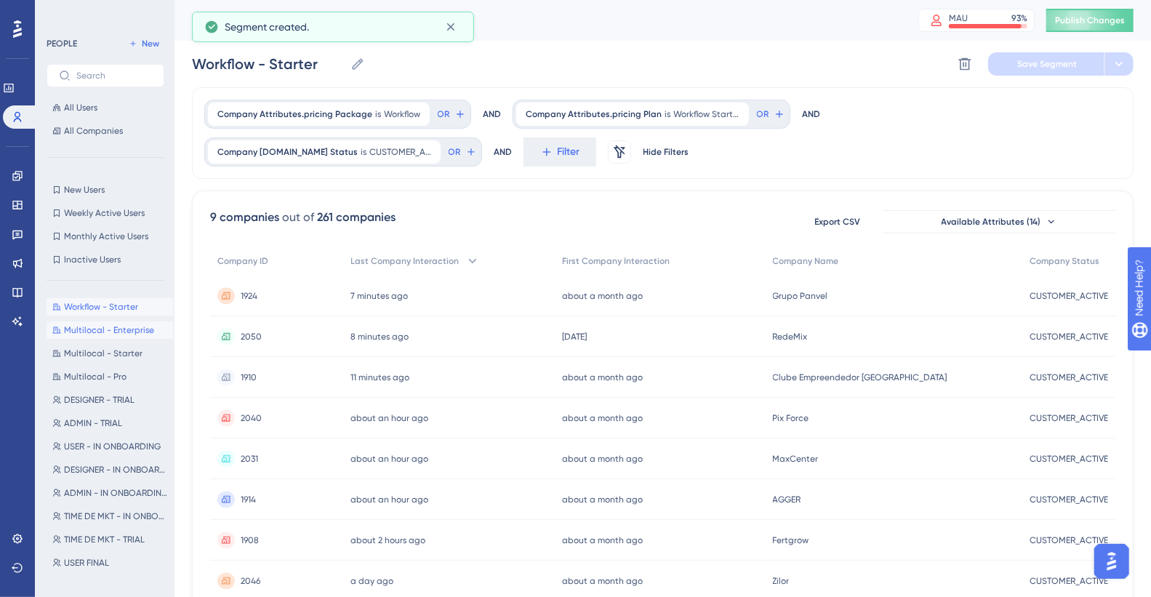
click at [82, 326] on span "Multilocal - Enterprise" at bounding box center [109, 330] width 90 height 12
type input "Multilocal - Enterprise"
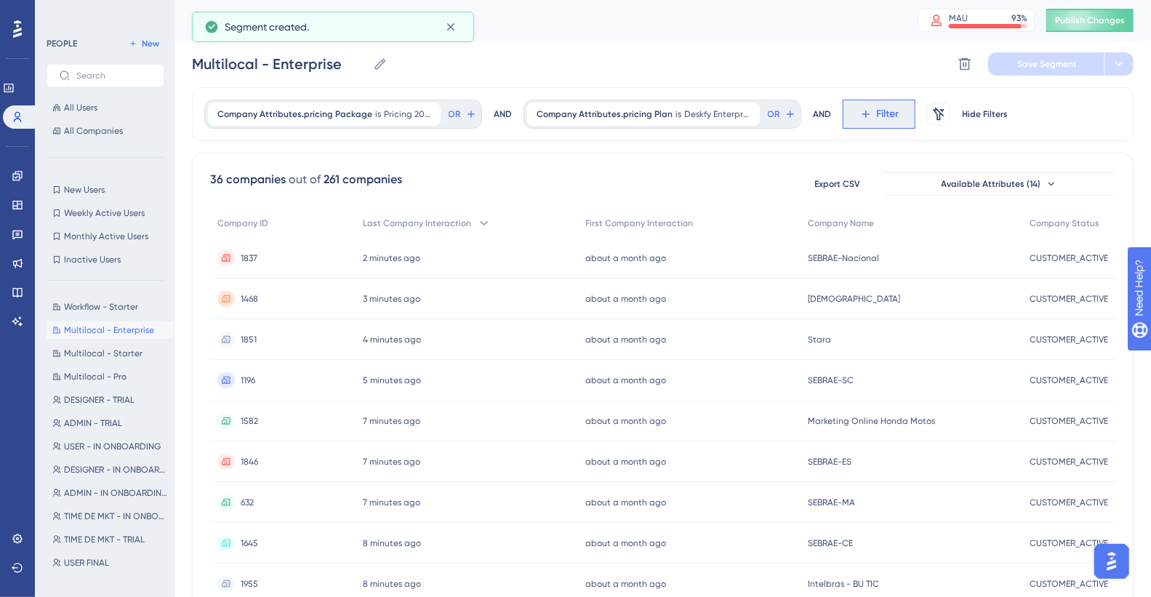
click at [814, 116] on span "Filter" at bounding box center [888, 113] width 23 height 17
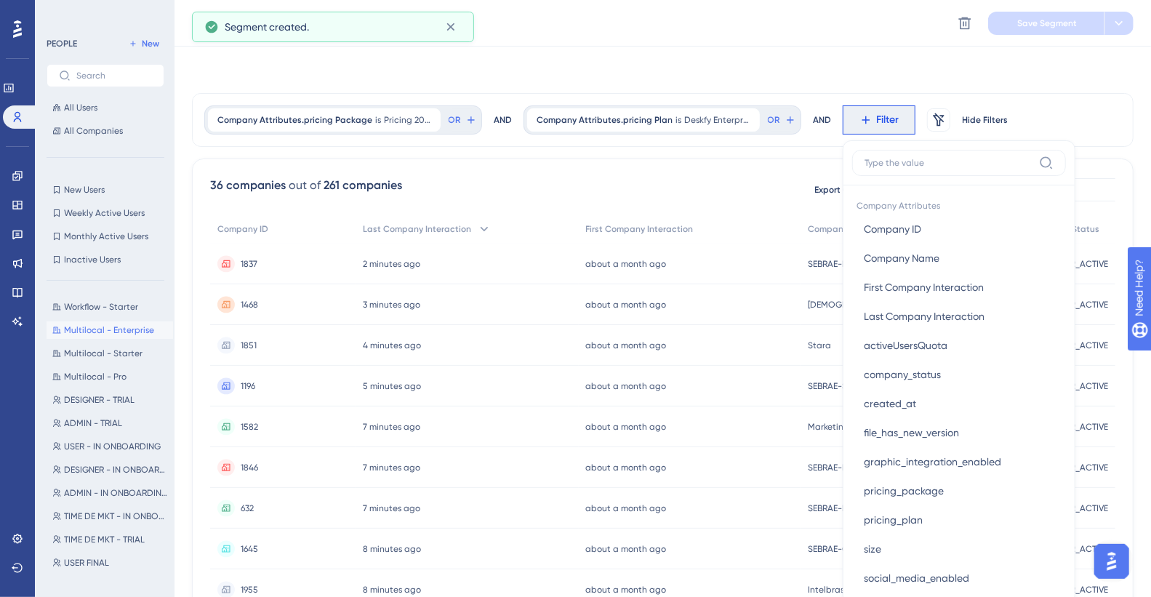
scroll to position [68, 0]
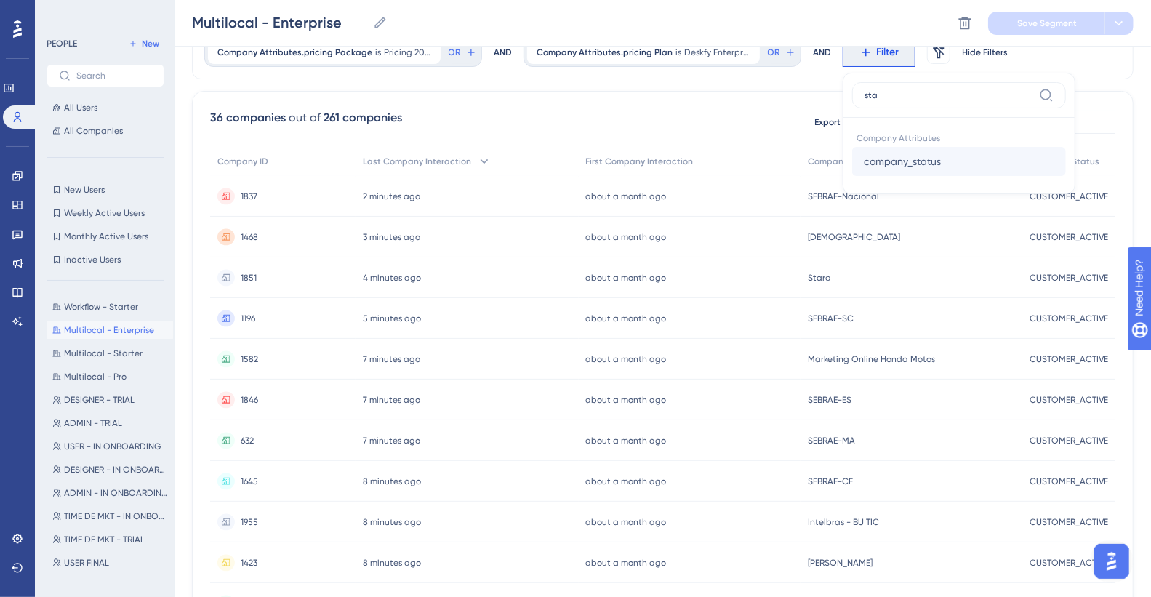
type input "sta"
click at [814, 164] on span "company_status" at bounding box center [902, 161] width 77 height 17
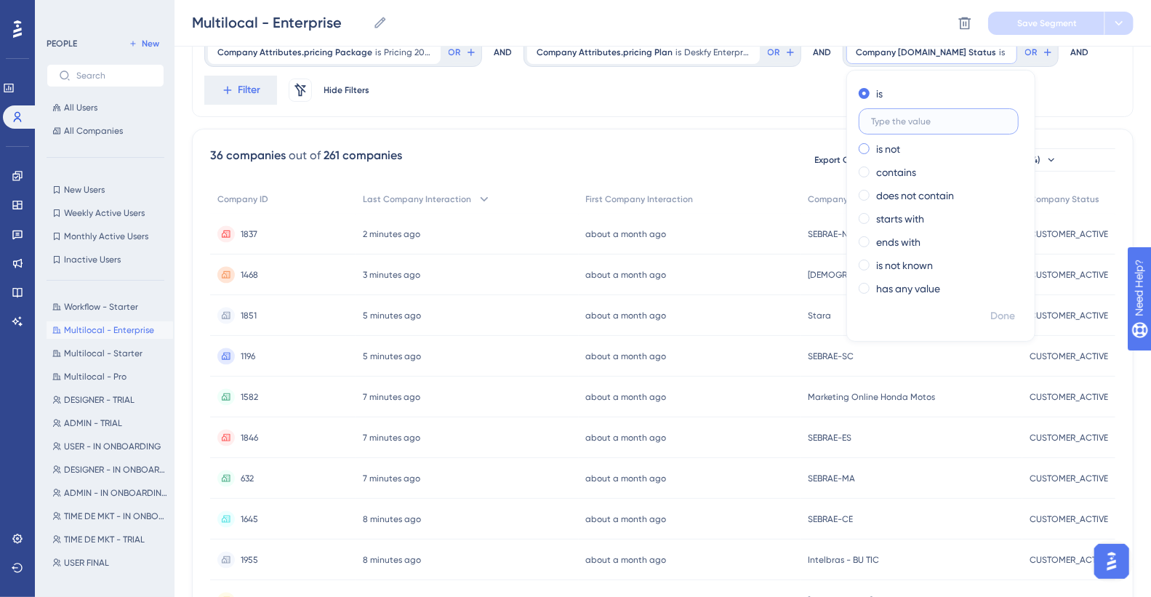
paste input "CUSTOMER_ACTIVE"
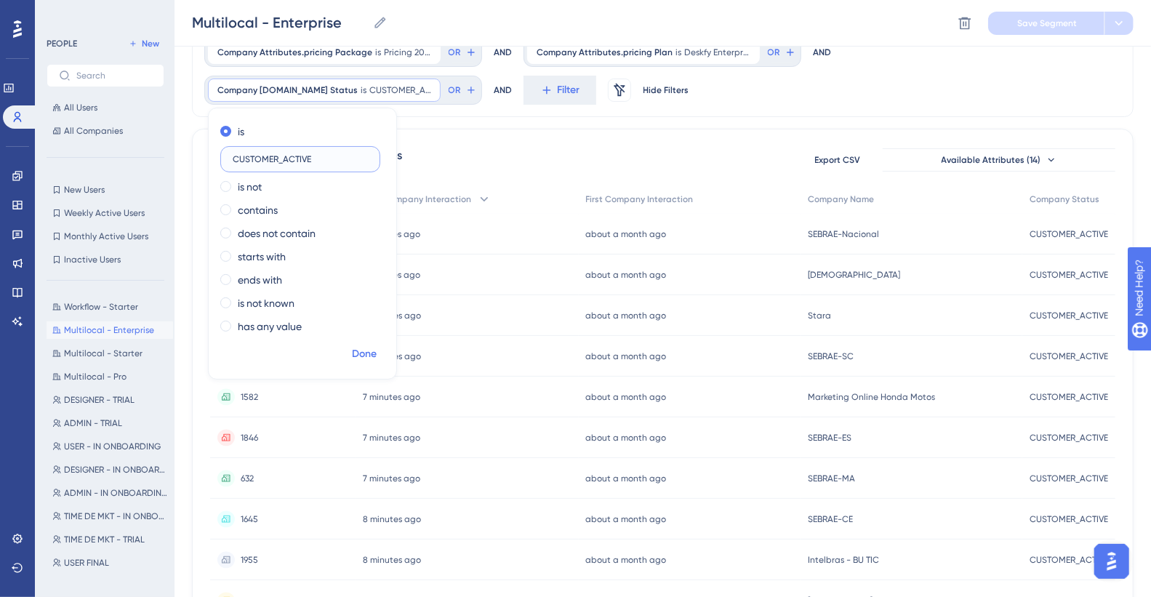
type input "CUSTOMER_ACTIVE"
click at [371, 334] on span "Done" at bounding box center [364, 353] width 25 height 17
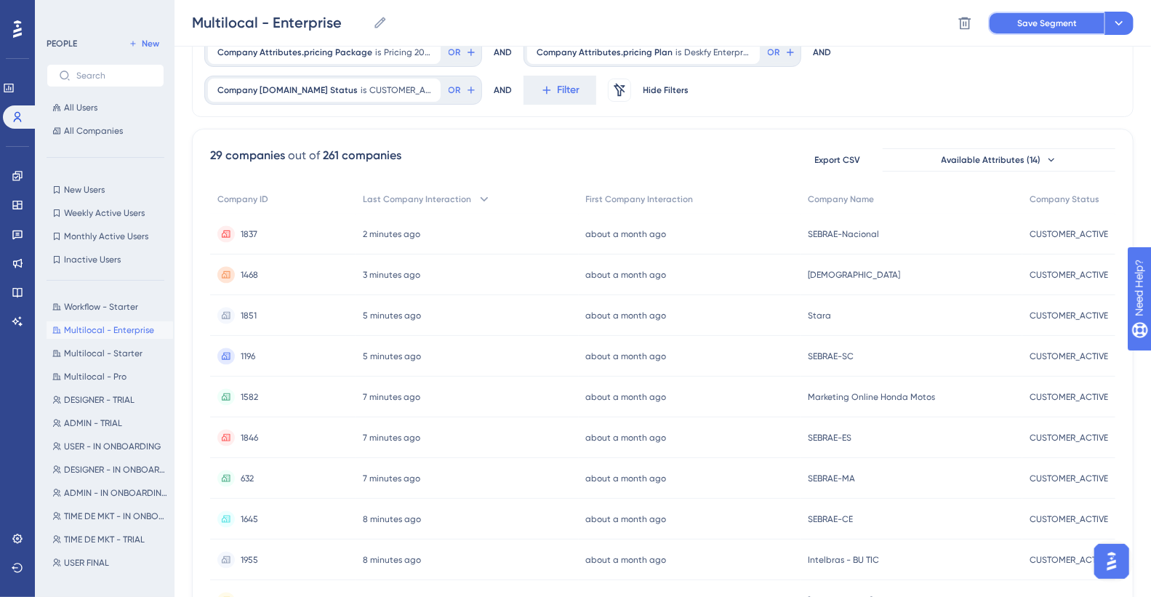
click at [814, 28] on span "Save Segment" at bounding box center [1047, 23] width 60 height 12
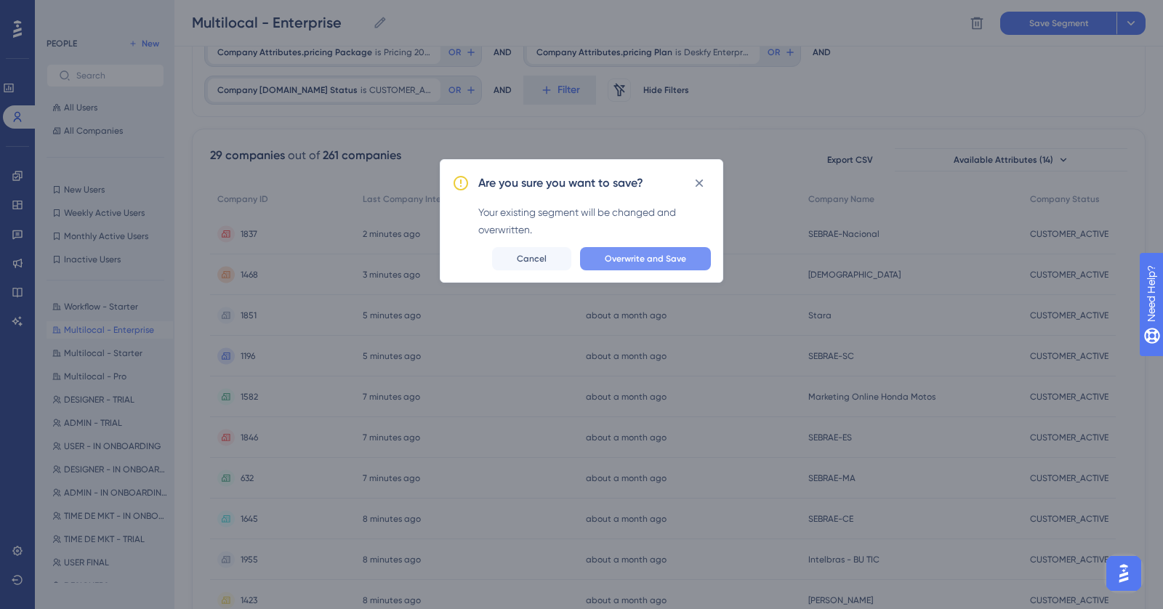
click at [621, 260] on span "Overwrite and Save" at bounding box center [645, 259] width 81 height 12
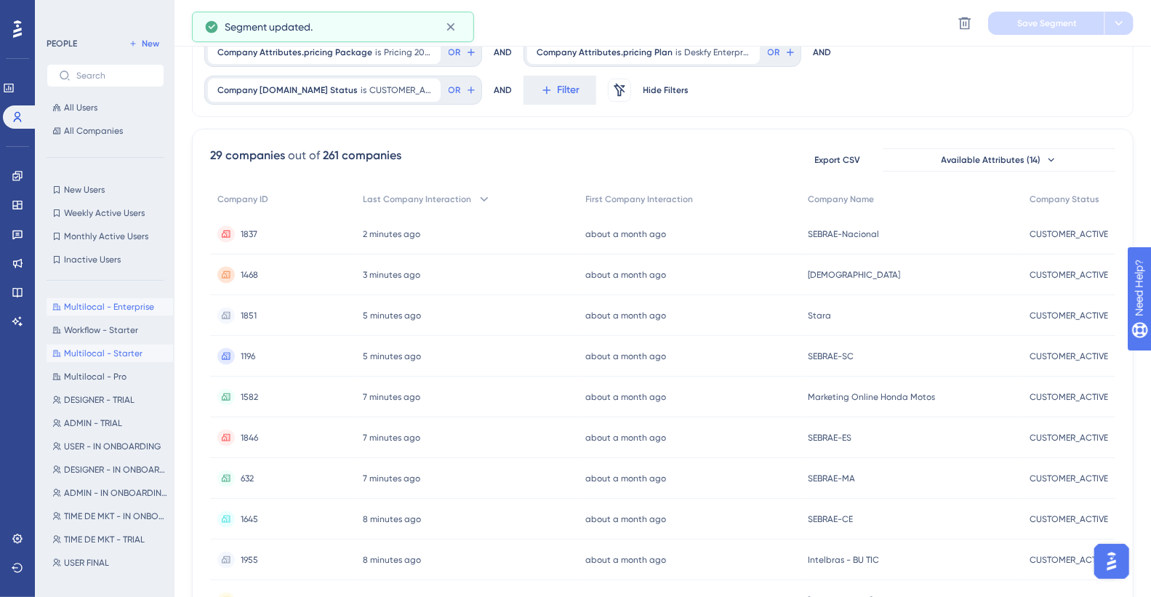
click at [122, 334] on span "Multilocal - Starter" at bounding box center [103, 353] width 79 height 12
type input "Multilocal - Starter"
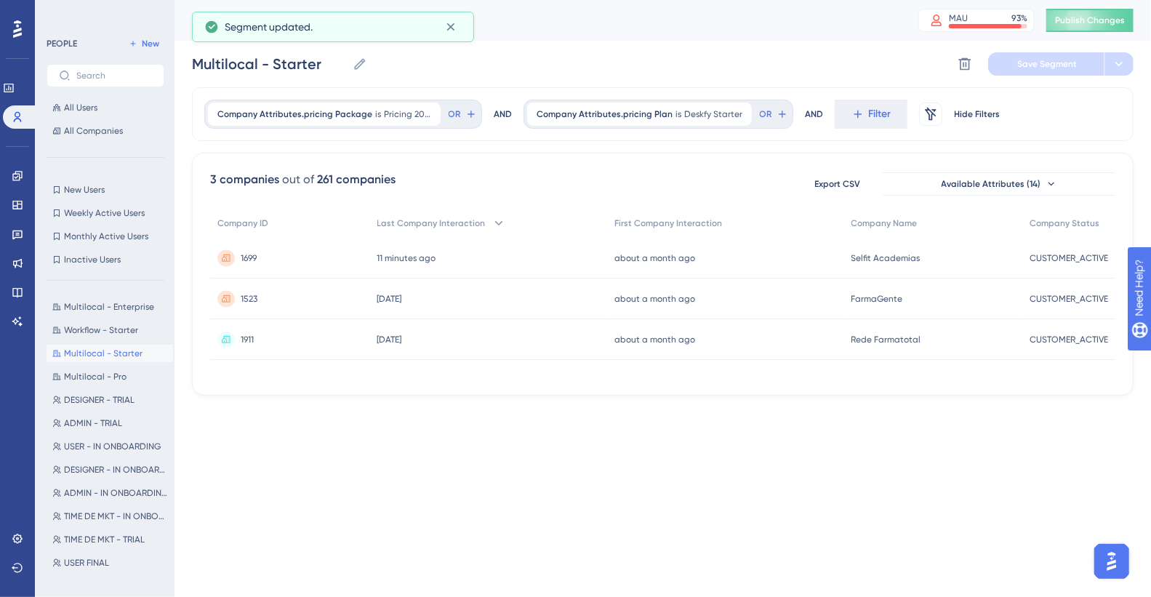
scroll to position [0, 0]
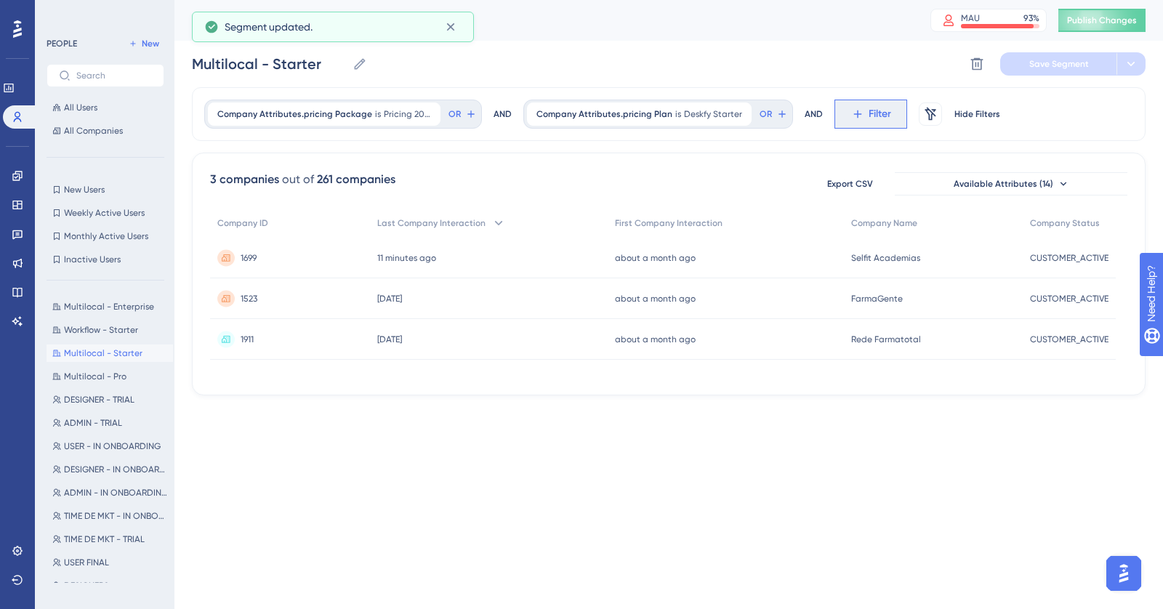
click at [814, 113] on span "Filter" at bounding box center [880, 113] width 23 height 17
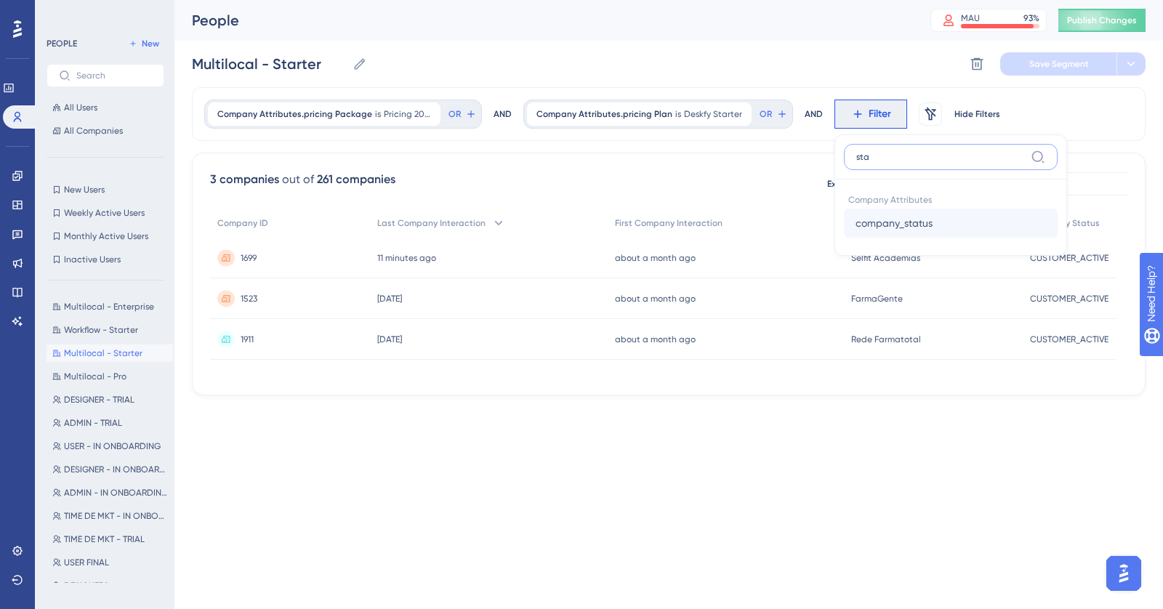
type input "sta"
click at [814, 222] on button "company_status company_status" at bounding box center [951, 223] width 214 height 29
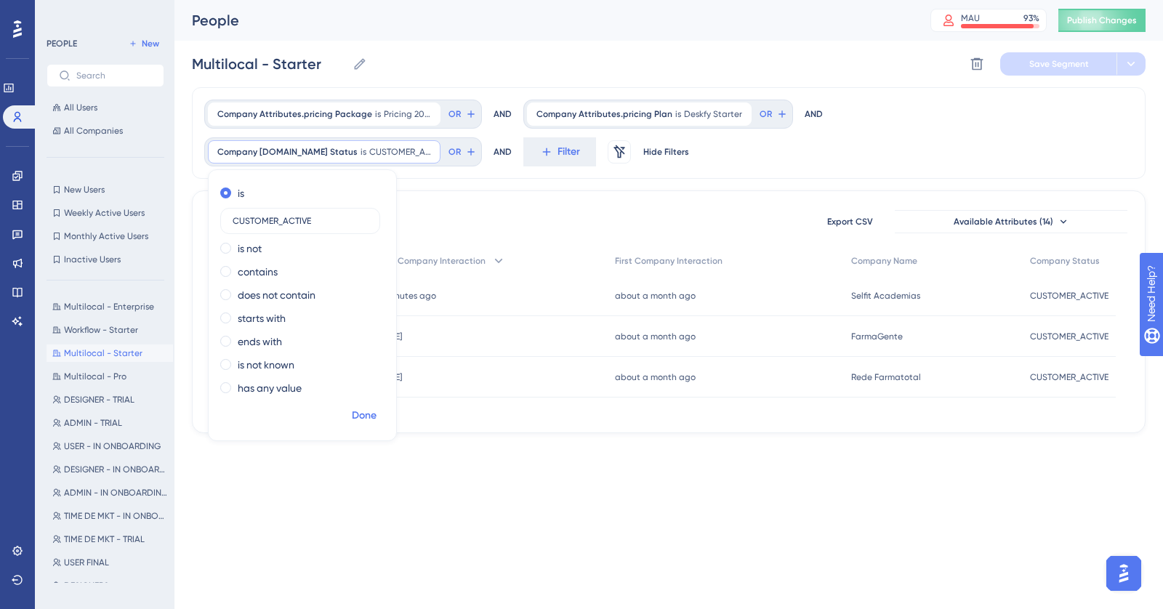
type input "CUSTOMER_ACTIVE"
click at [374, 334] on span "Done" at bounding box center [364, 415] width 25 height 17
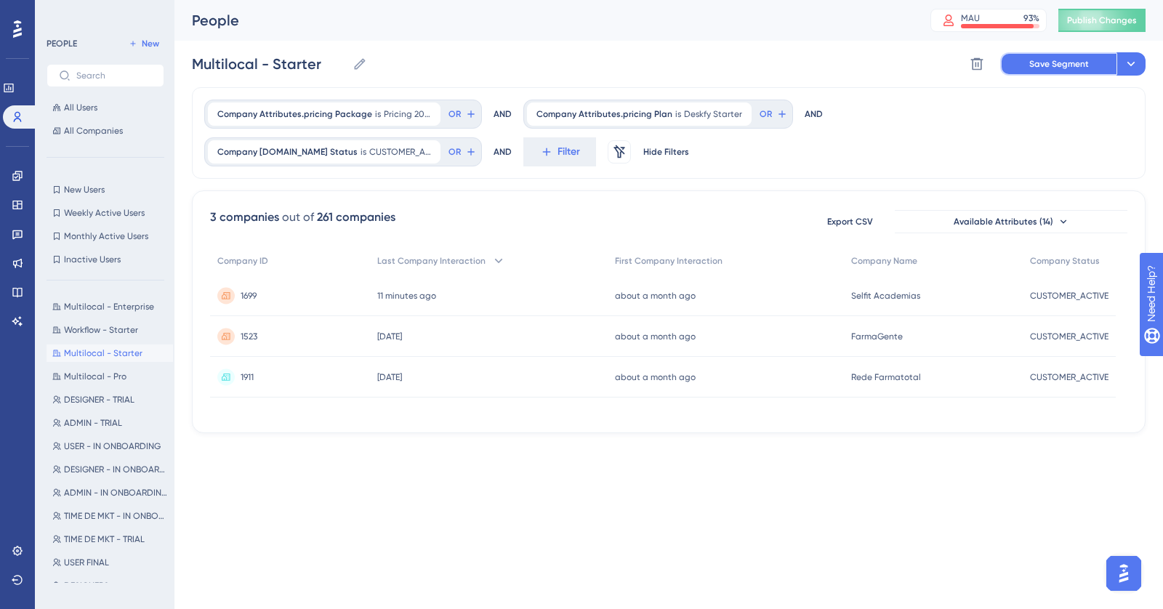
click at [814, 71] on button "Save Segment" at bounding box center [1058, 63] width 116 height 23
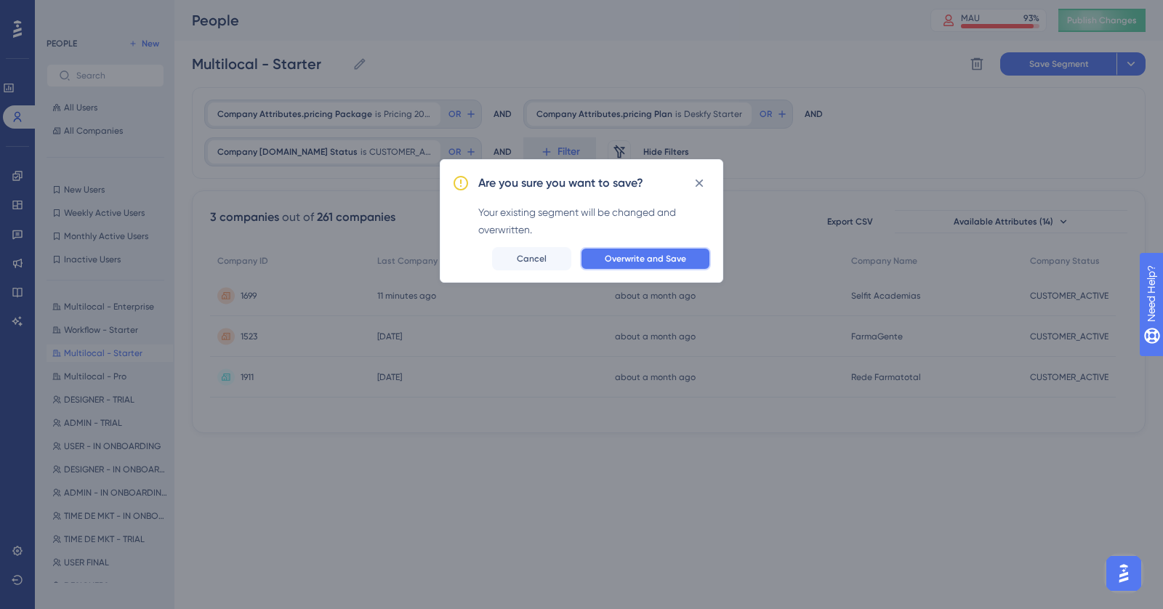
click at [645, 260] on span "Overwrite and Save" at bounding box center [645, 259] width 81 height 12
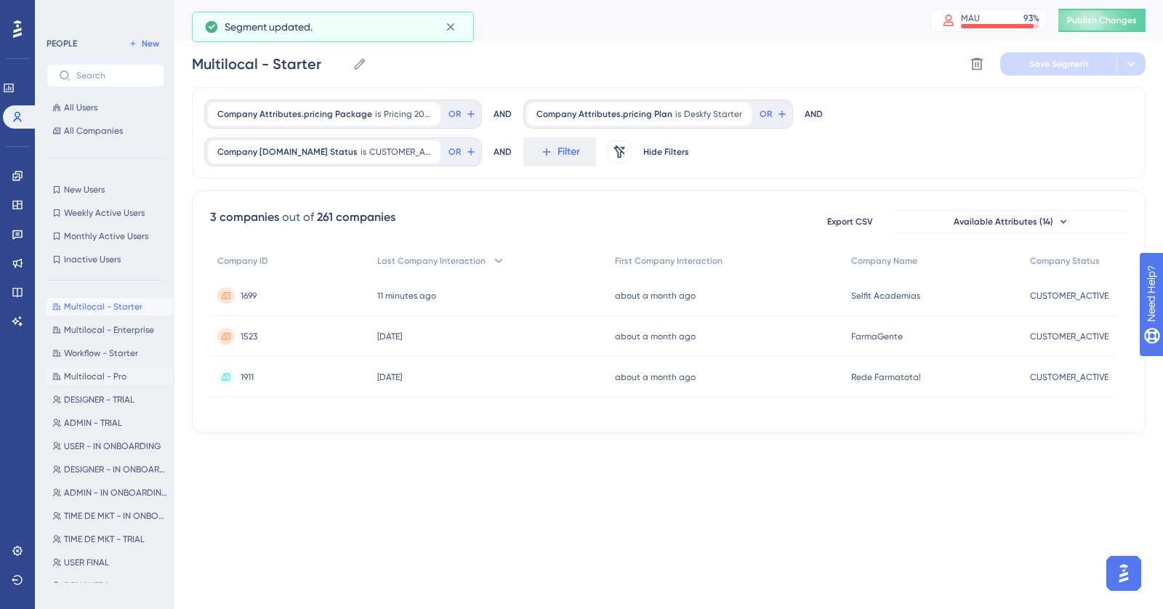
click at [110, 334] on span "Multilocal - Pro" at bounding box center [95, 377] width 63 height 12
type input "Multilocal - Pro"
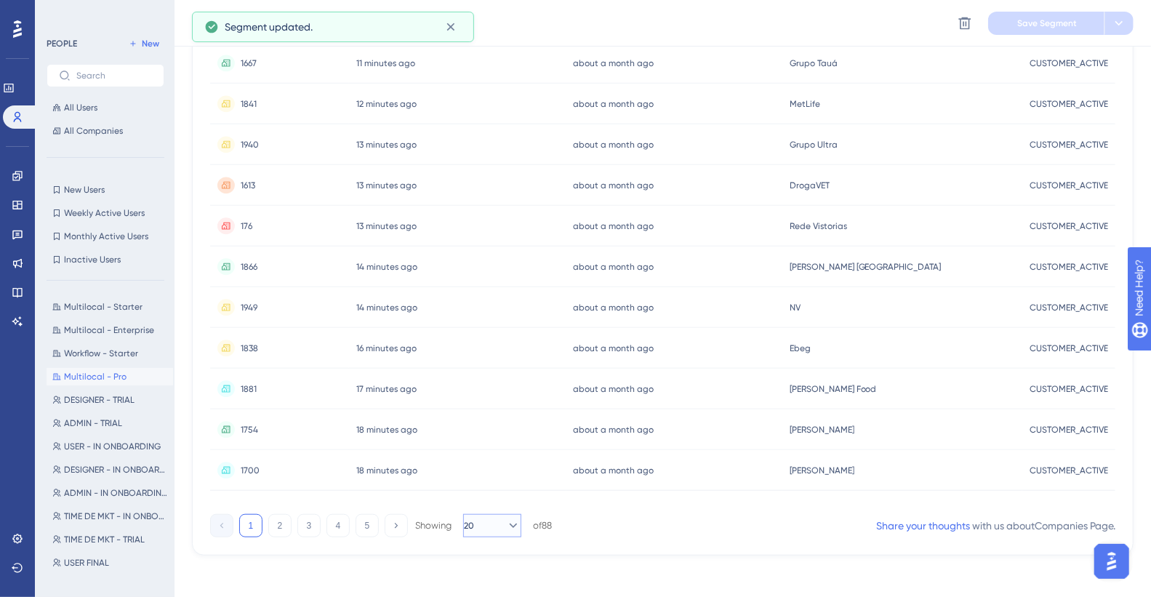
click at [495, 334] on button "20" at bounding box center [492, 525] width 58 height 23
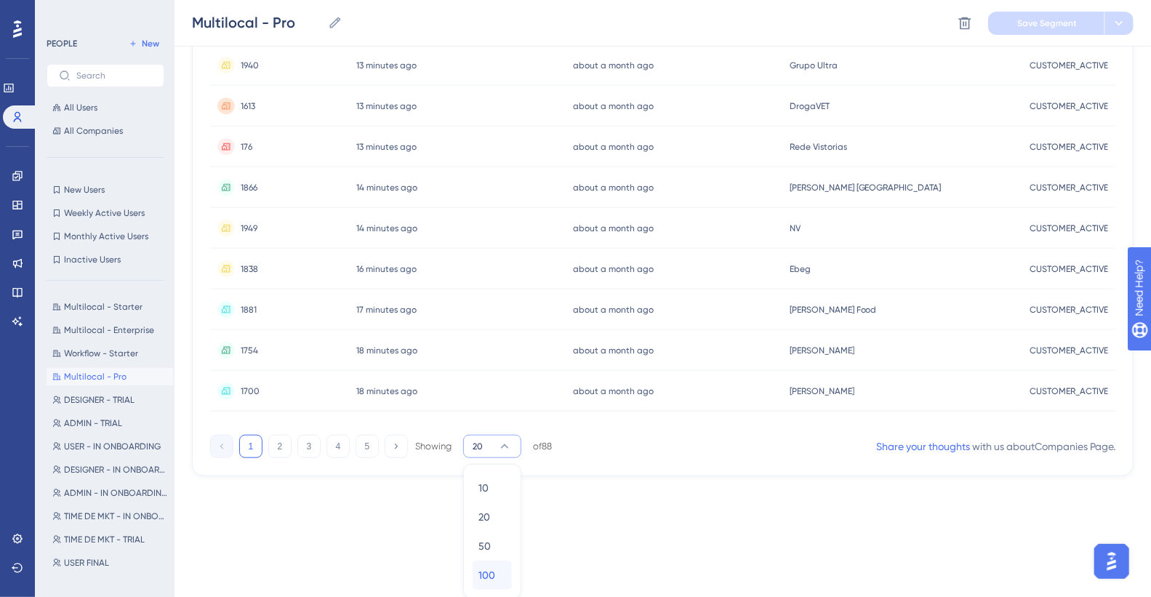
click at [497, 334] on div "100 100" at bounding box center [492, 574] width 28 height 29
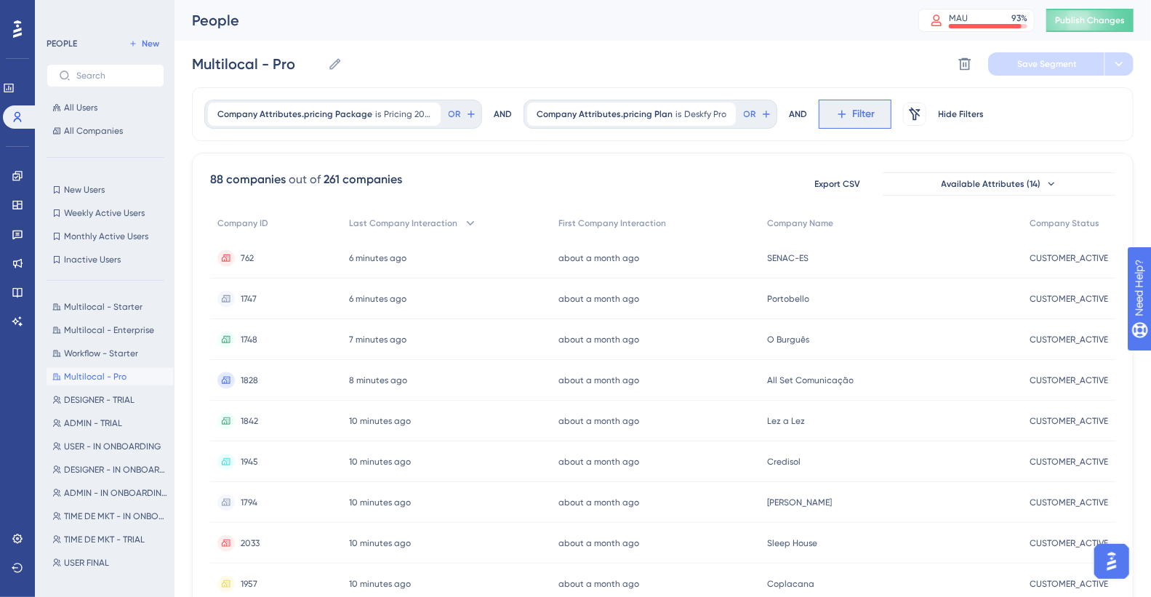
click at [814, 112] on span "Filter" at bounding box center [864, 113] width 23 height 17
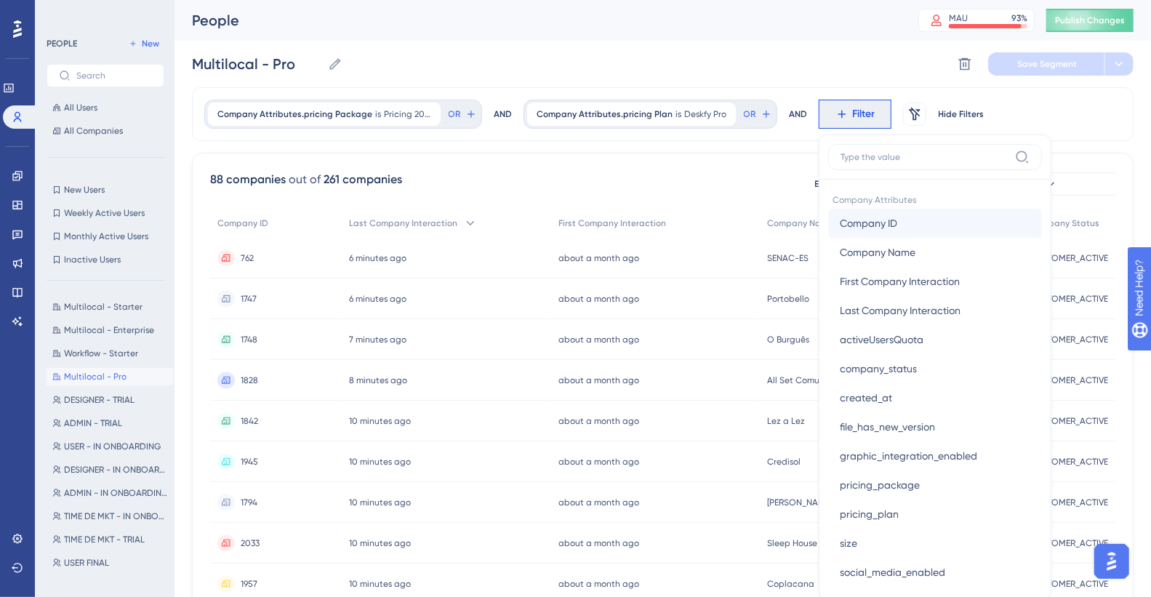
scroll to position [68, 0]
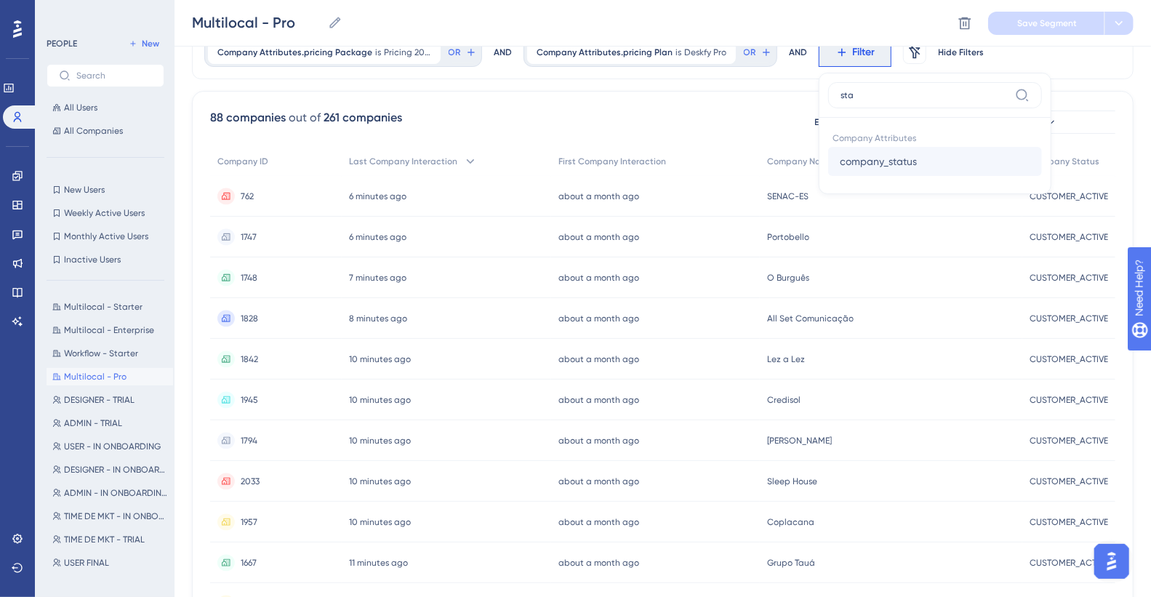
type input "sta"
click at [814, 166] on span "company_status" at bounding box center [878, 161] width 77 height 17
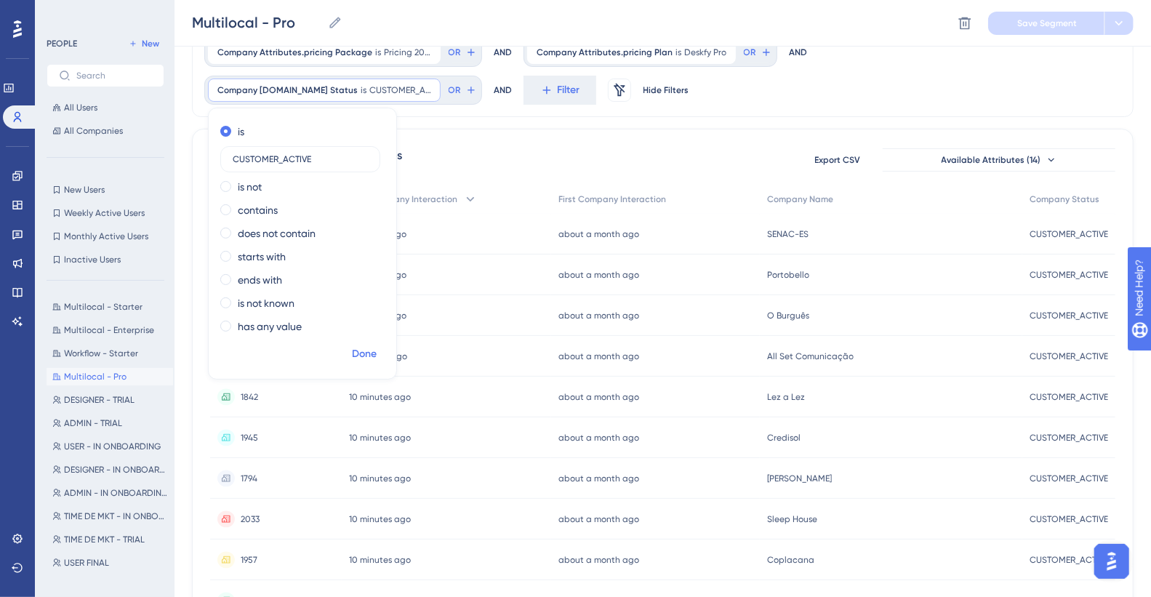
type input "CUSTOMER_ACTIVE"
click at [369, 334] on span "Done" at bounding box center [364, 353] width 25 height 17
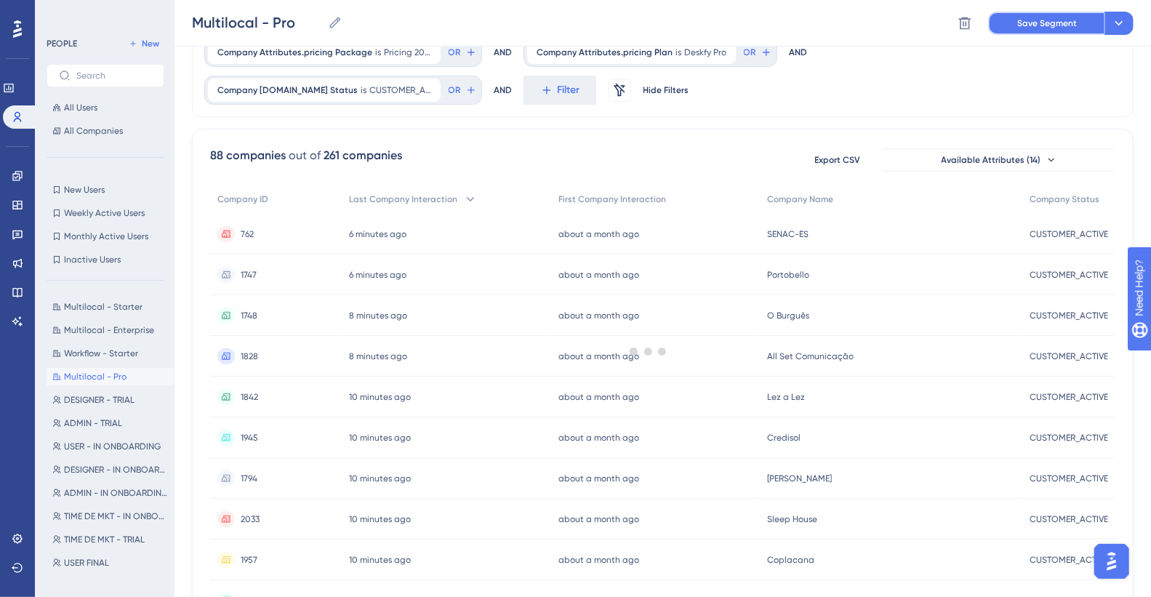
click at [814, 22] on span "Save Segment" at bounding box center [1047, 23] width 60 height 12
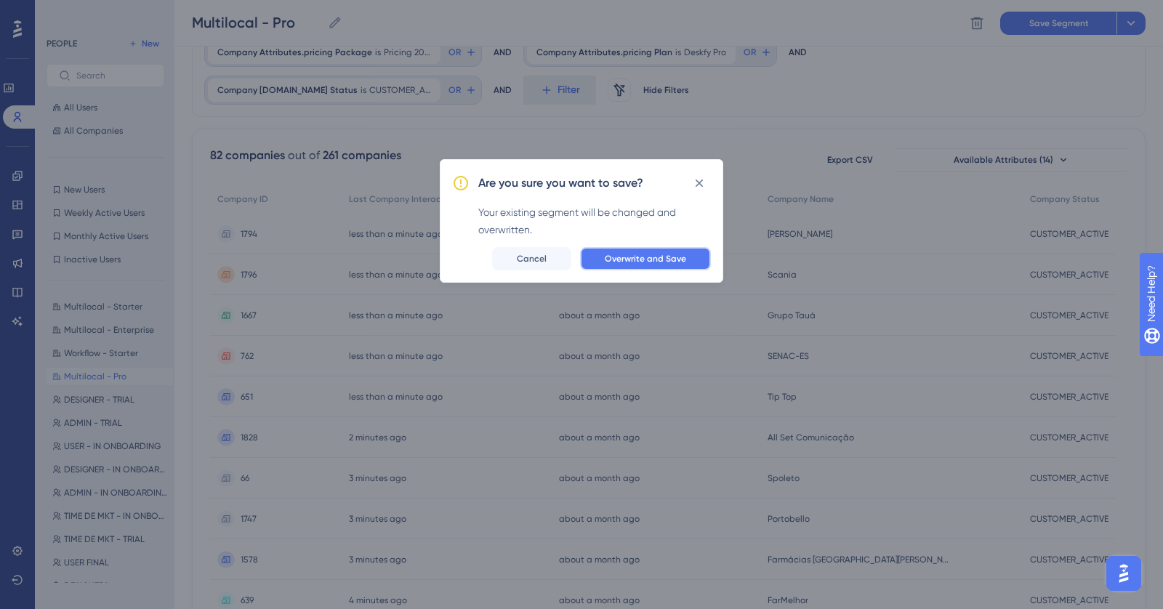
click at [659, 260] on span "Overwrite and Save" at bounding box center [645, 259] width 81 height 12
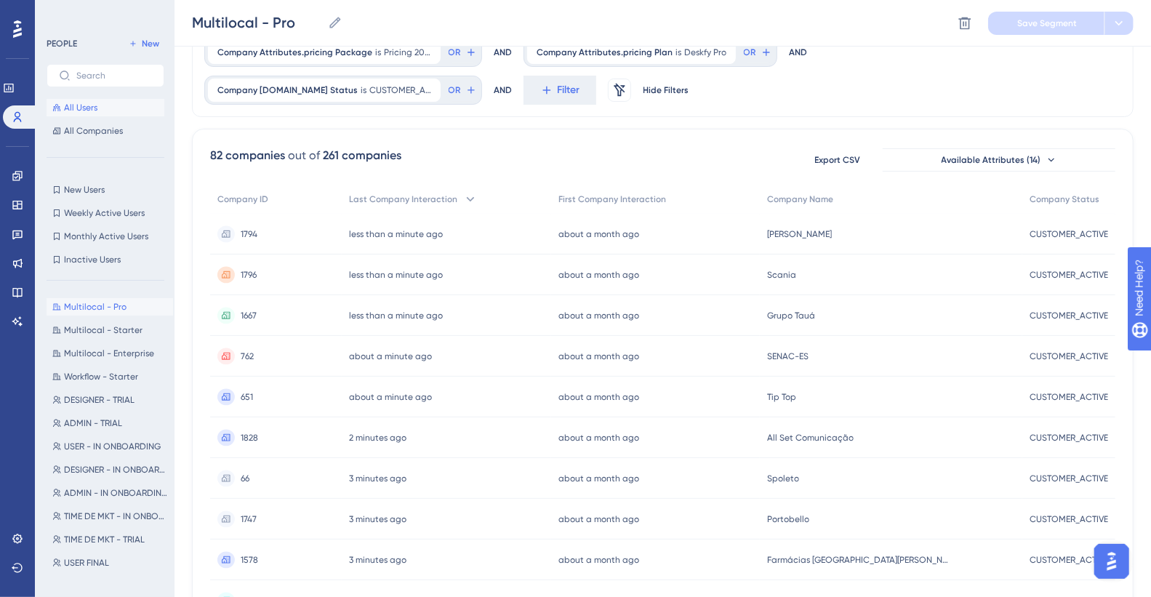
click at [93, 107] on span "All Users" at bounding box center [80, 108] width 33 height 12
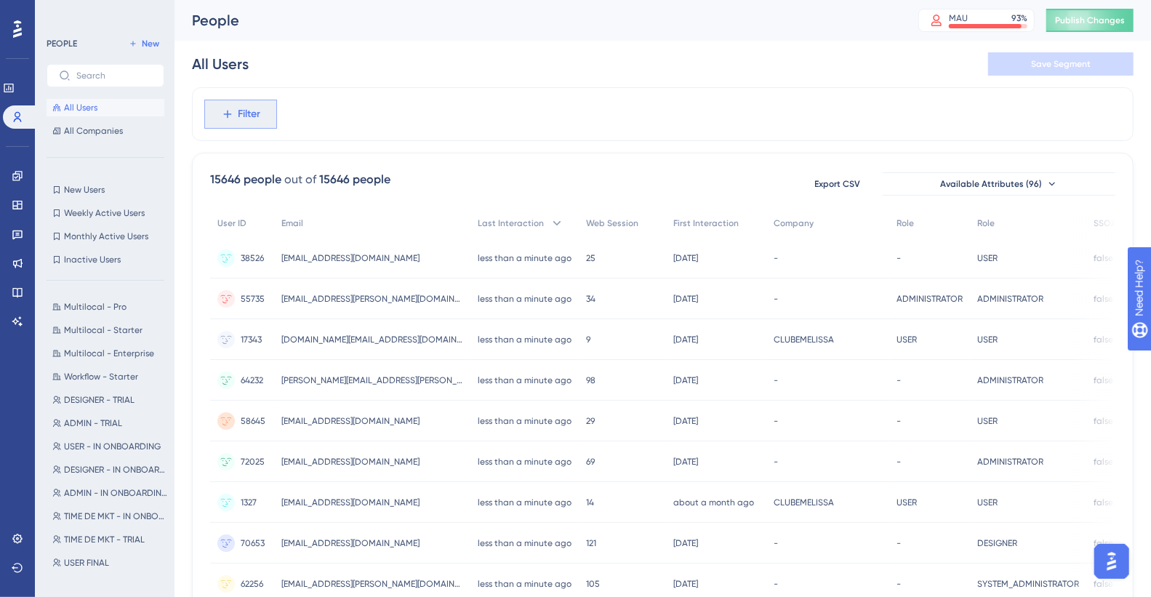
click at [241, 118] on span "Filter" at bounding box center [249, 113] width 23 height 17
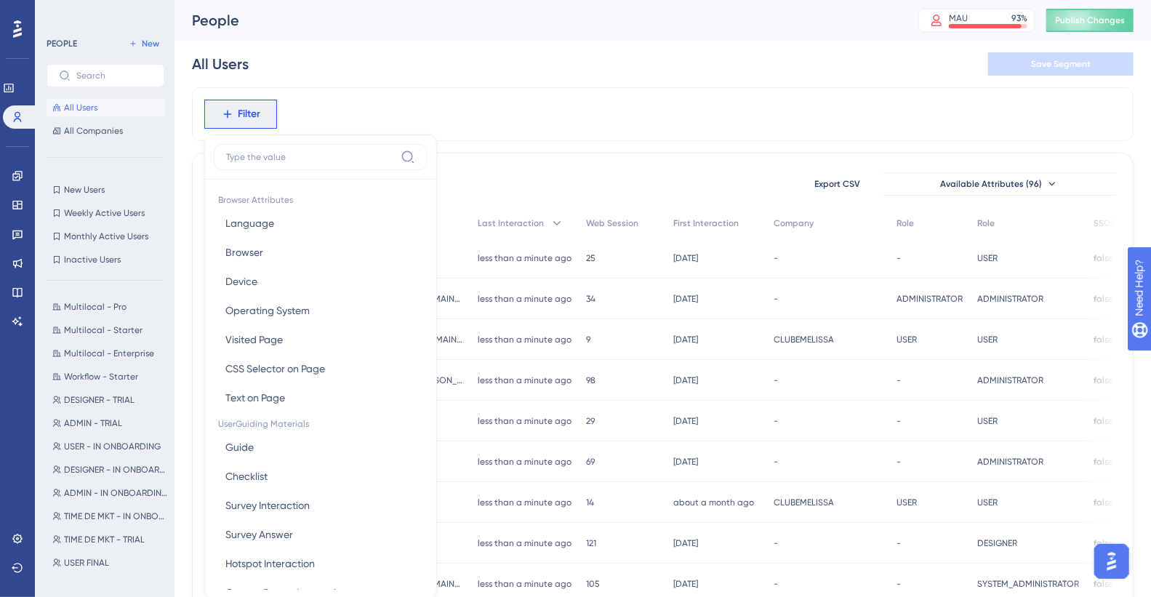
scroll to position [68, 0]
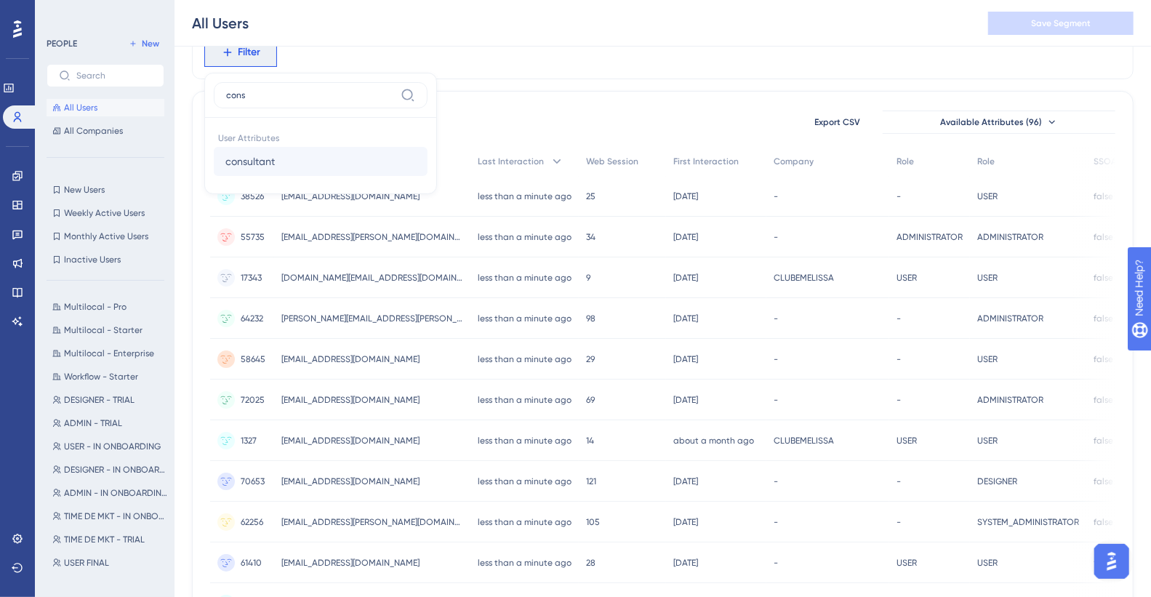
type input "cons"
click at [321, 166] on button "consultant consultant" at bounding box center [321, 161] width 214 height 29
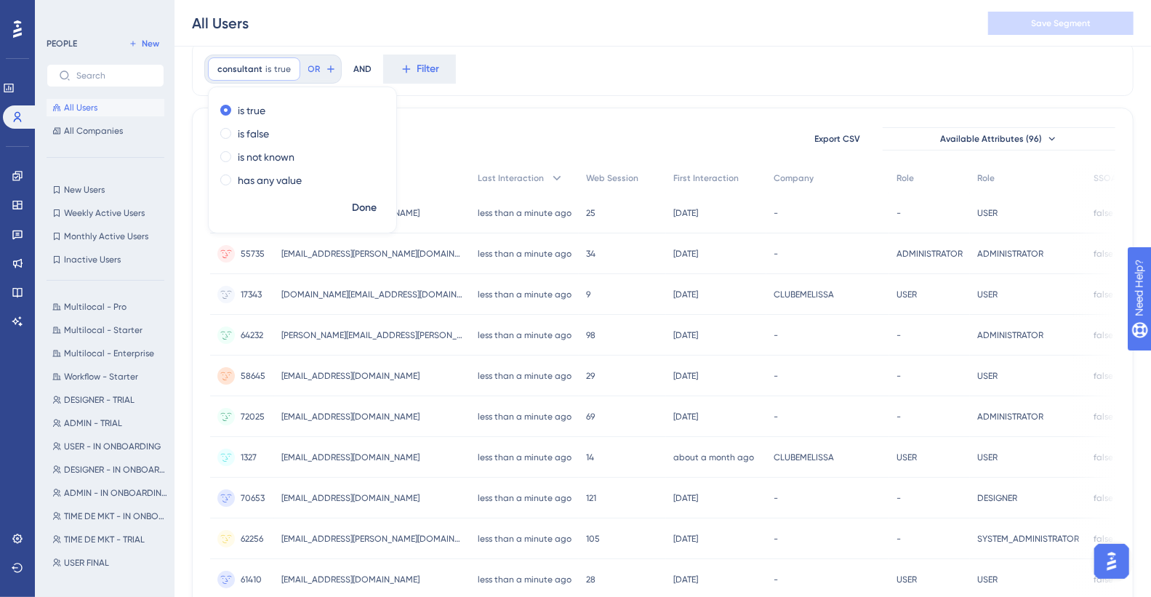
scroll to position [49, 0]
click at [571, 92] on div "consultant is true true Remove is true is false is not known has any value Done…" at bounding box center [662, 71] width 941 height 54
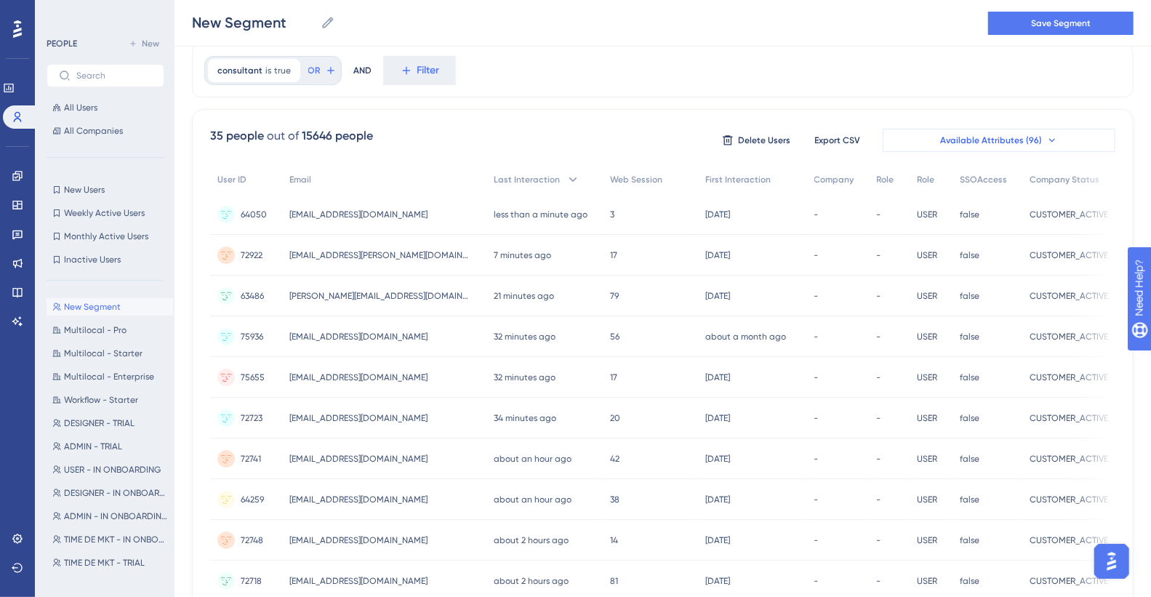
click at [814, 132] on button "Available Attributes (96)" at bounding box center [998, 140] width 233 height 23
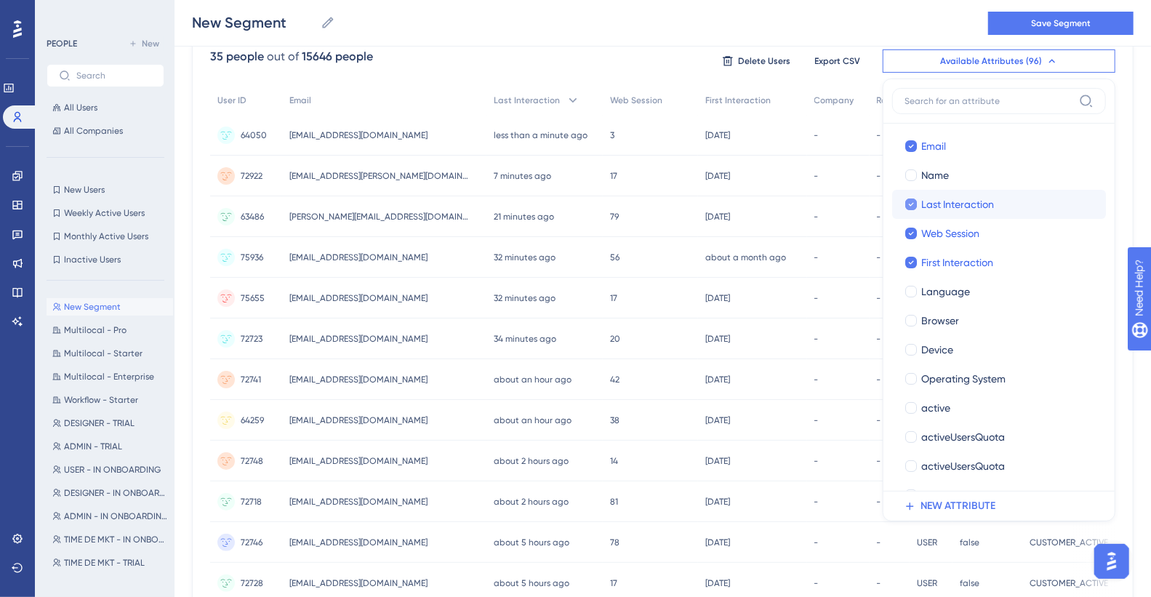
scroll to position [0, 0]
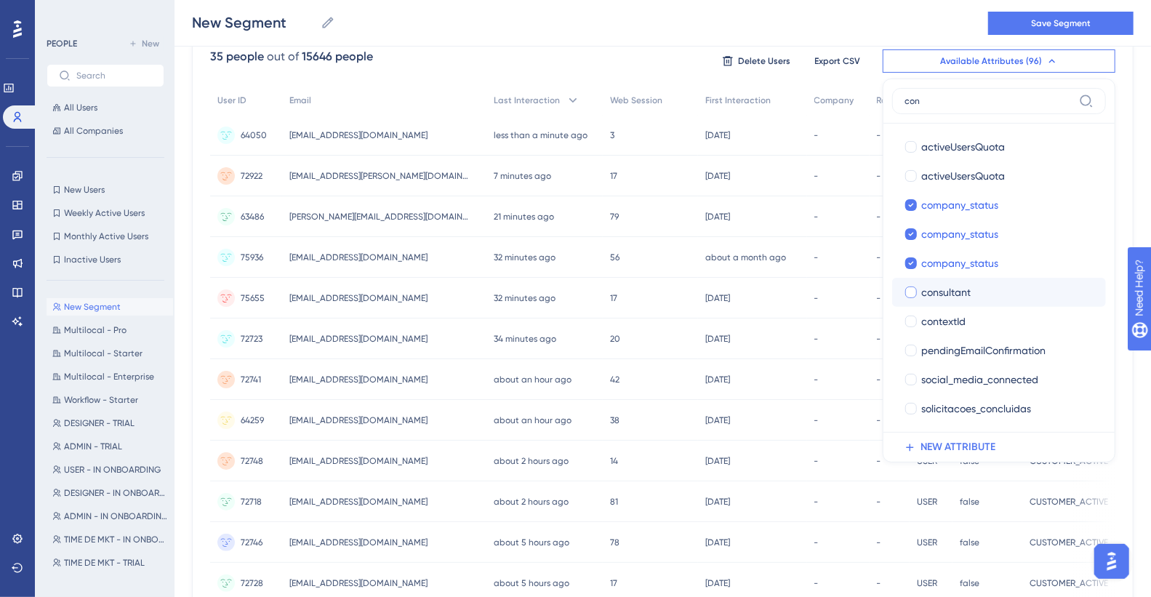
type input "con"
click at [814, 291] on div "consultant" at bounding box center [1007, 291] width 173 height 17
checkbox input "true"
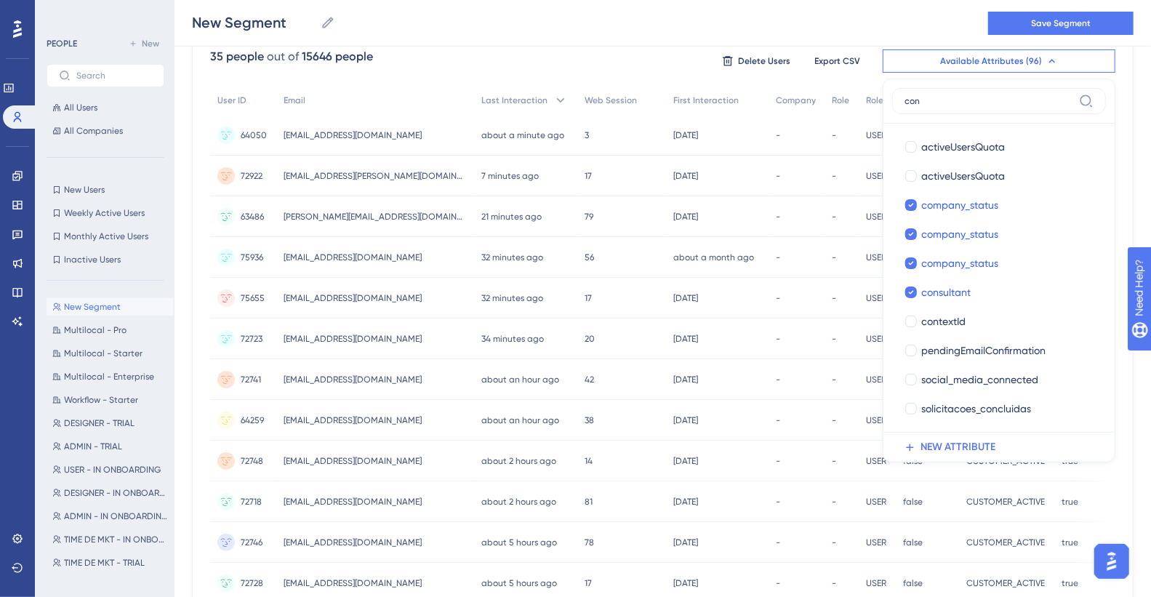
click at [637, 22] on div "New Segment New Segment Save Segment" at bounding box center [662, 23] width 976 height 47
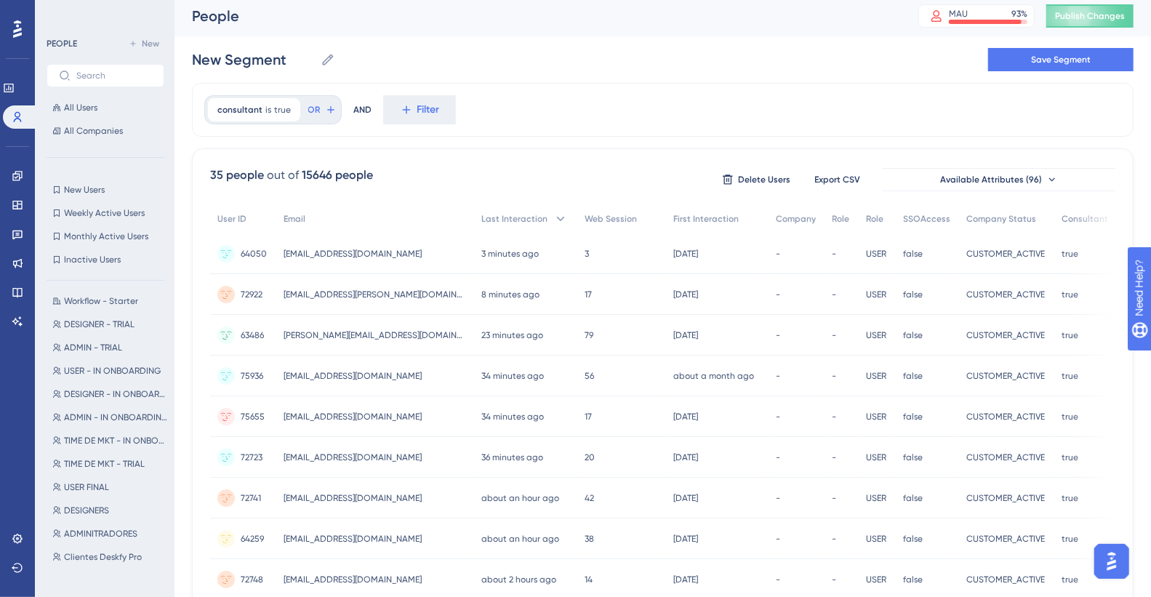
scroll to position [0, 12]
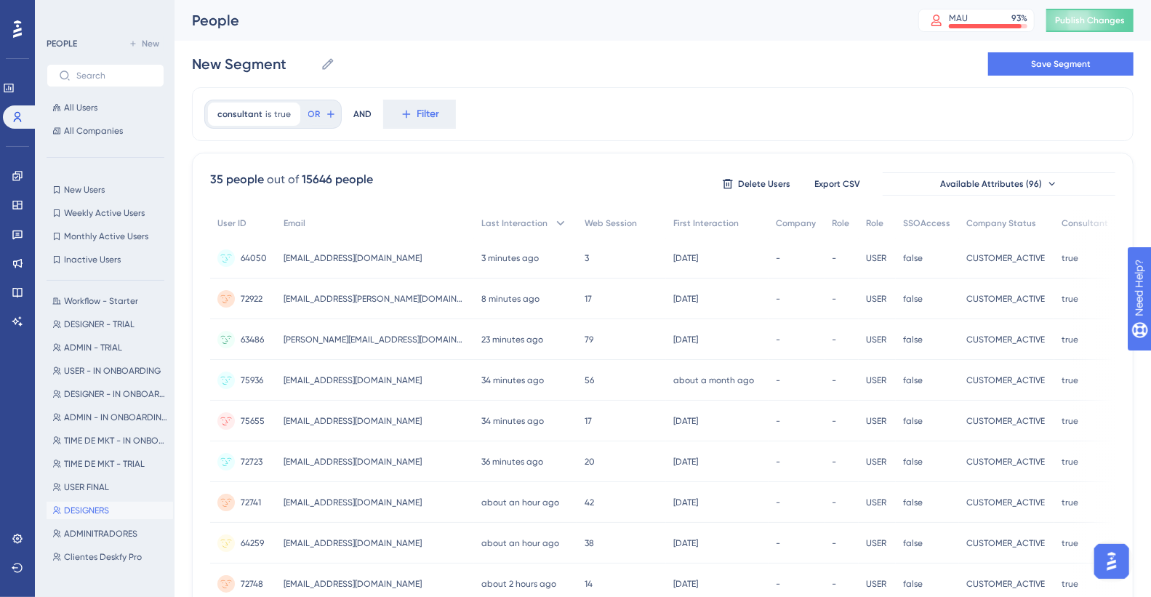
click at [88, 334] on span "DESIGNERS" at bounding box center [86, 510] width 45 height 12
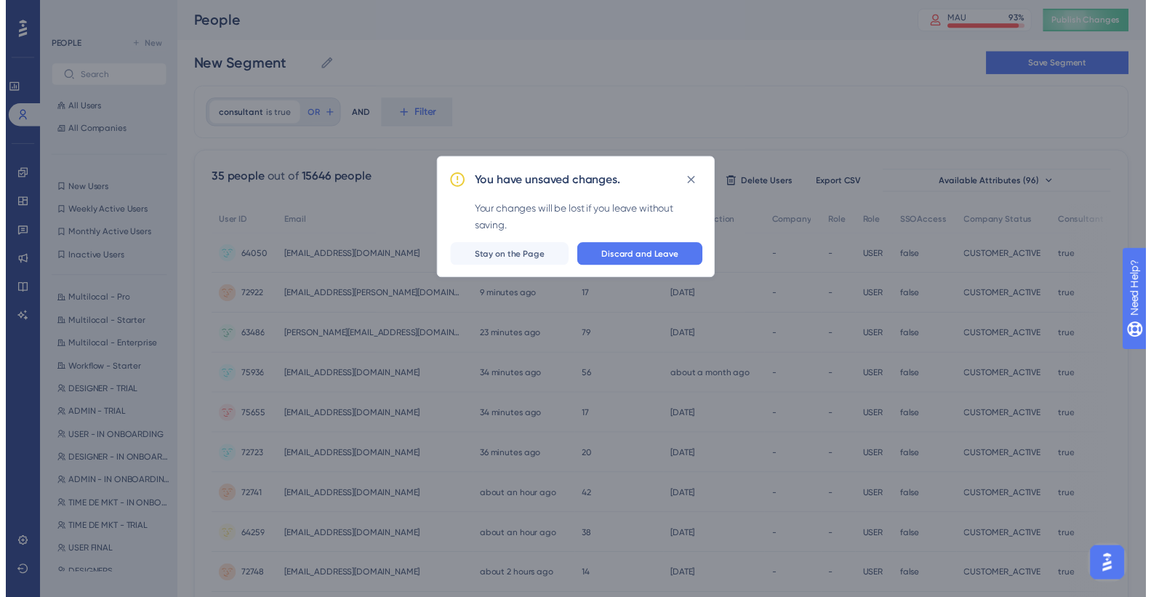
scroll to position [0, 0]
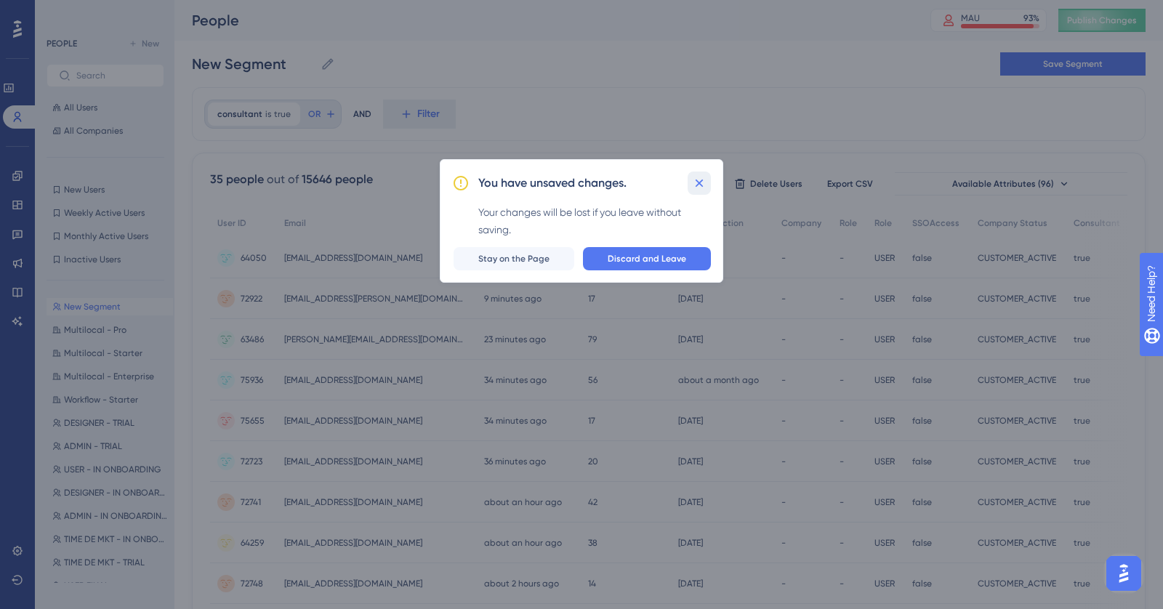
click at [702, 182] on icon at bounding box center [699, 183] width 15 height 15
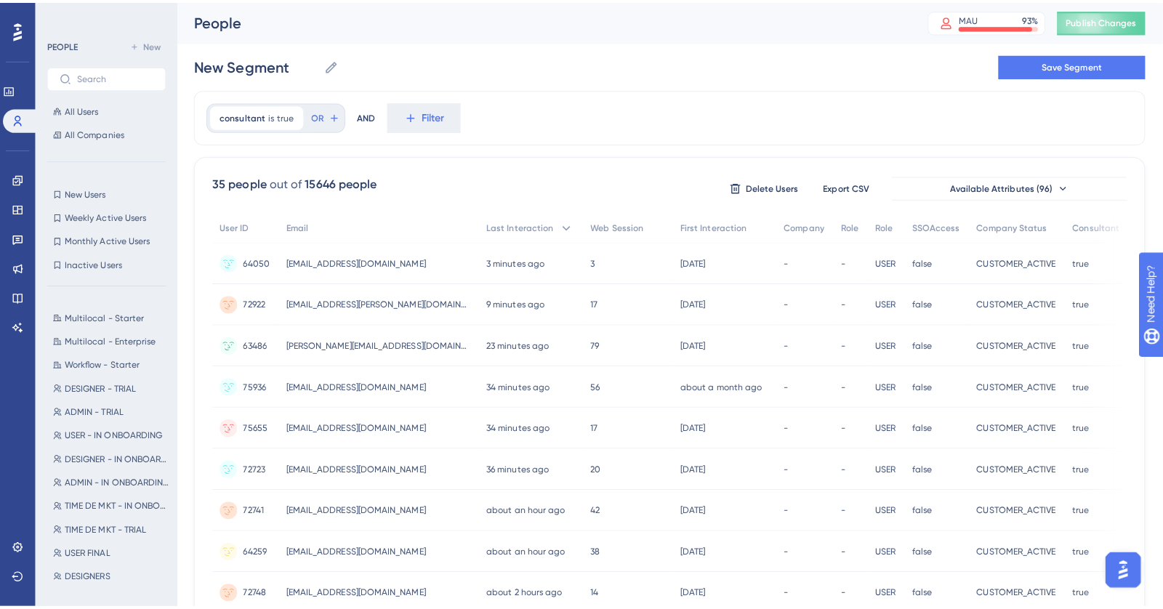
scroll to position [60, 0]
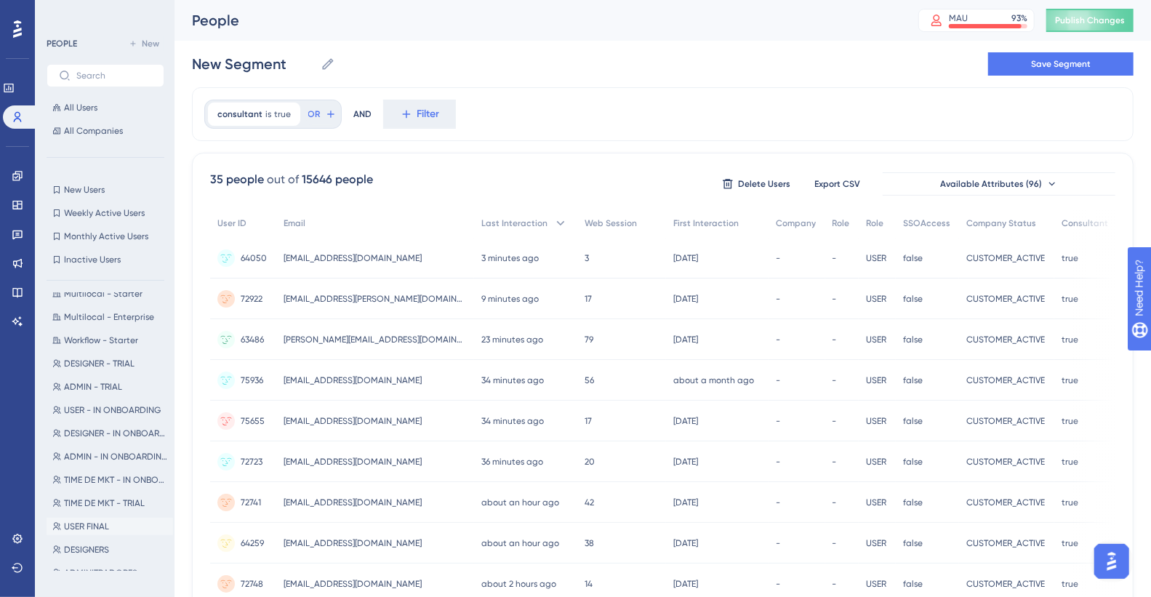
click at [104, 334] on span "USER FINAL" at bounding box center [86, 526] width 45 height 12
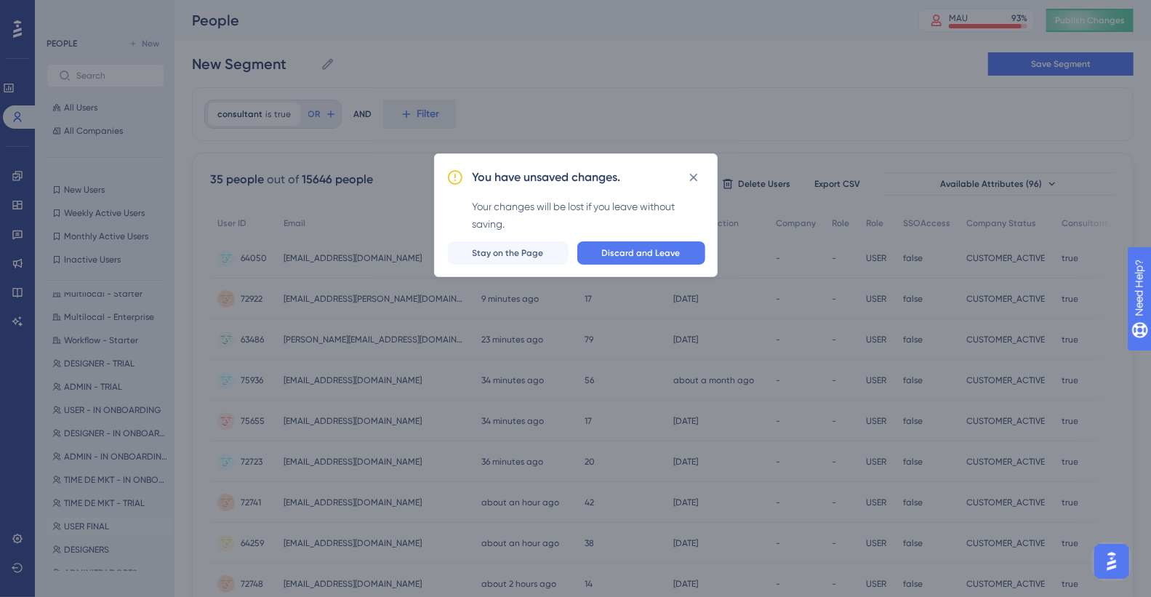
scroll to position [0, 0]
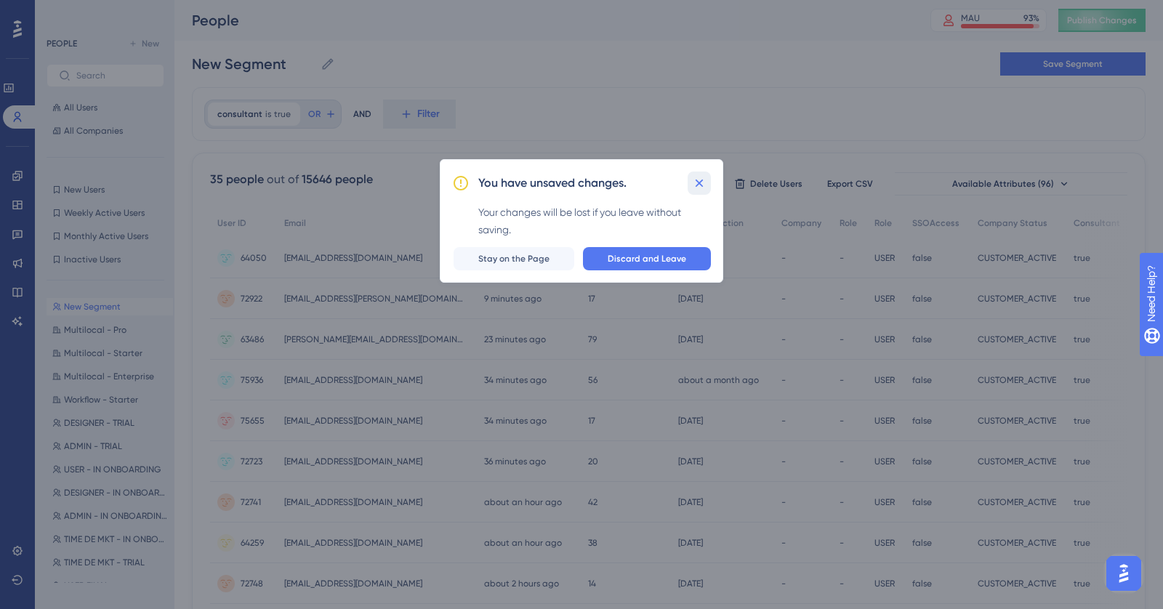
click at [701, 184] on icon at bounding box center [700, 184] width 8 height 8
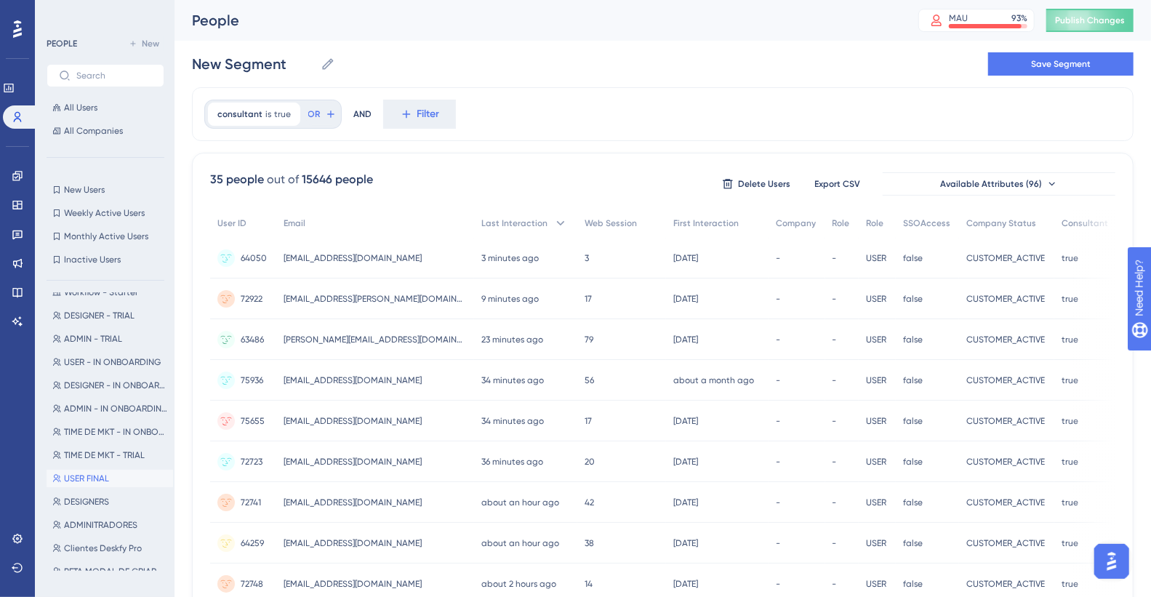
click at [107, 334] on span "USER FINAL" at bounding box center [86, 478] width 45 height 12
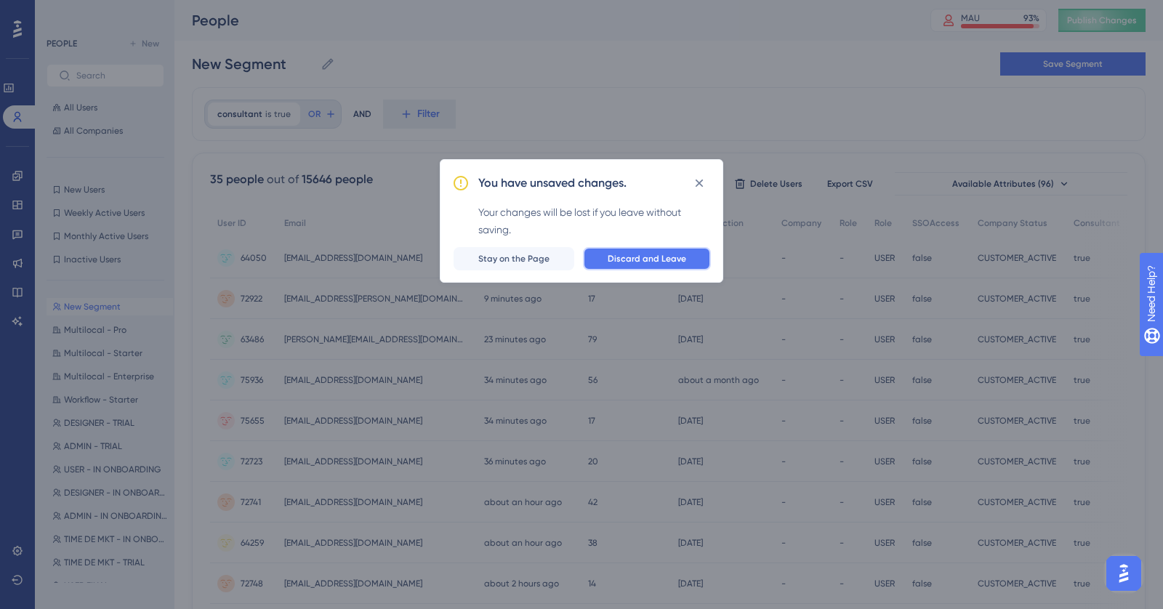
click at [645, 263] on span "Discard and Leave" at bounding box center [647, 259] width 79 height 12
type input "USER FINAL"
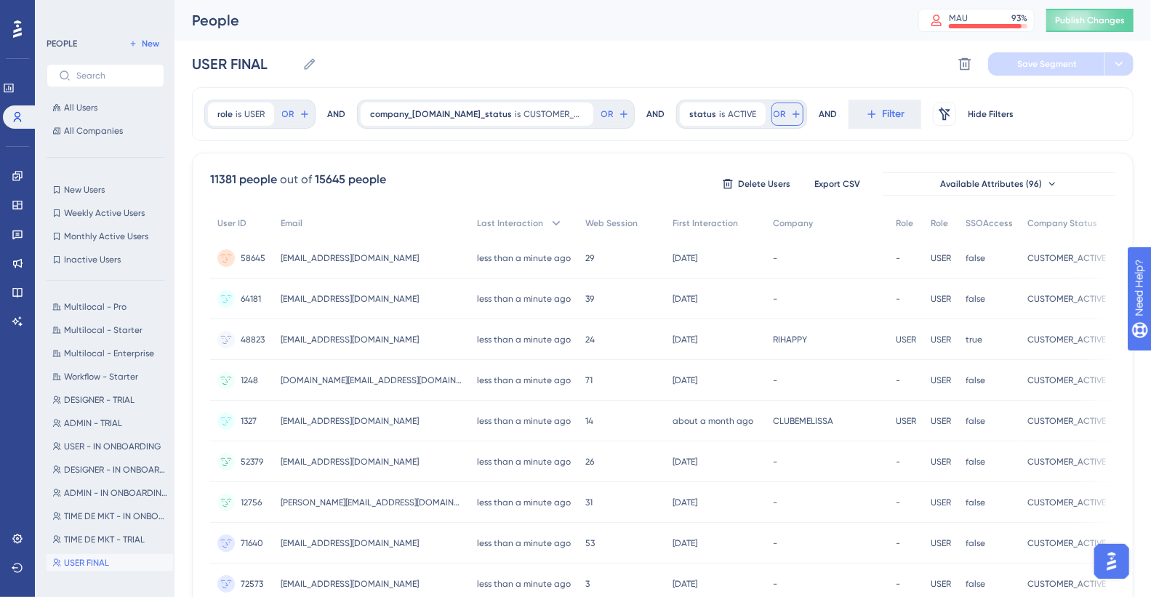
click at [796, 114] on button "OR" at bounding box center [787, 113] width 32 height 23
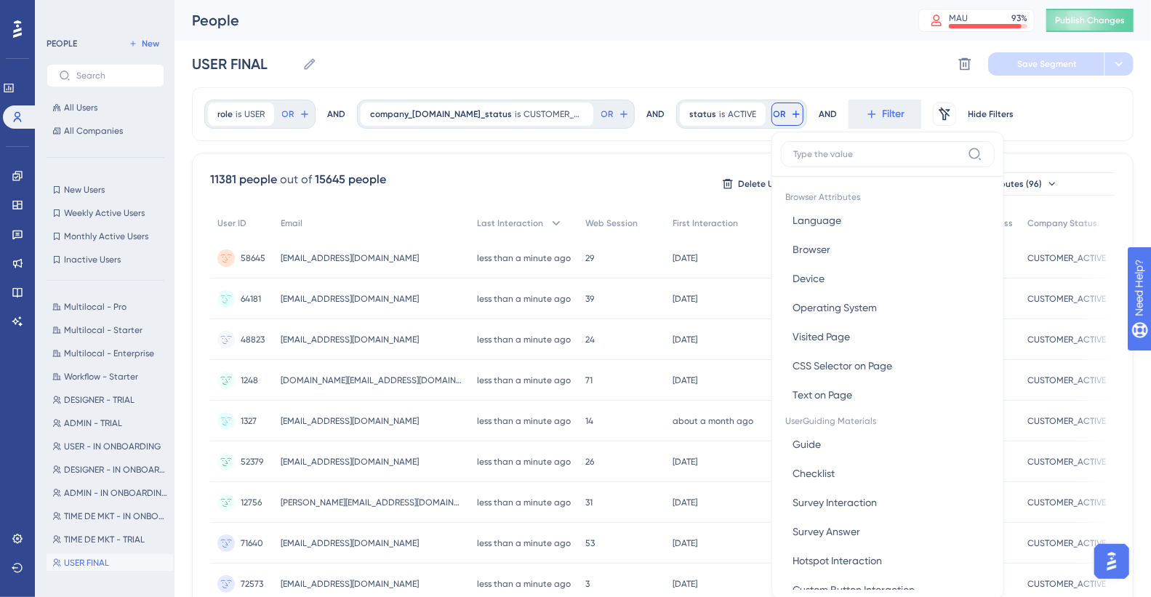
scroll to position [66, 0]
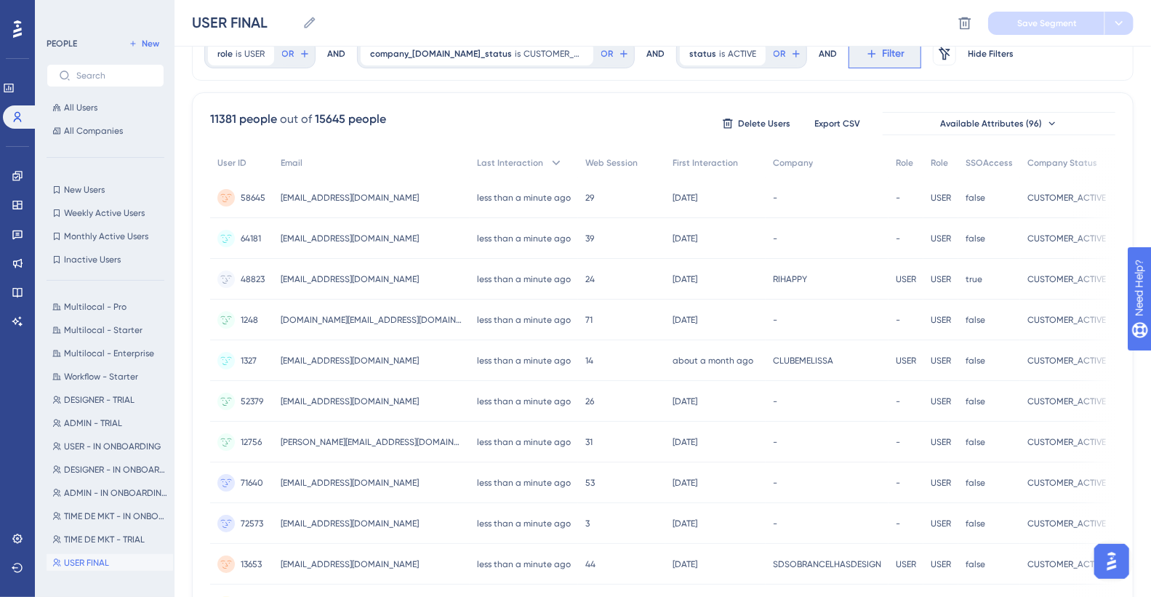
click at [814, 57] on span "Filter" at bounding box center [893, 53] width 23 height 17
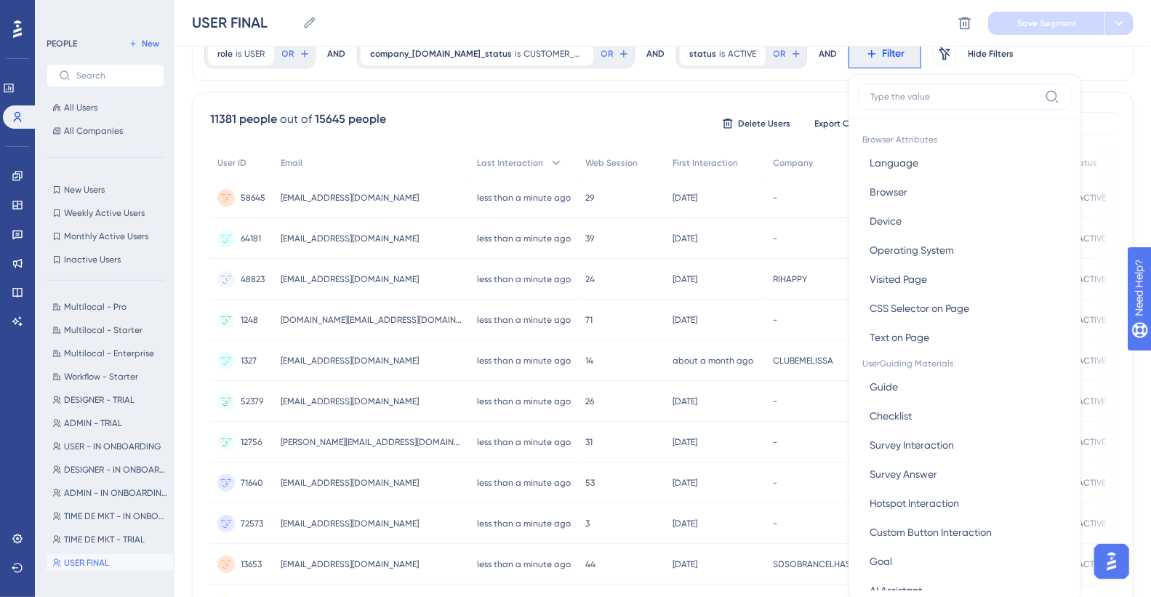
scroll to position [104, 0]
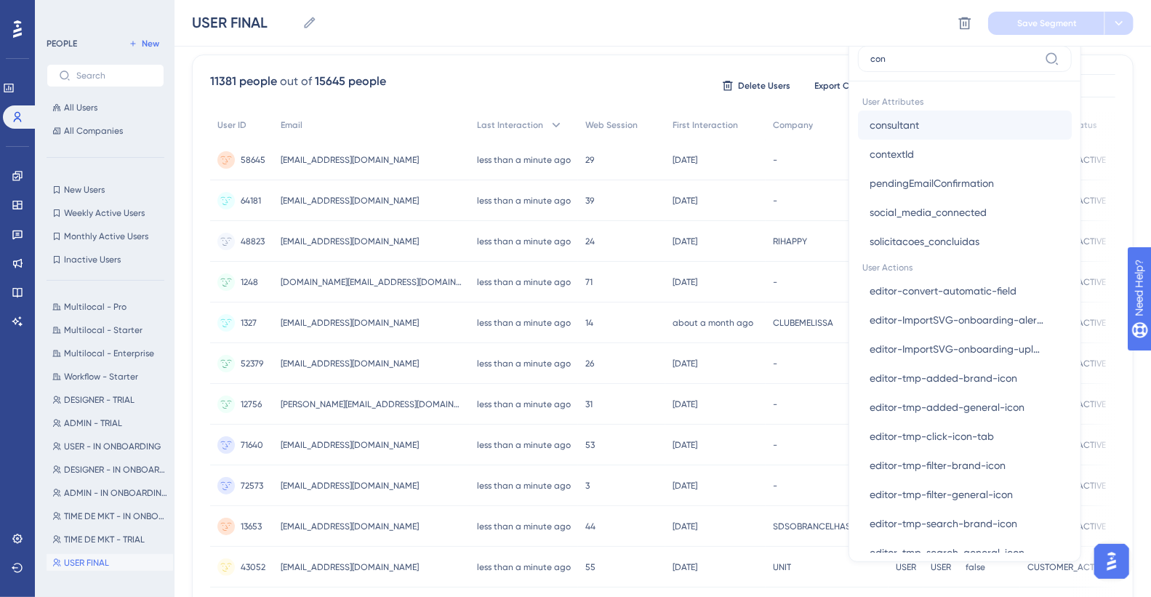
type input "con"
click at [814, 133] on button "consultant consultant" at bounding box center [965, 124] width 214 height 29
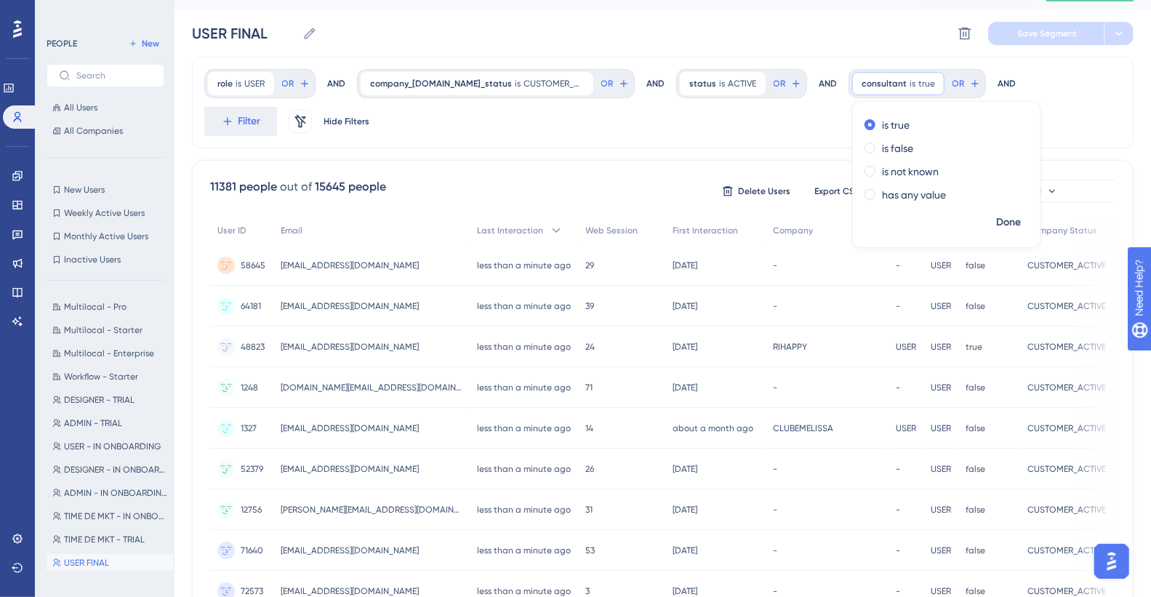
scroll to position [15, 0]
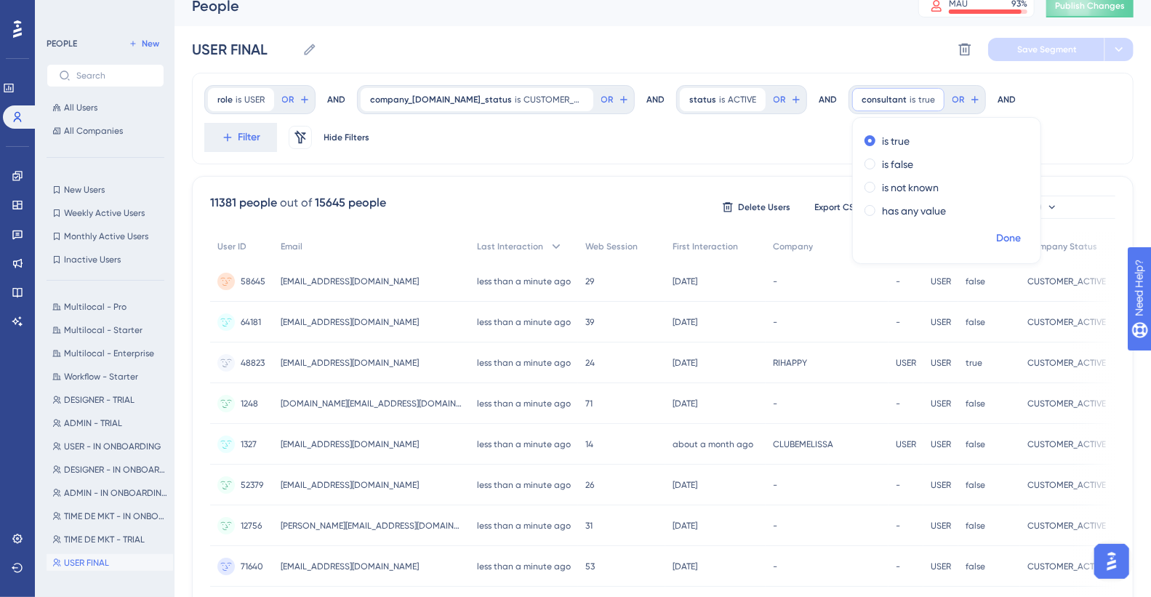
click at [814, 236] on span "Done" at bounding box center [1008, 238] width 25 height 17
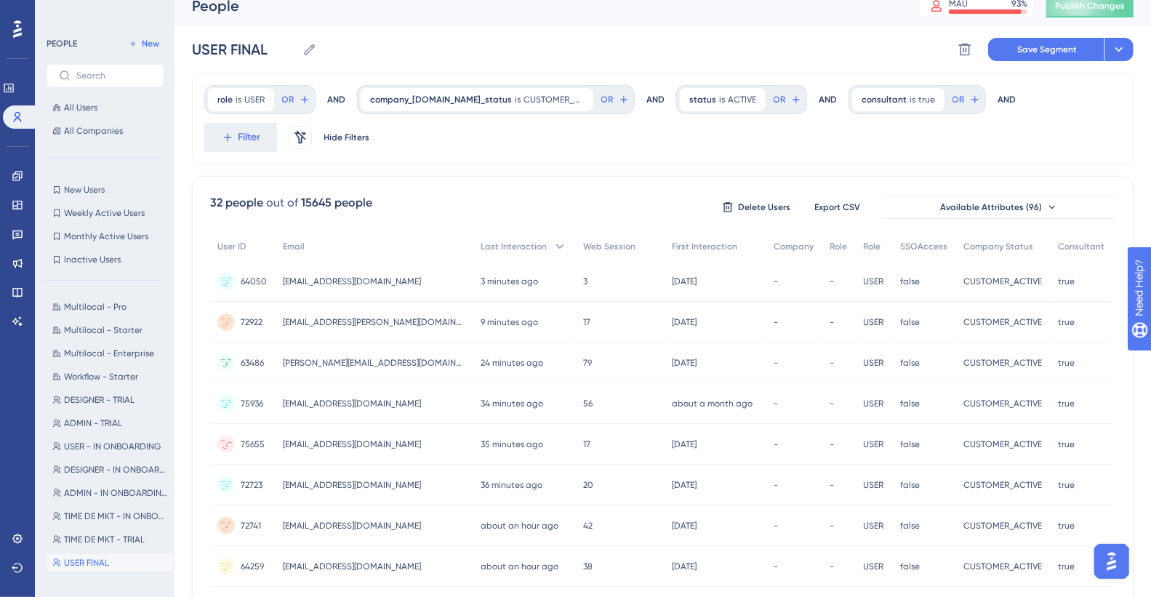
scroll to position [0, 0]
click at [814, 199] on button "Available Attributes (96)" at bounding box center [998, 207] width 233 height 23
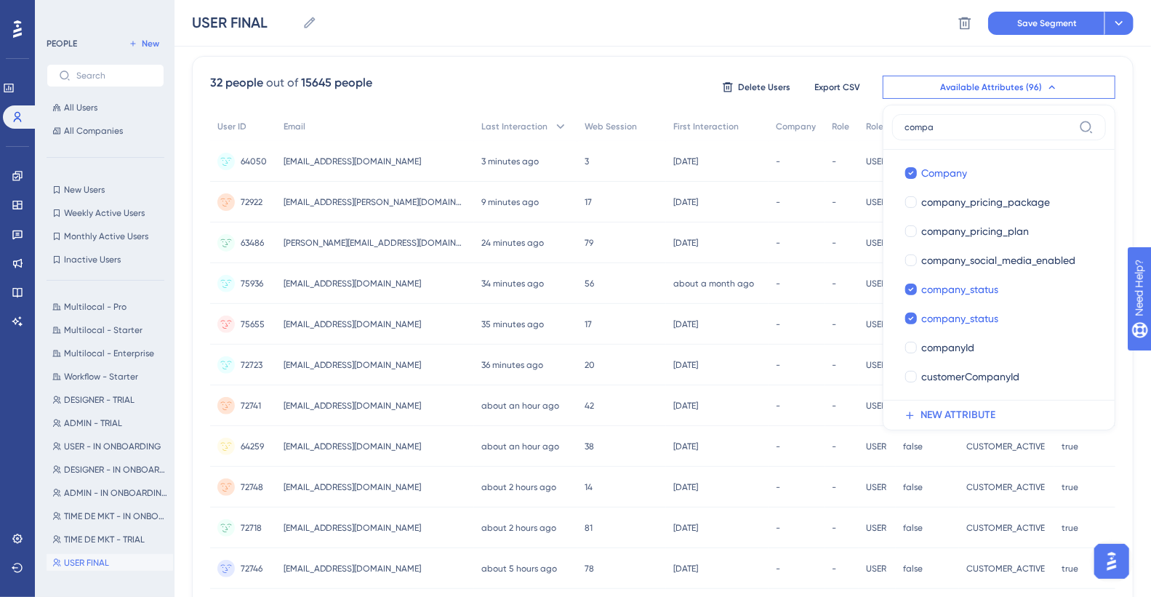
scroll to position [100, 12]
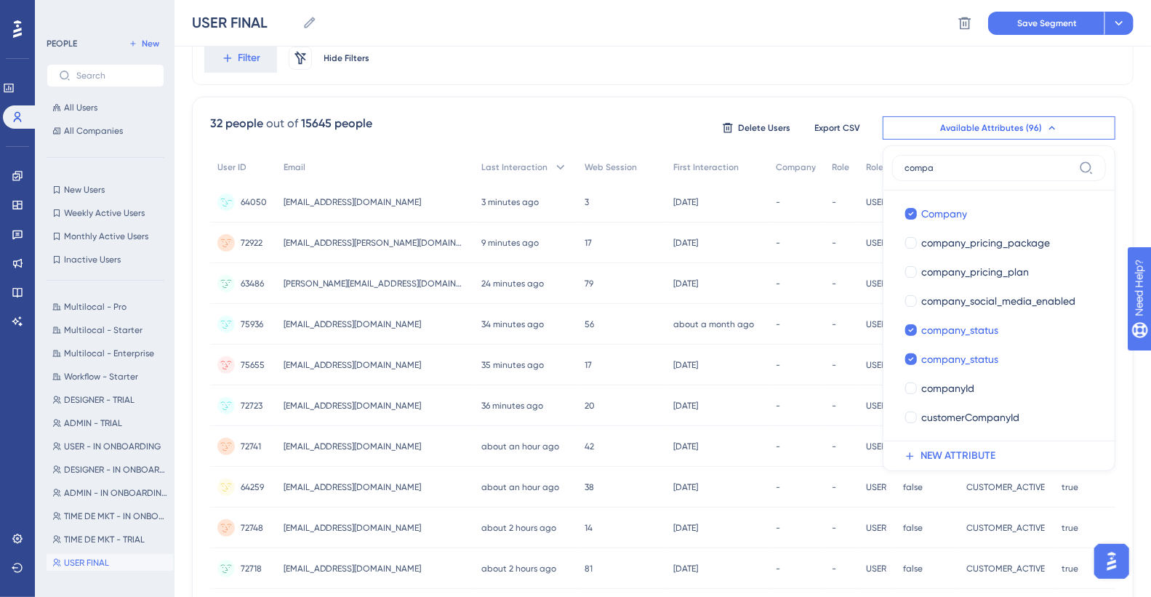
type input "compa"
click at [768, 203] on div "-" at bounding box center [796, 202] width 57 height 41
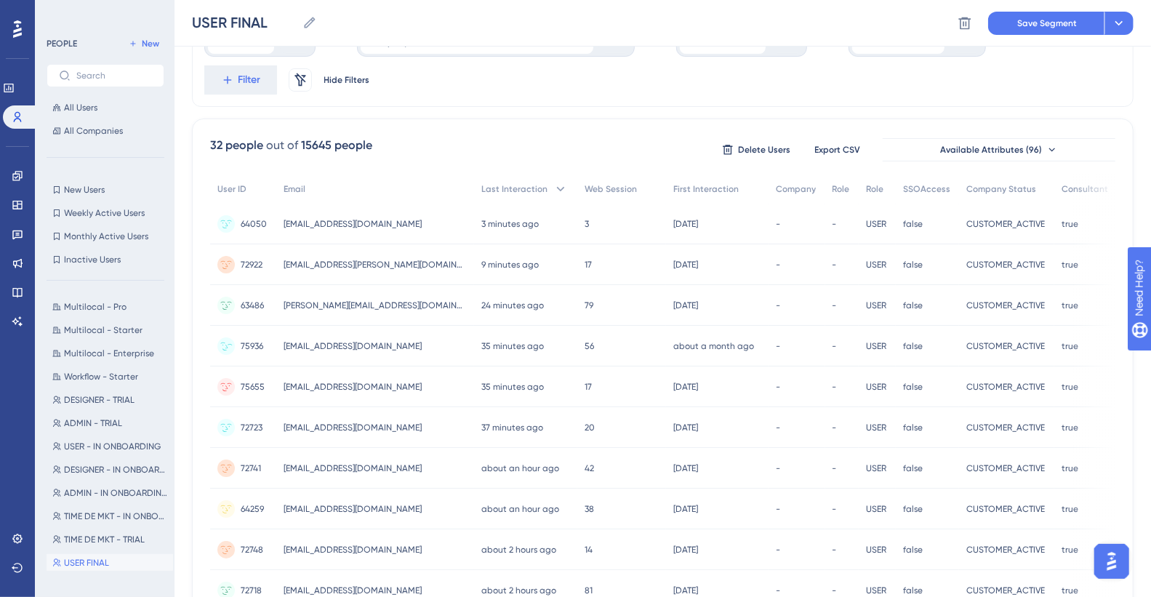
scroll to position [75, 12]
click at [814, 158] on button "Available Attributes (96)" at bounding box center [998, 152] width 233 height 23
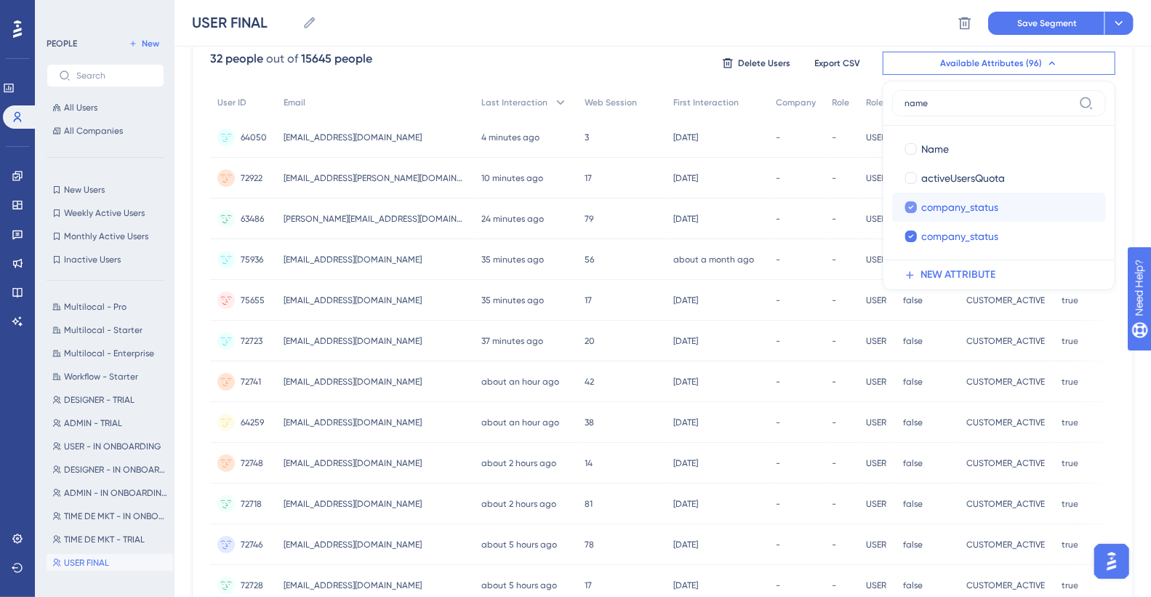
scroll to position [164, 12]
type input "n"
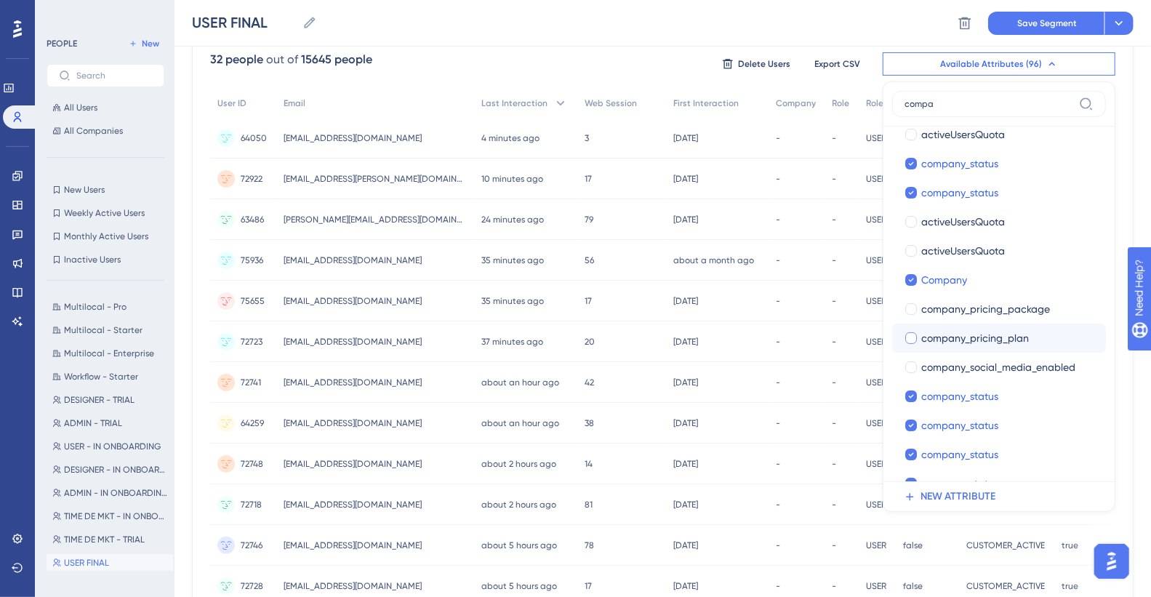
scroll to position [28, 0]
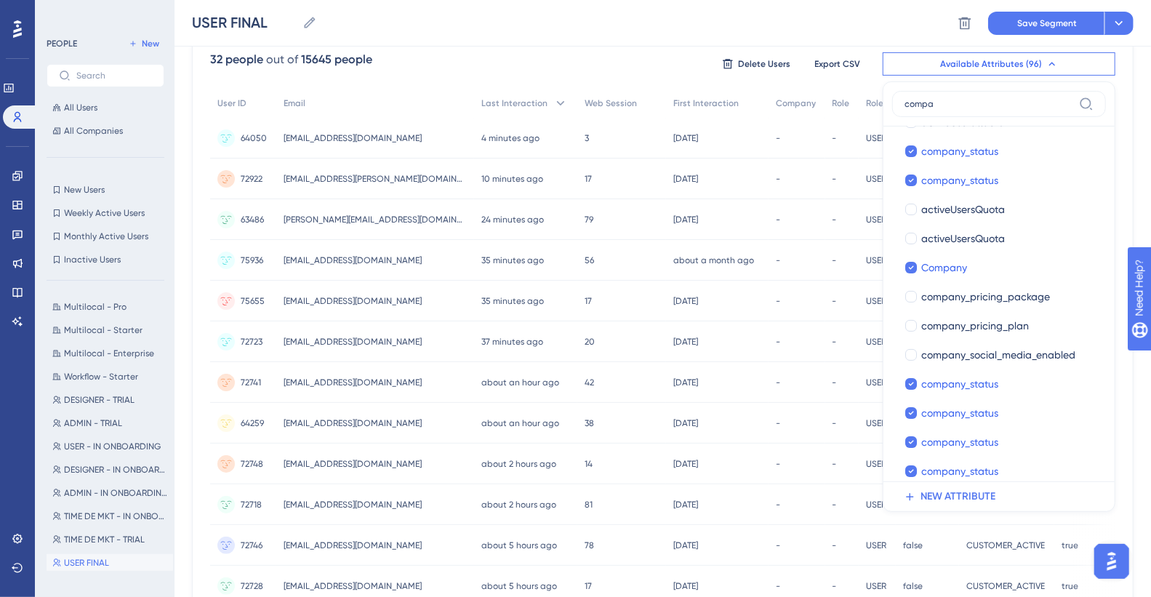
type input "compa"
click at [558, 53] on div "32 people out of 15645 people Delete Users Export CSV Available Attributes (96)…" at bounding box center [662, 64] width 905 height 26
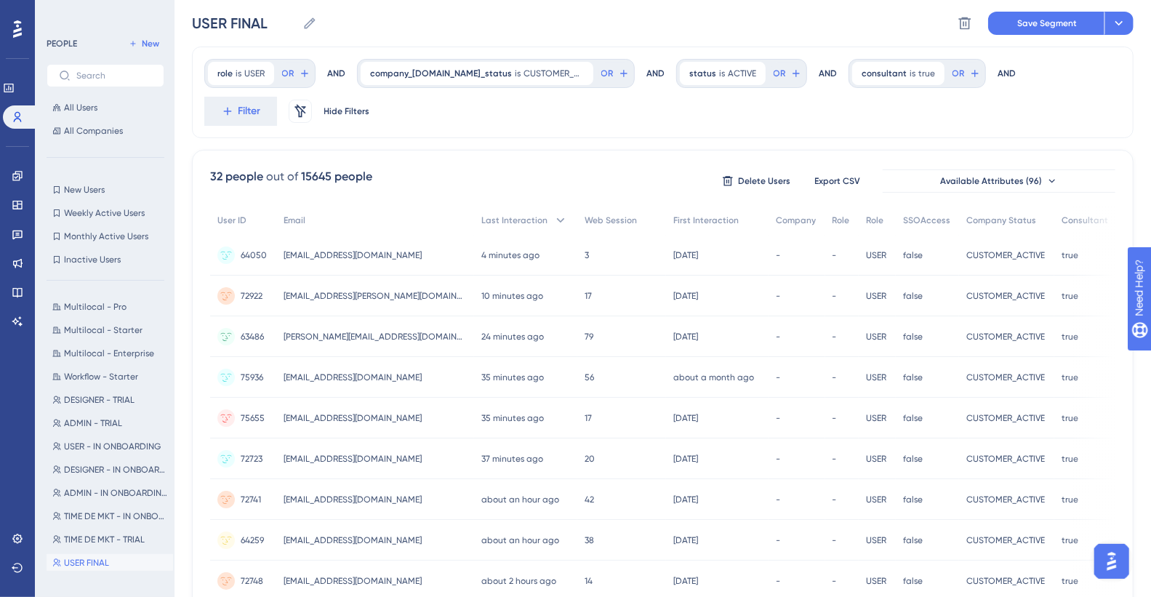
scroll to position [0, 12]
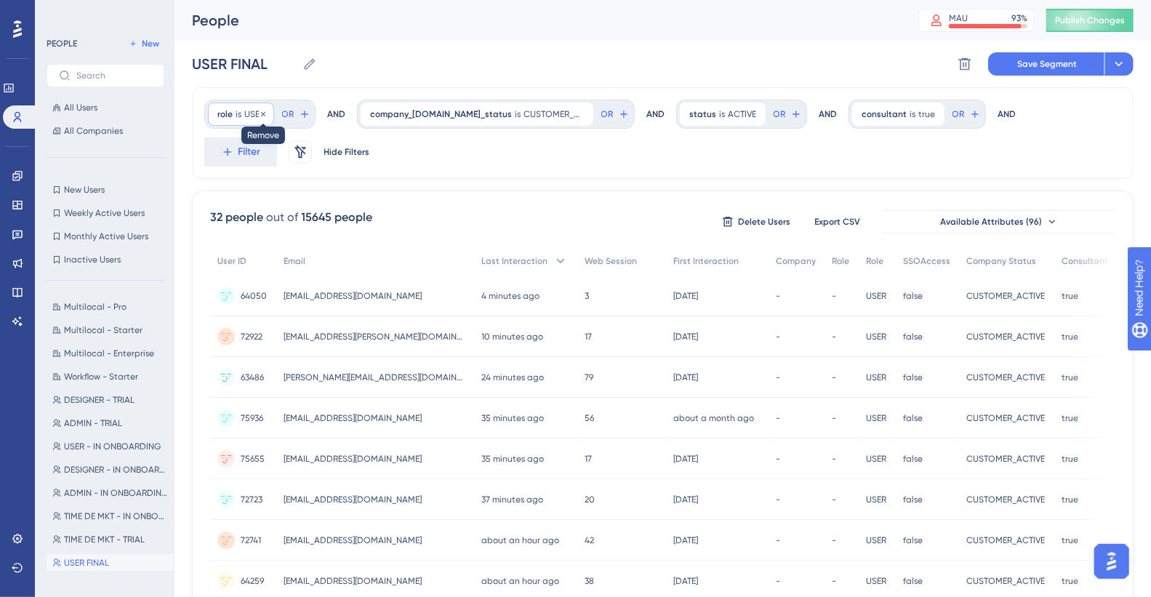
click at [261, 114] on icon at bounding box center [263, 113] width 4 height 4
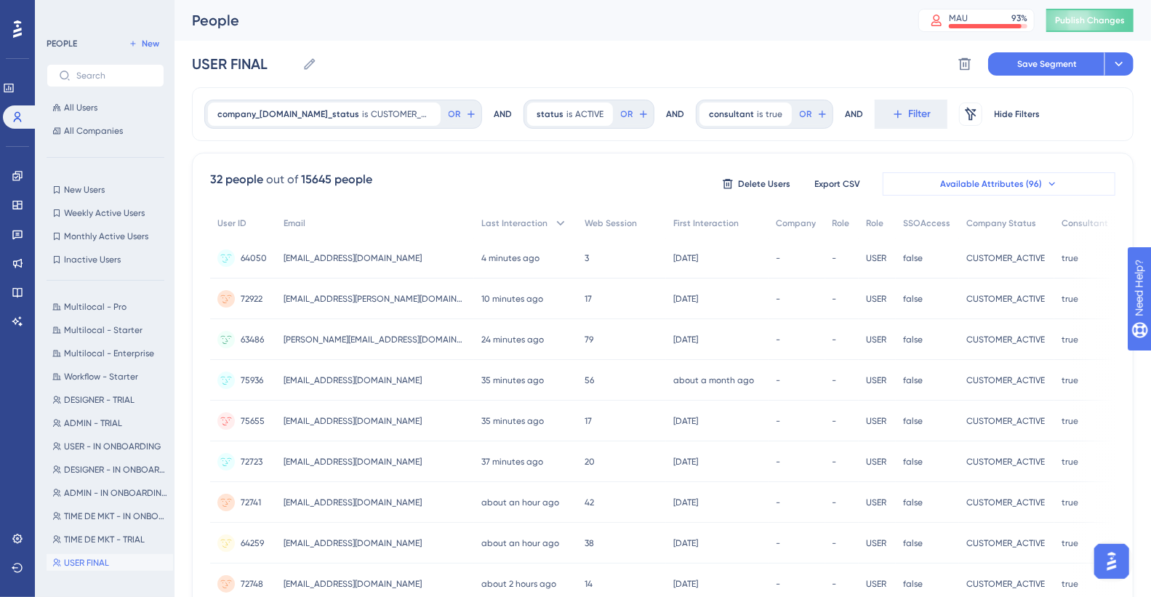
click at [814, 178] on span "Available Attributes (96)" at bounding box center [991, 184] width 102 height 12
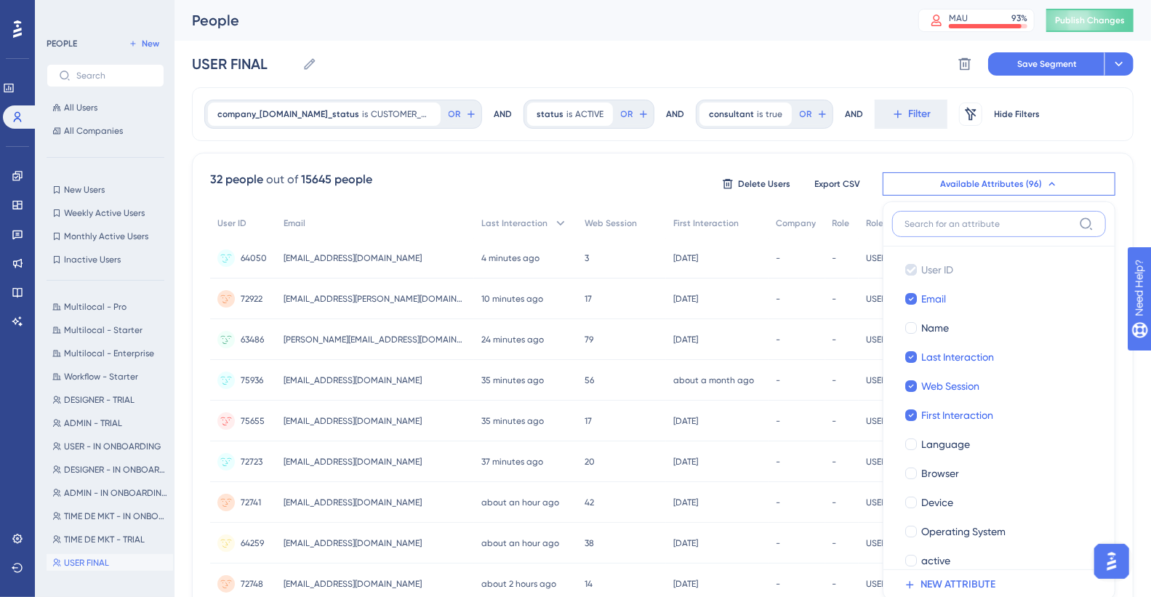
scroll to position [62, 12]
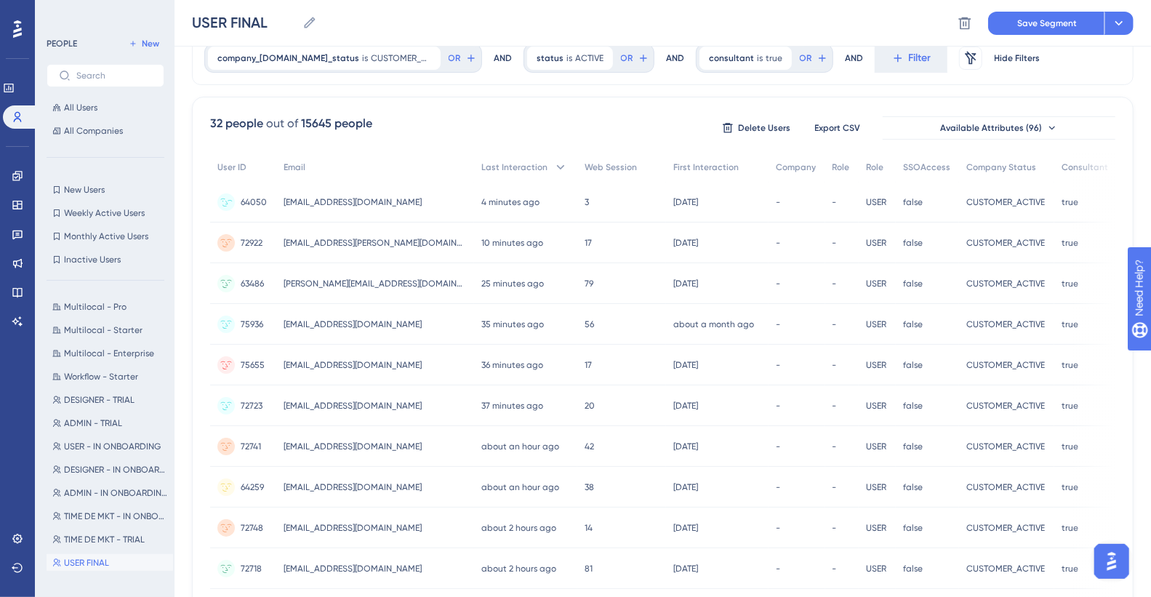
click at [814, 216] on div "-" at bounding box center [842, 202] width 34 height 41
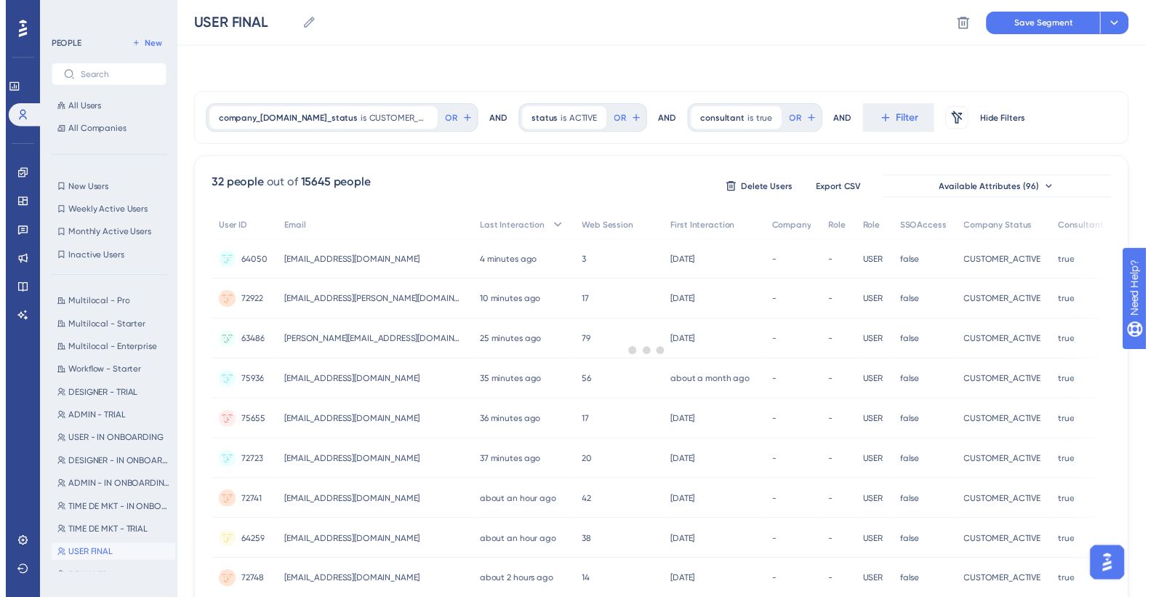
scroll to position [62, 12]
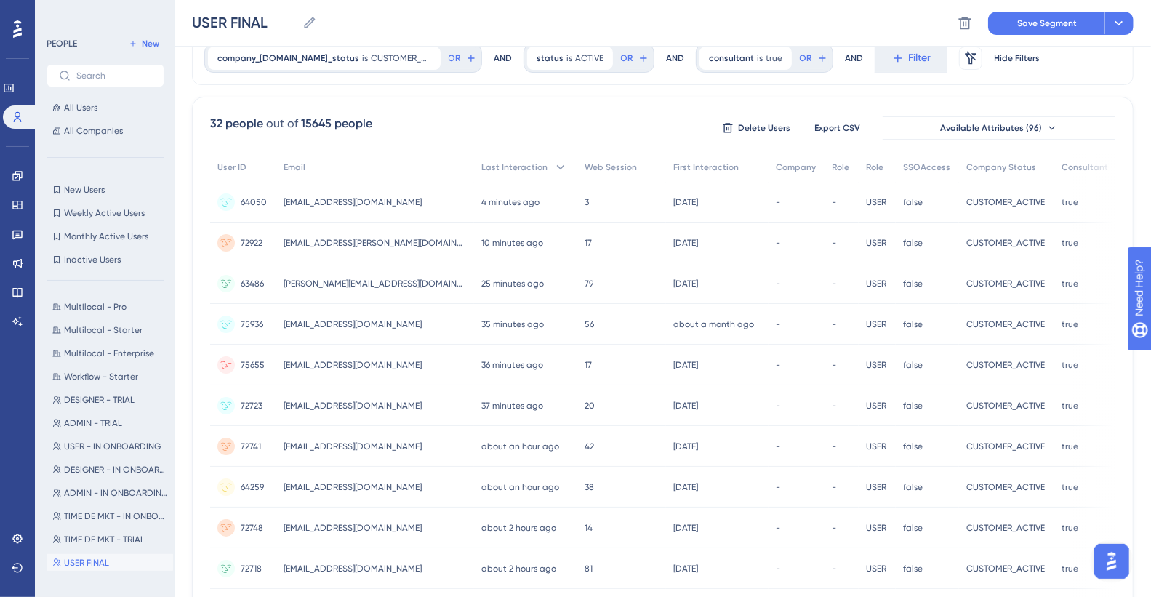
click at [243, 334] on span "75655" at bounding box center [253, 365] width 24 height 12
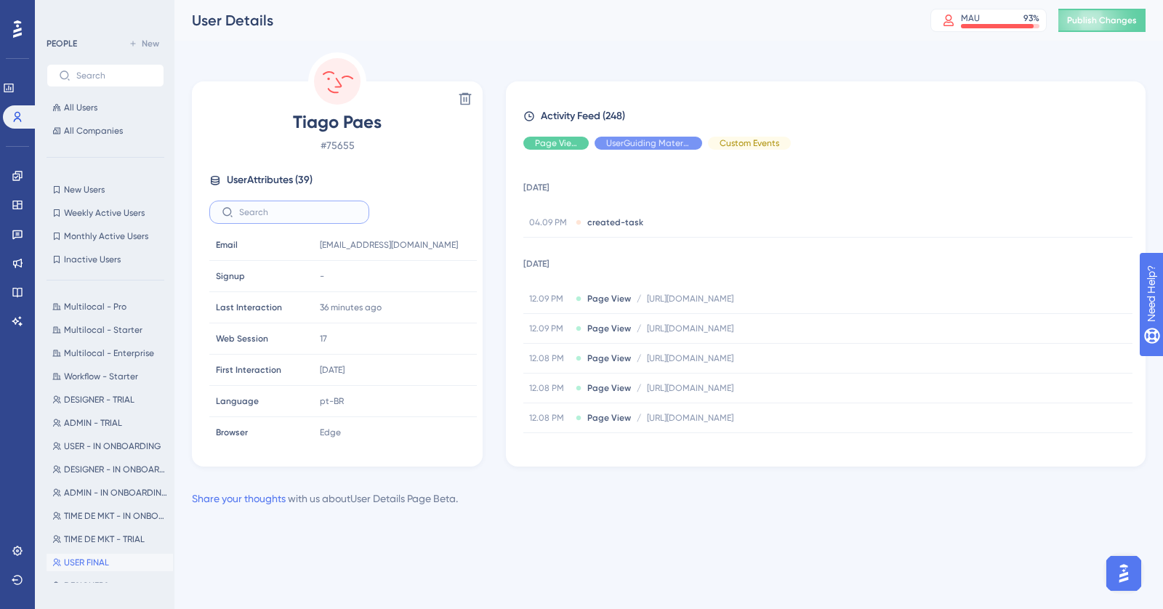
click at [325, 209] on input "text" at bounding box center [298, 212] width 118 height 10
type input "c"
drag, startPoint x: 291, startPoint y: 121, endPoint x: 388, endPoint y: 131, distance: 97.9
click at [388, 131] on span "Tiago Paes" at bounding box center [337, 121] width 256 height 23
copy span "Tiago Paes"
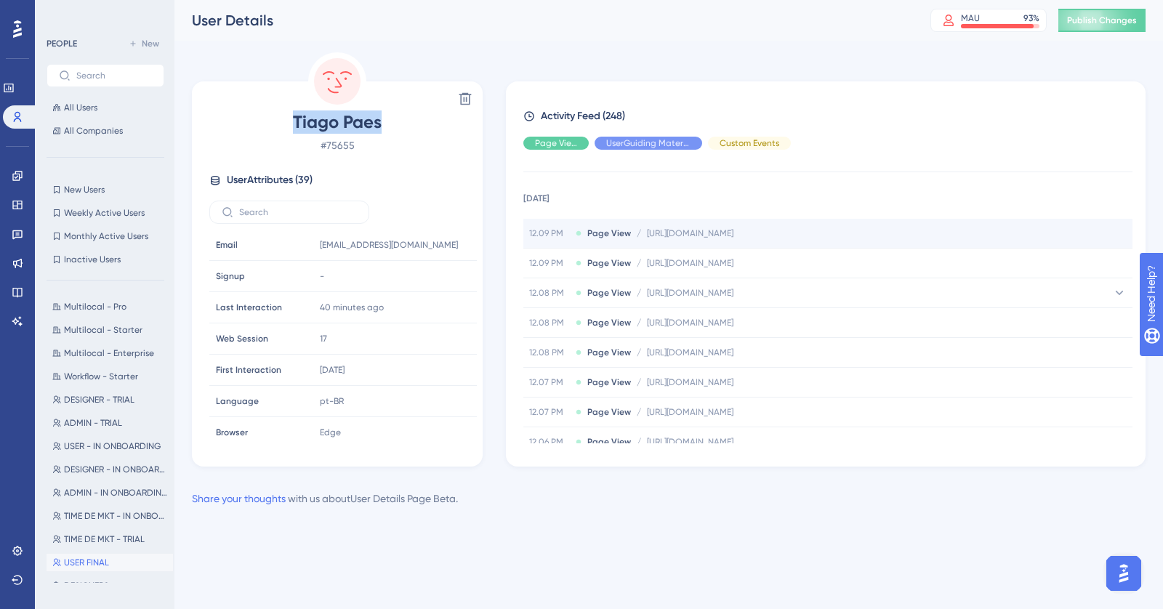
scroll to position [195, 0]
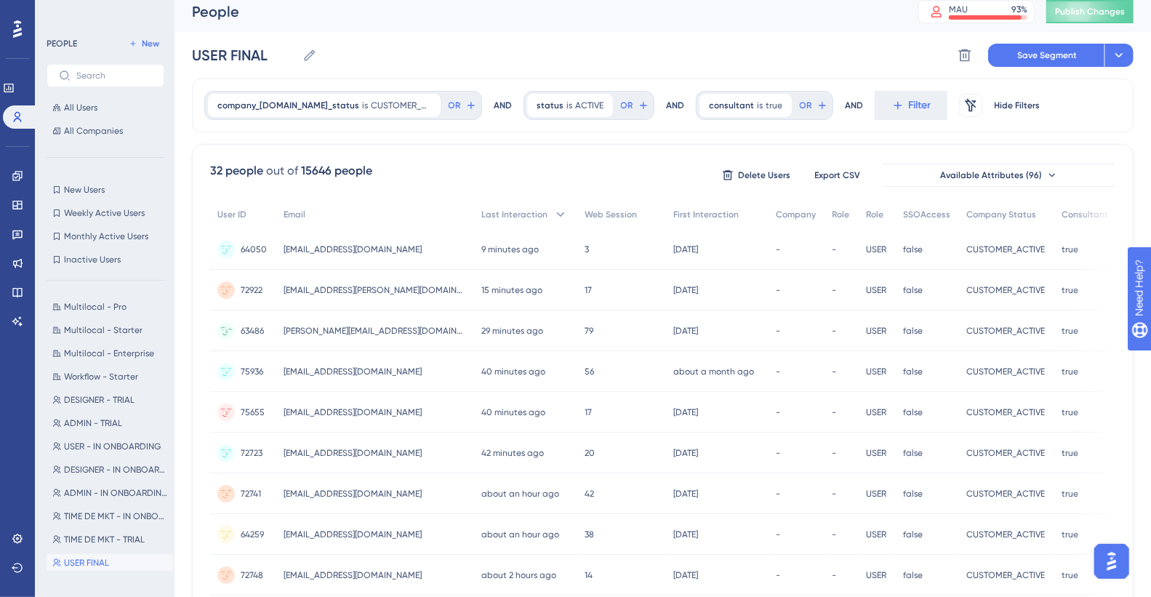
scroll to position [0, 12]
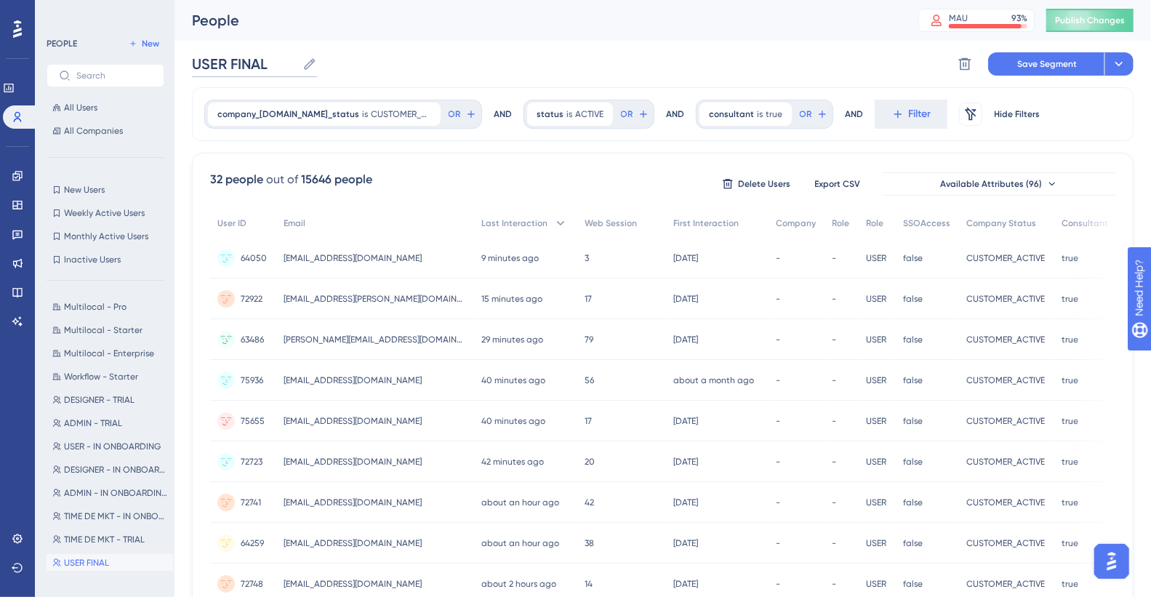
click at [222, 65] on input "USER FINAL" at bounding box center [244, 64] width 105 height 20
drag, startPoint x: 196, startPoint y: 63, endPoint x: 133, endPoint y: 63, distance: 63.2
type input "CONSULTOR"
click at [814, 66] on icon at bounding box center [1118, 64] width 15 height 15
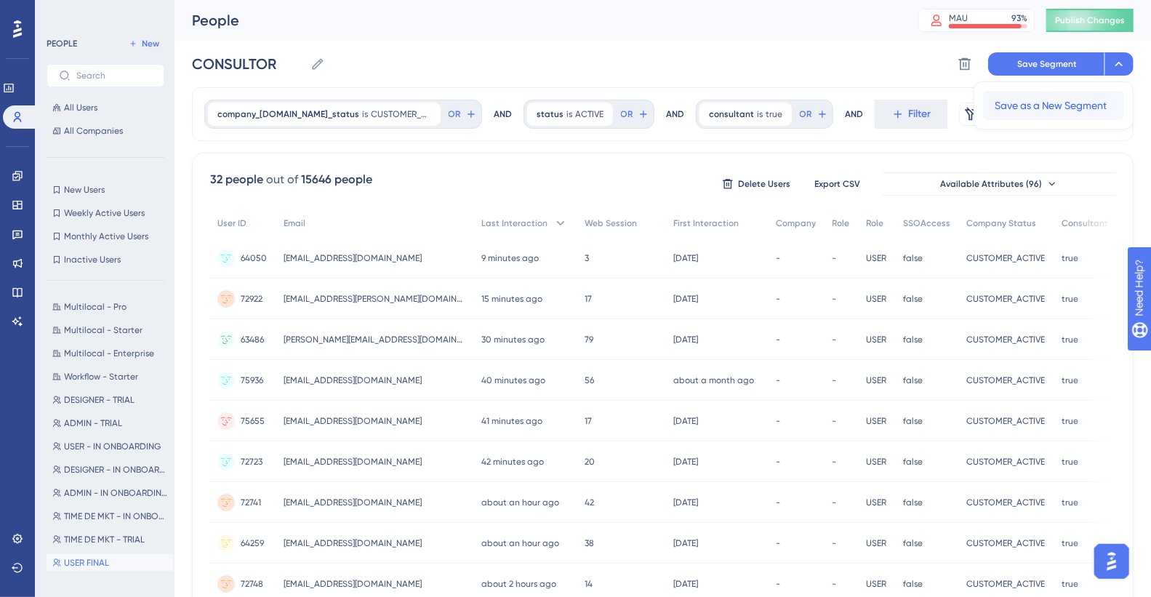
click at [814, 110] on span "Save as a New Segment" at bounding box center [1050, 105] width 112 height 17
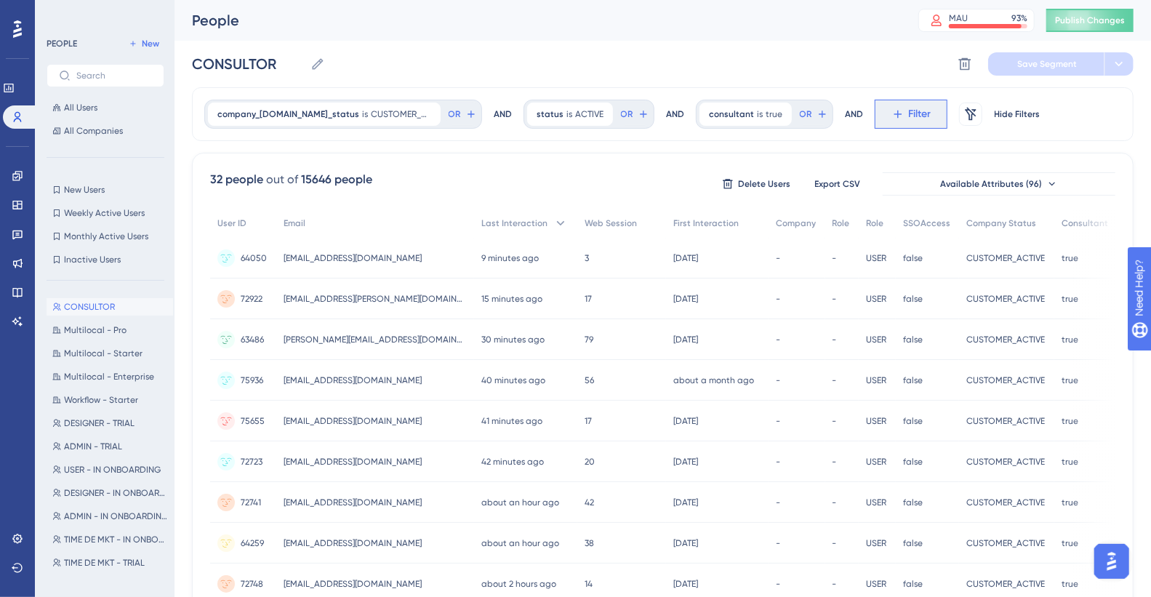
click at [814, 115] on icon at bounding box center [897, 114] width 13 height 13
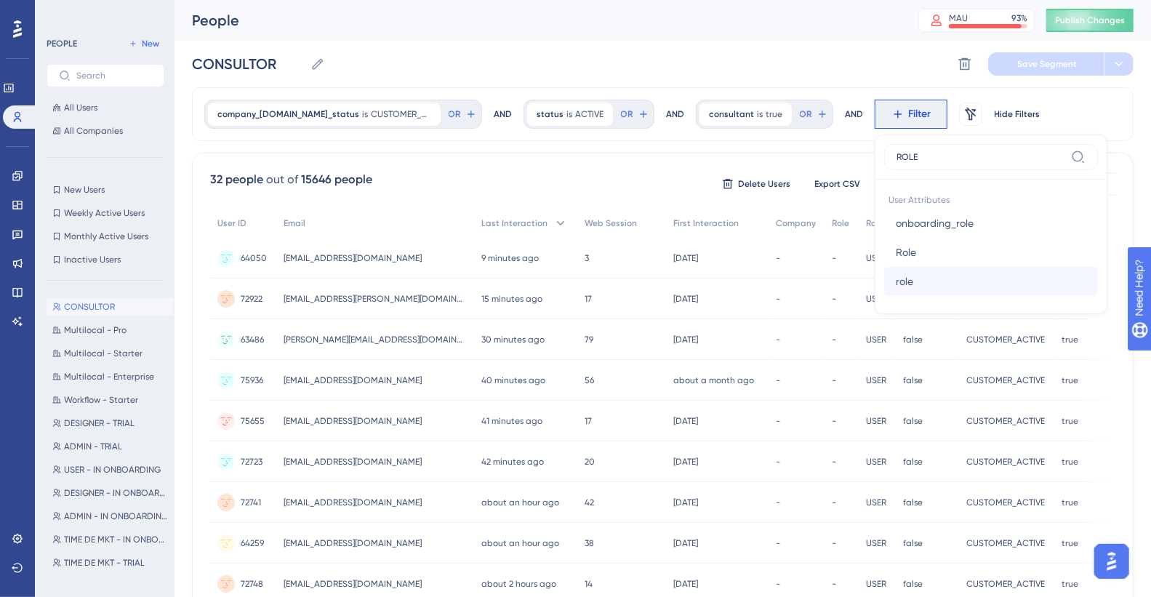
type input "ROLE"
click at [814, 273] on button "role role" at bounding box center [991, 281] width 214 height 29
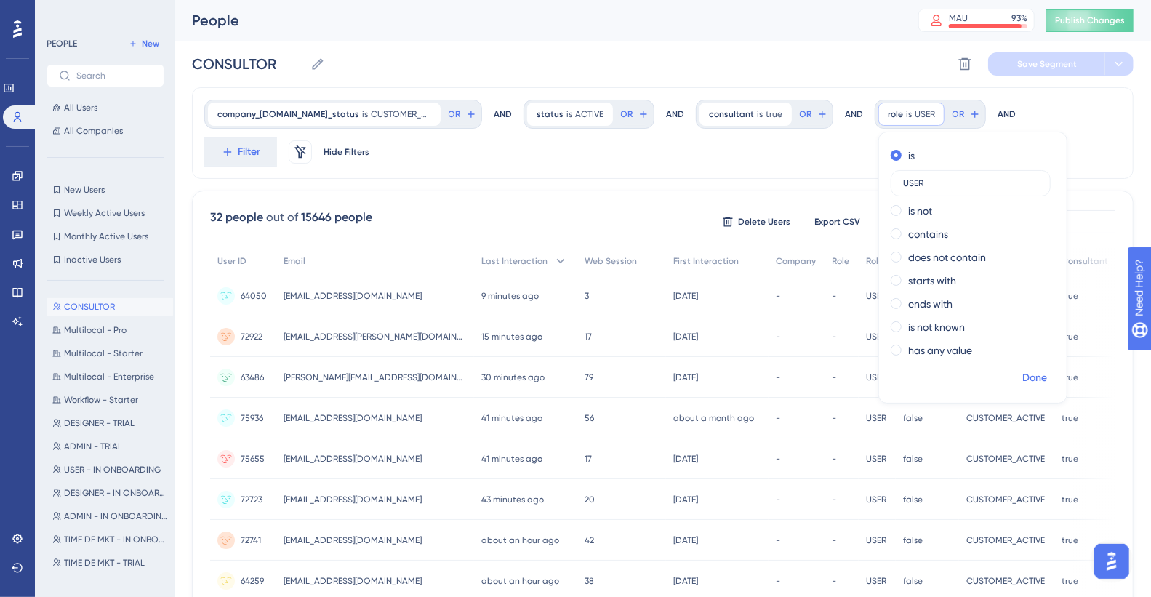
type input "USER"
click at [814, 334] on span "Done" at bounding box center [1034, 377] width 25 height 17
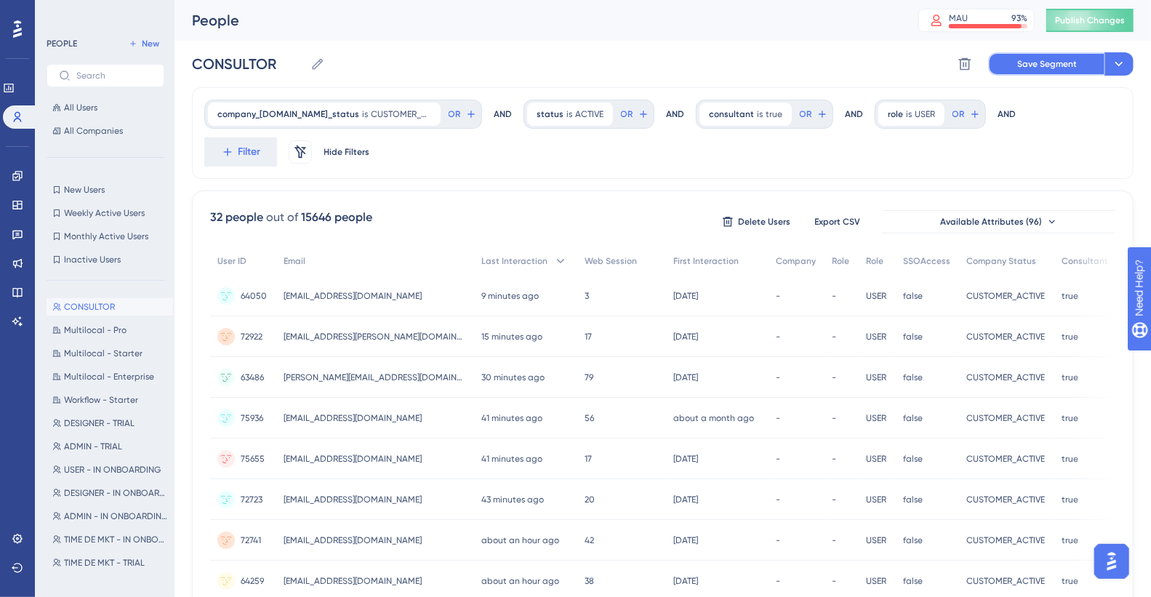
click at [814, 63] on span "Save Segment" at bounding box center [1047, 64] width 60 height 12
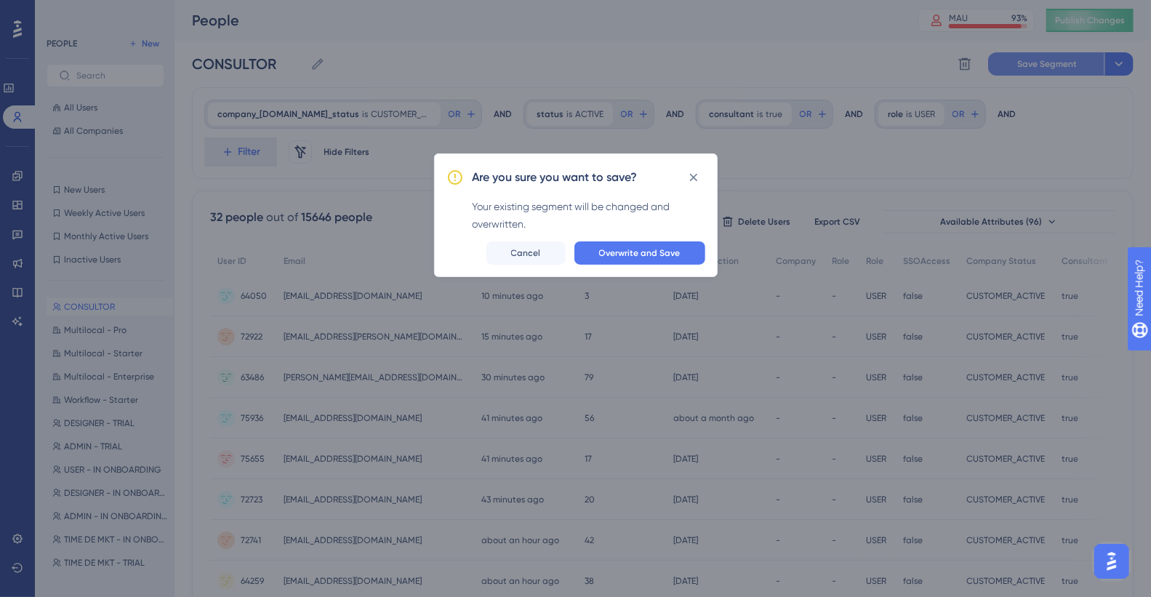
scroll to position [0, 0]
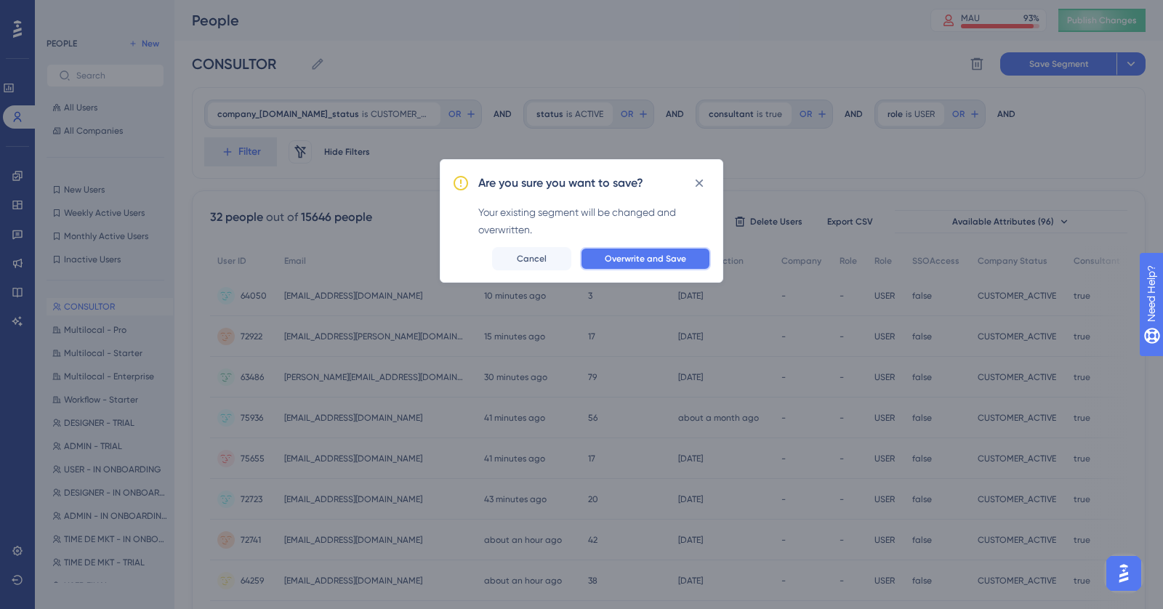
click at [669, 257] on span "Overwrite and Save" at bounding box center [645, 259] width 81 height 12
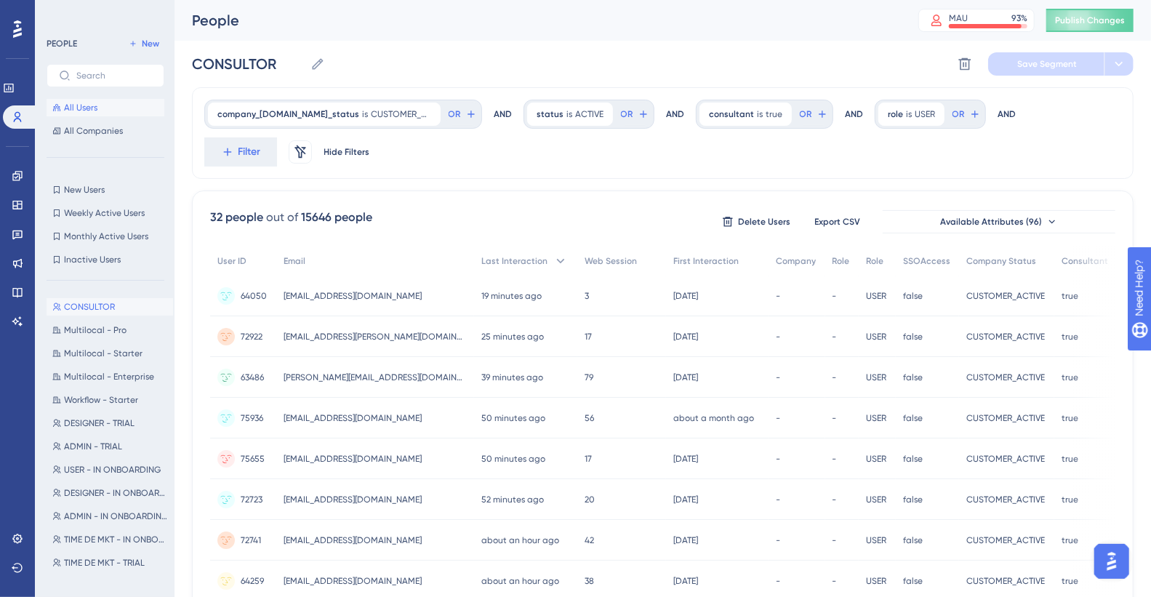
click at [107, 111] on button "All Users" at bounding box center [106, 107] width 118 height 17
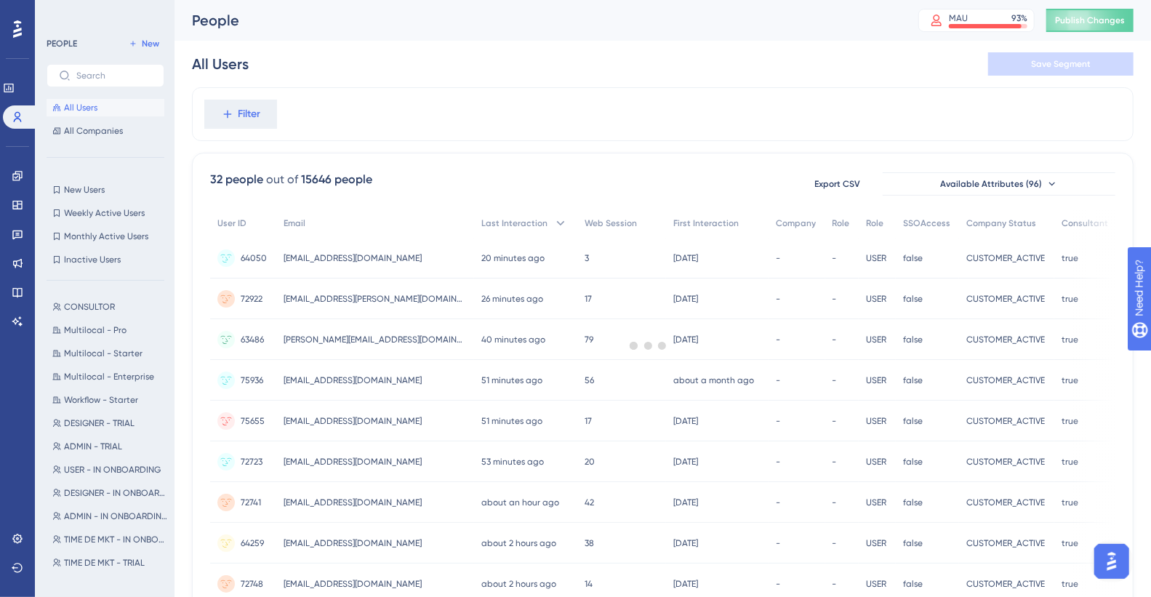
click at [234, 108] on div at bounding box center [647, 345] width 1005 height 492
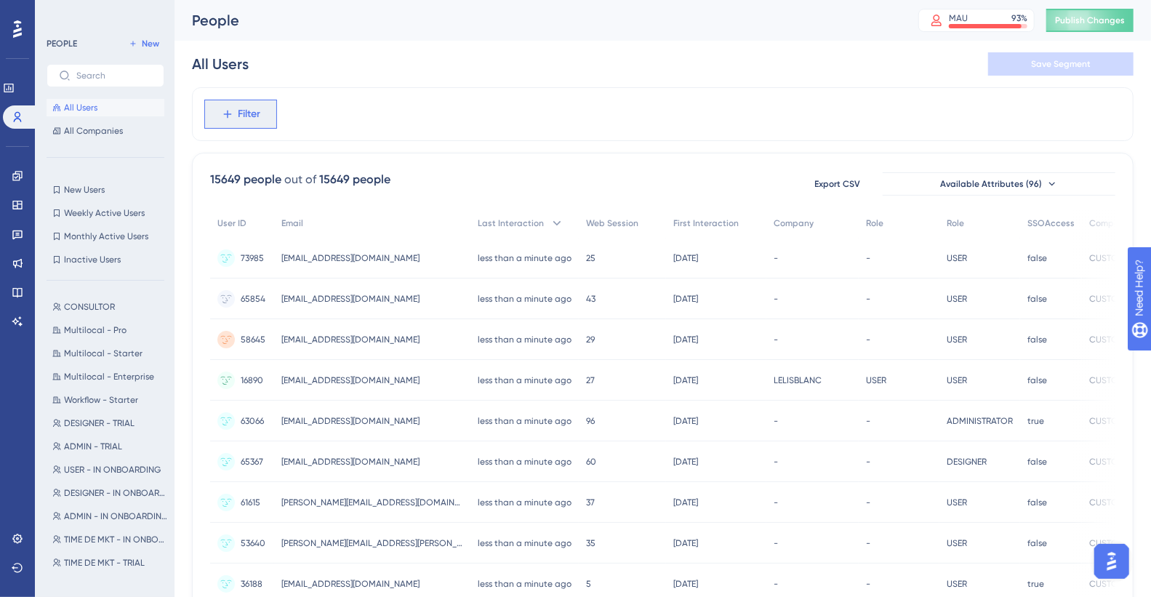
click at [244, 112] on span "Filter" at bounding box center [249, 113] width 23 height 17
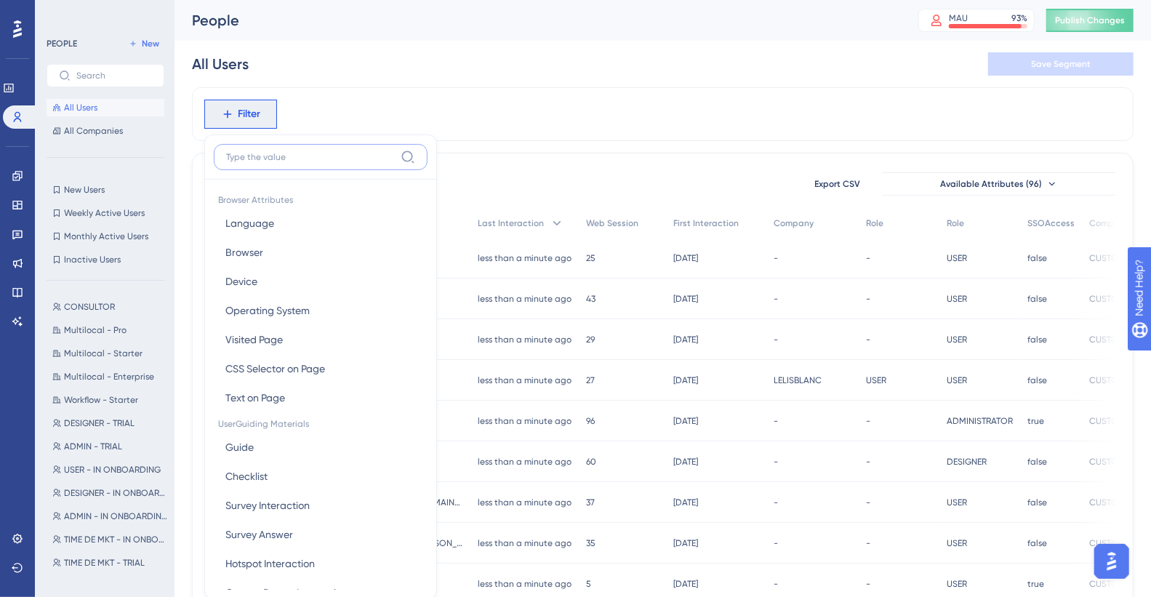
scroll to position [50, 0]
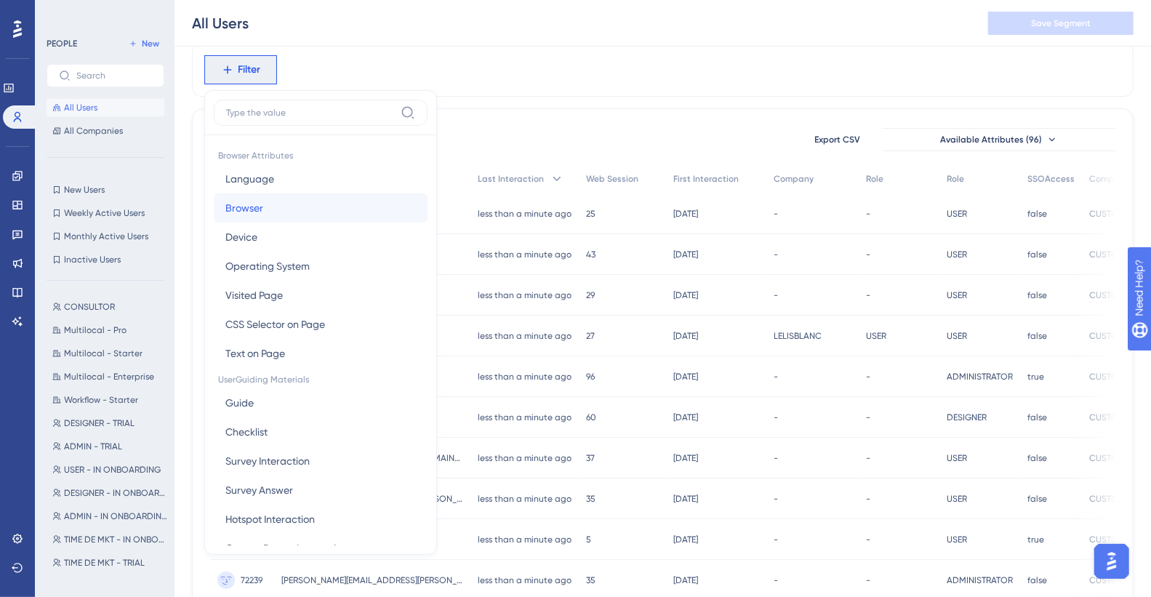
click at [242, 208] on span "Browser" at bounding box center [244, 207] width 38 height 17
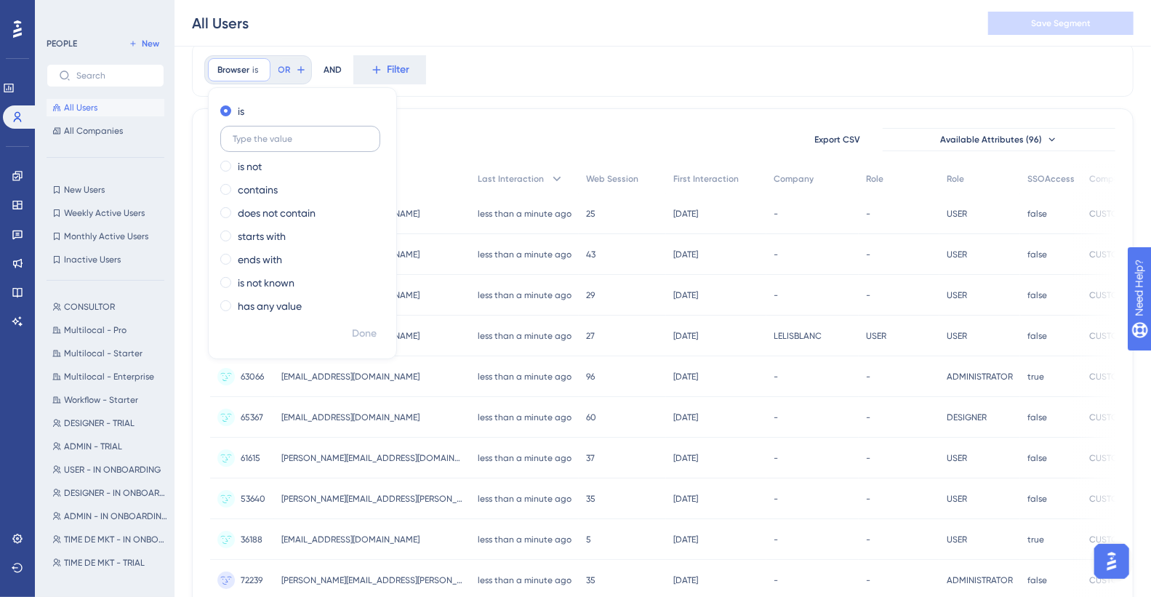
drag, startPoint x: 273, startPoint y: 141, endPoint x: 327, endPoint y: 147, distance: 54.1
click at [326, 147] on label at bounding box center [300, 139] width 160 height 26
click at [326, 144] on input "text" at bounding box center [300, 139] width 135 height 10
type input "g"
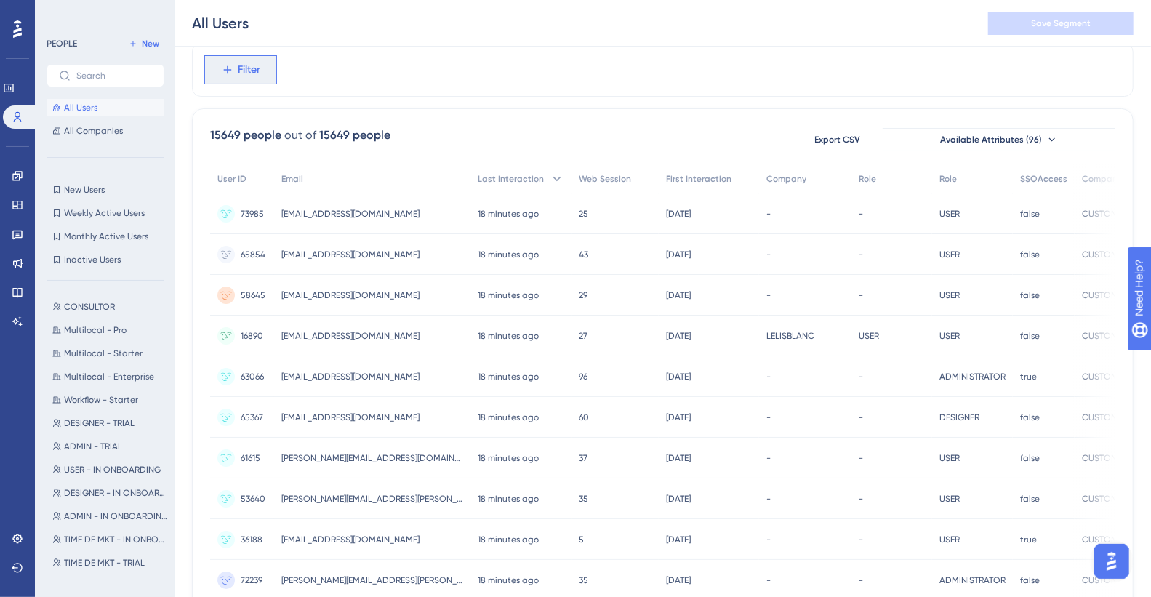
click at [240, 71] on span "Filter" at bounding box center [249, 69] width 23 height 17
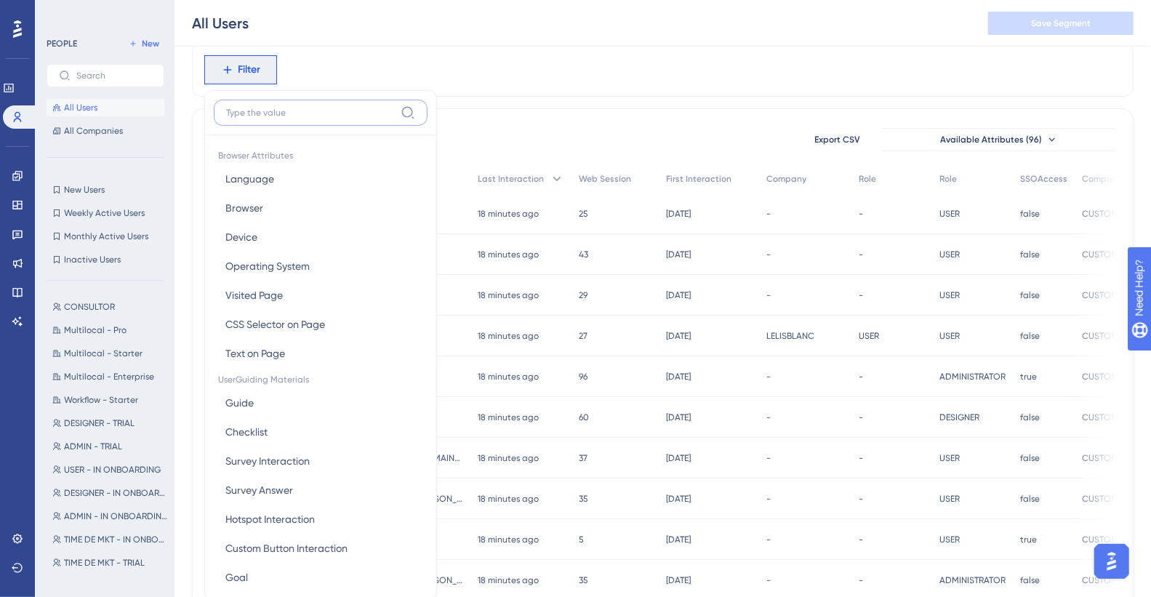
scroll to position [96, 0]
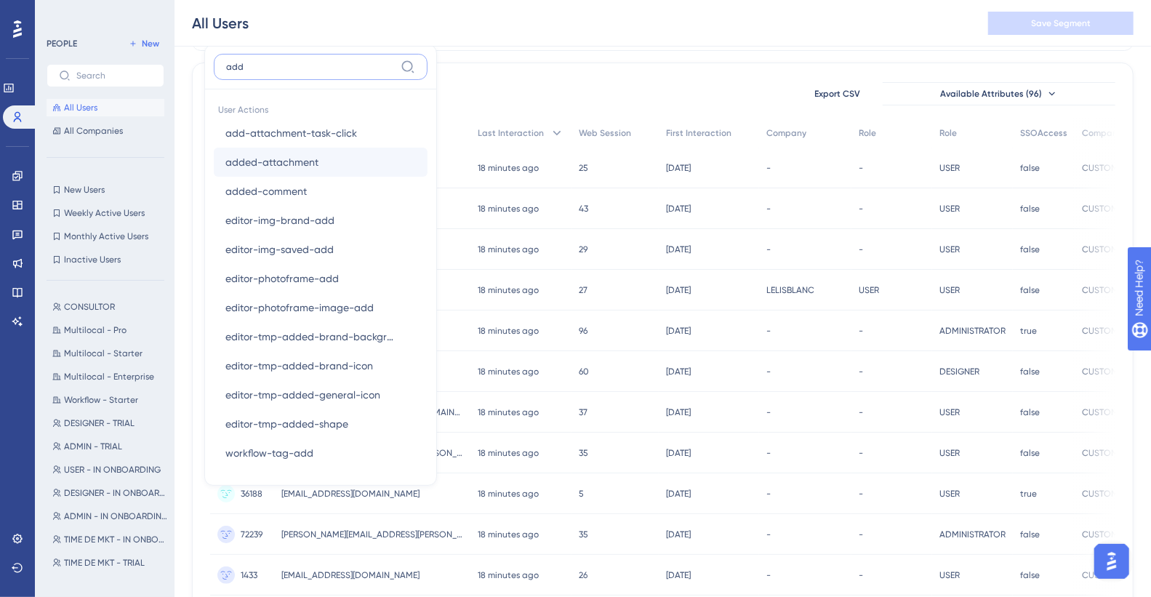
type input "add"
click at [353, 166] on button "added-attachment added-attachment" at bounding box center [321, 162] width 214 height 29
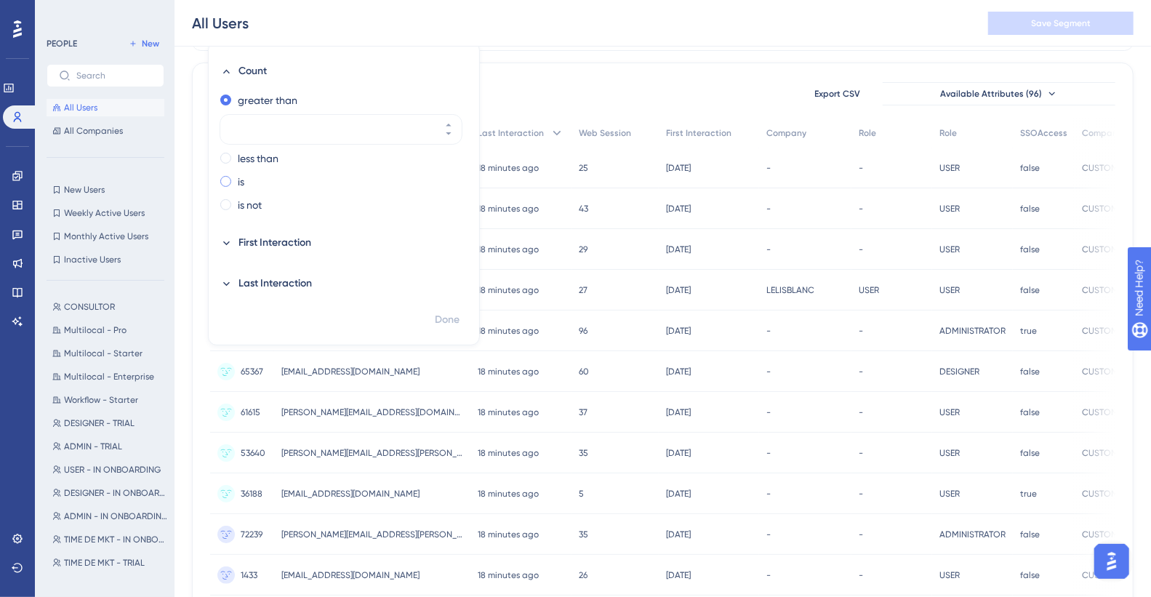
click at [267, 183] on div "is" at bounding box center [340, 181] width 241 height 17
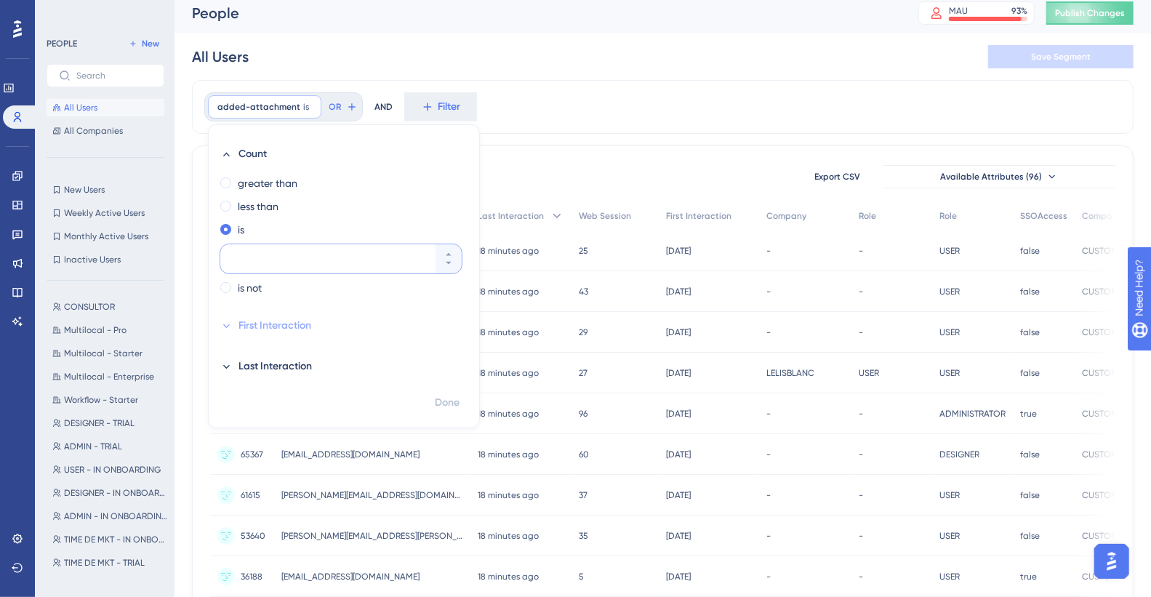
scroll to position [0, 0]
